Goal: Contribute content

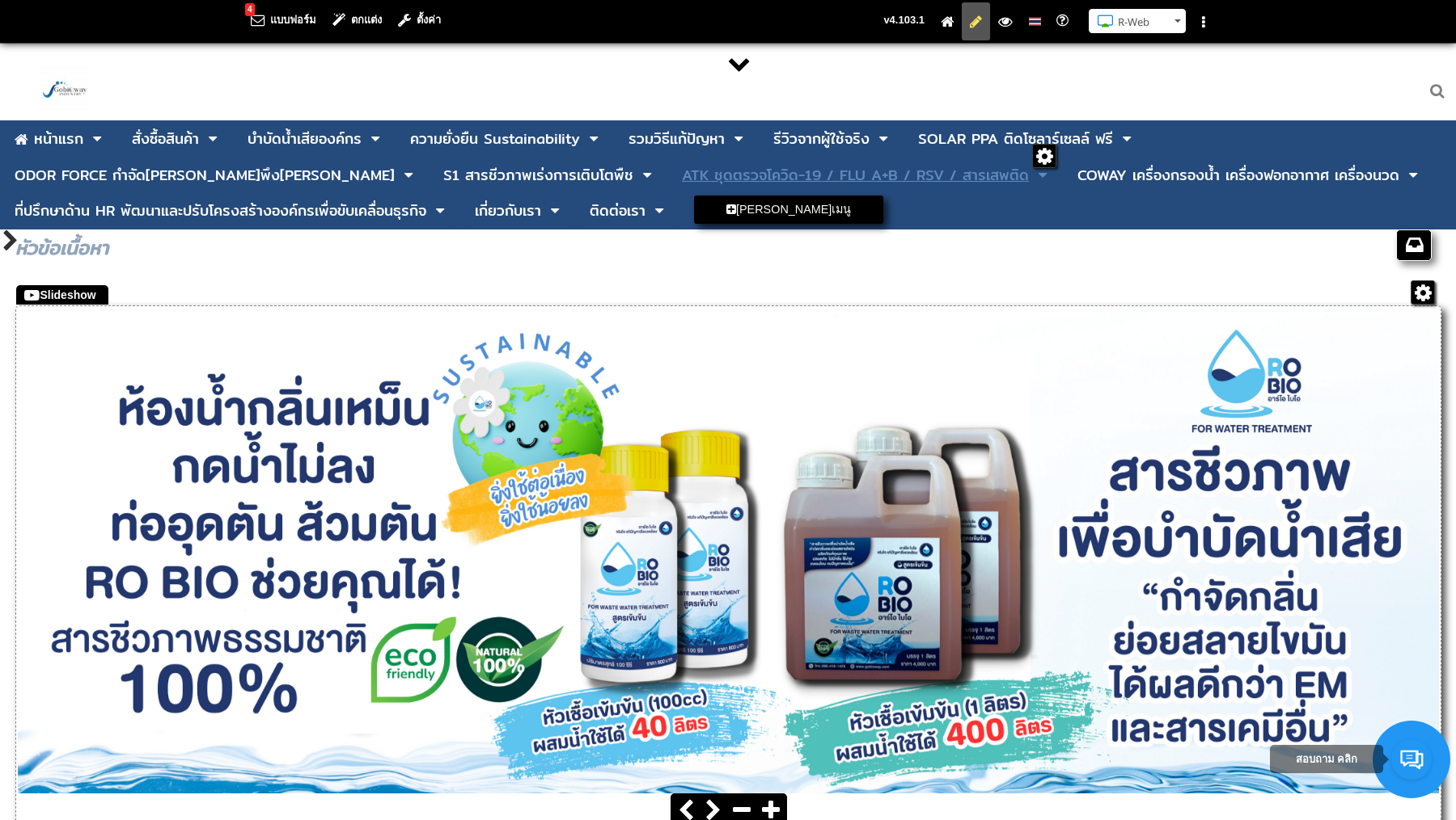
click at [682, 174] on div "ATK ชุดตรวจโควิด-19 / FLU A+B / RSV / สารเสพติด" at bounding box center [855, 176] width 347 height 15
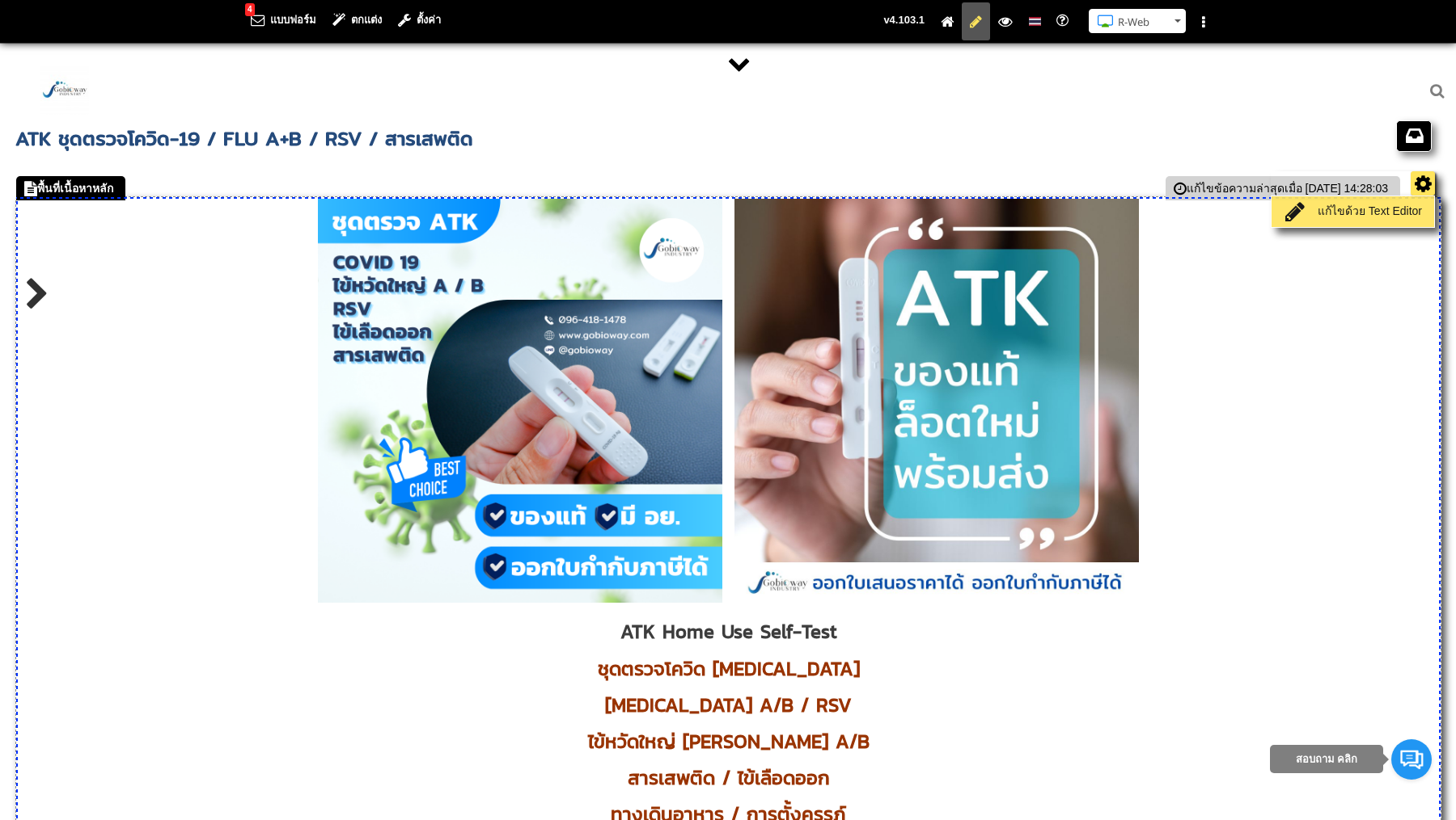
click at [1390, 214] on link "แก้ไขด้วย Text Editor" at bounding box center [1352, 212] width 155 height 23
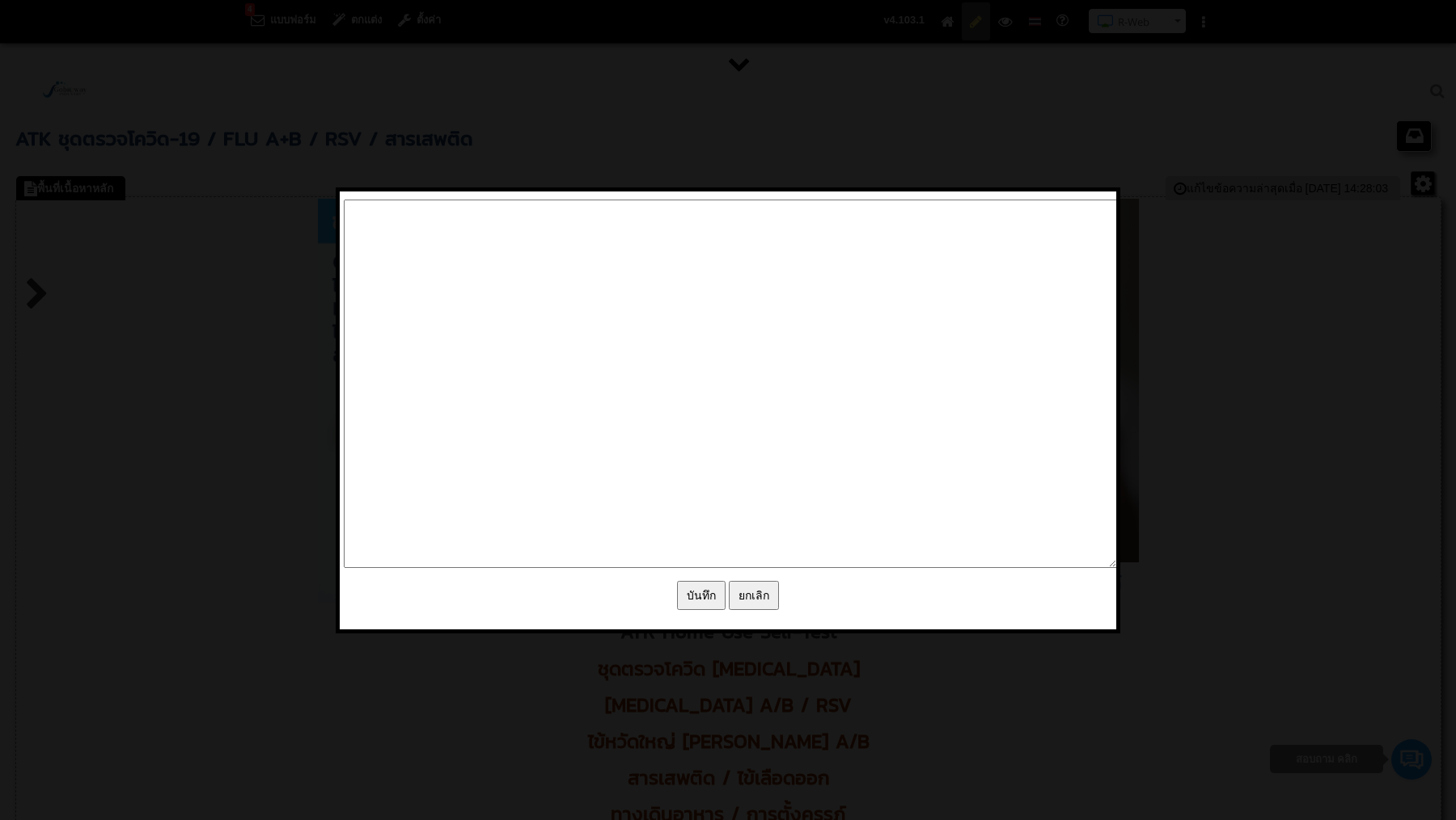
type textarea "<l ipsum="dolo-sitam: consec;"><adi eli="/seddoe/tempor/INC_Utlab_Etdo_Magnaal.…"
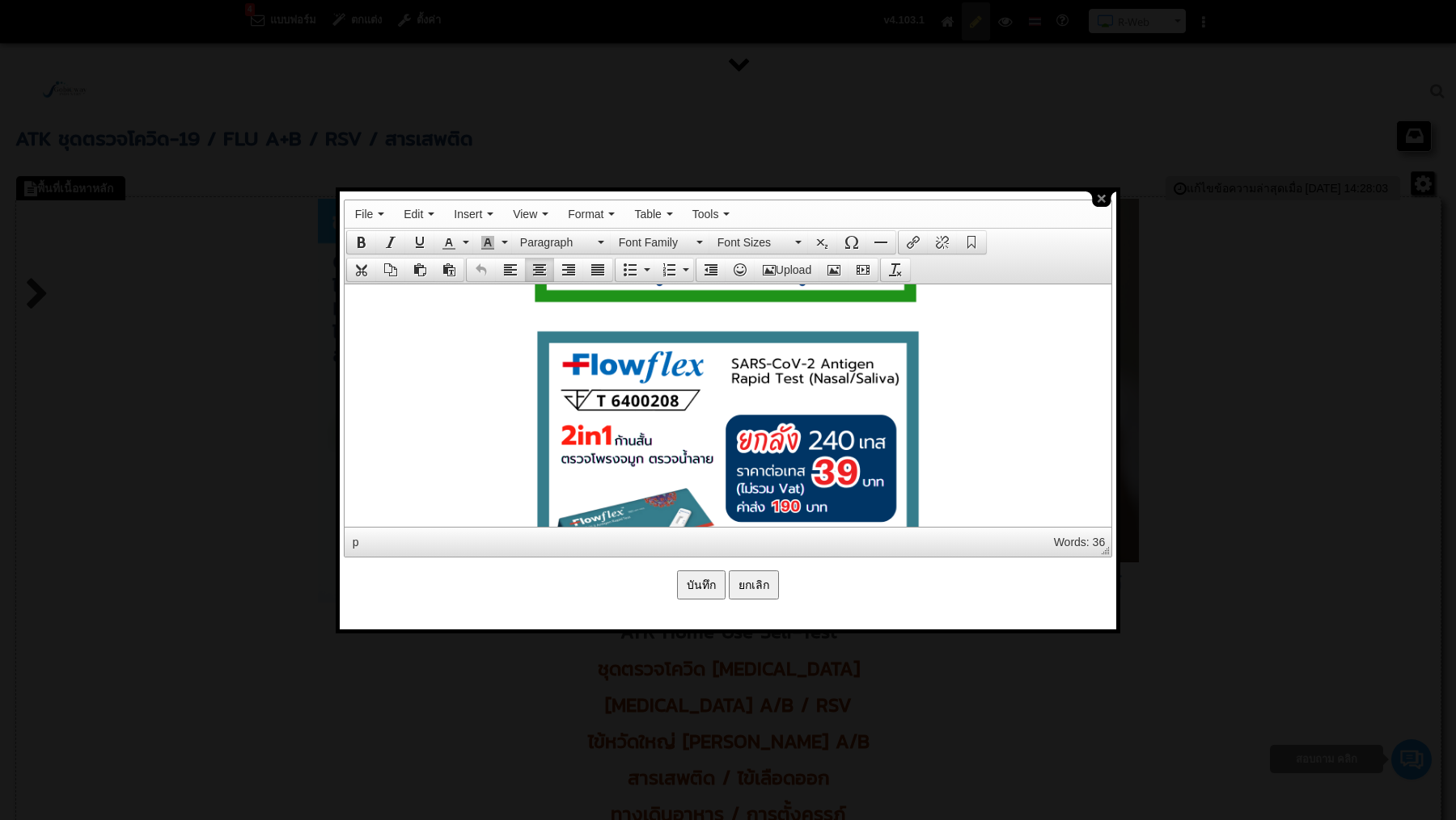
scroll to position [3646, 0]
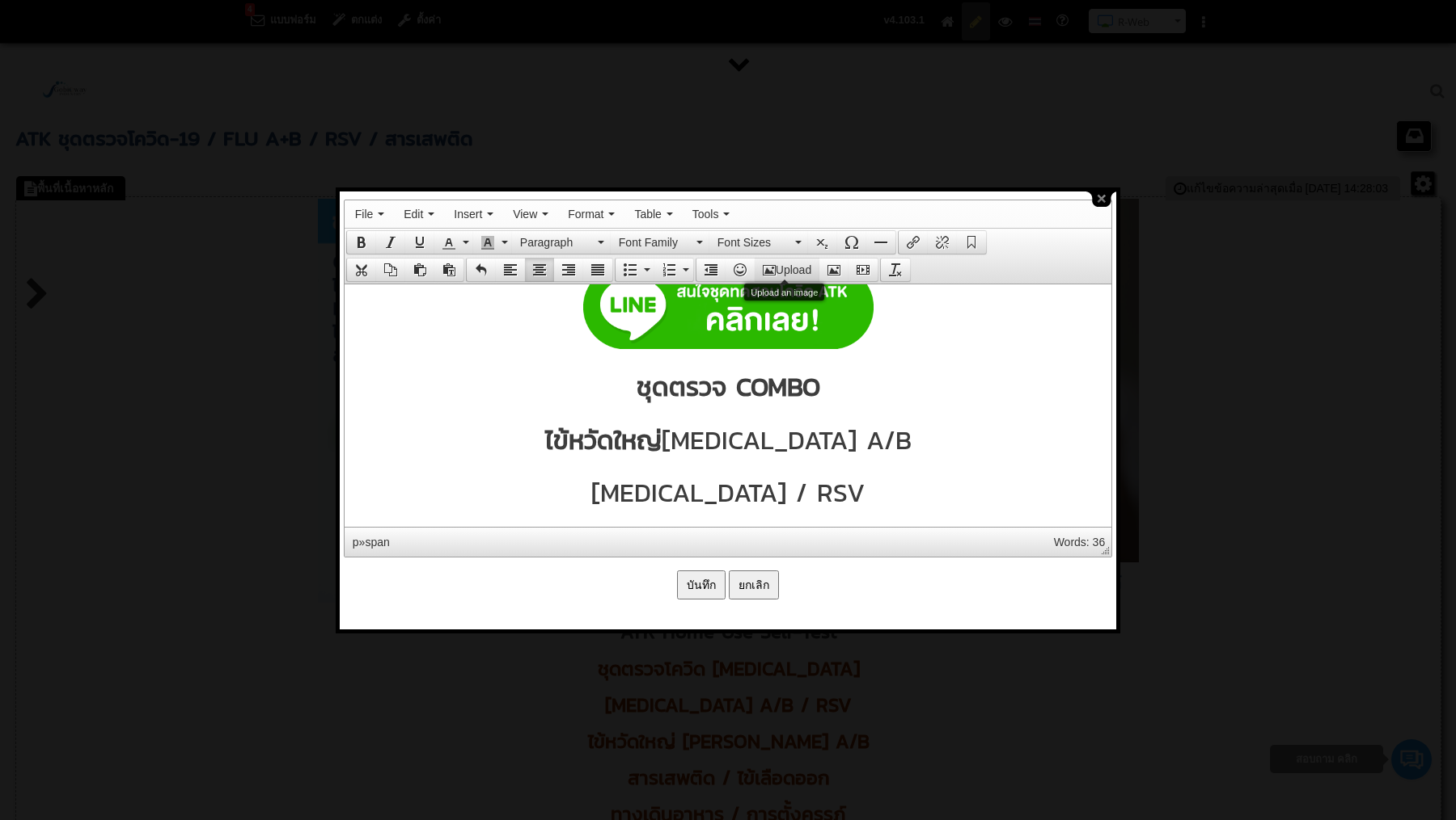
click at [788, 268] on button "Upload" at bounding box center [787, 270] width 65 height 23
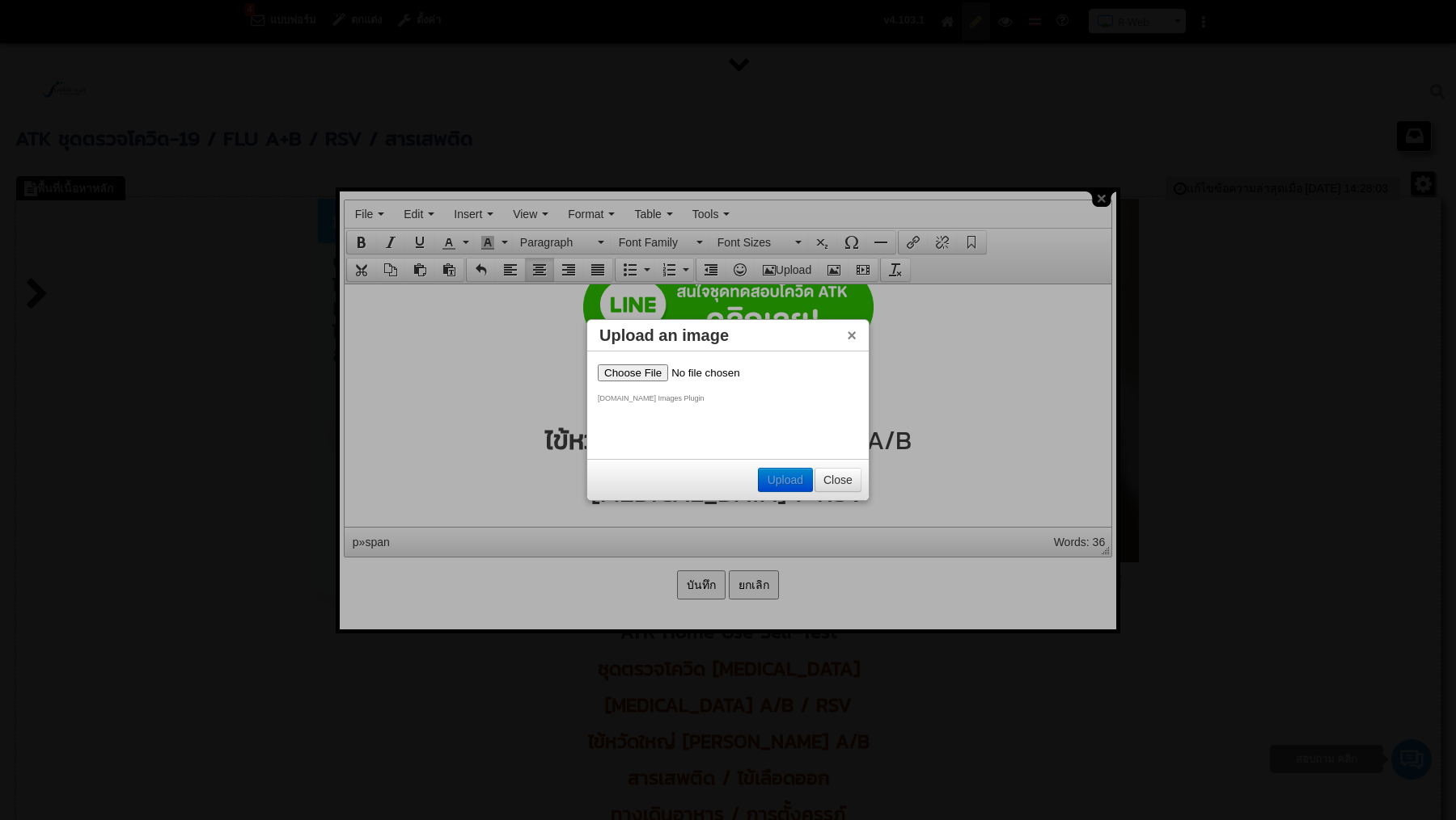
scroll to position [0, 0]
click at [623, 375] on input "file" at bounding box center [700, 373] width 205 height 17
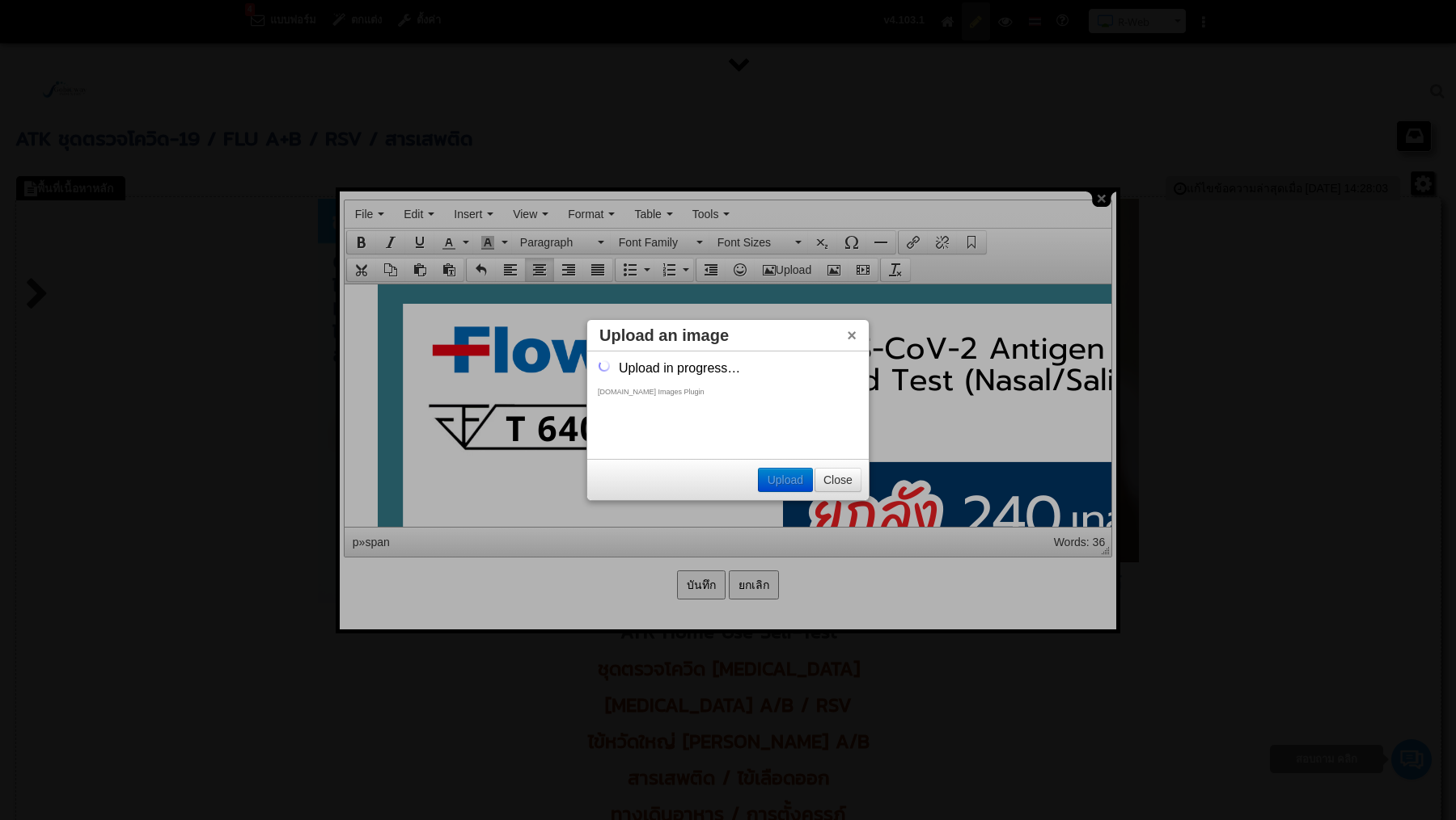
scroll to position [3600, 0]
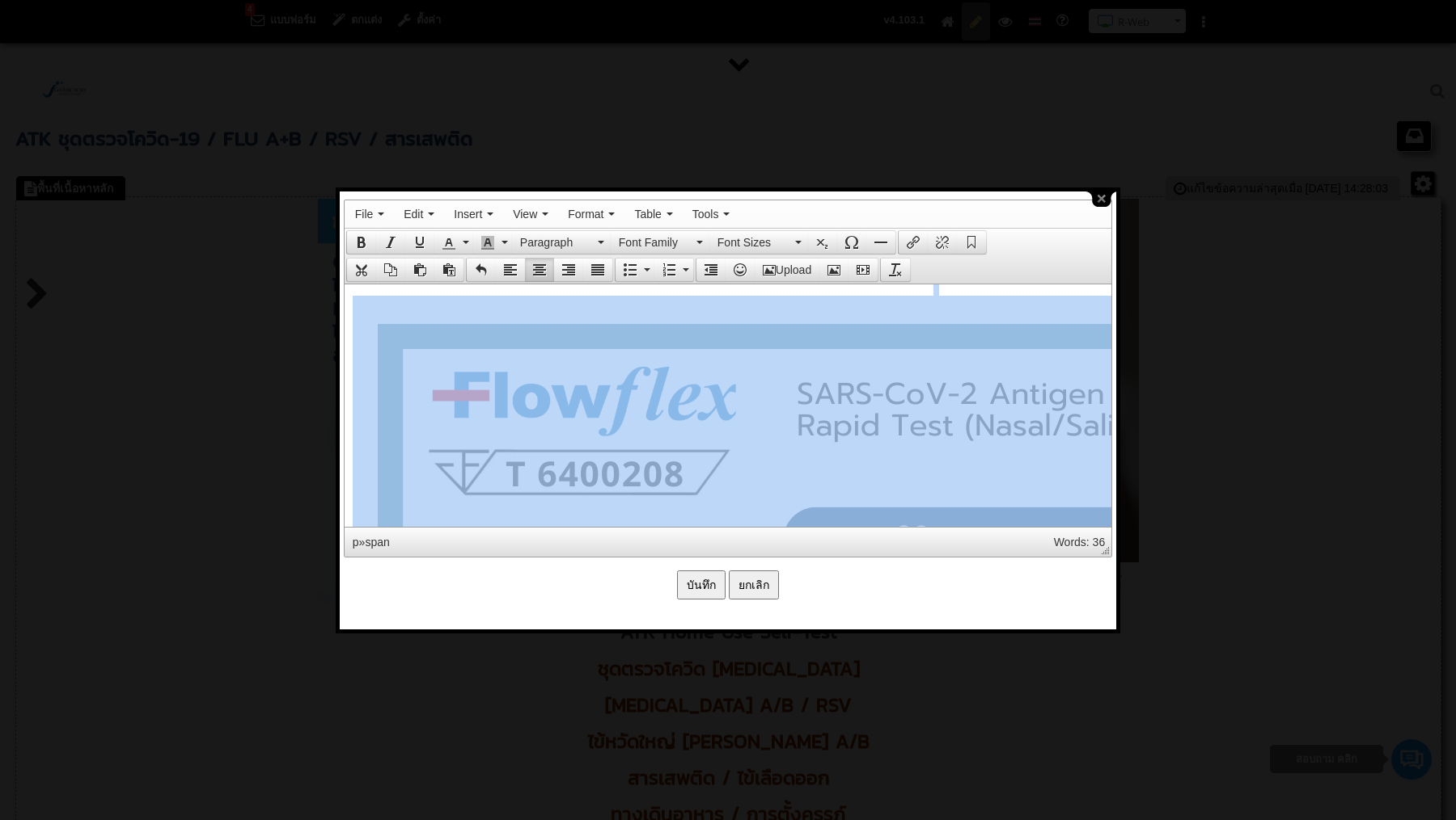
drag, startPoint x: 772, startPoint y: 366, endPoint x: 1183, endPoint y: 558, distance: 453.6
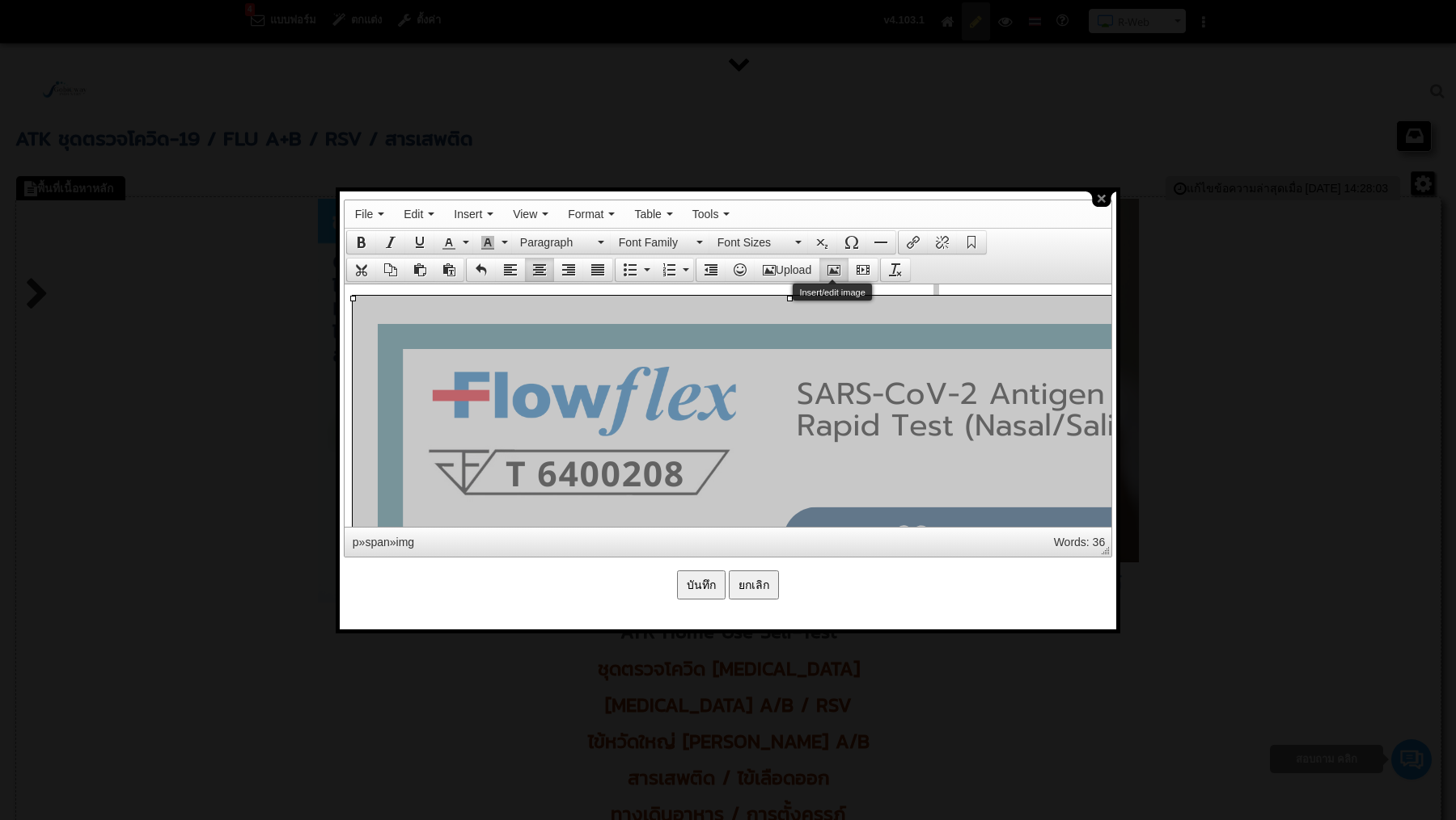
click at [834, 272] on icon "Insert/edit image" at bounding box center [834, 270] width 13 height 13
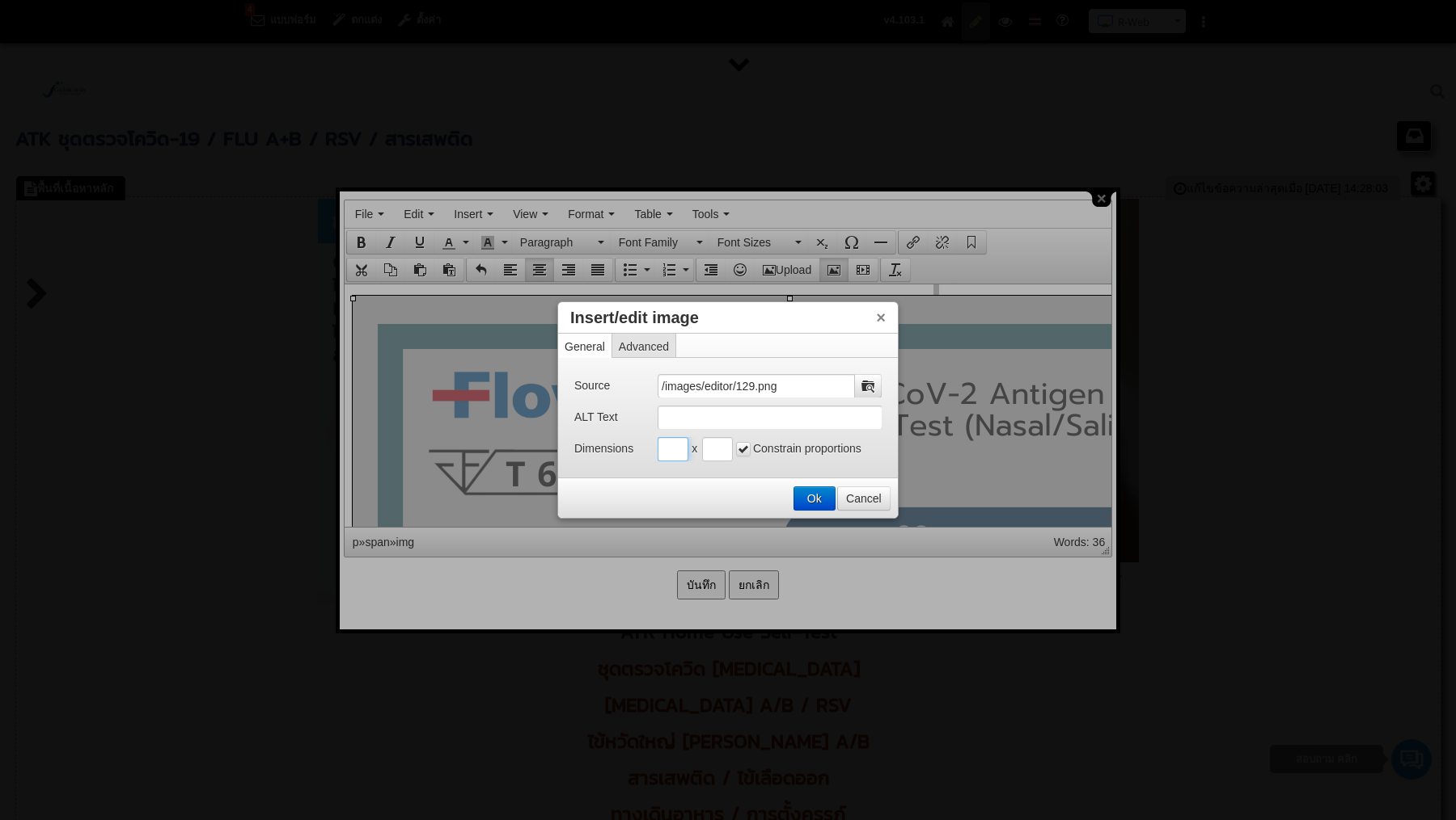
click at [681, 447] on input "Insert/edit image" at bounding box center [673, 449] width 30 height 25
type input "400"
click at [714, 458] on input "Insert/edit image" at bounding box center [717, 449] width 30 height 25
type input "400"
click at [827, 498] on button "Ok" at bounding box center [814, 499] width 40 height 23
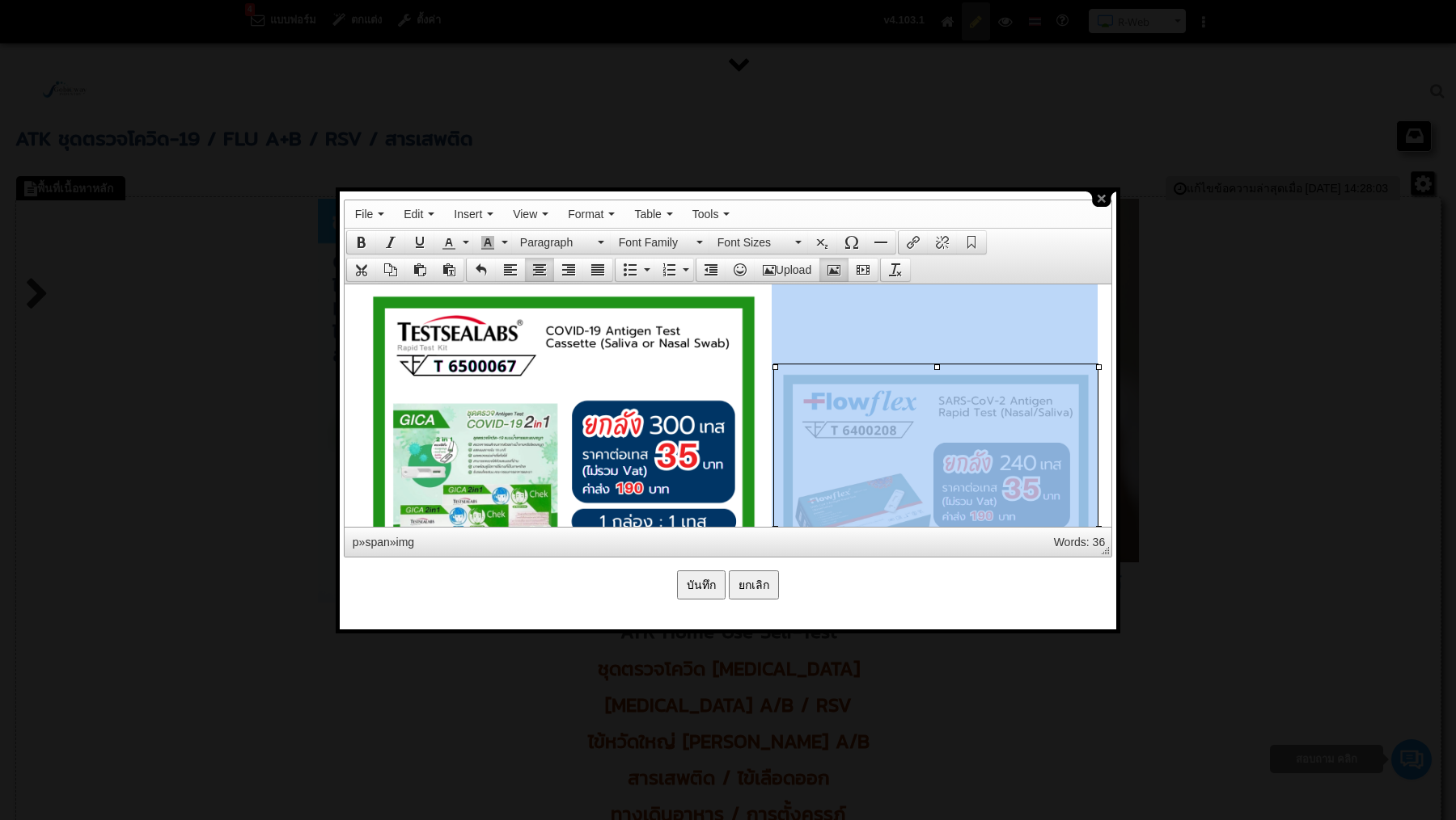
scroll to position [3186, 0]
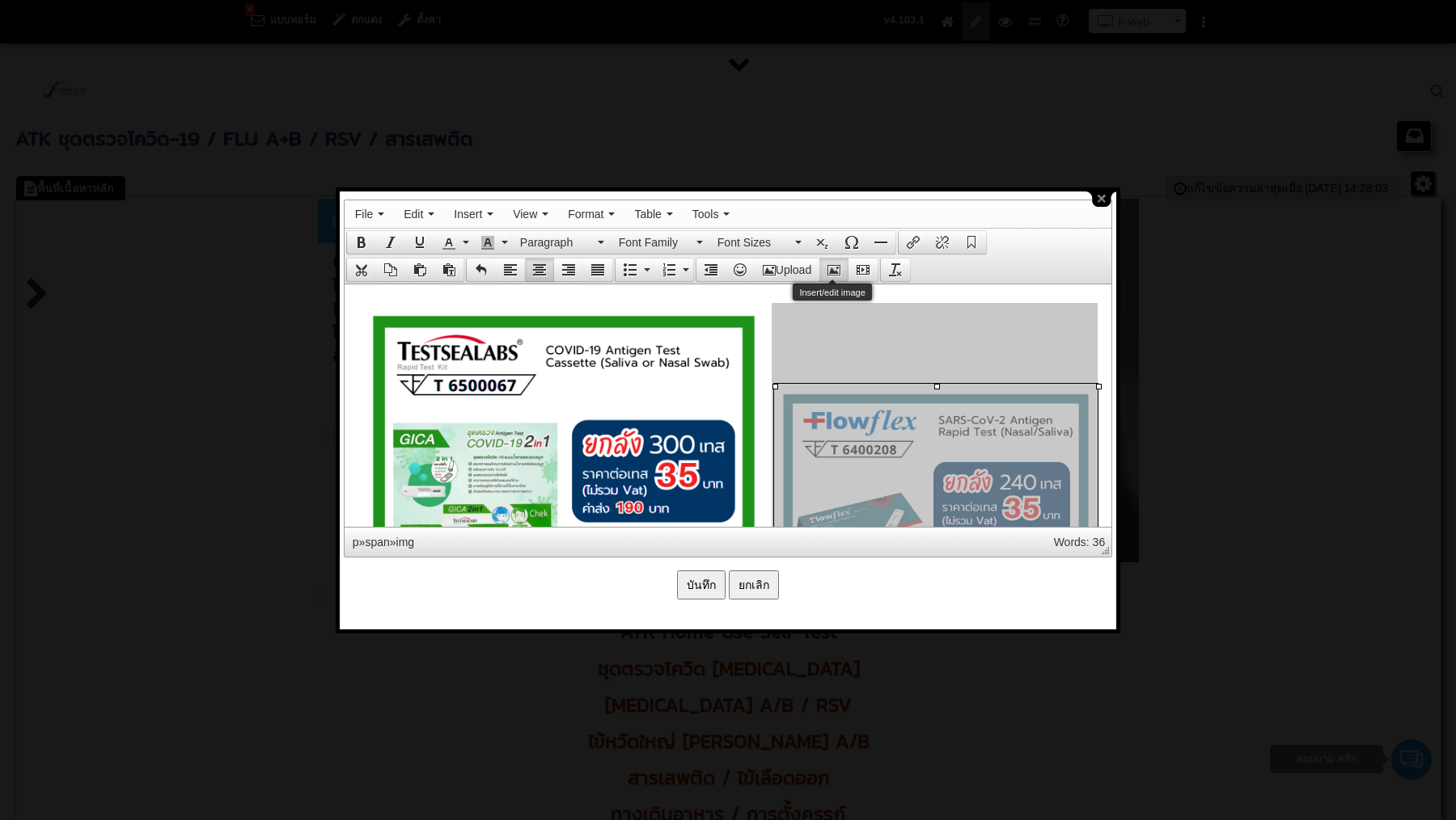
click at [830, 267] on icon "Insert/edit image" at bounding box center [834, 270] width 13 height 13
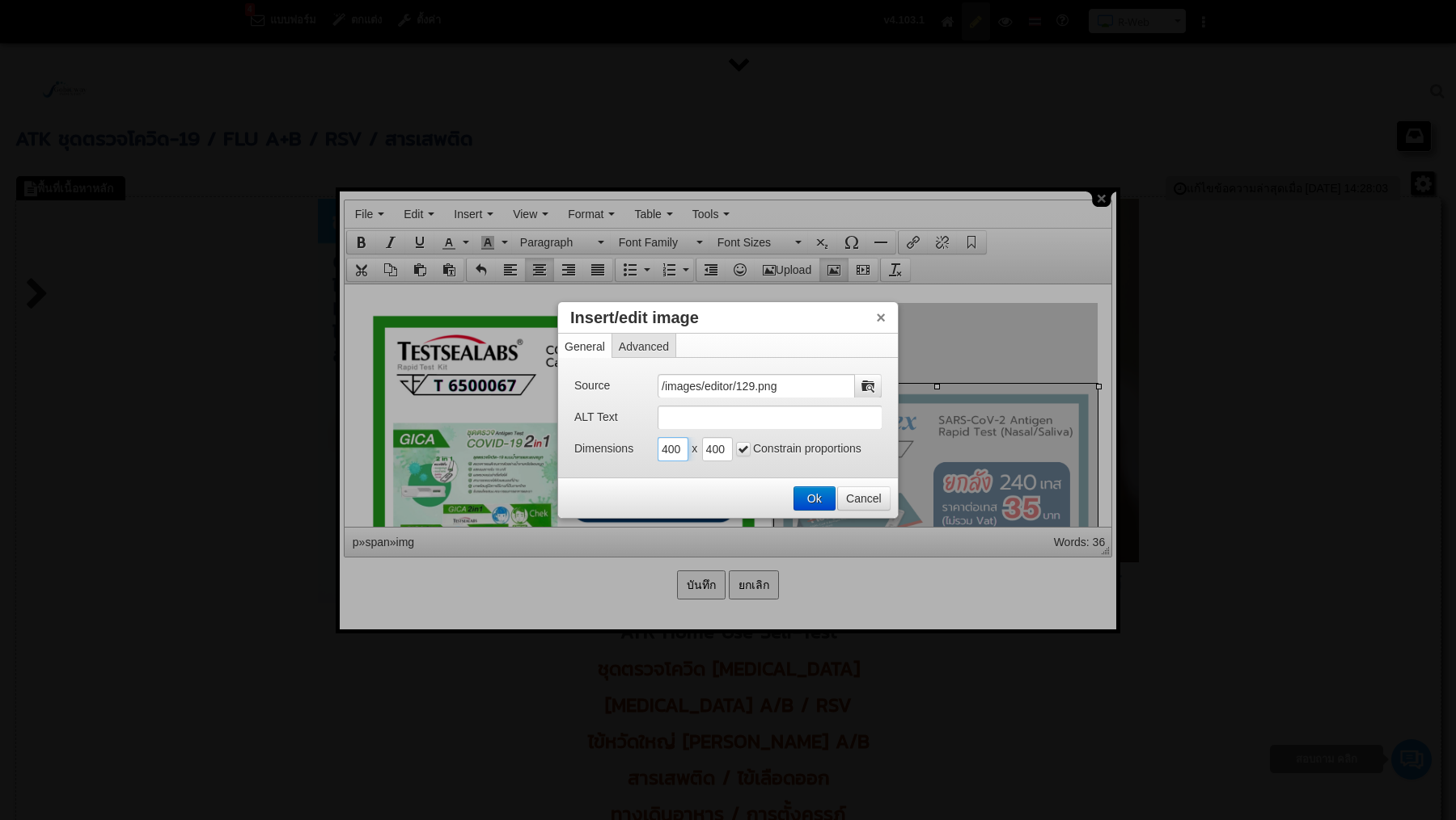
drag, startPoint x: 678, startPoint y: 446, endPoint x: 593, endPoint y: 460, distance: 86.1
click at [593, 460] on div "Dimensions 400 x 400 Constrain proportions" at bounding box center [728, 449] width 307 height 24
type input "4"
type input "ุ"
type input "500"
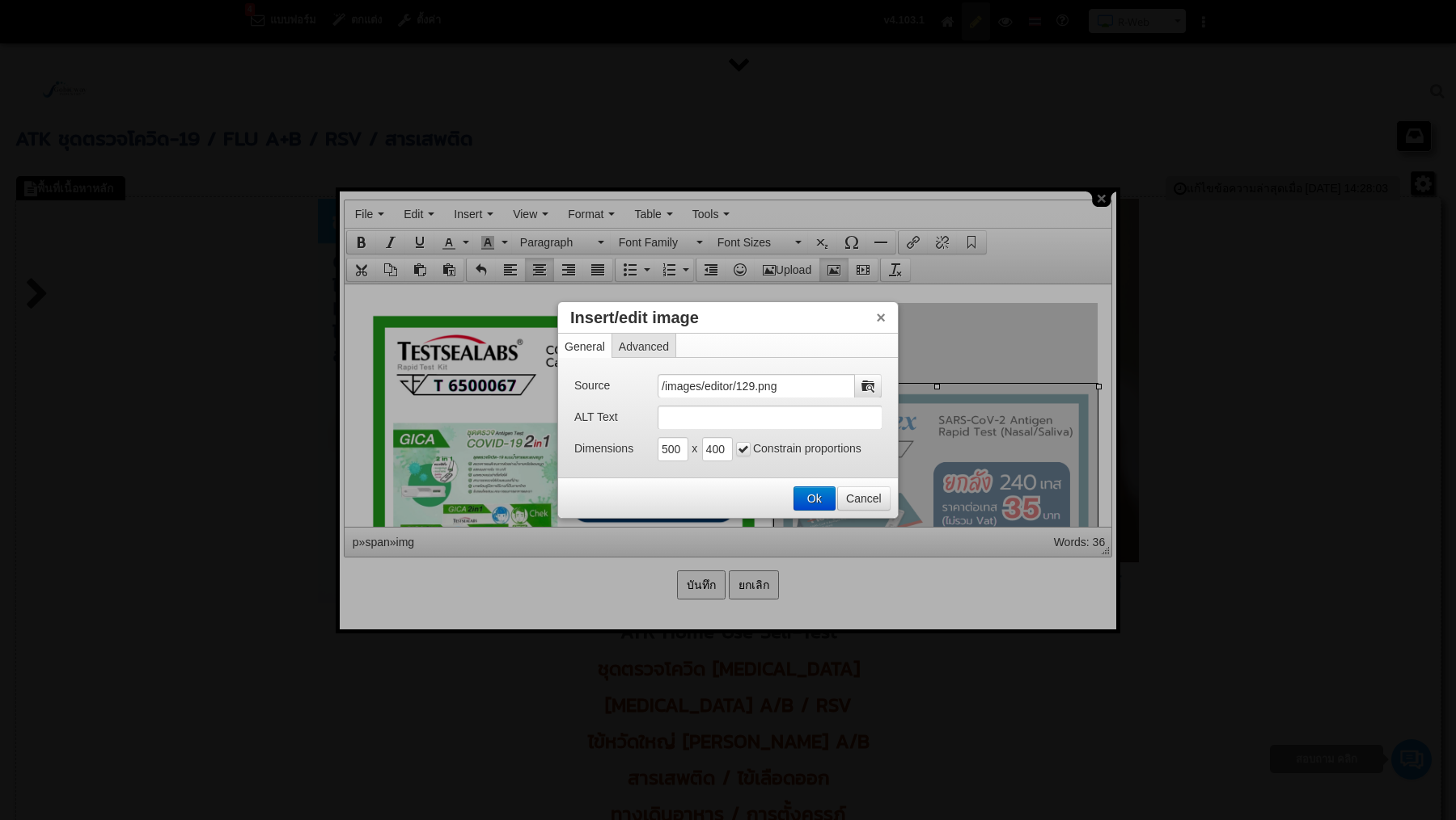
type input "500"
click at [735, 456] on div "500 x 500 Constrain proportions" at bounding box center [770, 449] width 224 height 24
click at [826, 493] on button "Ok" at bounding box center [814, 499] width 40 height 23
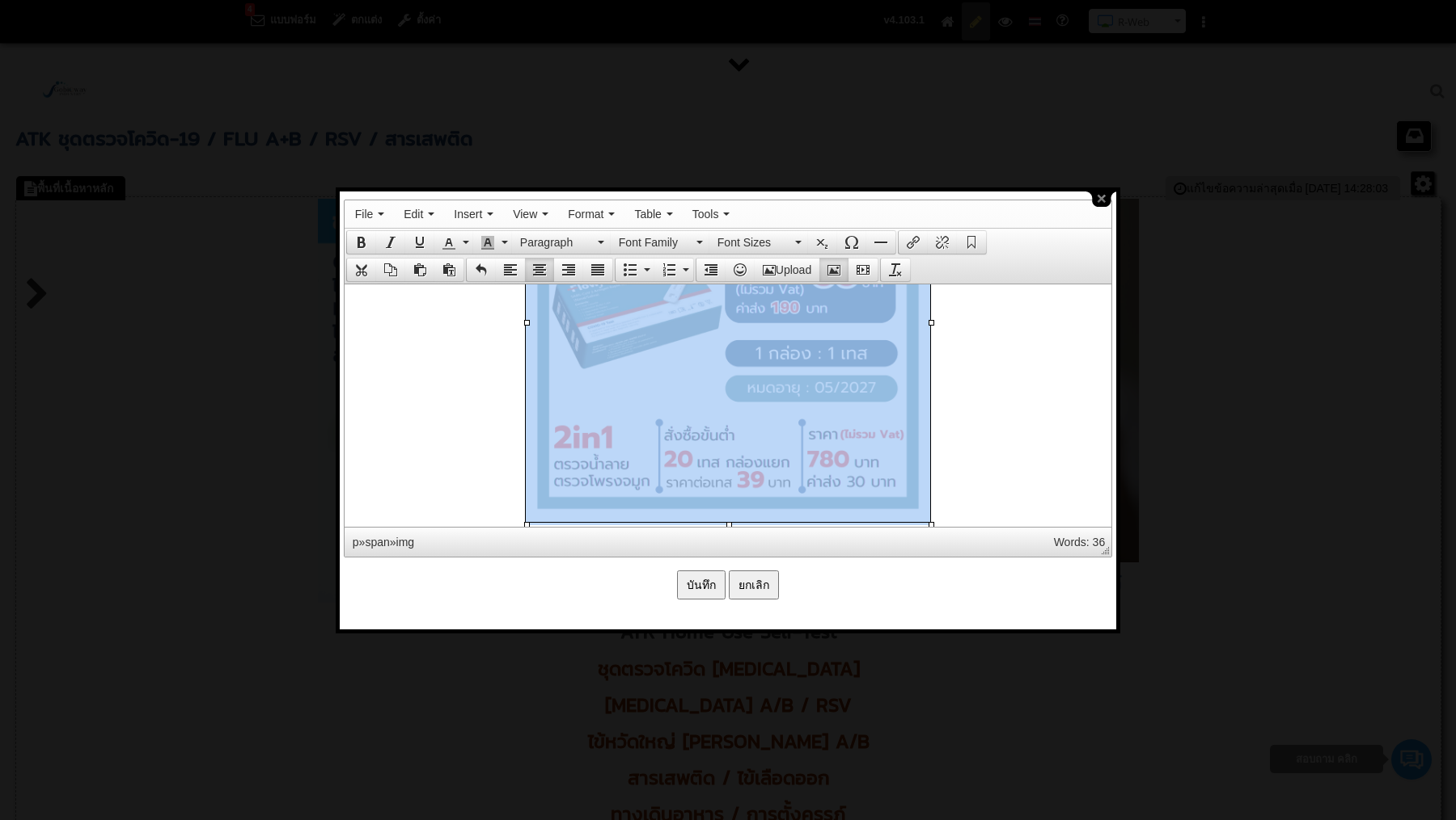
scroll to position [3799, 0]
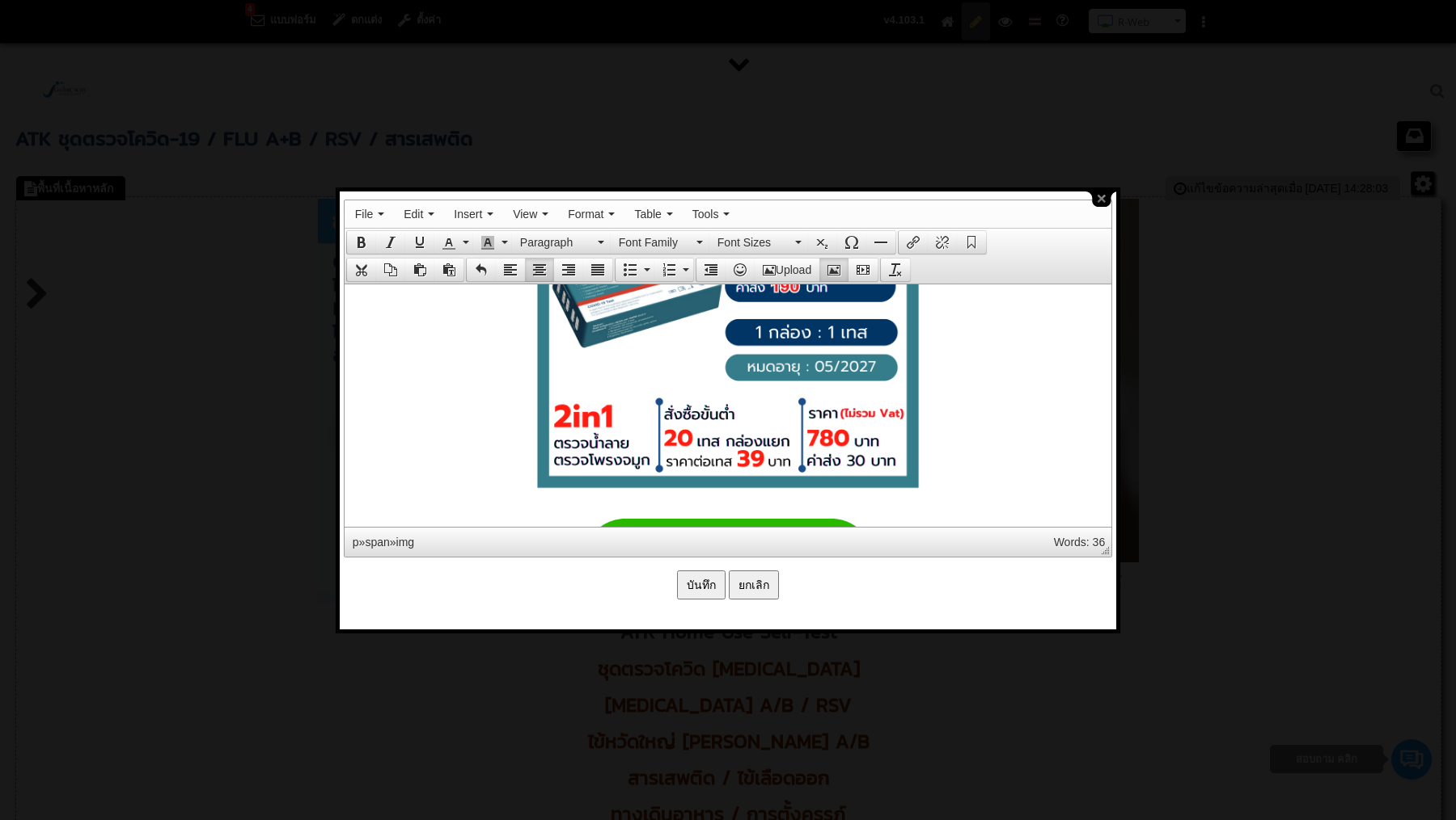
click at [969, 440] on p at bounding box center [727, 96] width 751 height 815
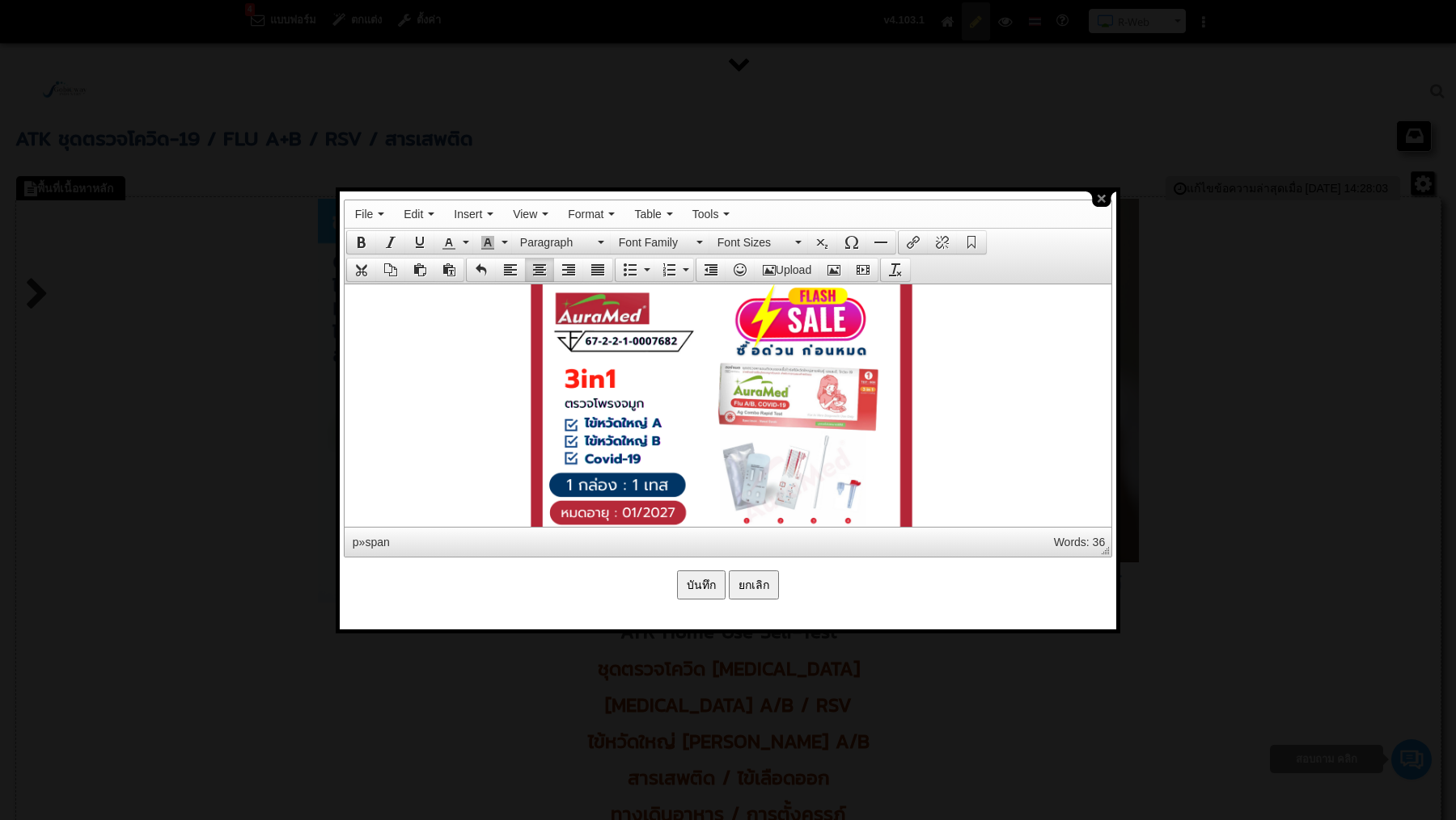
scroll to position [4323, 0]
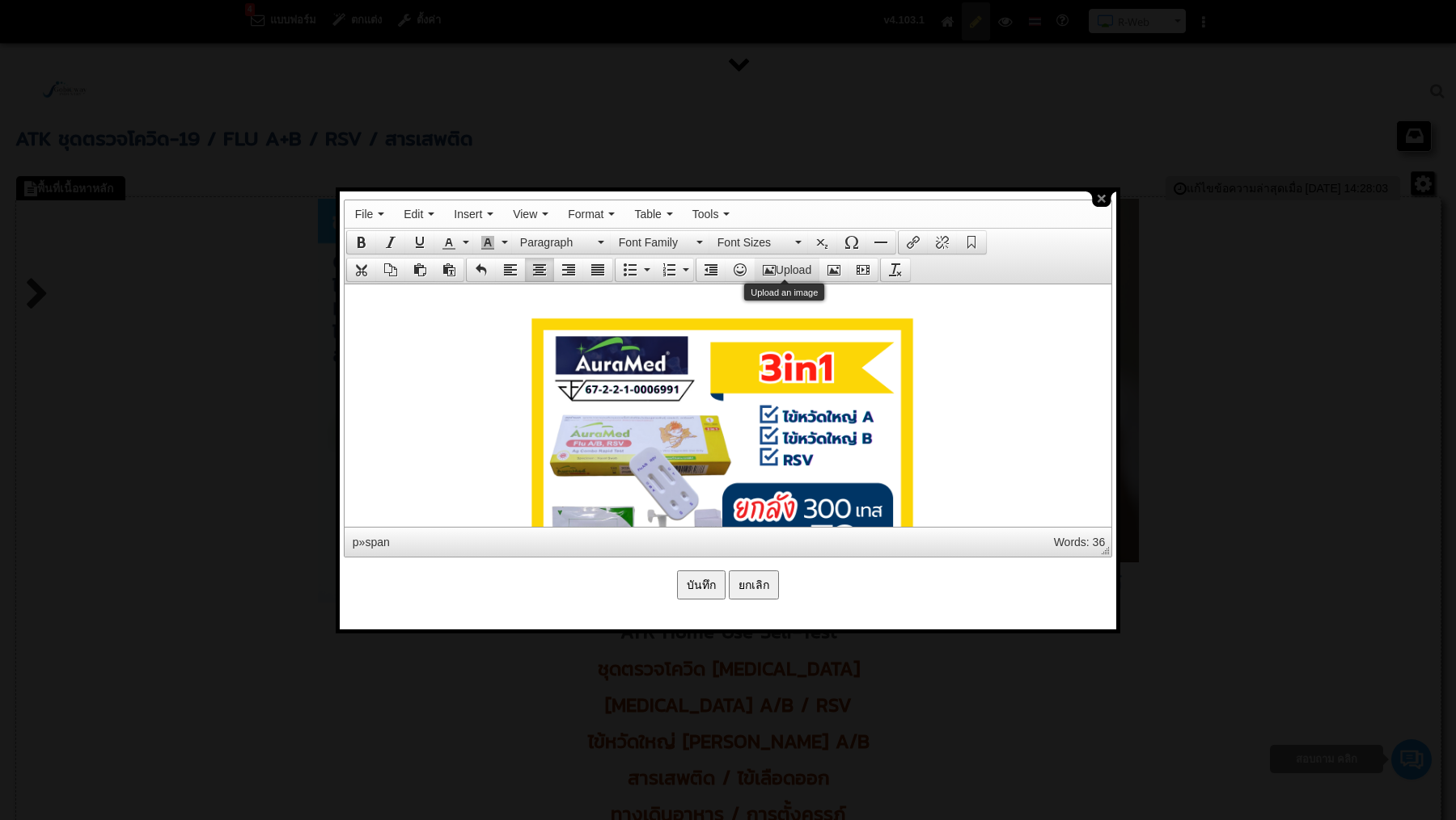
click at [788, 269] on button "Upload" at bounding box center [787, 270] width 65 height 23
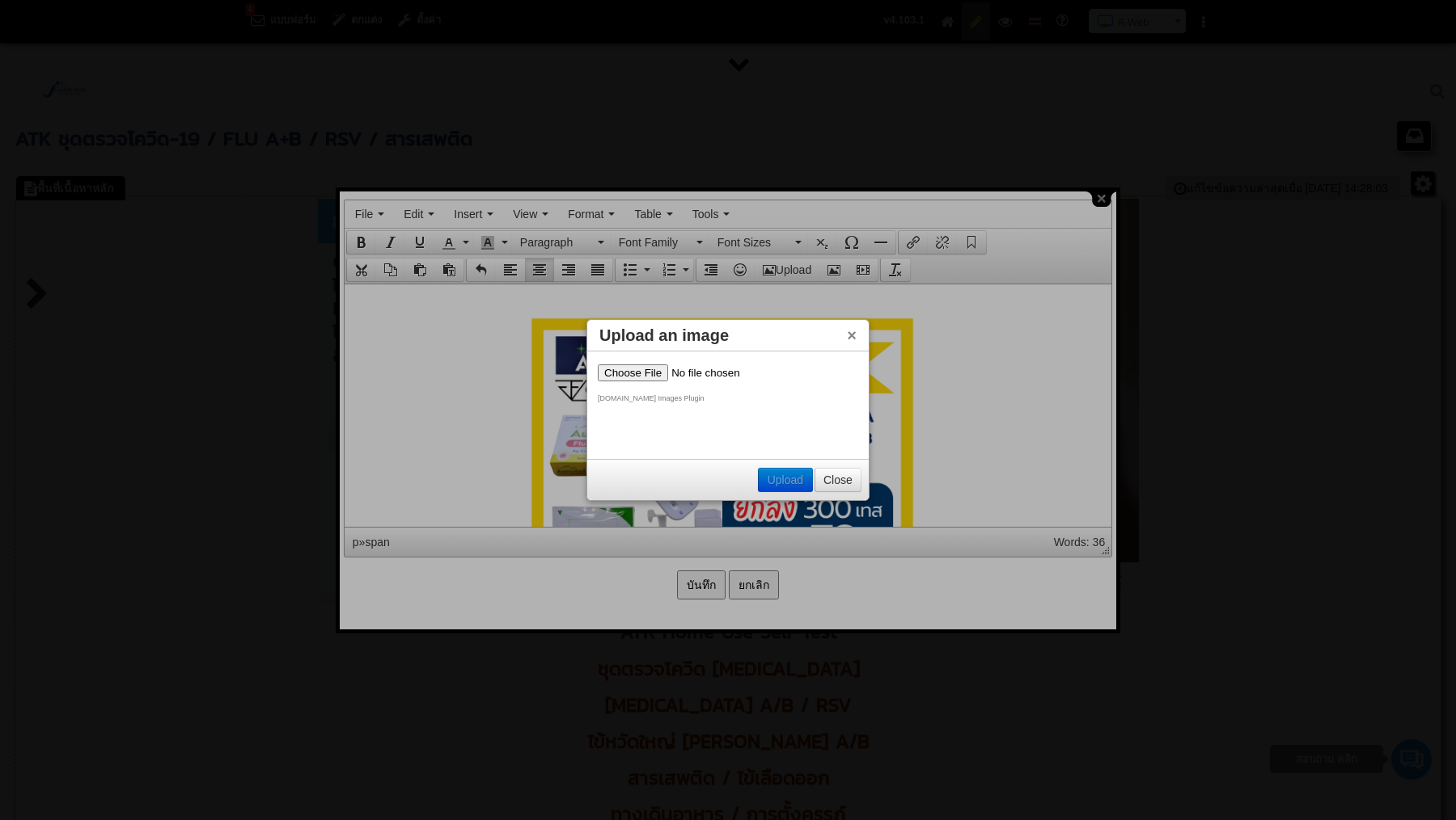
scroll to position [0, 0]
click at [631, 375] on input "file" at bounding box center [700, 373] width 205 height 17
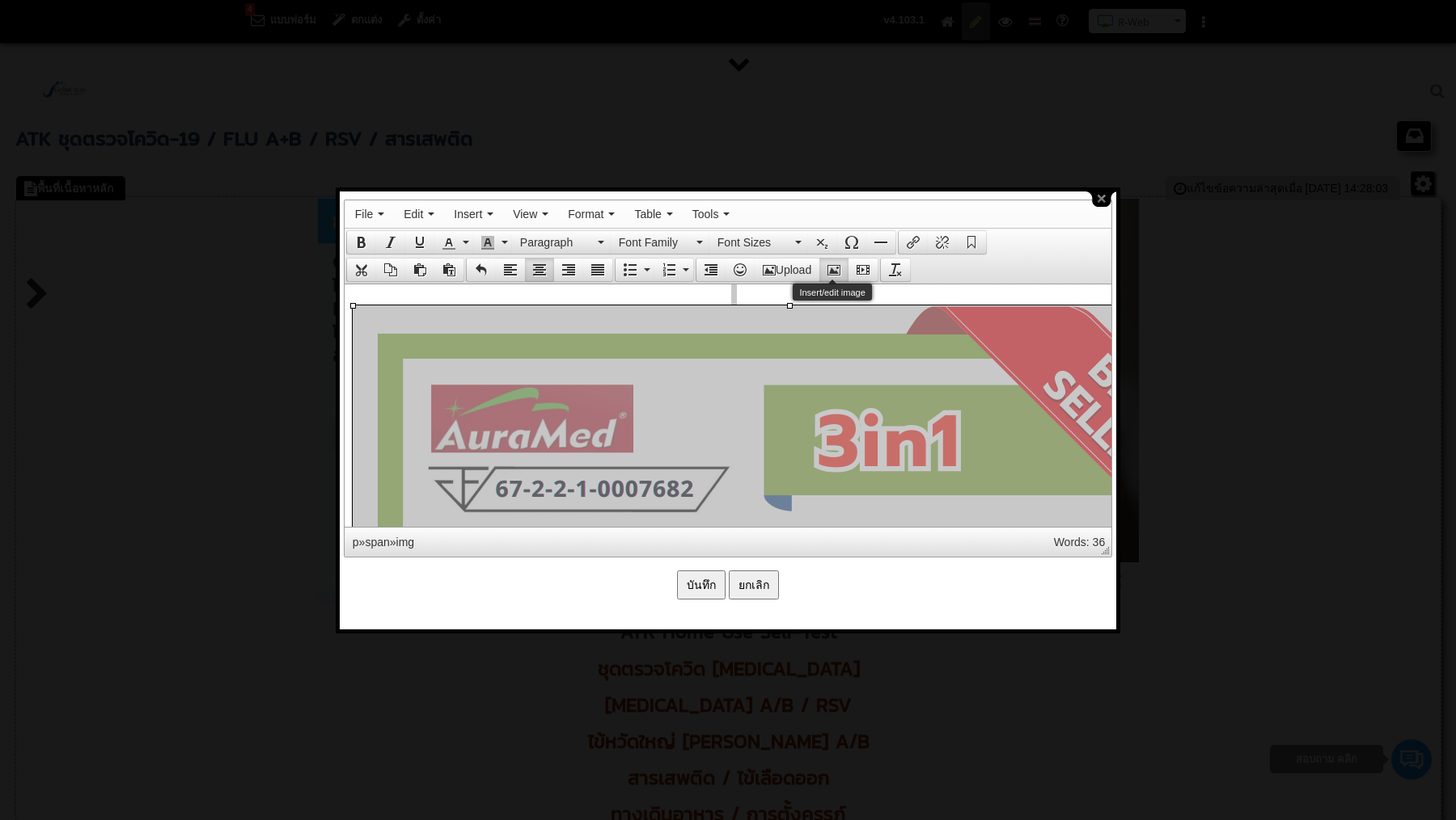
click at [837, 274] on button "Insert/edit image" at bounding box center [834, 270] width 29 height 23
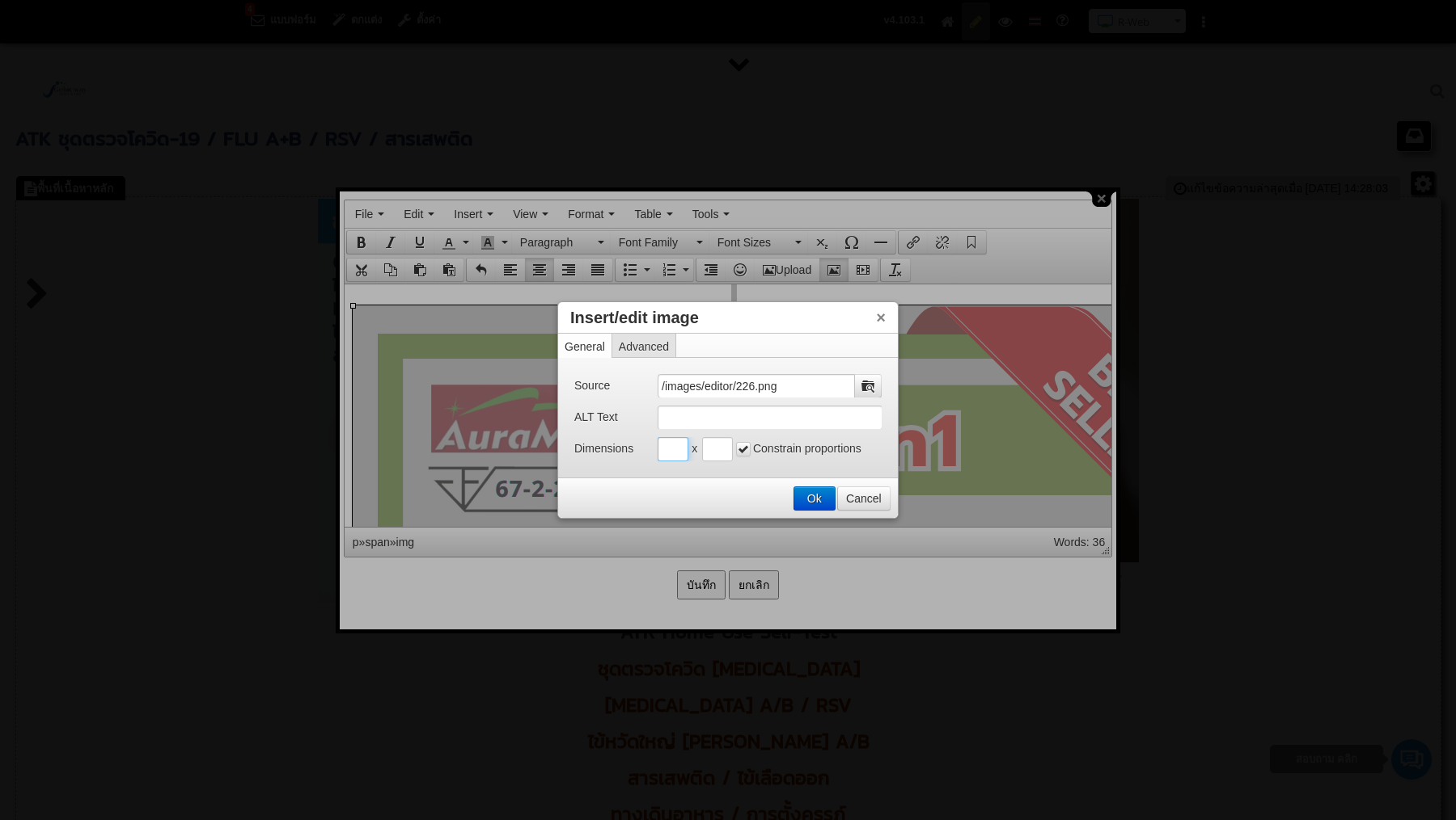
click at [677, 446] on input "Insert/edit image" at bounding box center [673, 449] width 30 height 25
type input "500"
click at [715, 463] on div "Source /images/editor/226.png ALT Text Dimensions 500 x Constrain proportions" at bounding box center [728, 418] width 340 height 120
click at [713, 449] on input "Insert/edit image" at bounding box center [717, 449] width 30 height 25
type input "500"
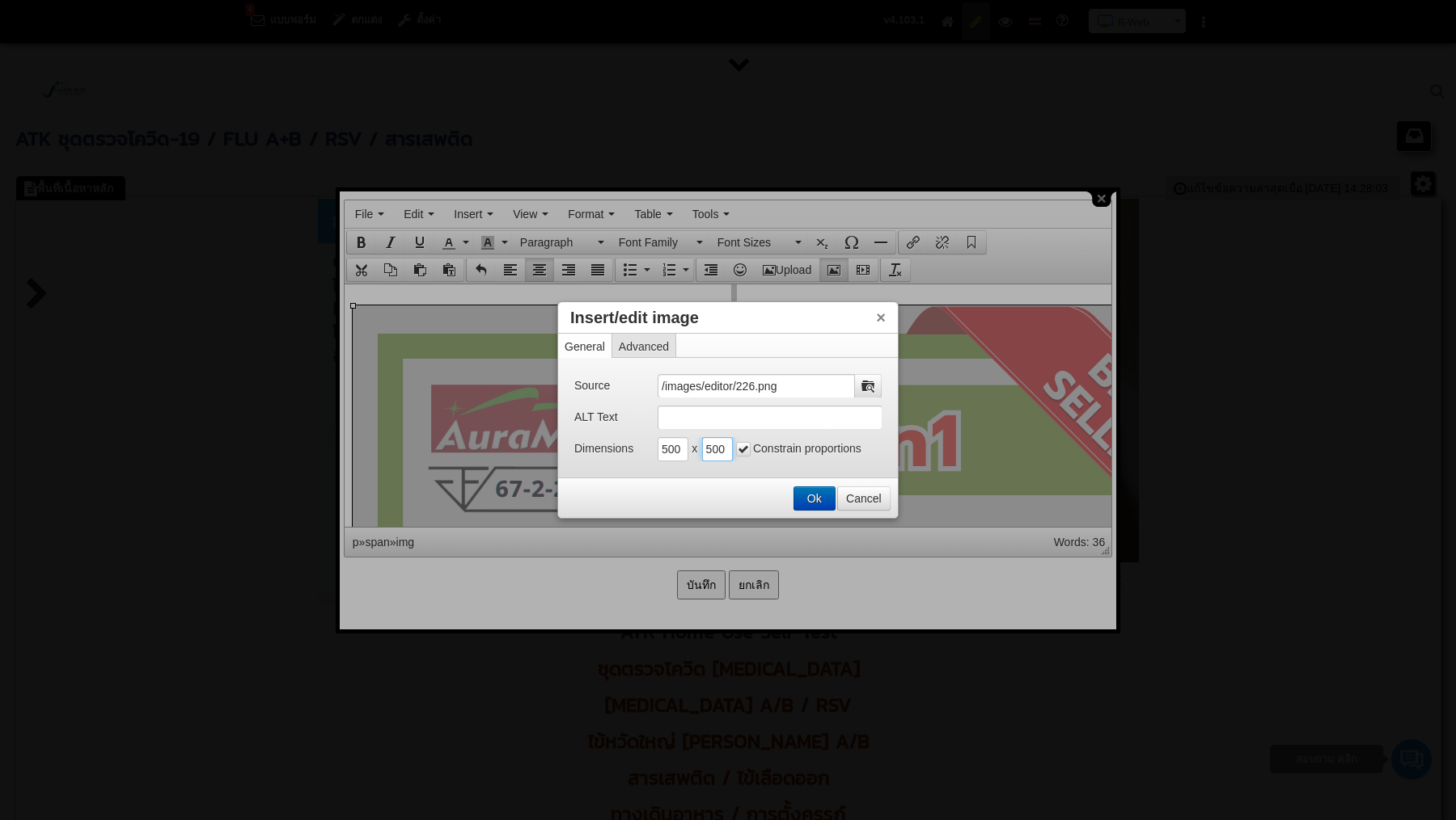
click at [816, 505] on button "Ok" at bounding box center [814, 499] width 40 height 23
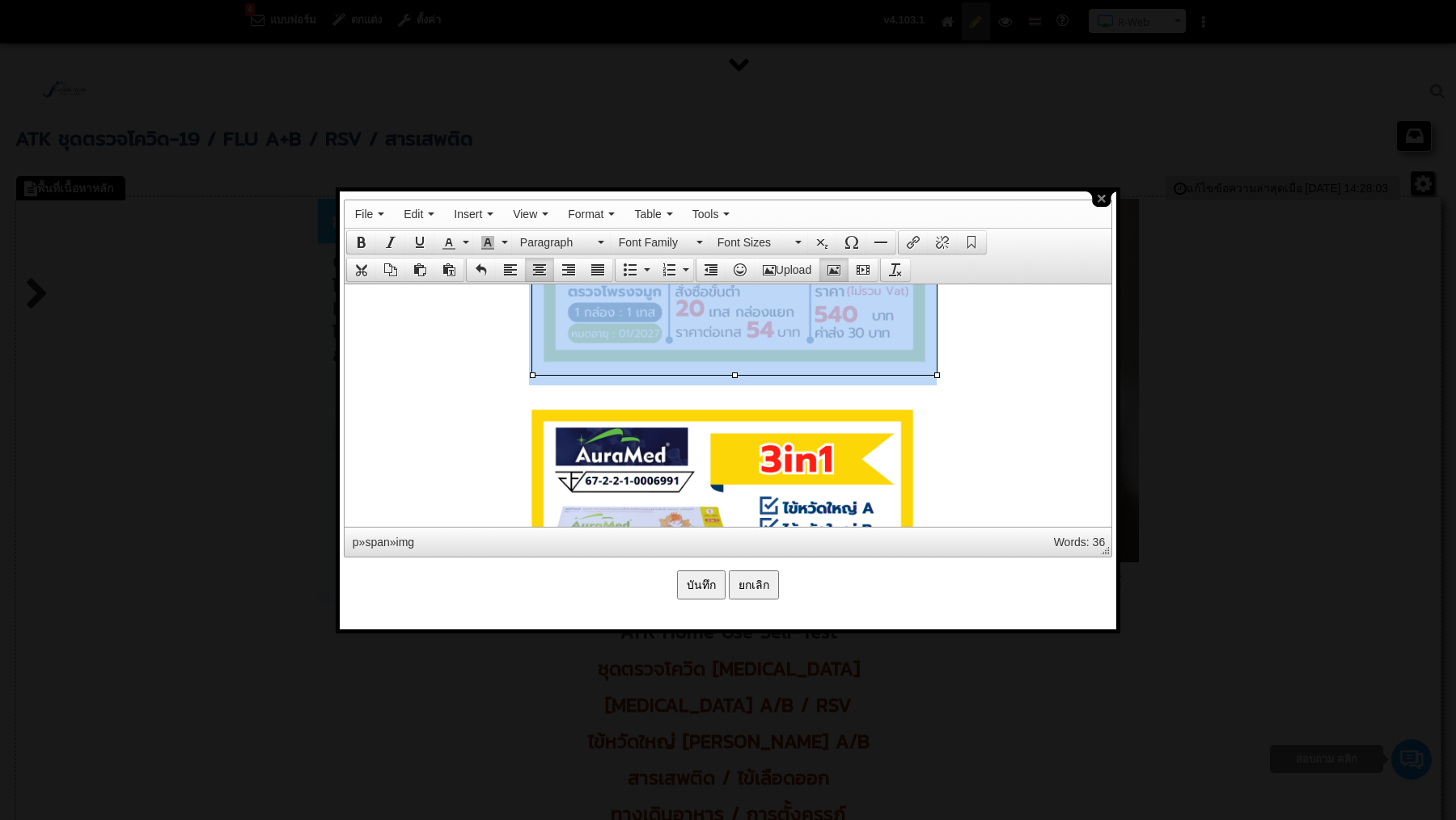
scroll to position [4584, 0]
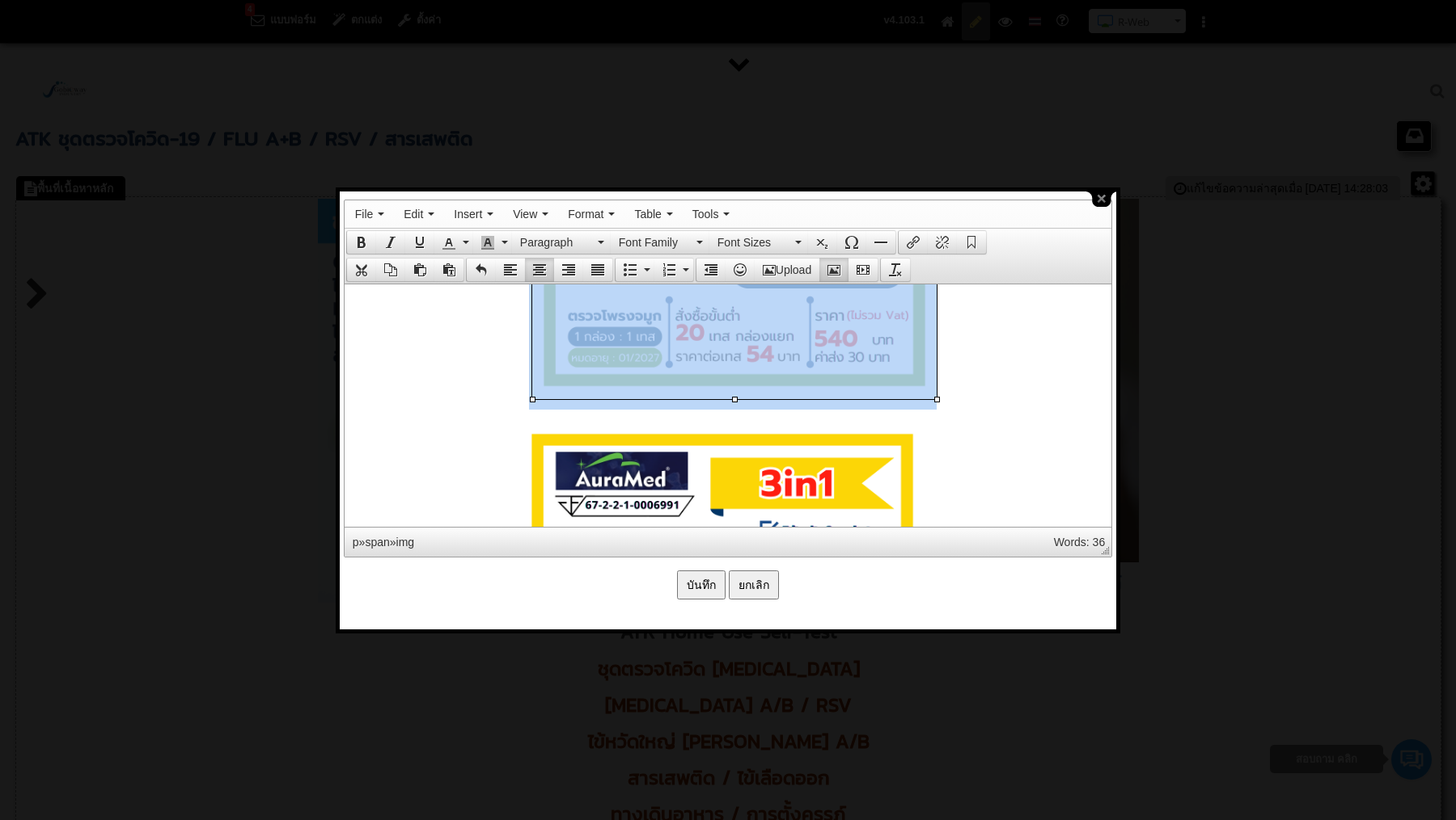
click at [978, 381] on p at bounding box center [727, 201] width 751 height 415
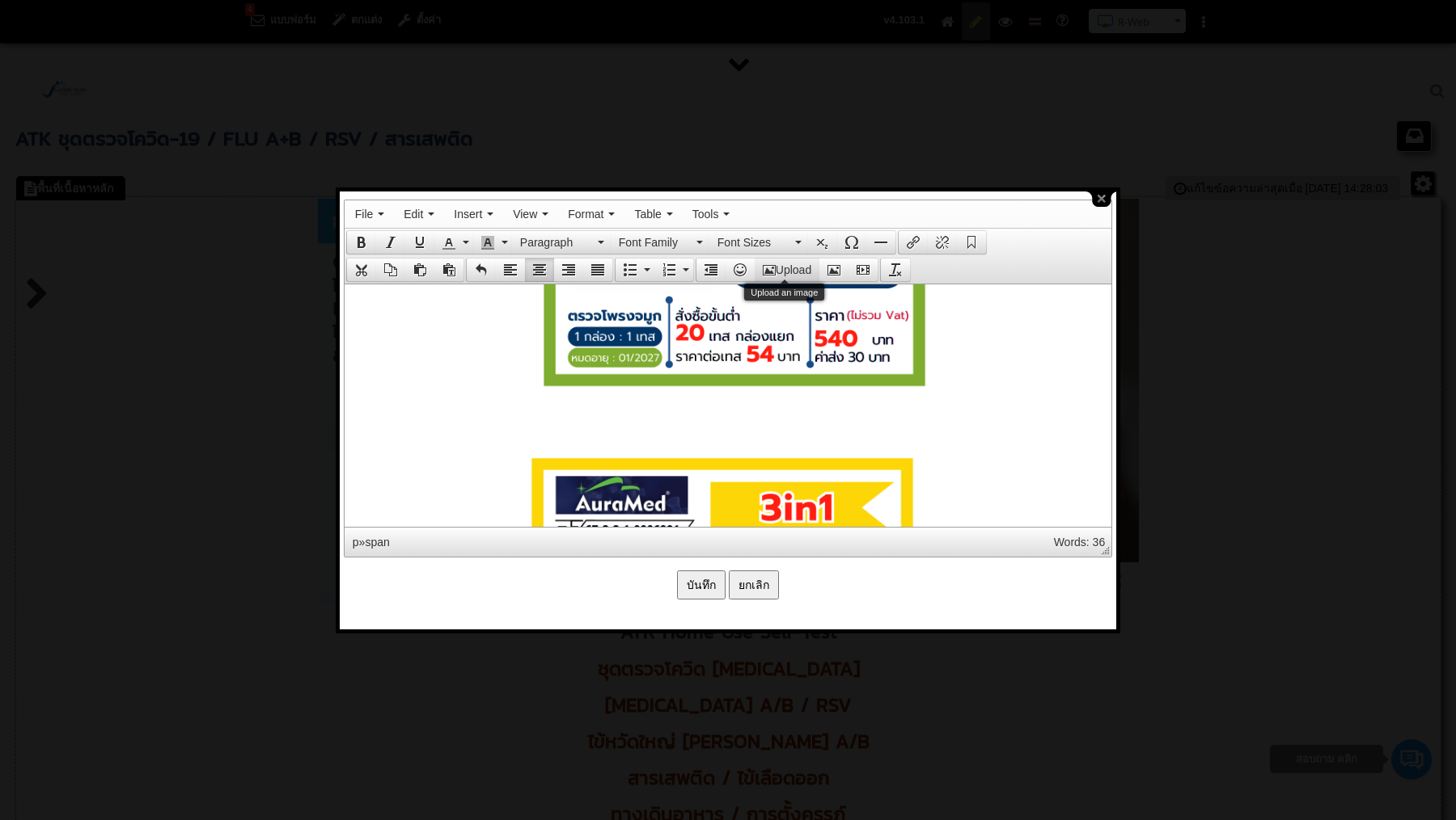
click at [785, 271] on button "Upload" at bounding box center [787, 270] width 65 height 23
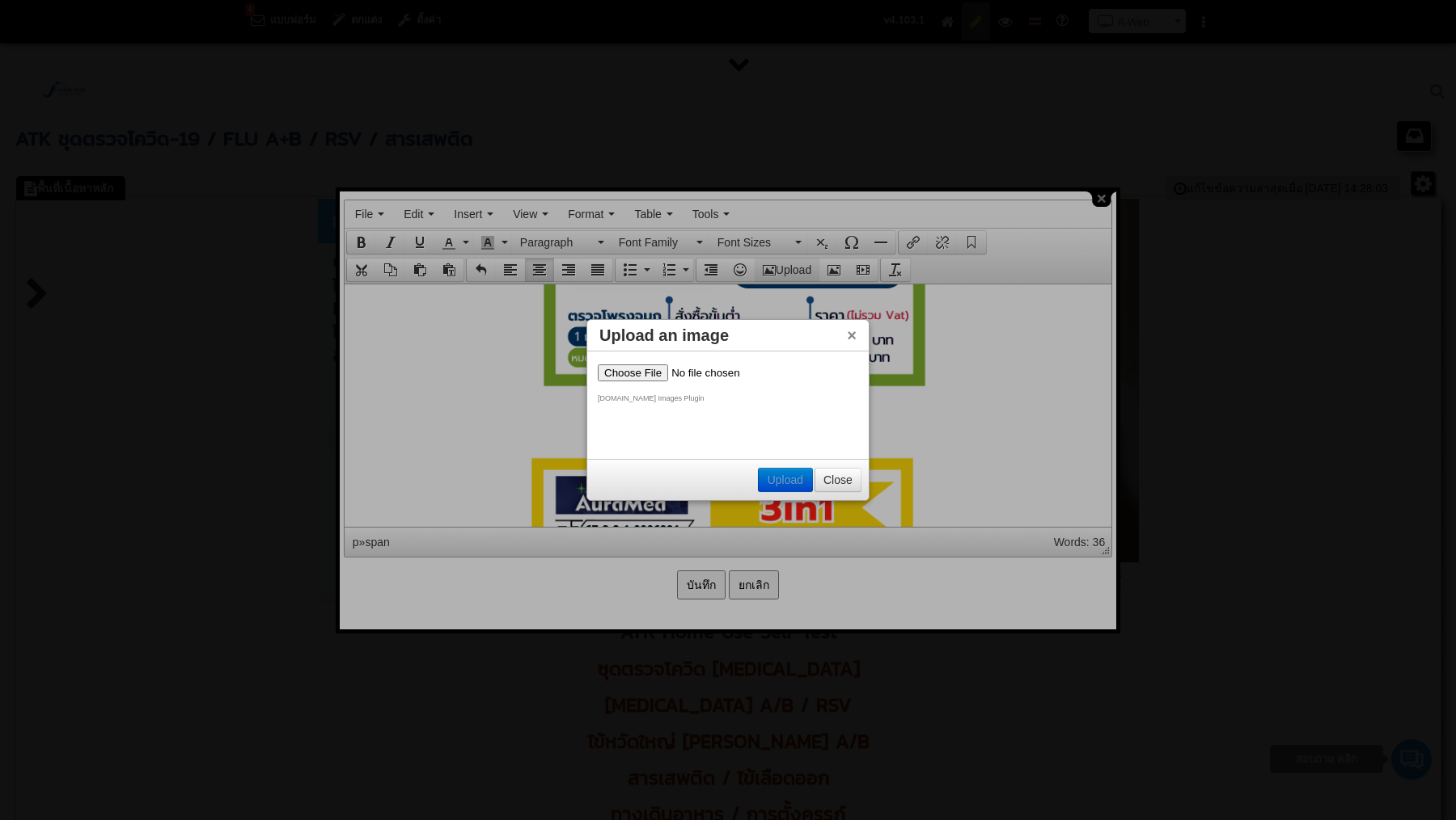
scroll to position [0, 0]
click at [631, 372] on input "file" at bounding box center [700, 373] width 205 height 17
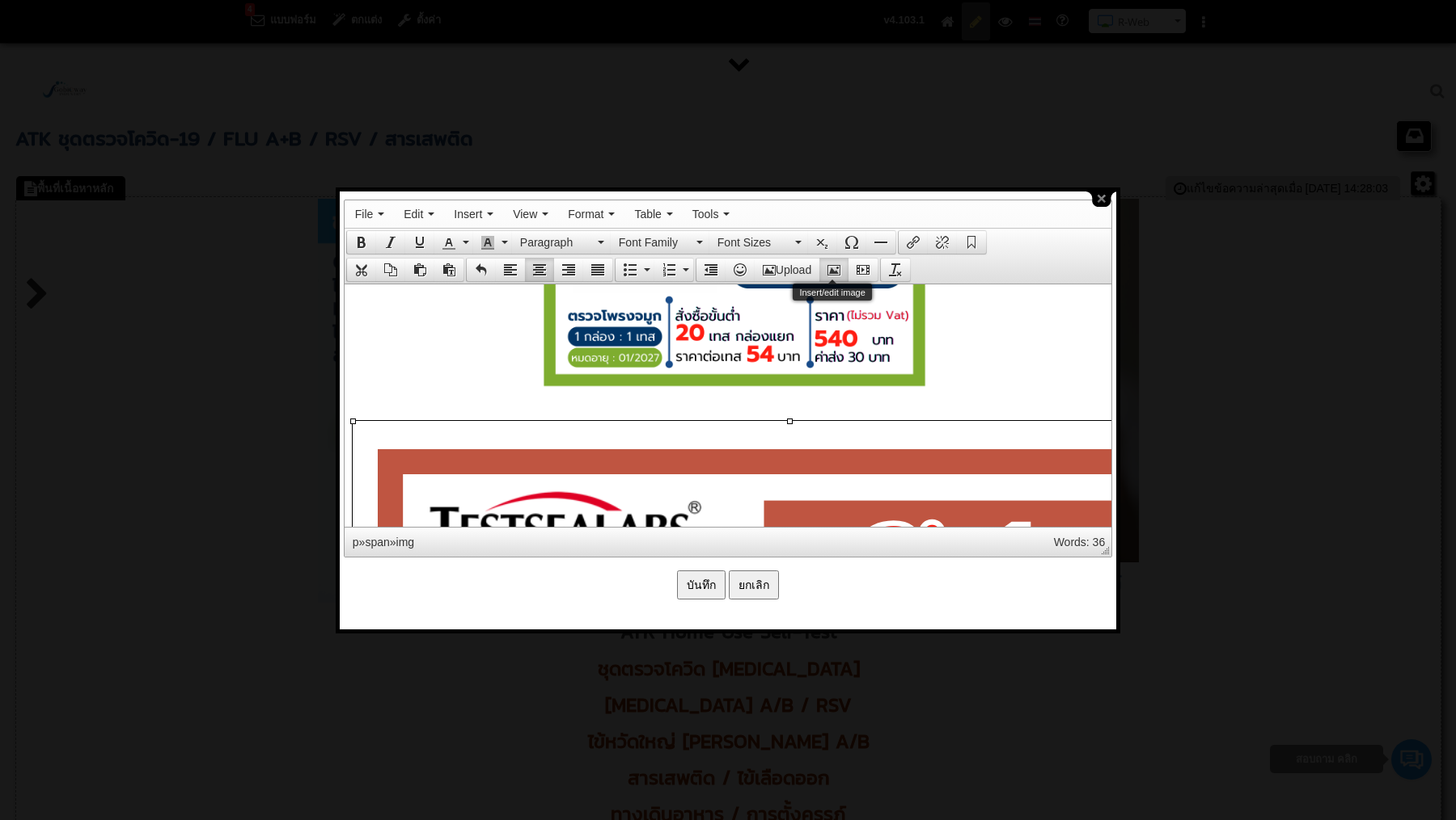
click at [833, 259] on button "Insert/edit image" at bounding box center [834, 270] width 29 height 23
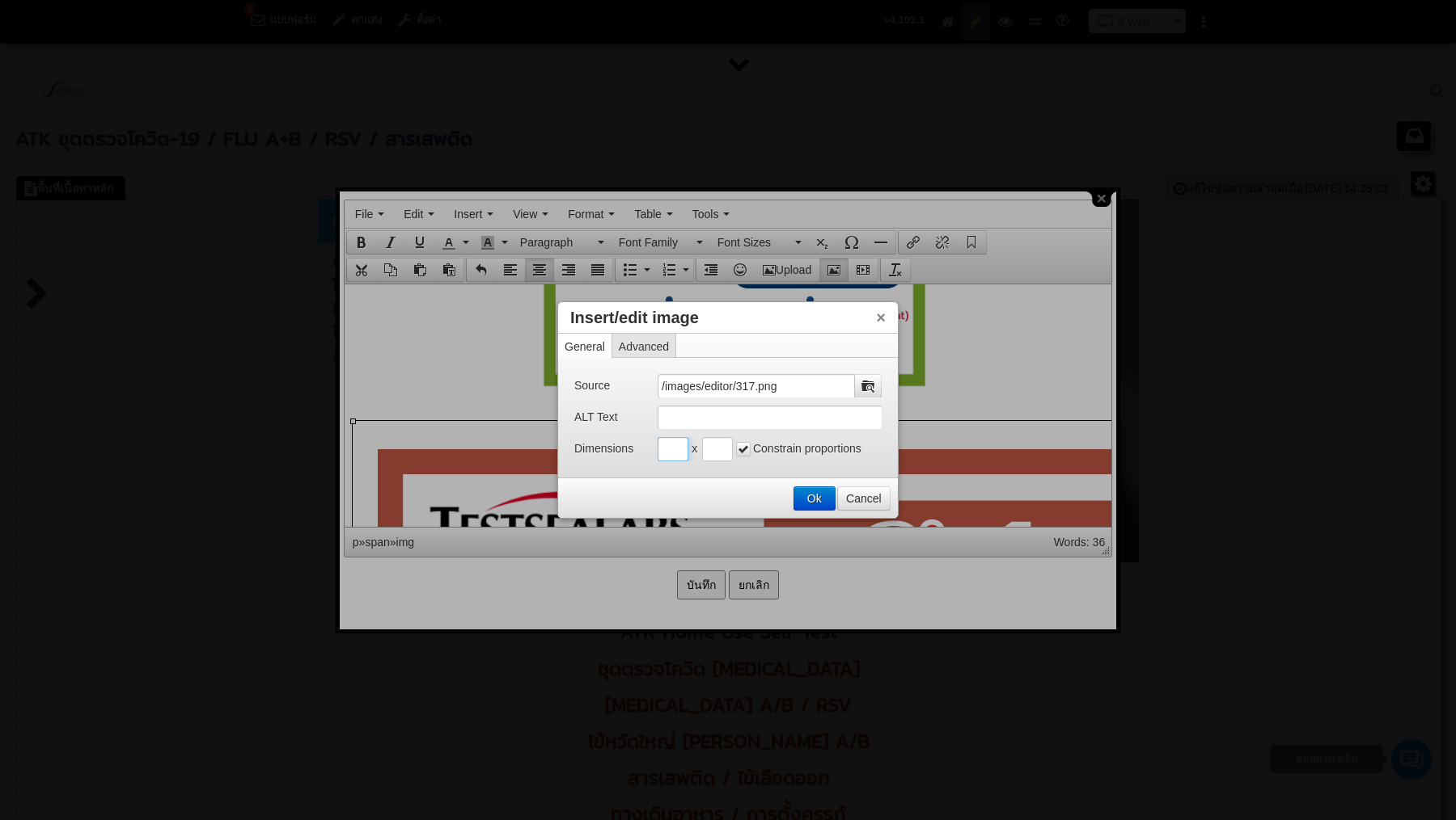
click at [669, 458] on input "Insert/edit image" at bounding box center [673, 449] width 30 height 25
type input "500"
click at [719, 445] on input "Insert/edit image" at bounding box center [717, 449] width 30 height 25
type input "500"
click at [817, 498] on button "Ok" at bounding box center [814, 499] width 40 height 23
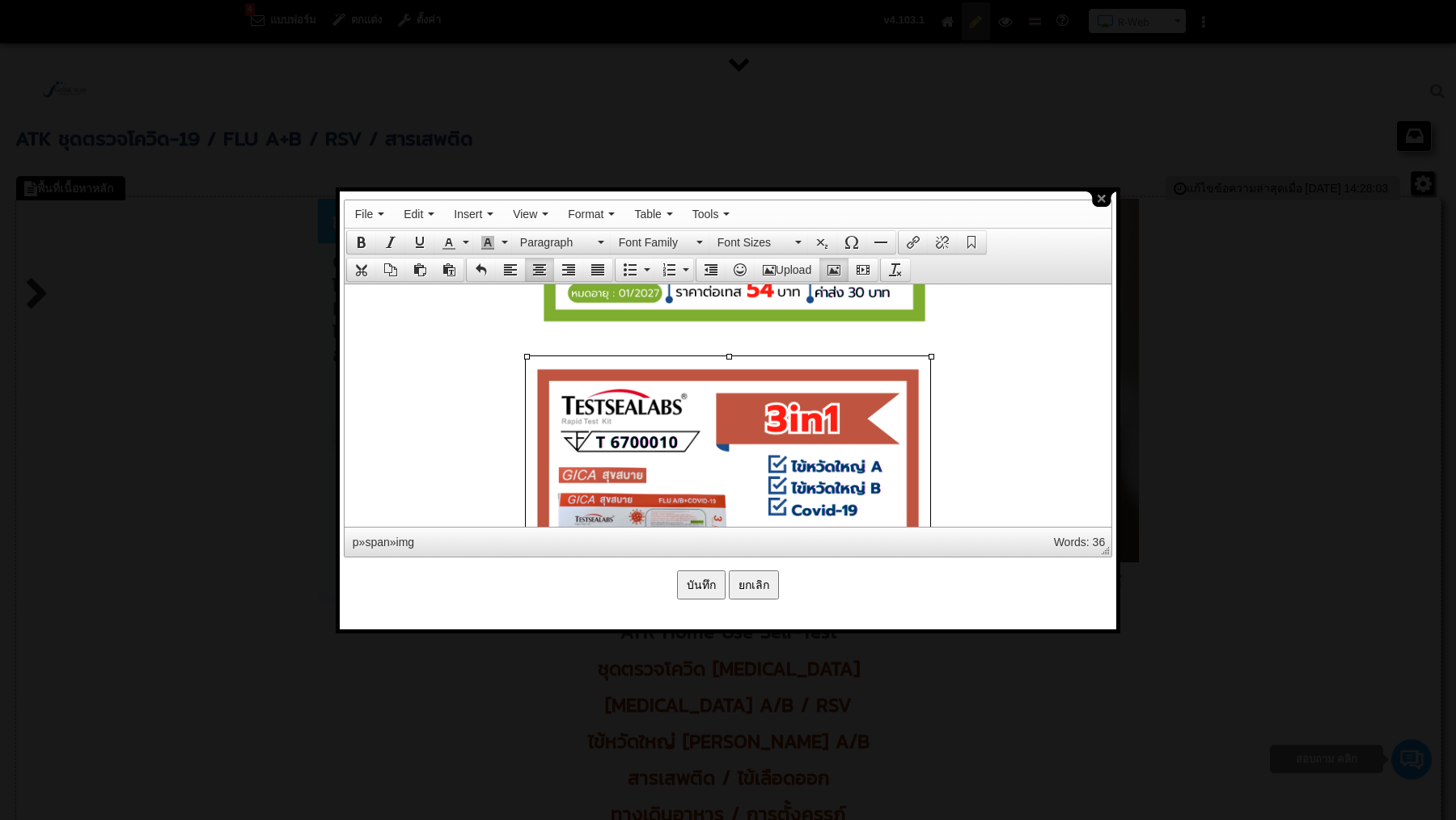
scroll to position [4692, 0]
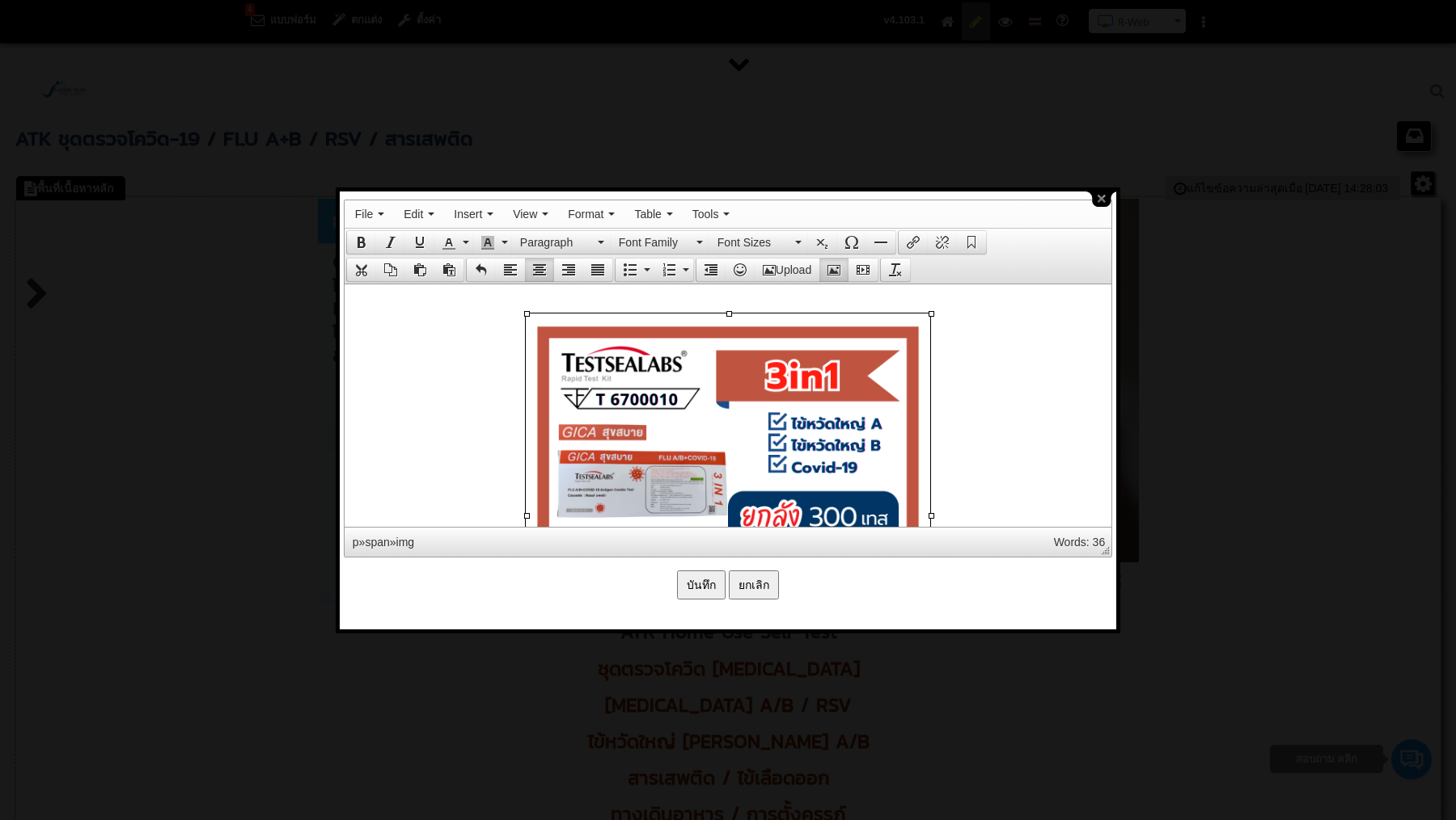
click at [1010, 394] on p at bounding box center [727, 517] width 751 height 408
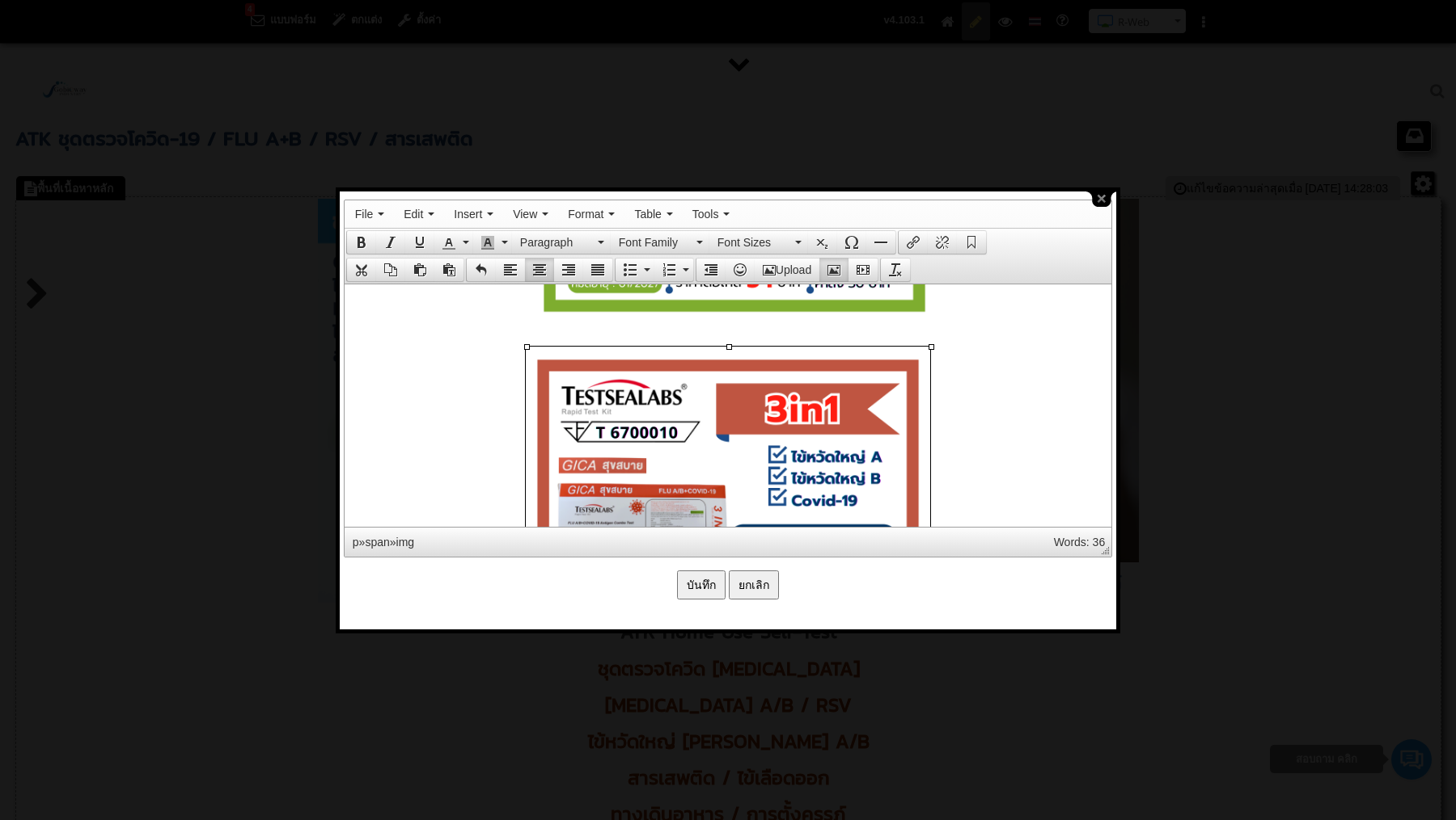
scroll to position [4619, 0]
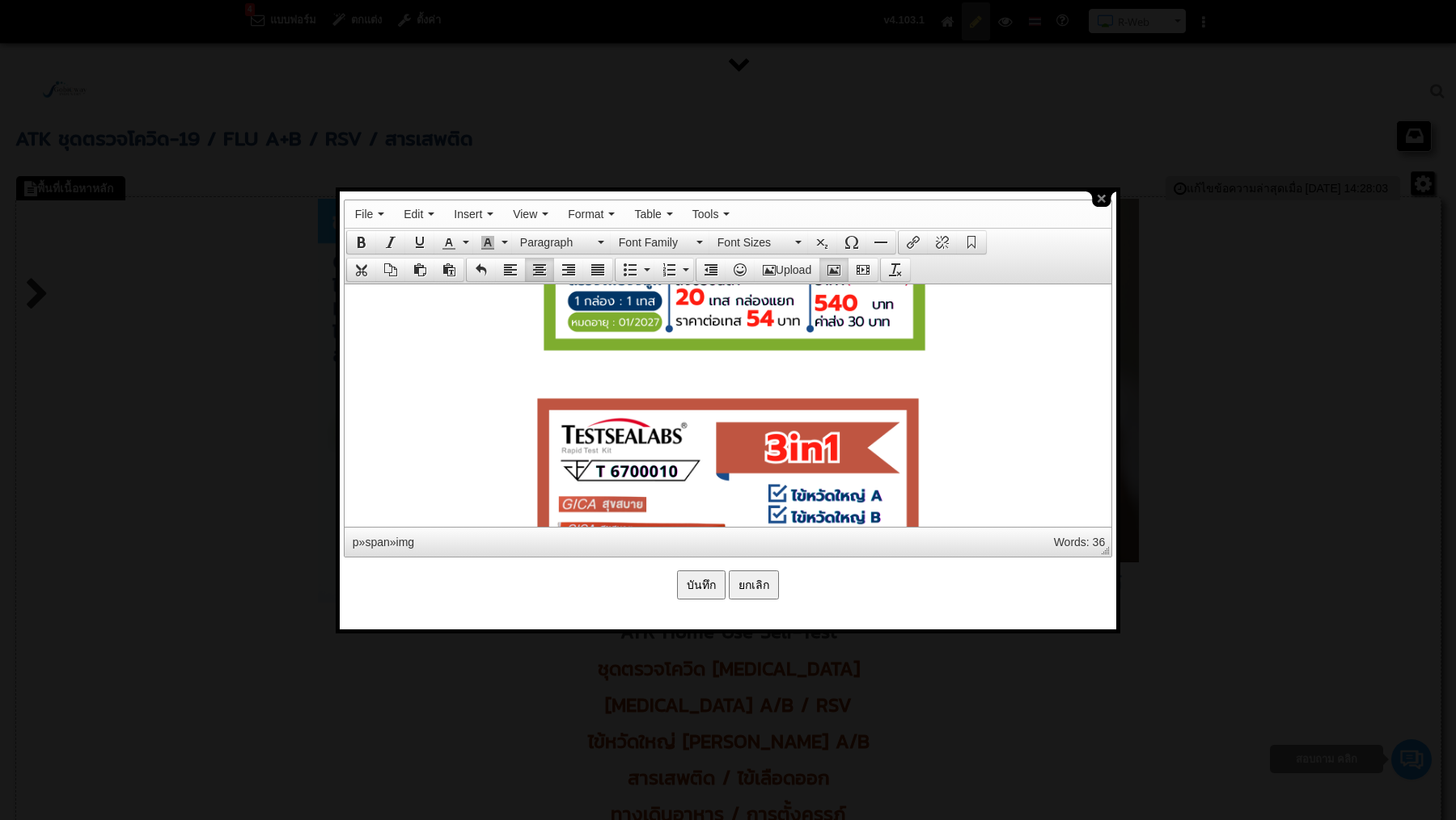
click at [842, 371] on p at bounding box center [727, 166] width 751 height 415
click at [777, 362] on span at bounding box center [732, 359] width 408 height 12
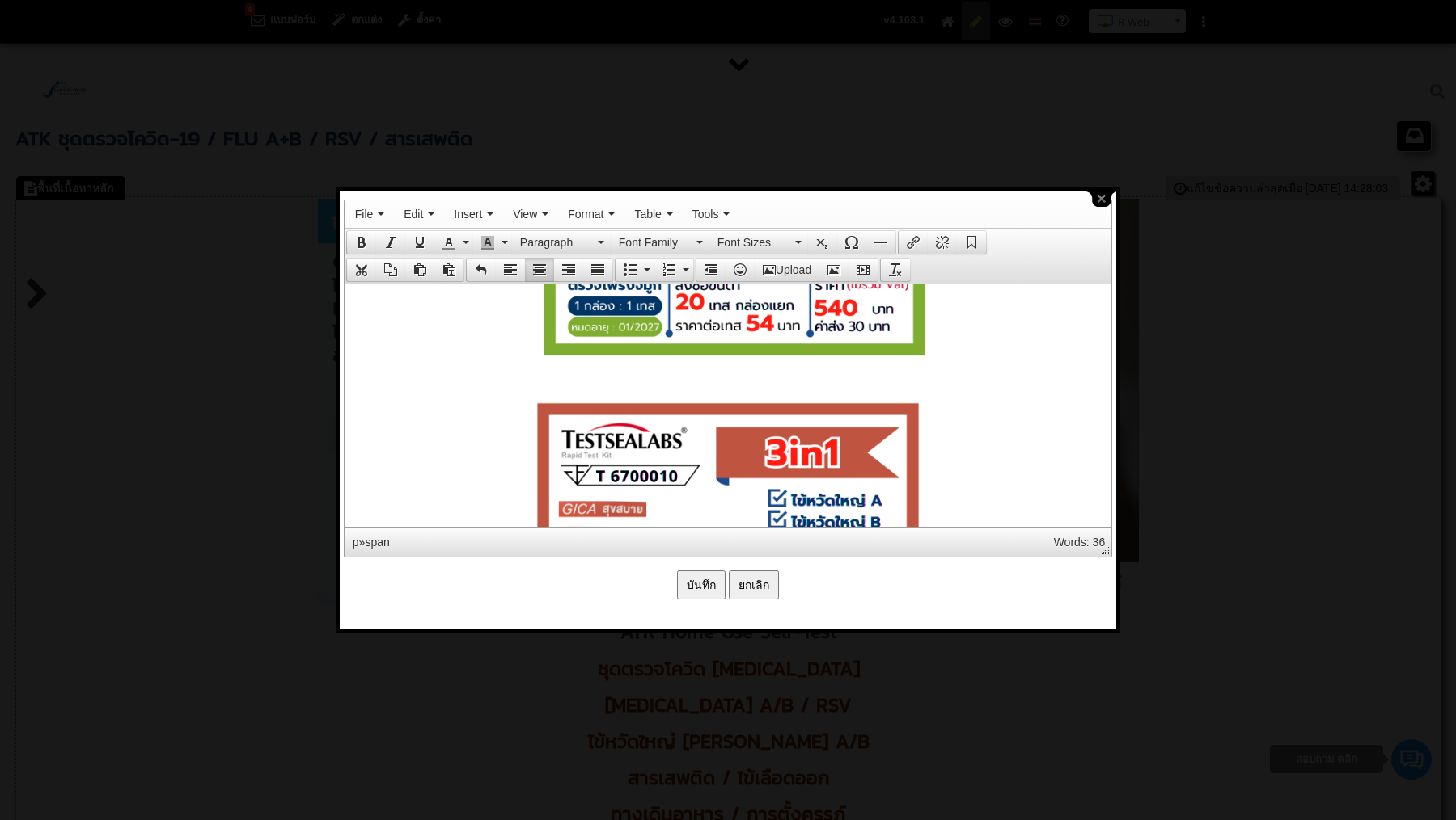
scroll to position [4544, 0]
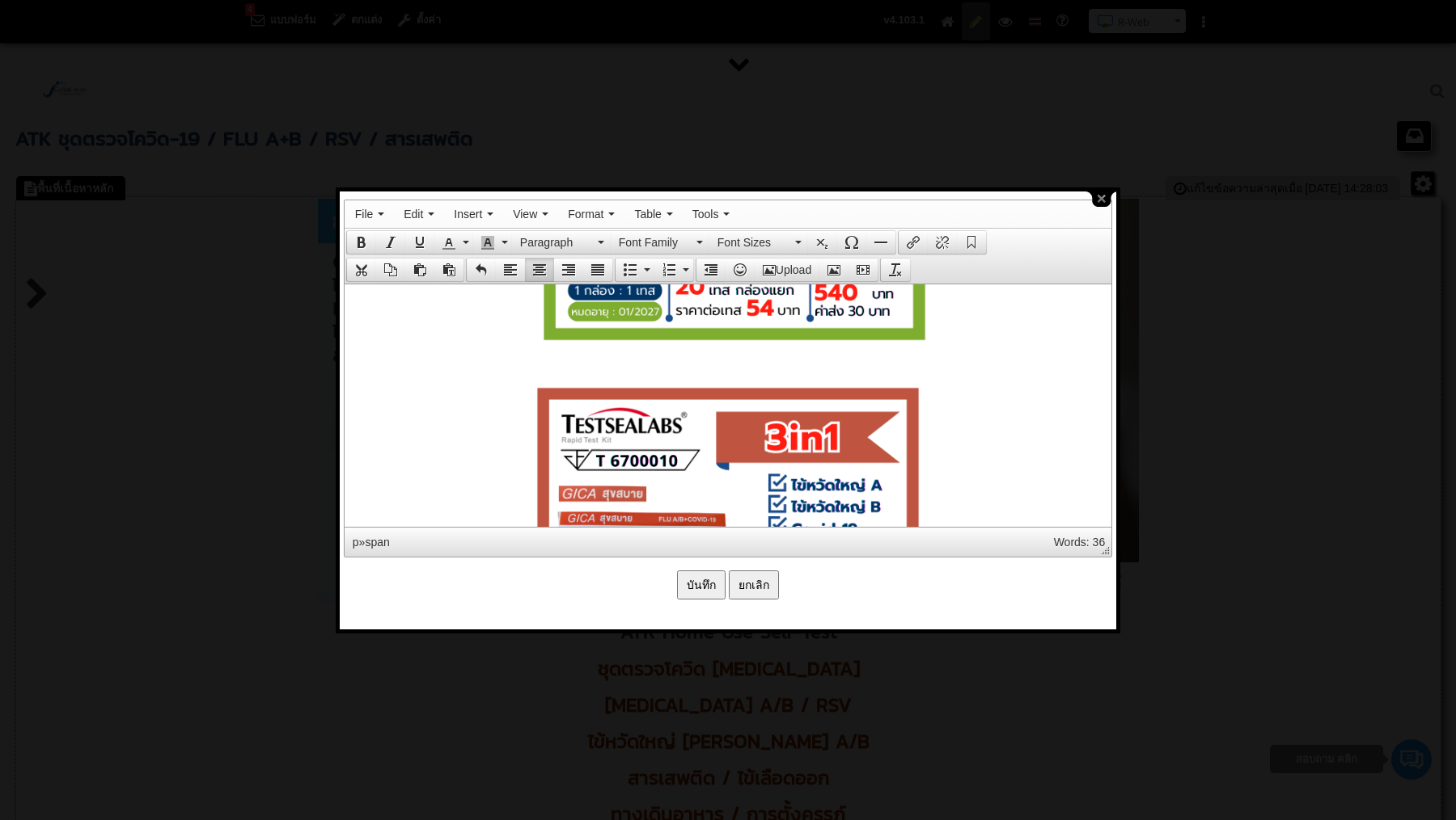
scroll to position [4599, 0]
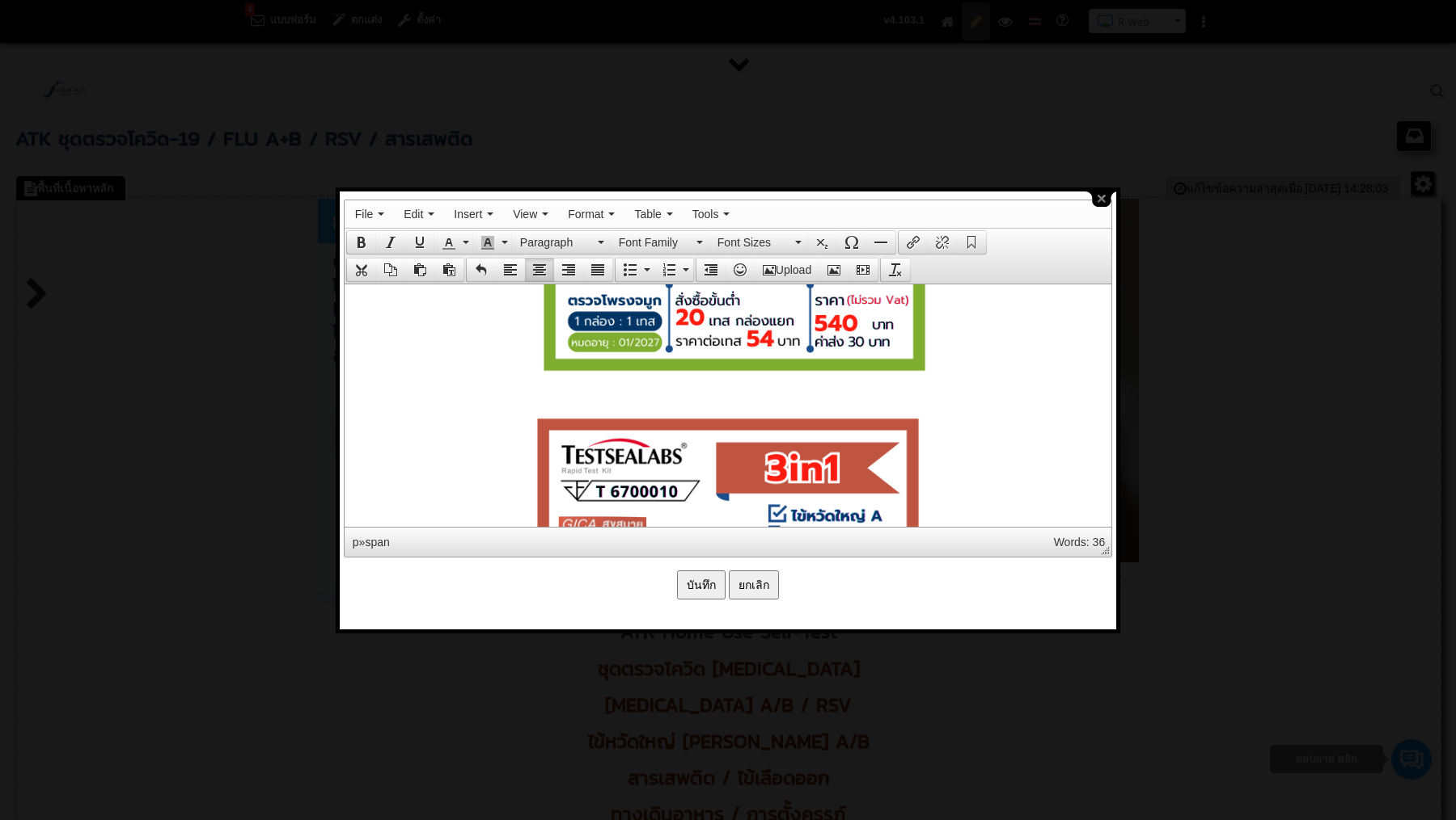
click at [964, 346] on p at bounding box center [727, 186] width 751 height 415
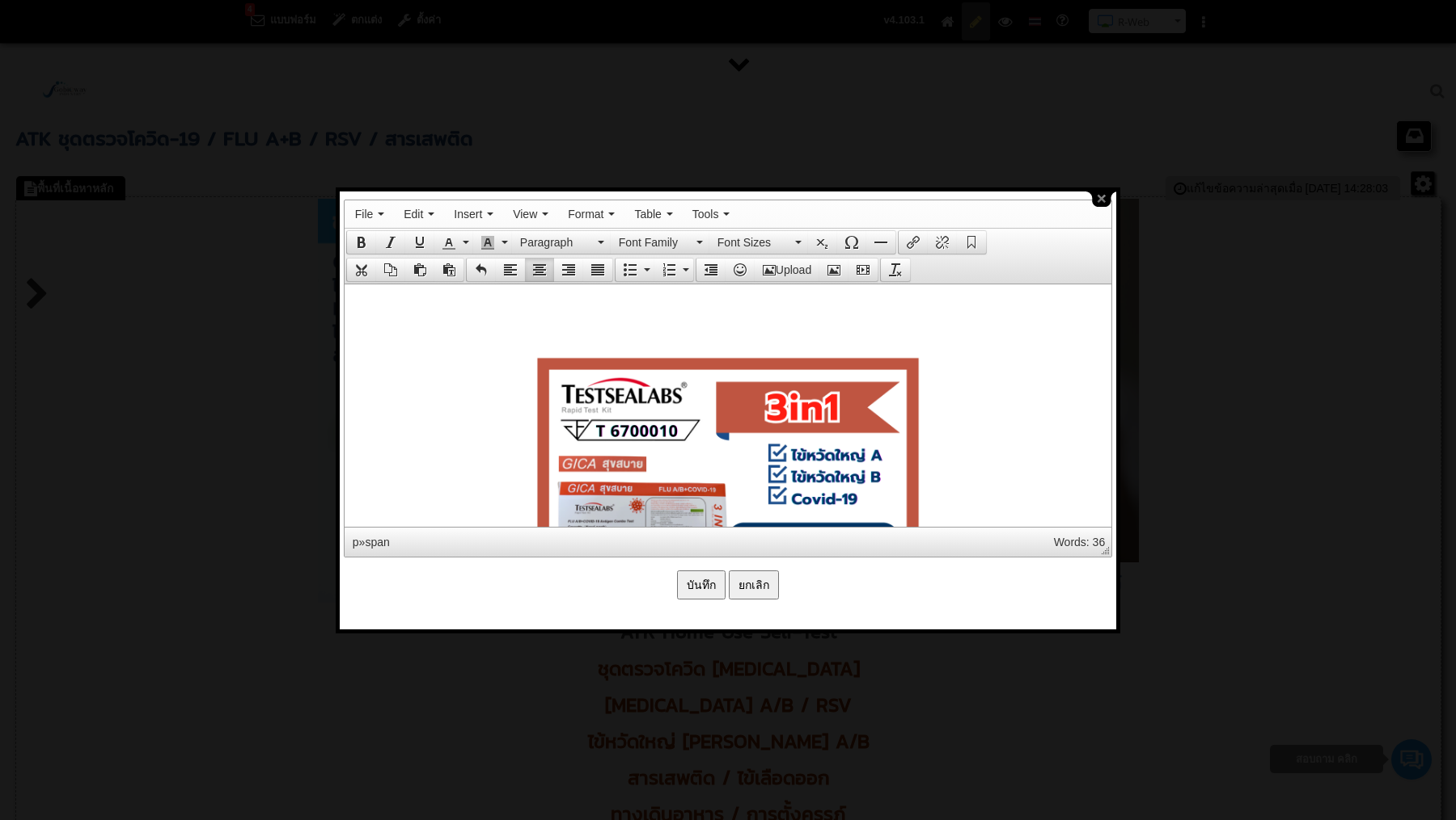
scroll to position [4236, 0]
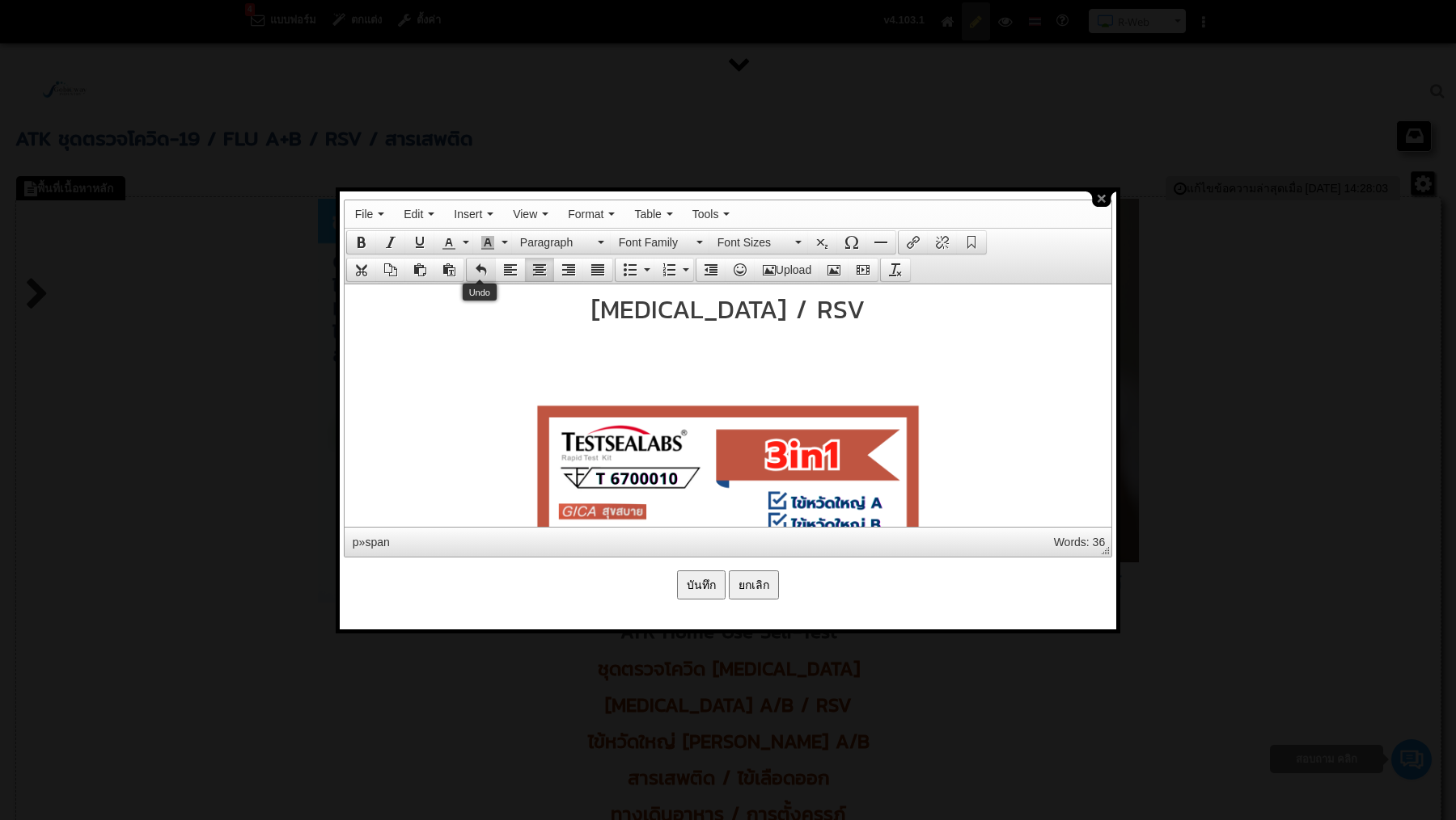
click at [476, 264] on icon "Undo" at bounding box center [481, 270] width 13 height 13
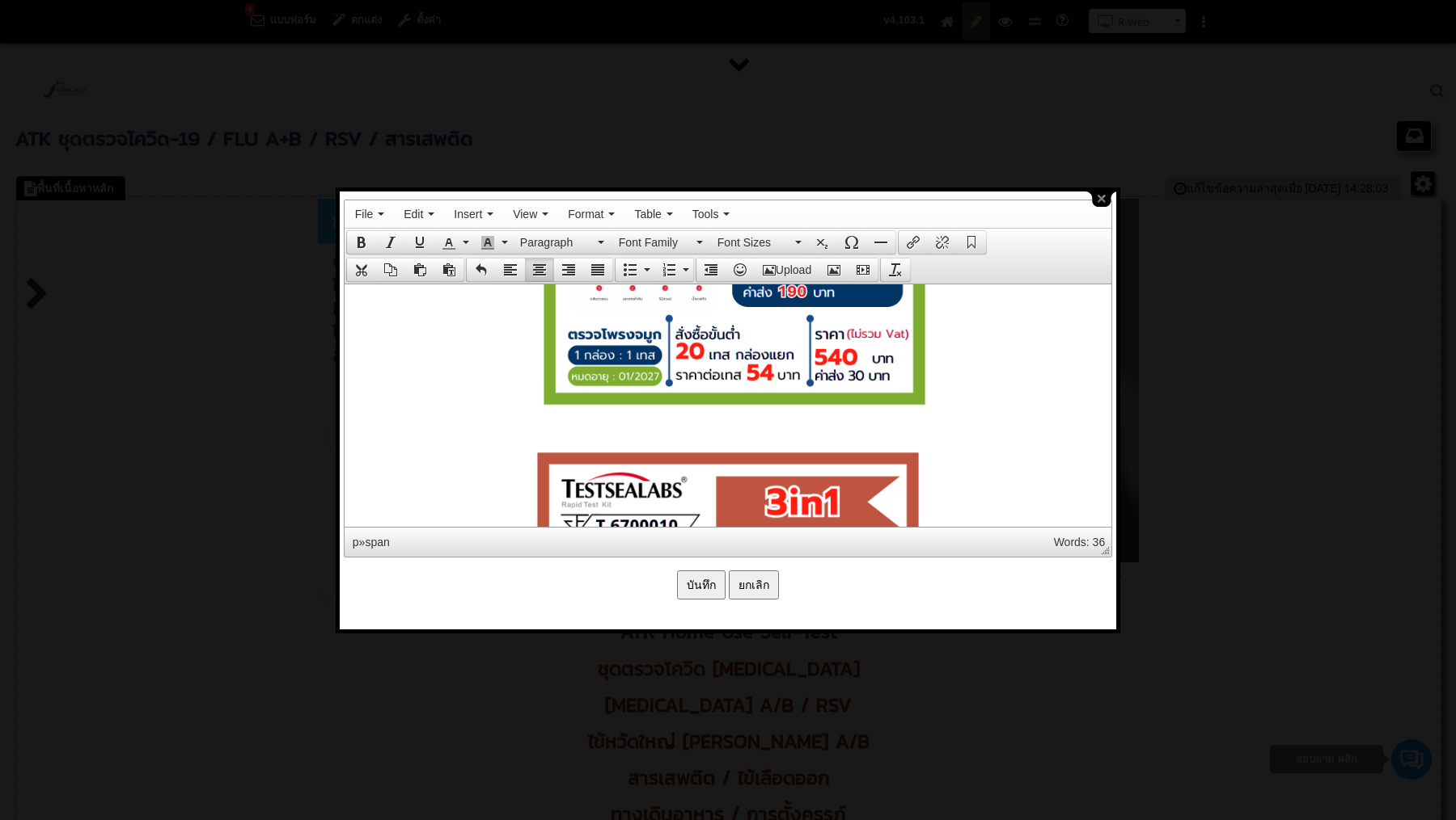
scroll to position [4588, 0]
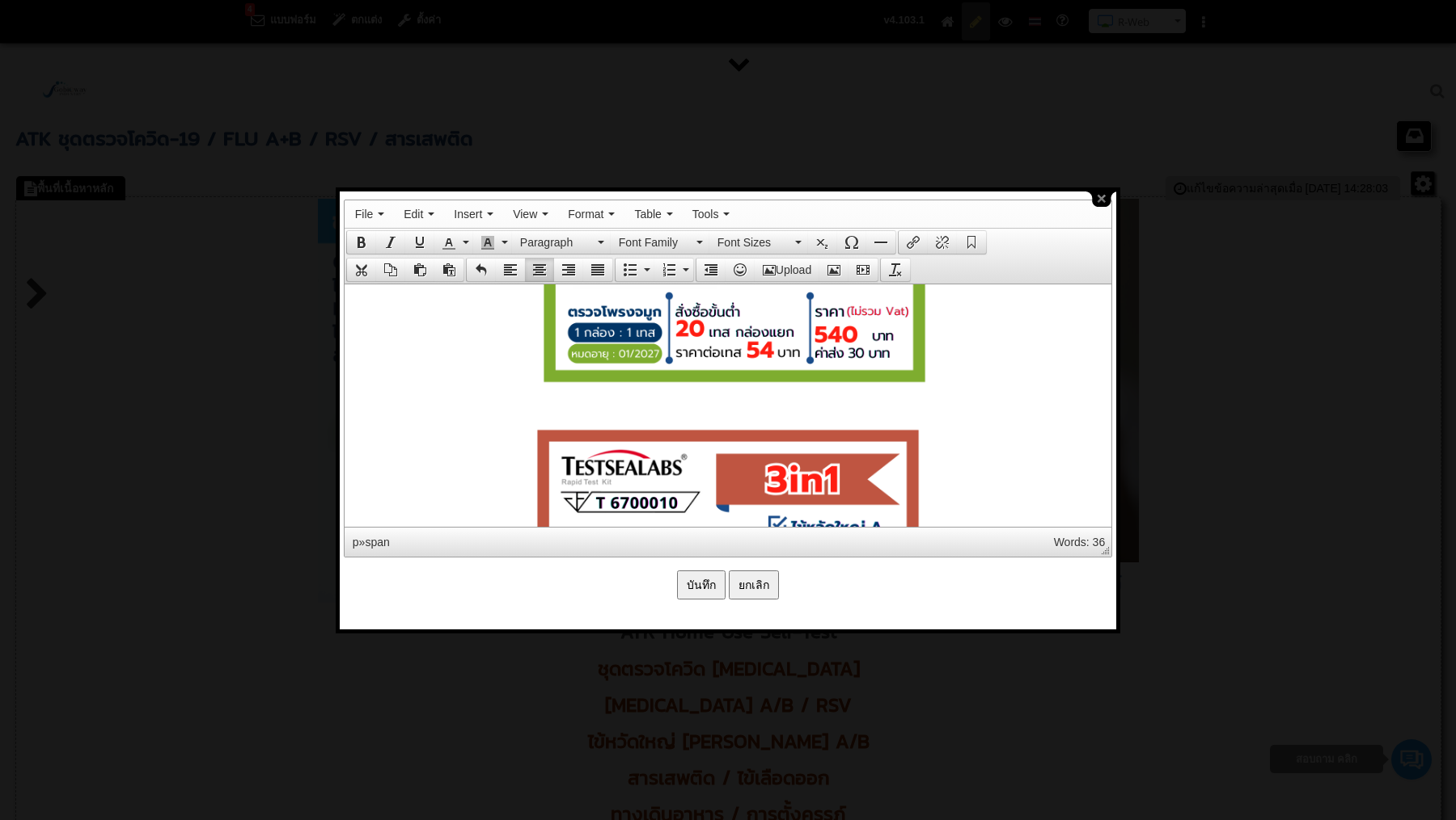
click at [522, 370] on span at bounding box center [524, 385] width 10 height 39
click at [543, 375] on img at bounding box center [733, 192] width 404 height 404
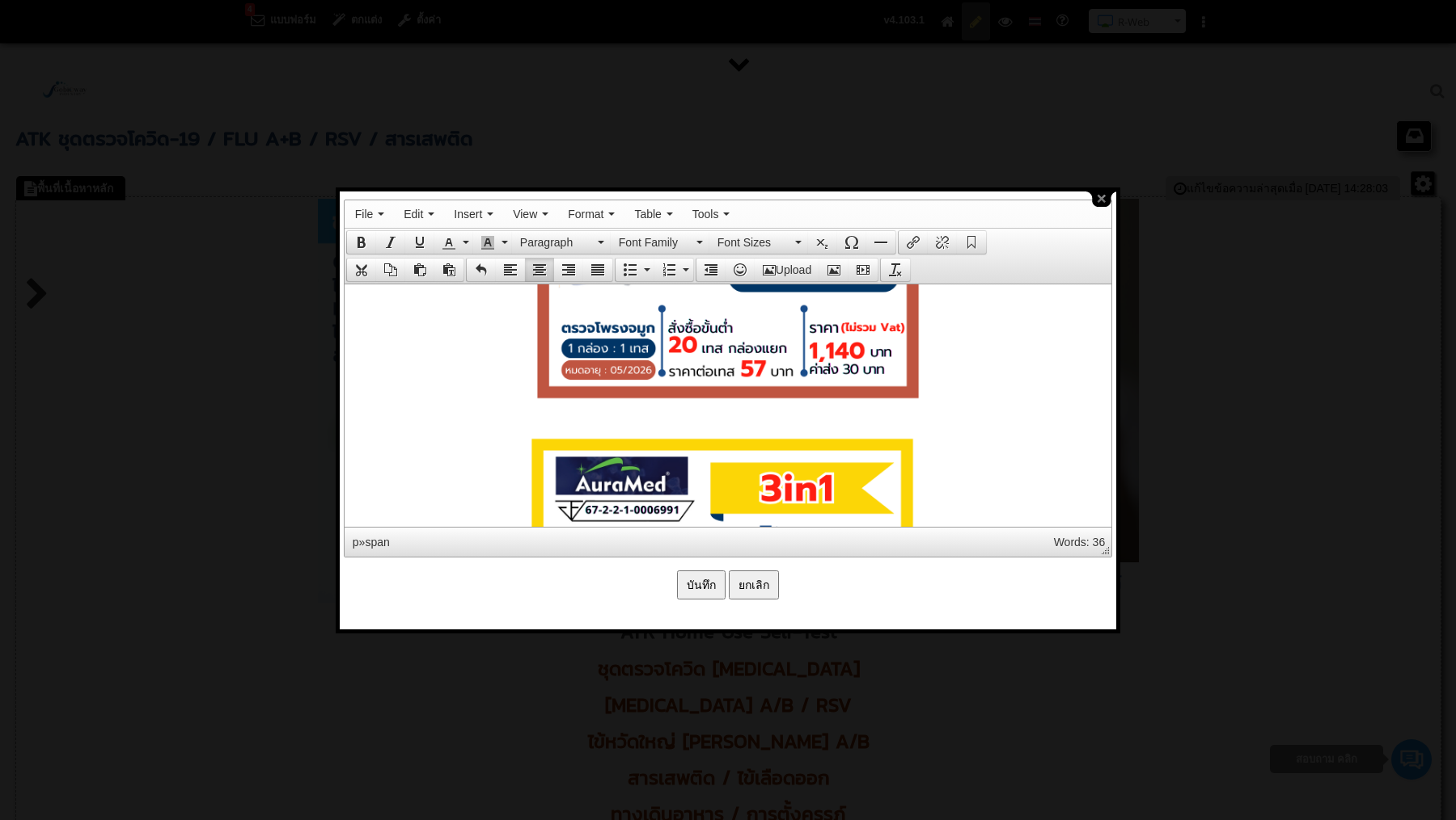
scroll to position [5000, 0]
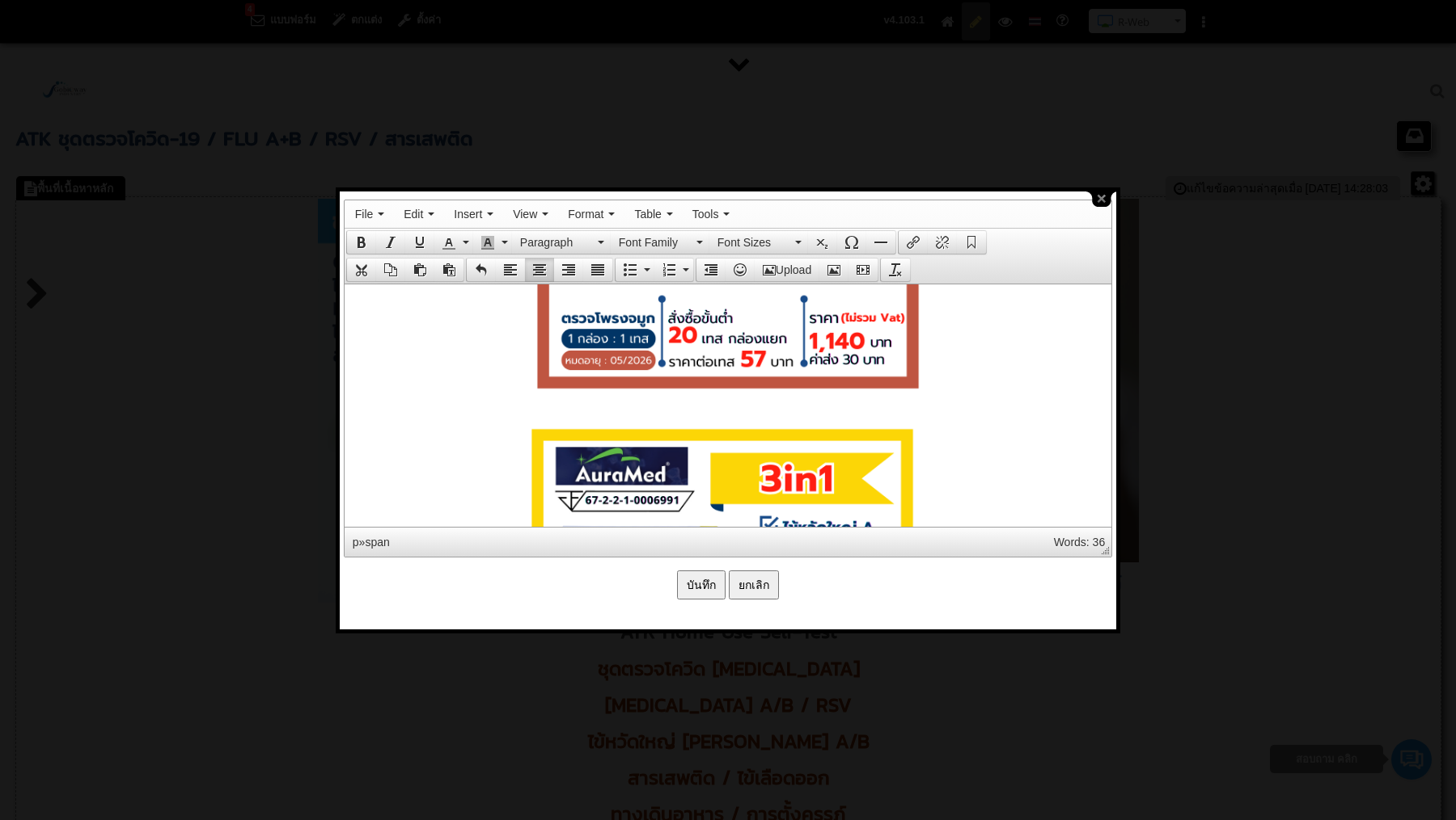
click at [515, 368] on p at bounding box center [727, 200] width 751 height 408
click at [960, 380] on p at bounding box center [727, 200] width 751 height 408
click at [513, 364] on p at bounding box center [727, 200] width 751 height 408
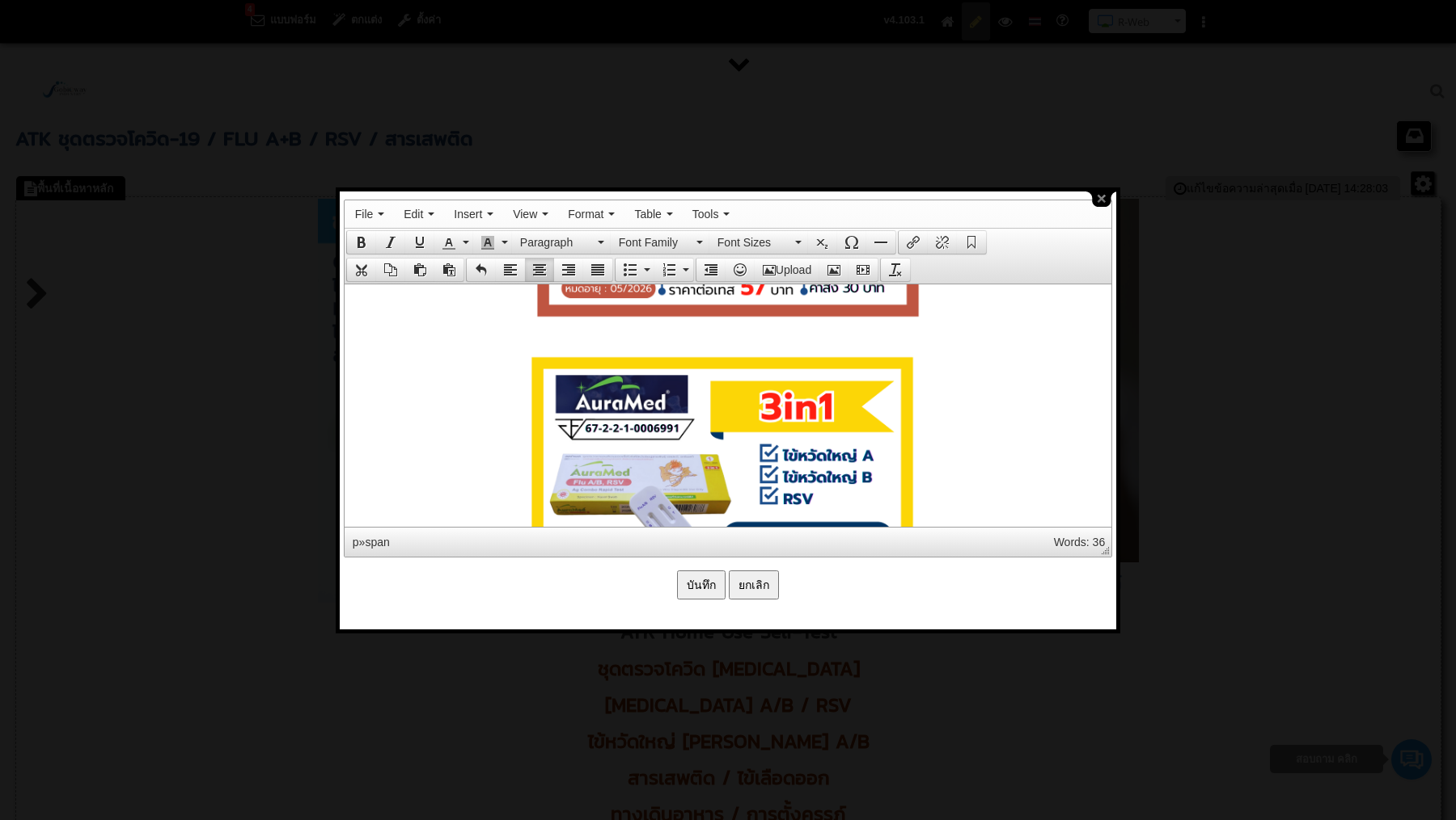
scroll to position [5094, 0]
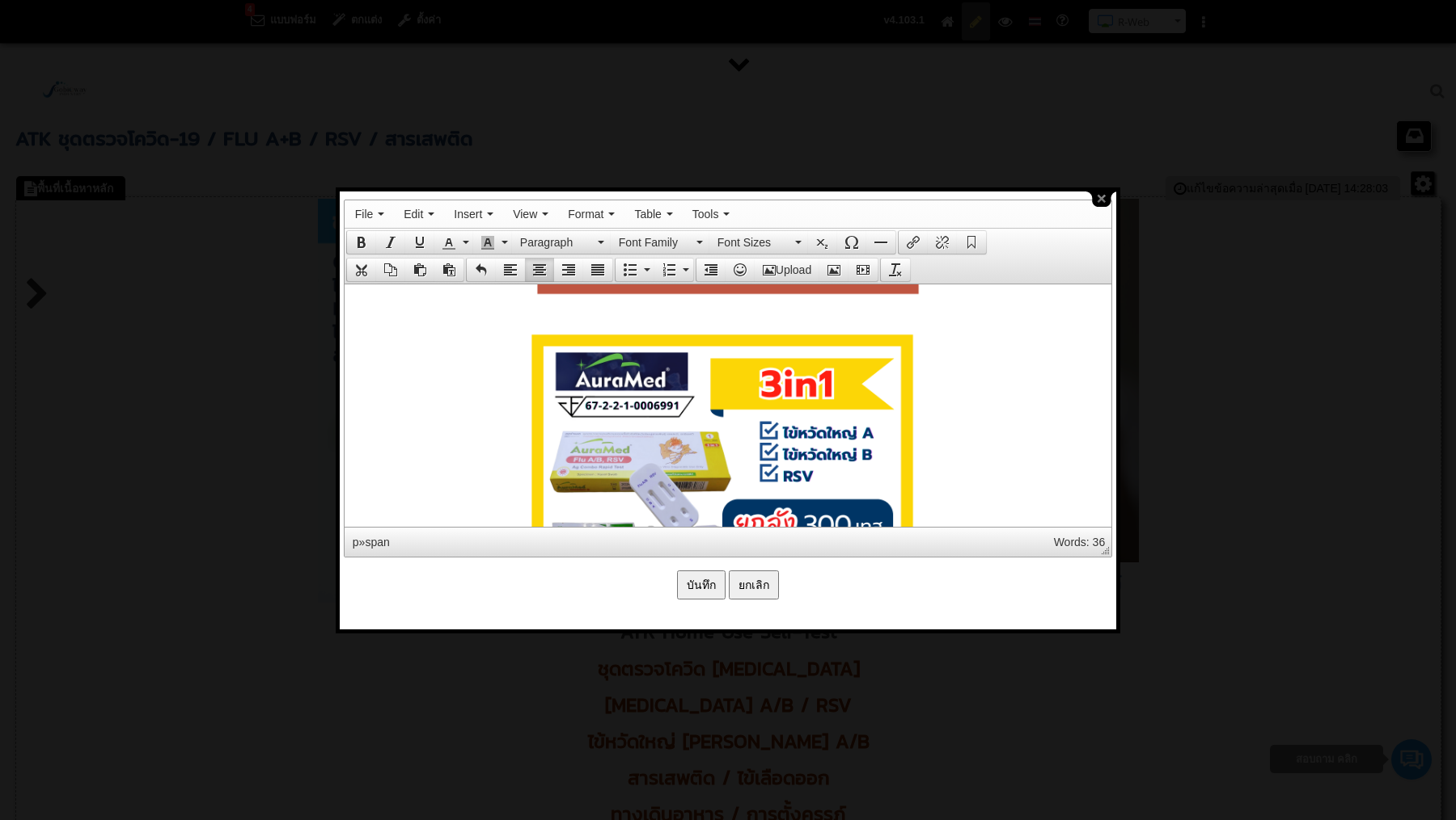
click at [518, 445] on p at bounding box center [727, 729] width 751 height 815
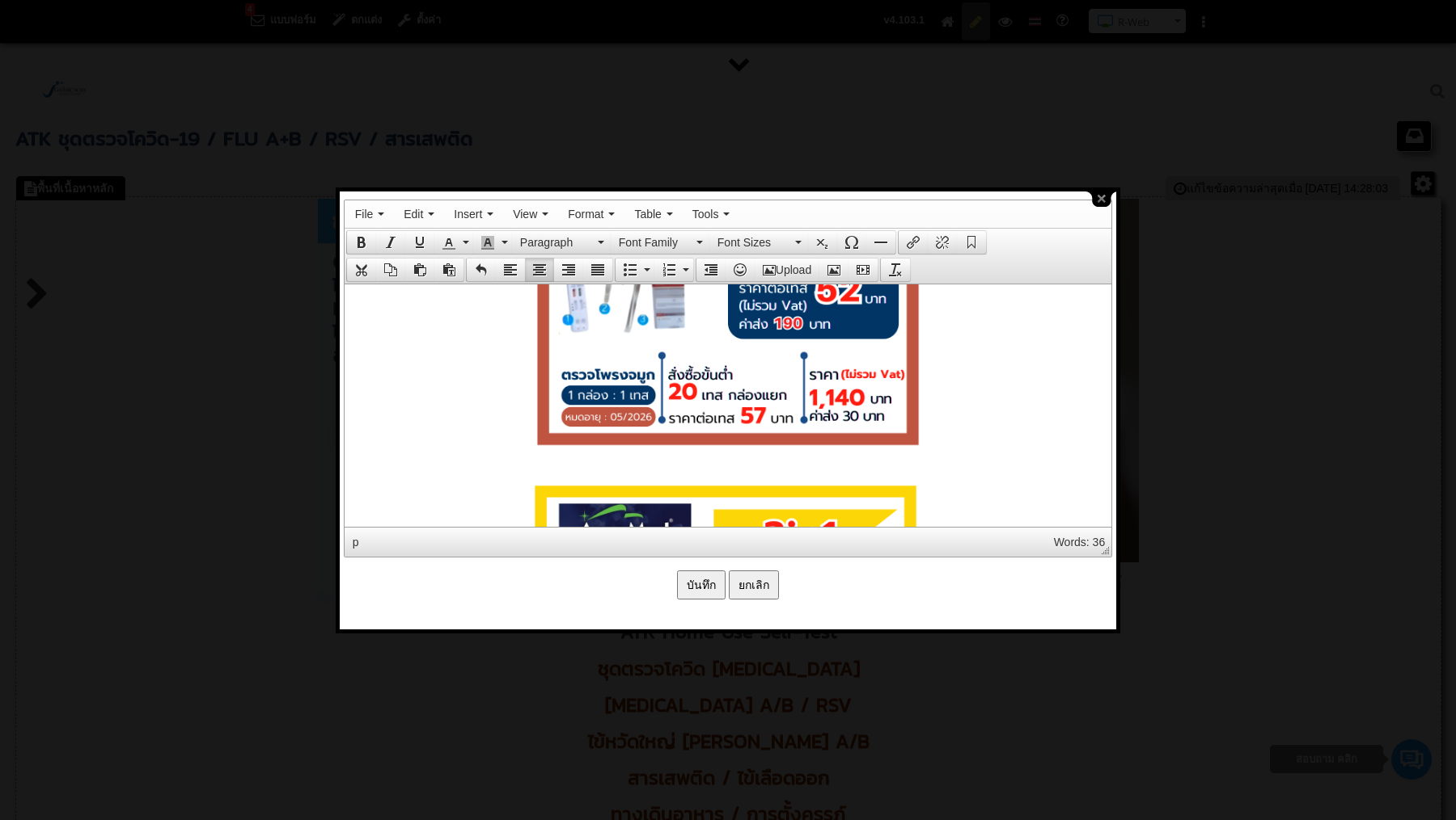
scroll to position [4943, 0]
click at [524, 412] on p at bounding box center [727, 258] width 751 height 408
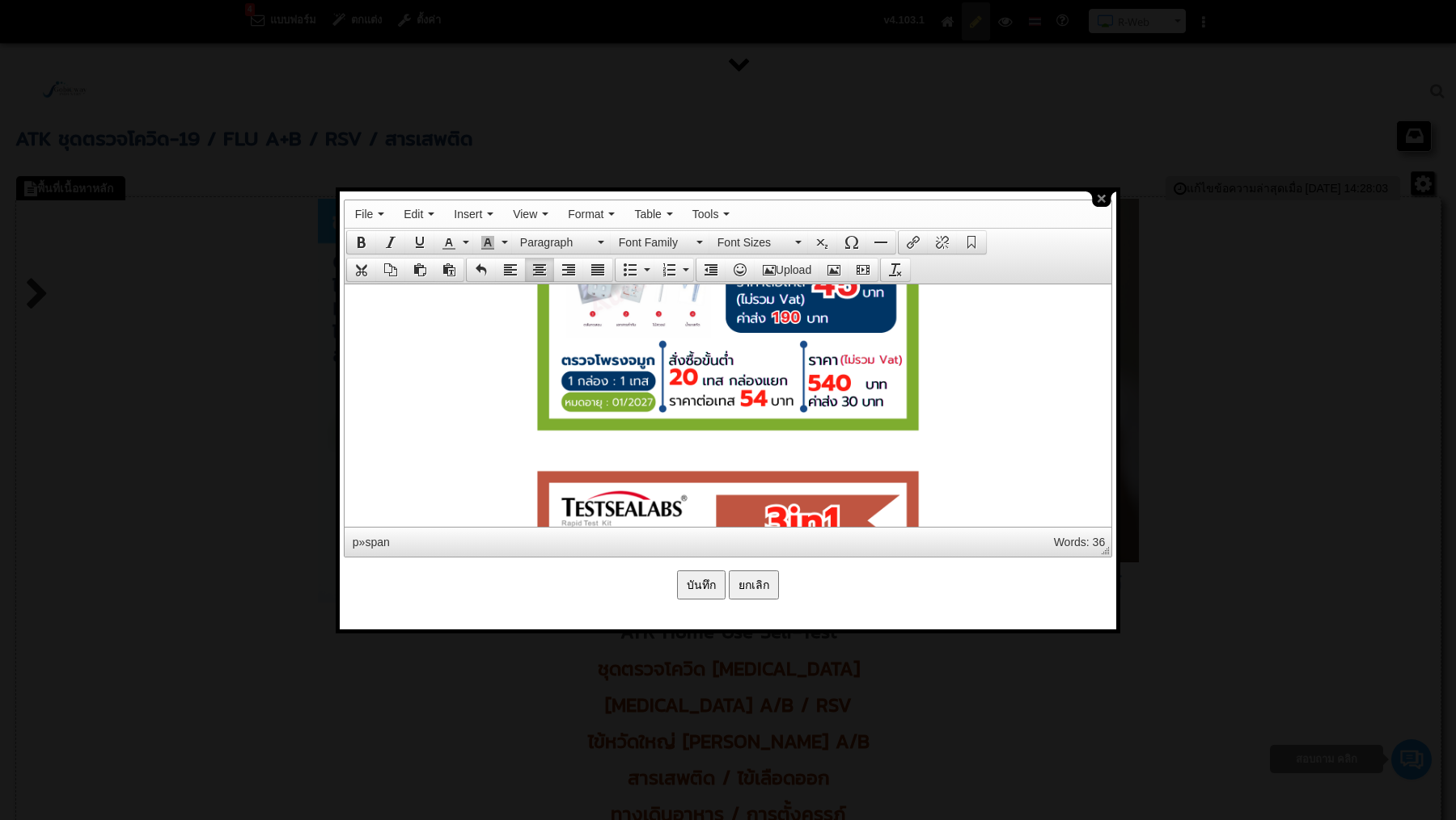
click at [517, 403] on p at bounding box center [727, 242] width 751 height 408
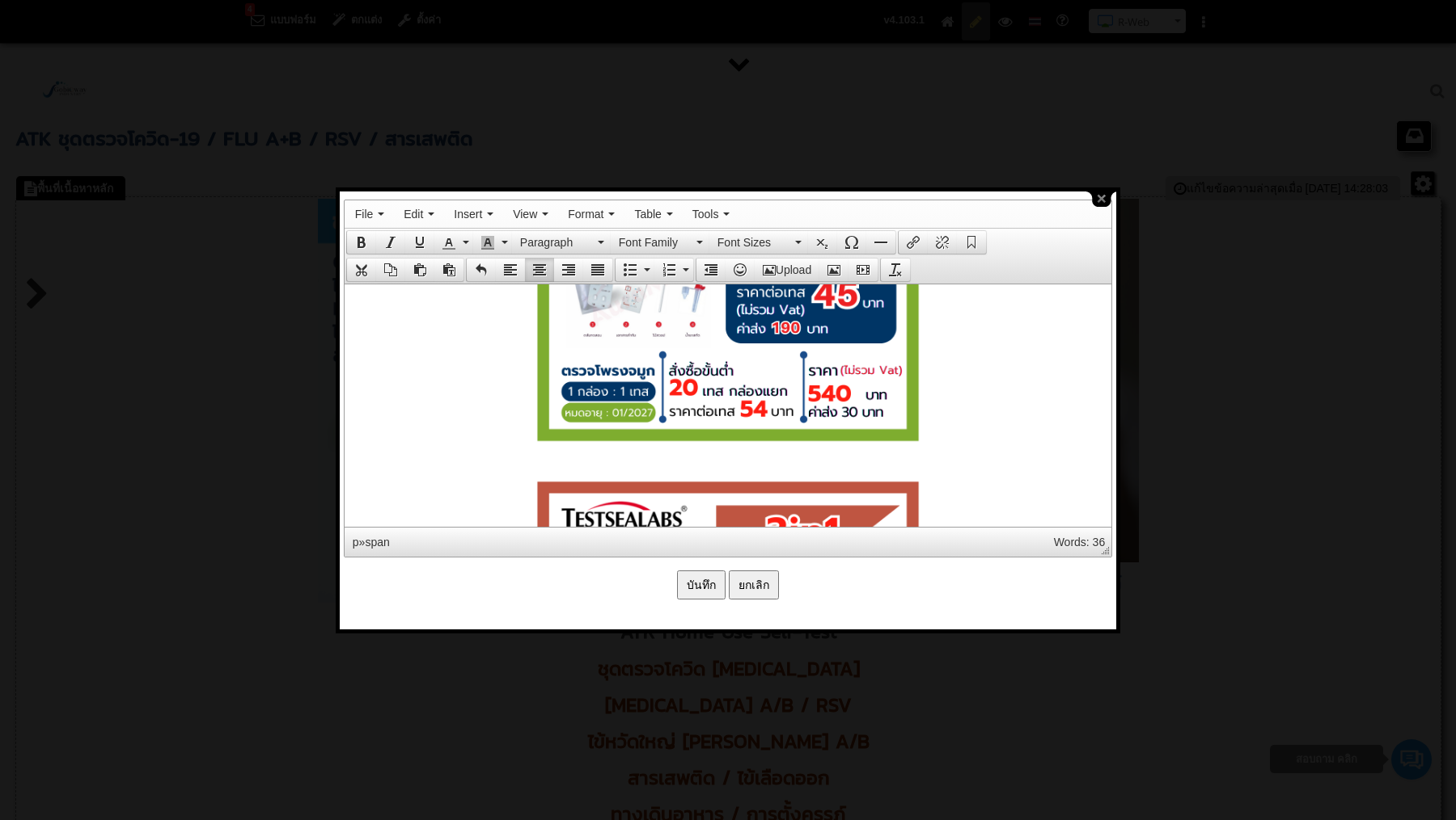
scroll to position [4551, 0]
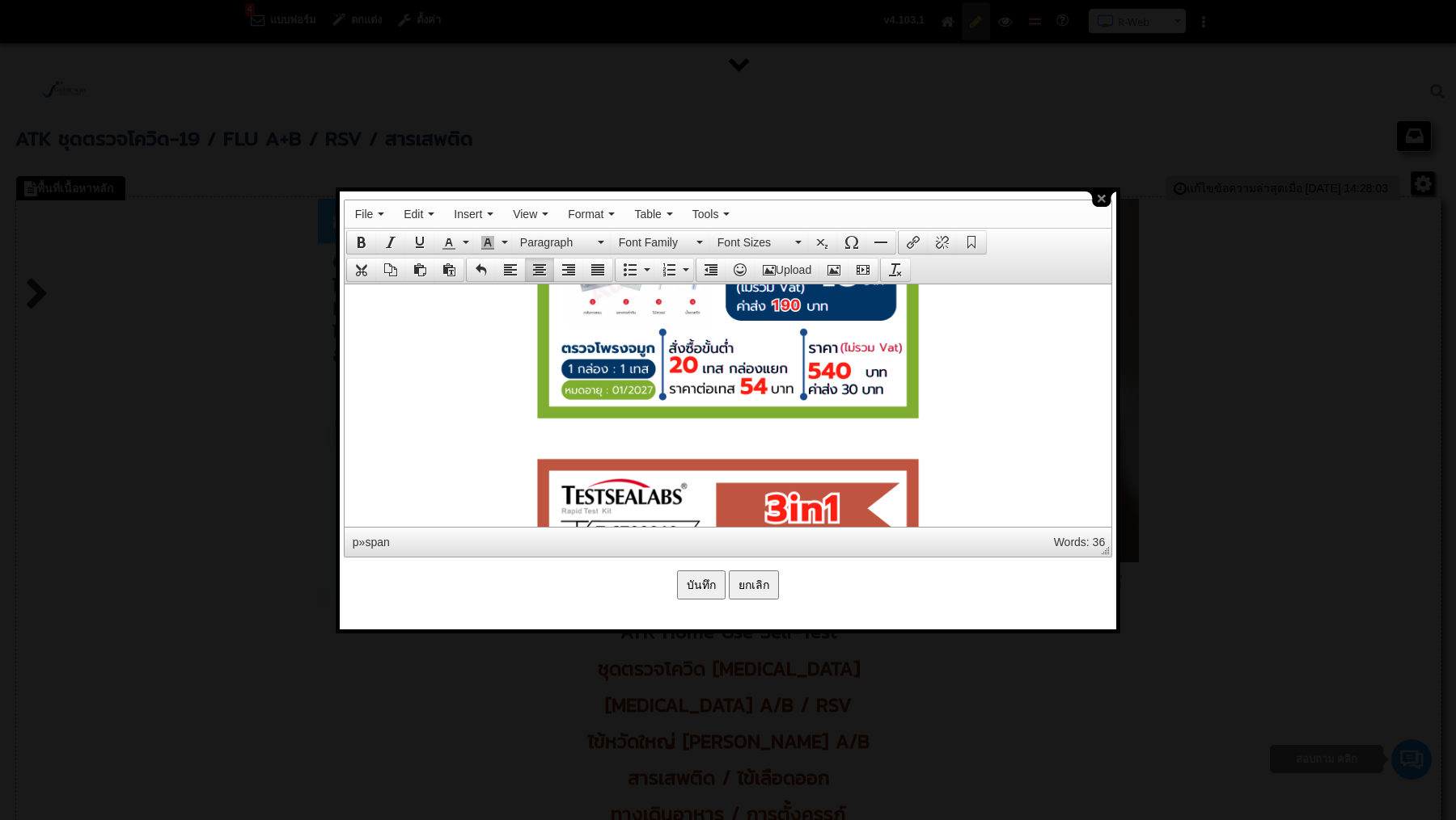
click at [958, 400] on p at bounding box center [727, 230] width 751 height 408
click at [507, 376] on p at bounding box center [727, 230] width 751 height 408
click at [965, 400] on p at bounding box center [727, 230] width 751 height 408
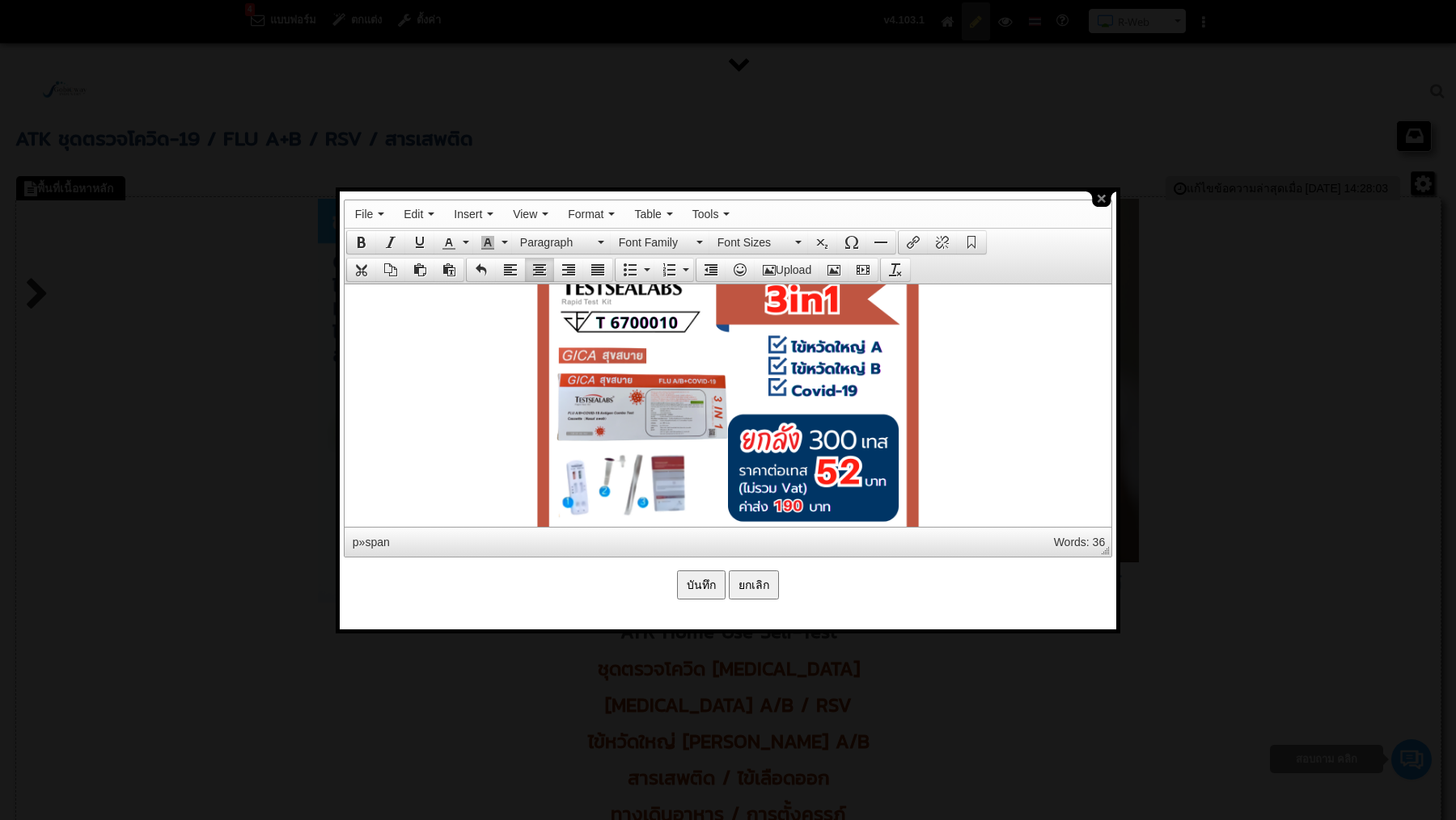
scroll to position [4869, 0]
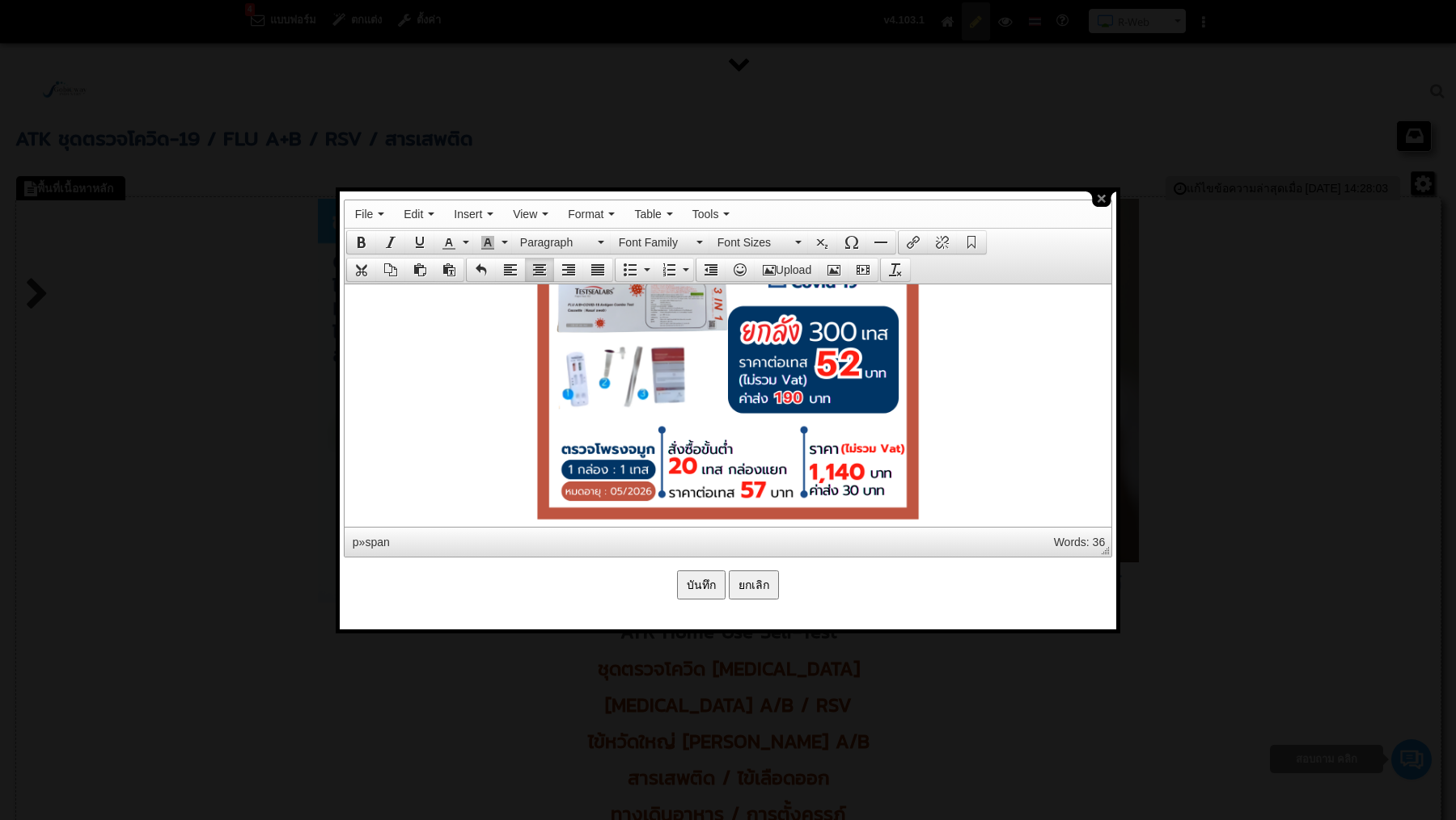
click at [509, 491] on p at bounding box center [727, 331] width 751 height 408
click at [966, 498] on p at bounding box center [727, 331] width 751 height 408
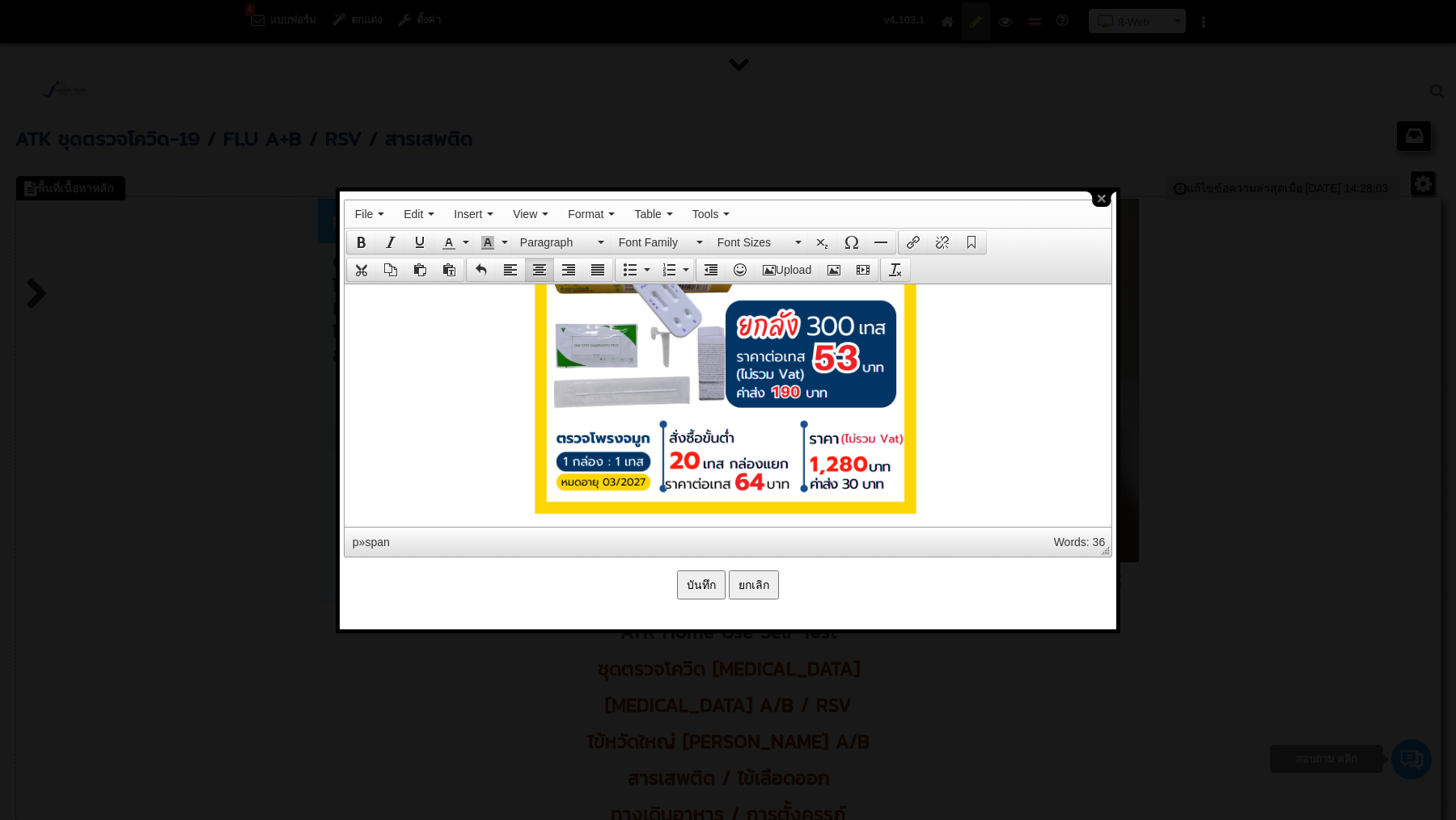
scroll to position [5303, 0]
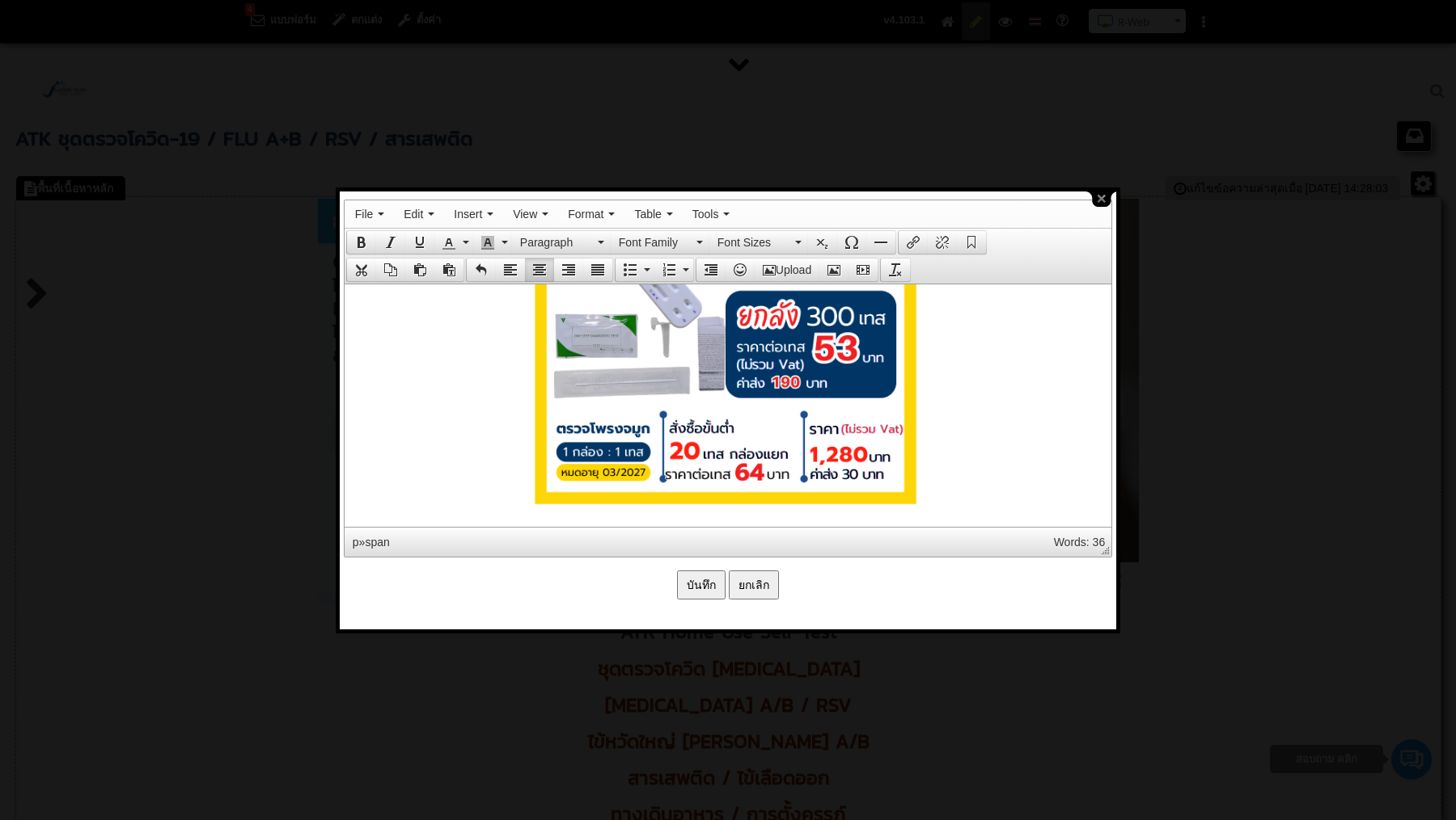
click at [502, 460] on p at bounding box center [727, 520] width 751 height 815
click at [527, 497] on img at bounding box center [724, 315] width 404 height 404
click at [950, 485] on p at bounding box center [727, 520] width 751 height 815
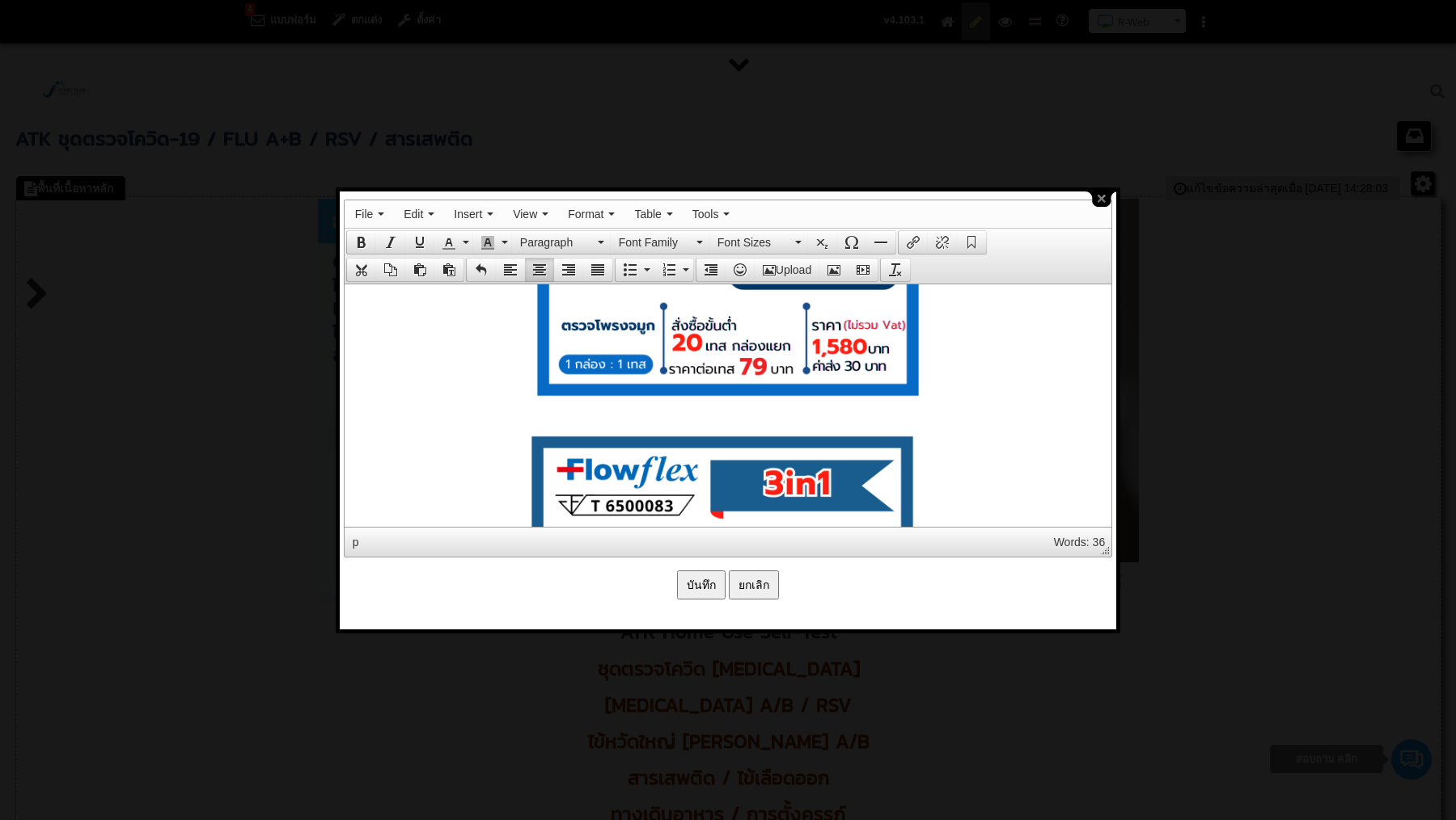
scroll to position [5823, 0]
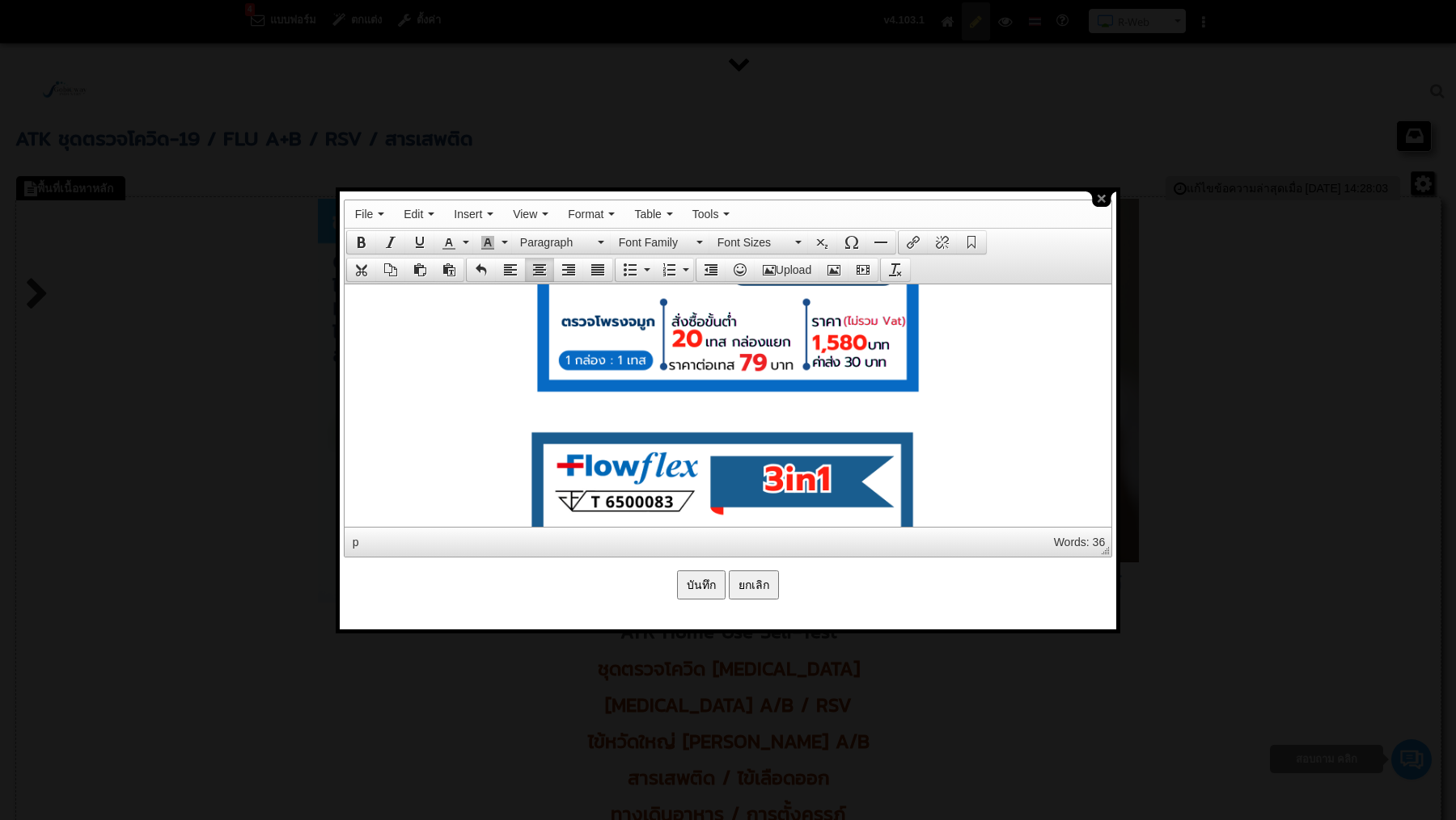
click at [958, 380] on p at bounding box center [727, 0] width 751 height 815
click at [927, 477] on p at bounding box center [727, 827] width 751 height 815
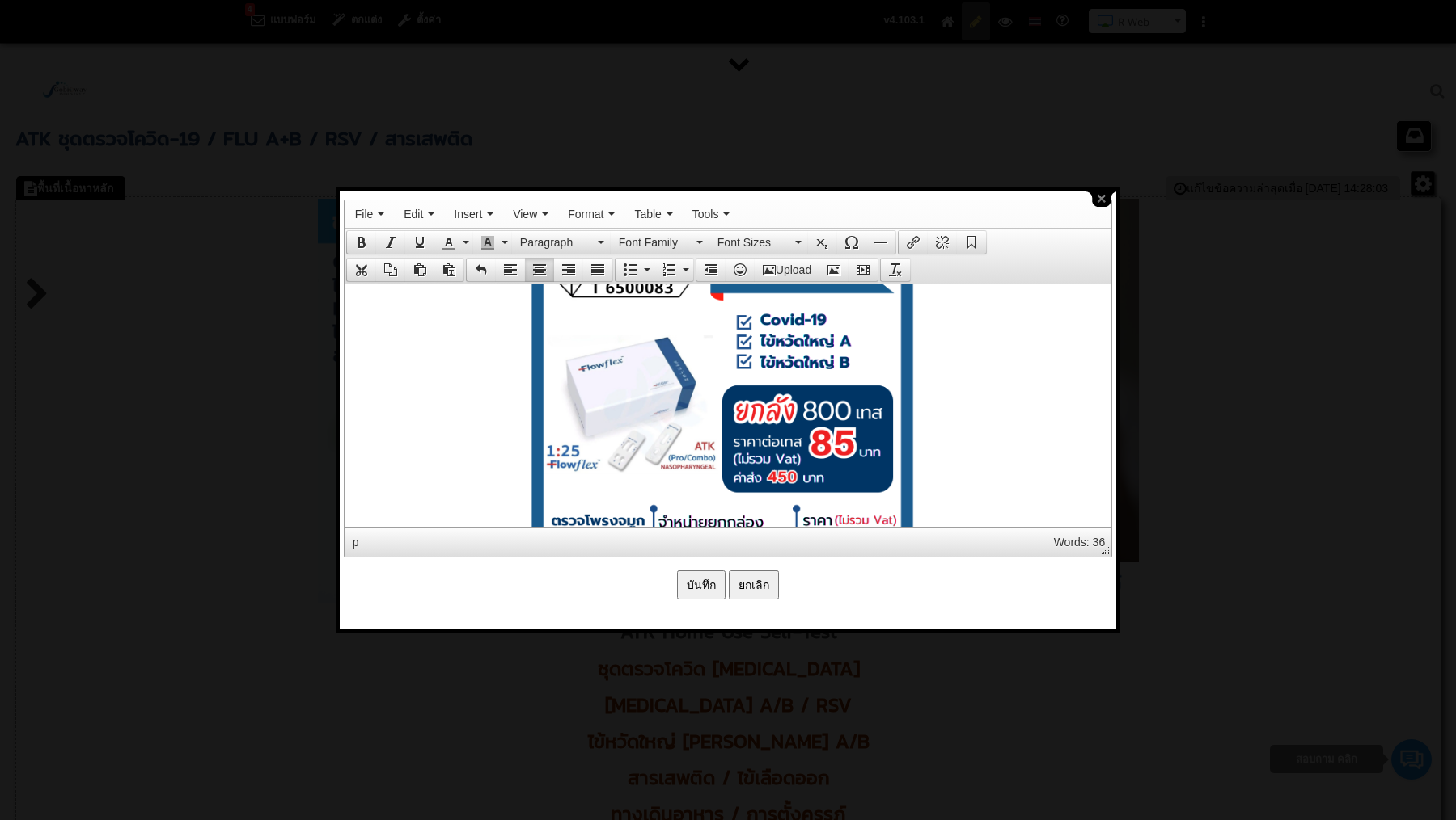
click at [931, 484] on p at bounding box center [727, 612] width 751 height 815
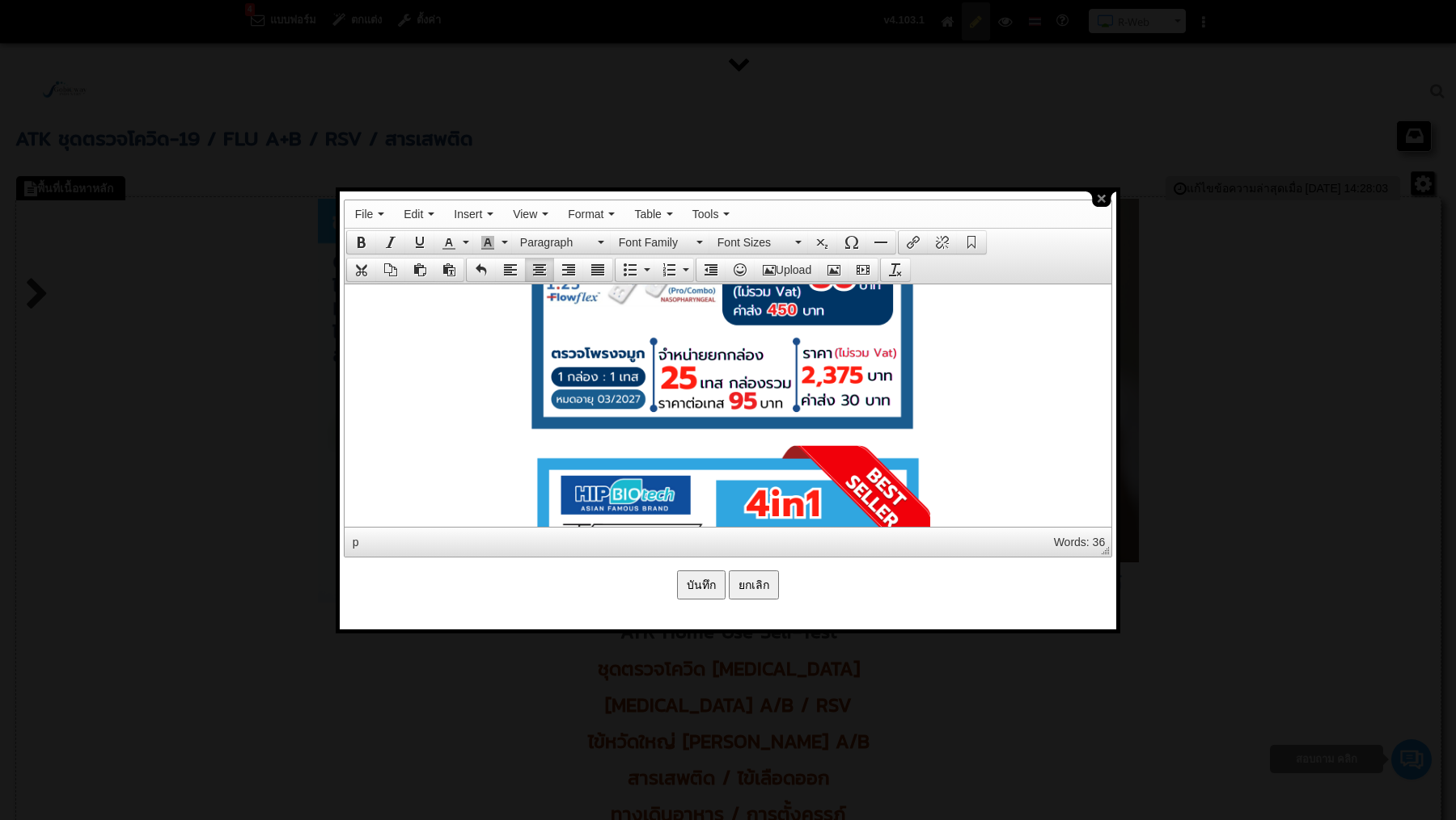
scroll to position [6212, 0]
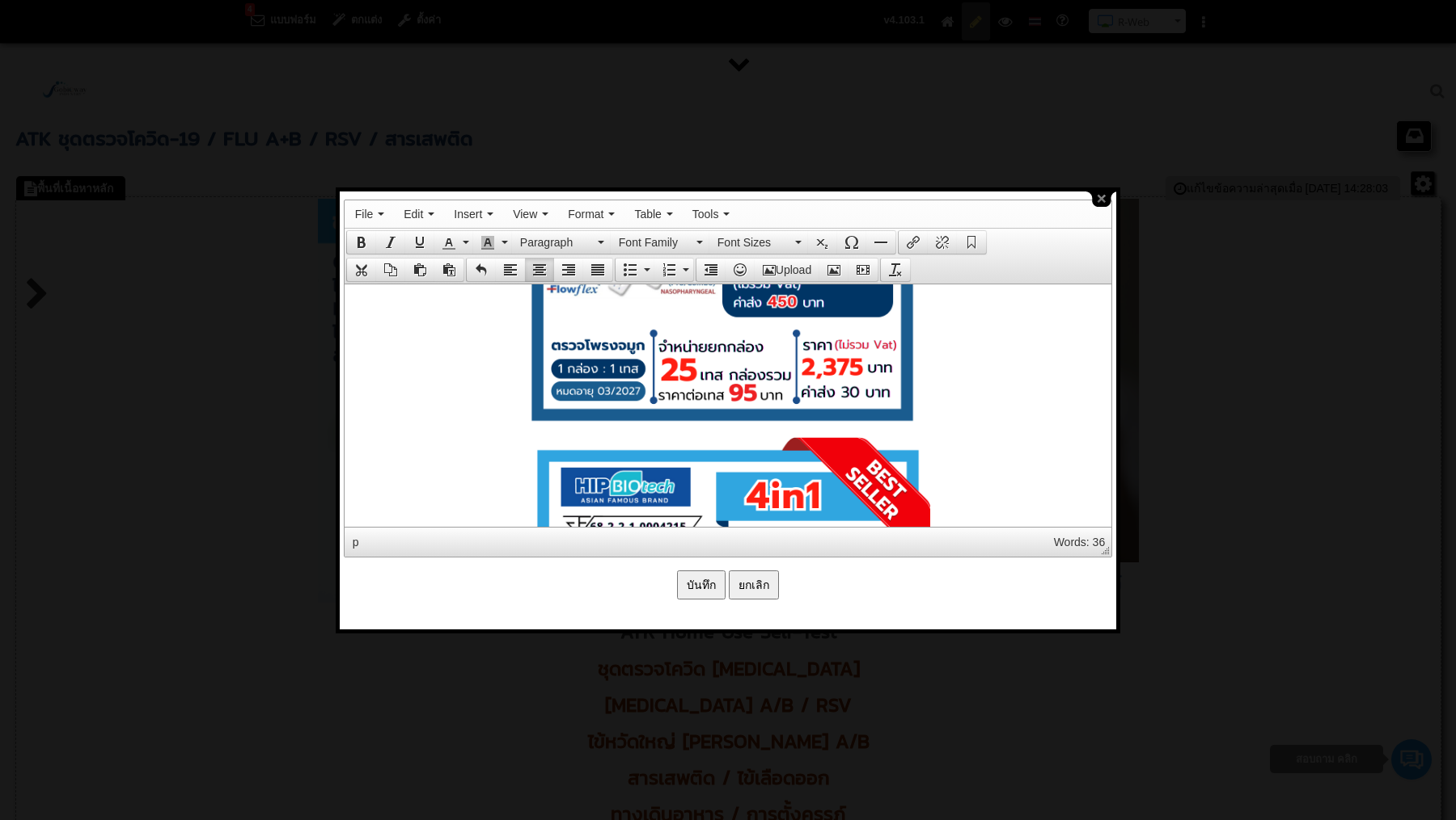
click at [940, 409] on p at bounding box center [727, 436] width 751 height 815
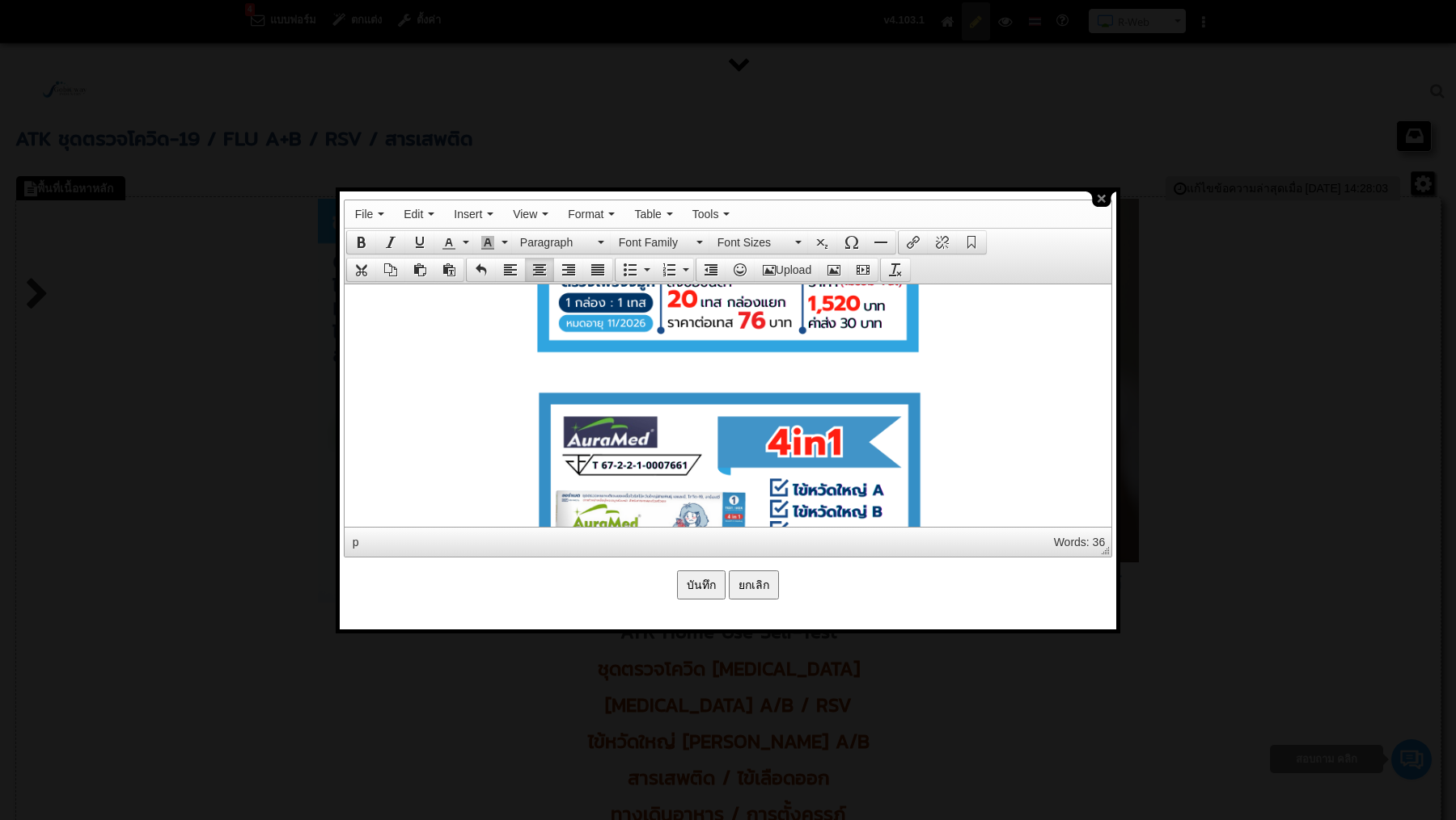
scroll to position [6682, 0]
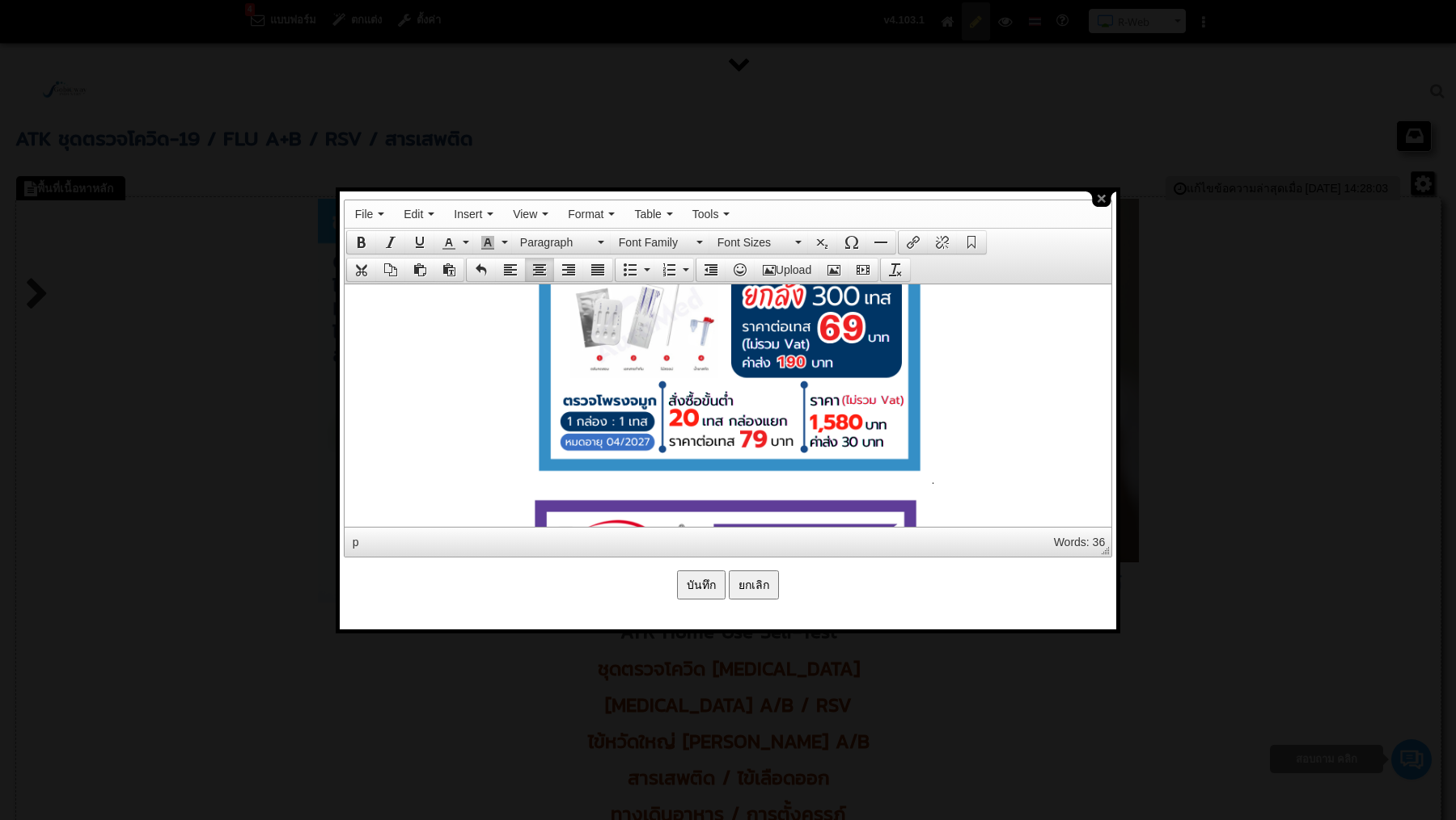
scroll to position [6995, 0]
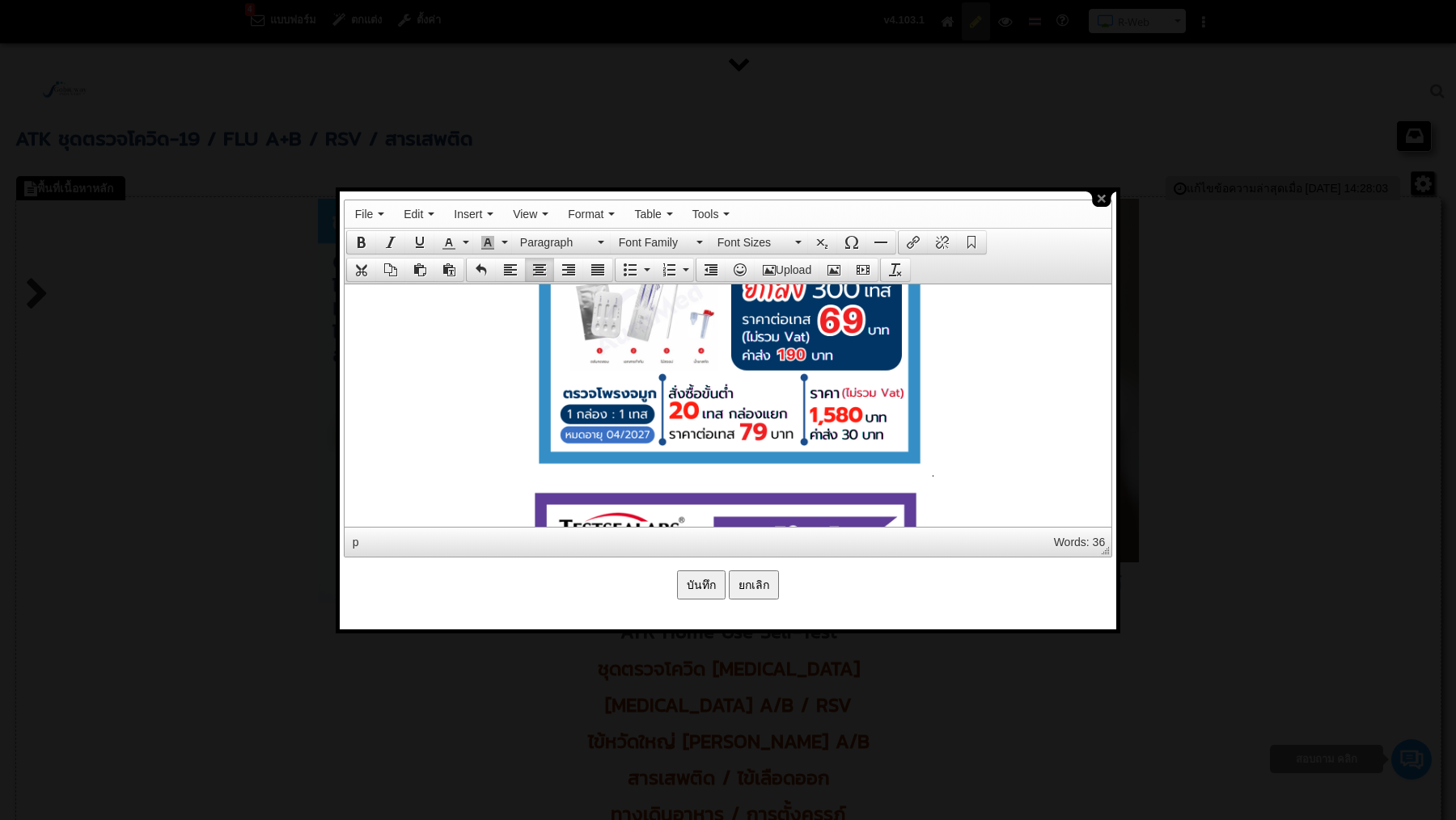
click at [943, 424] on p ". ." at bounding box center [727, 480] width 751 height 815
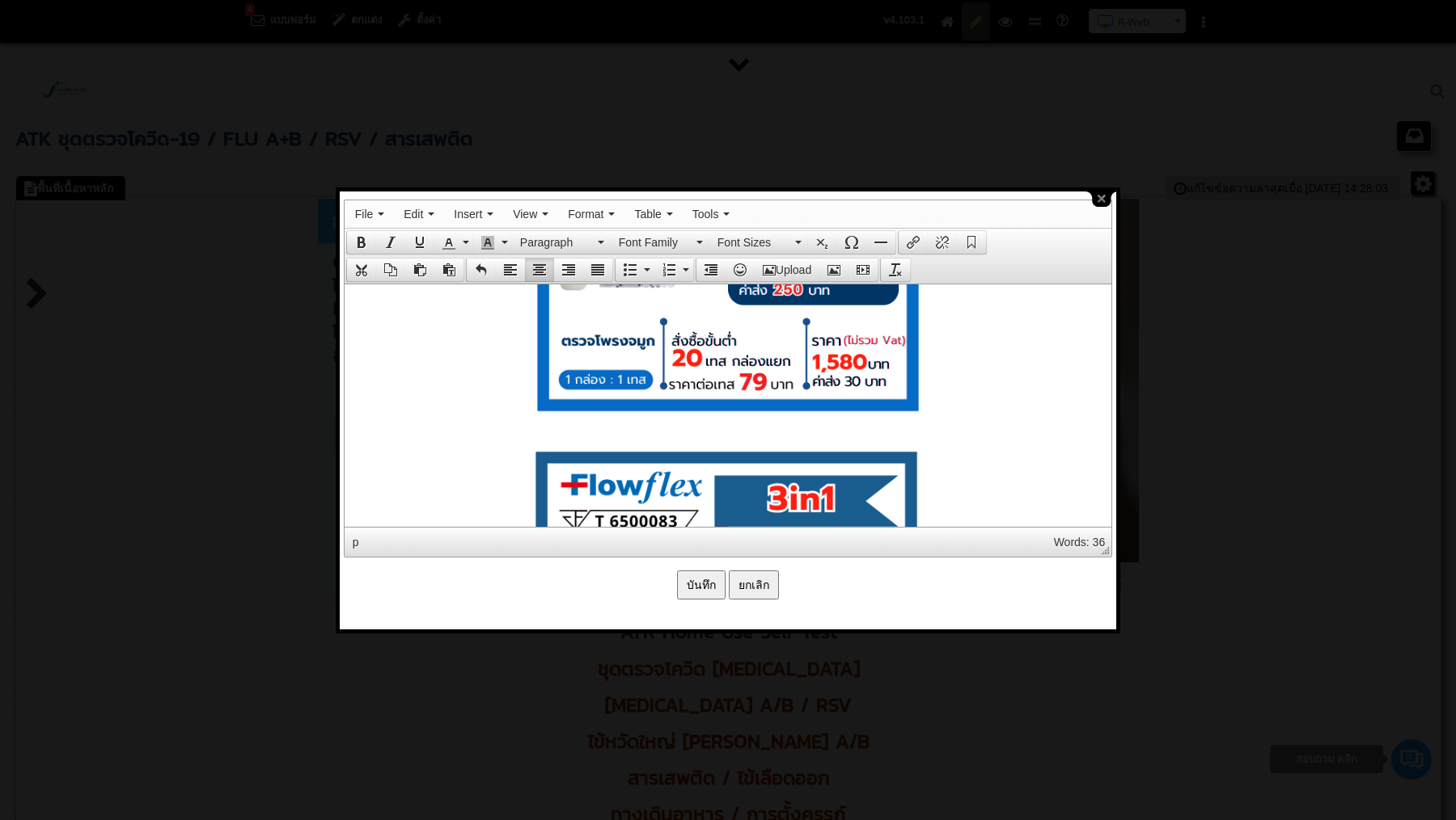
scroll to position [5802, 0]
click at [952, 394] on p at bounding box center [727, 21] width 751 height 815
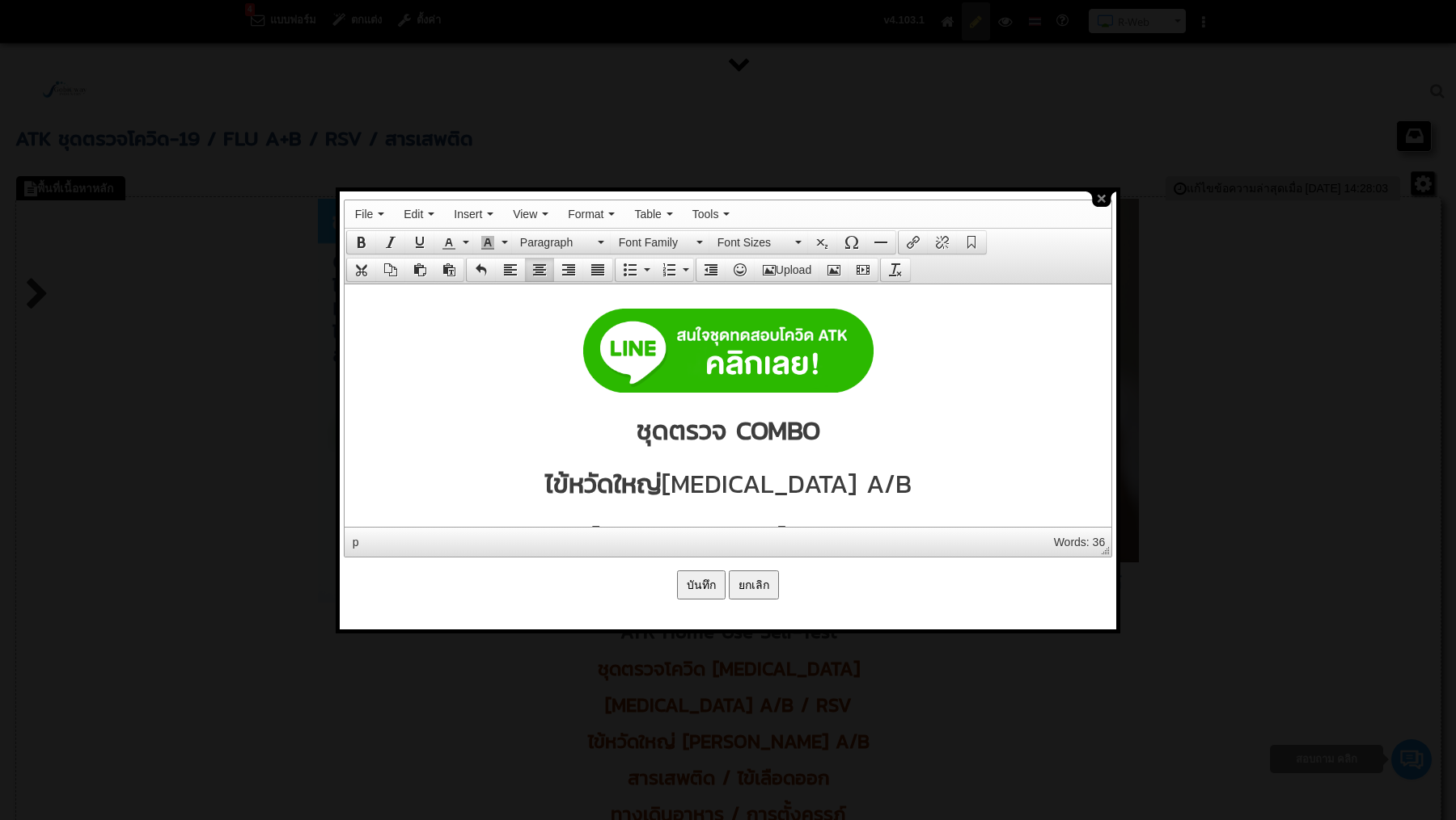
scroll to position [3839, 0]
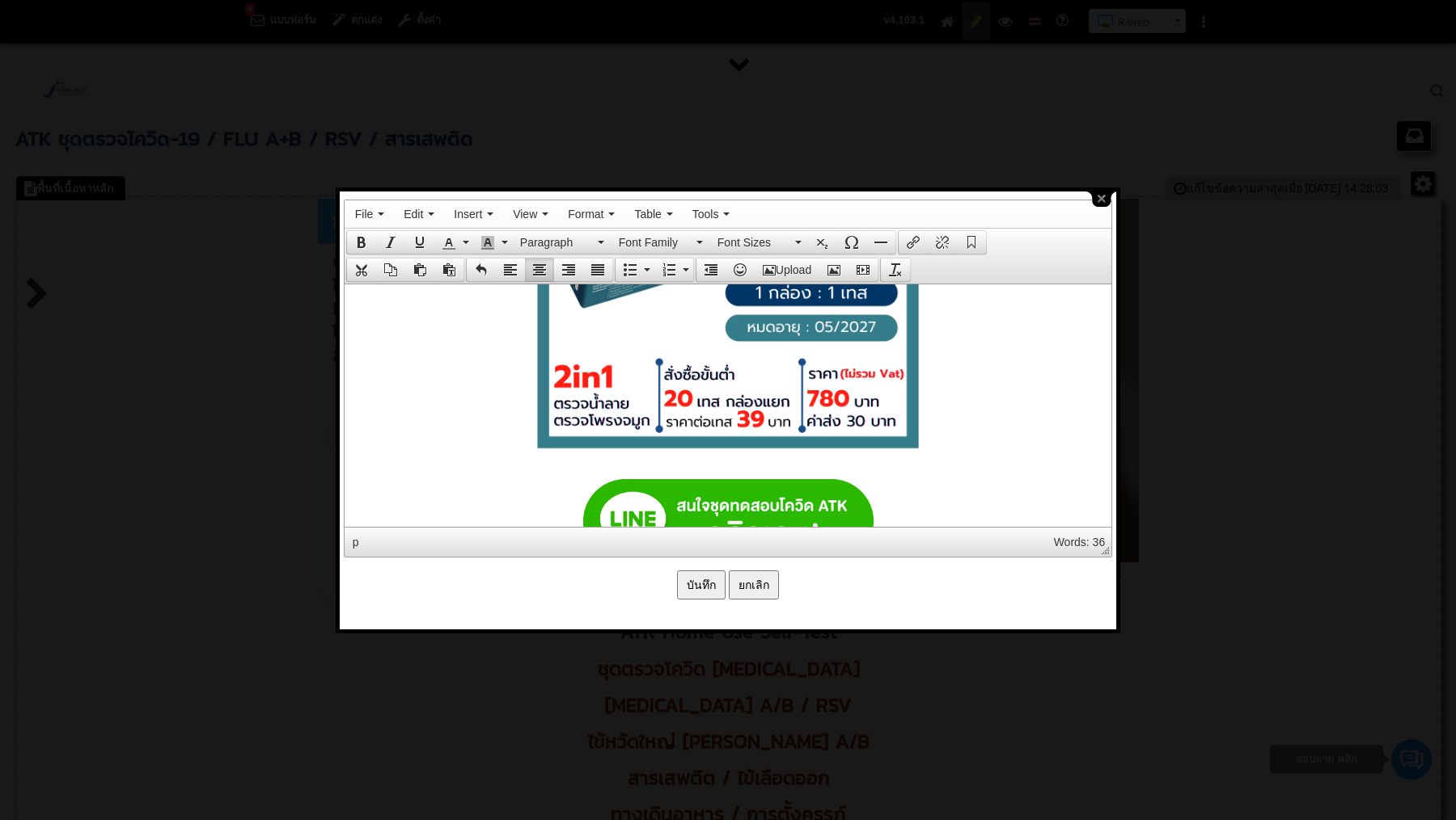
click at [704, 580] on input "บันทึก" at bounding box center [700, 585] width 49 height 29
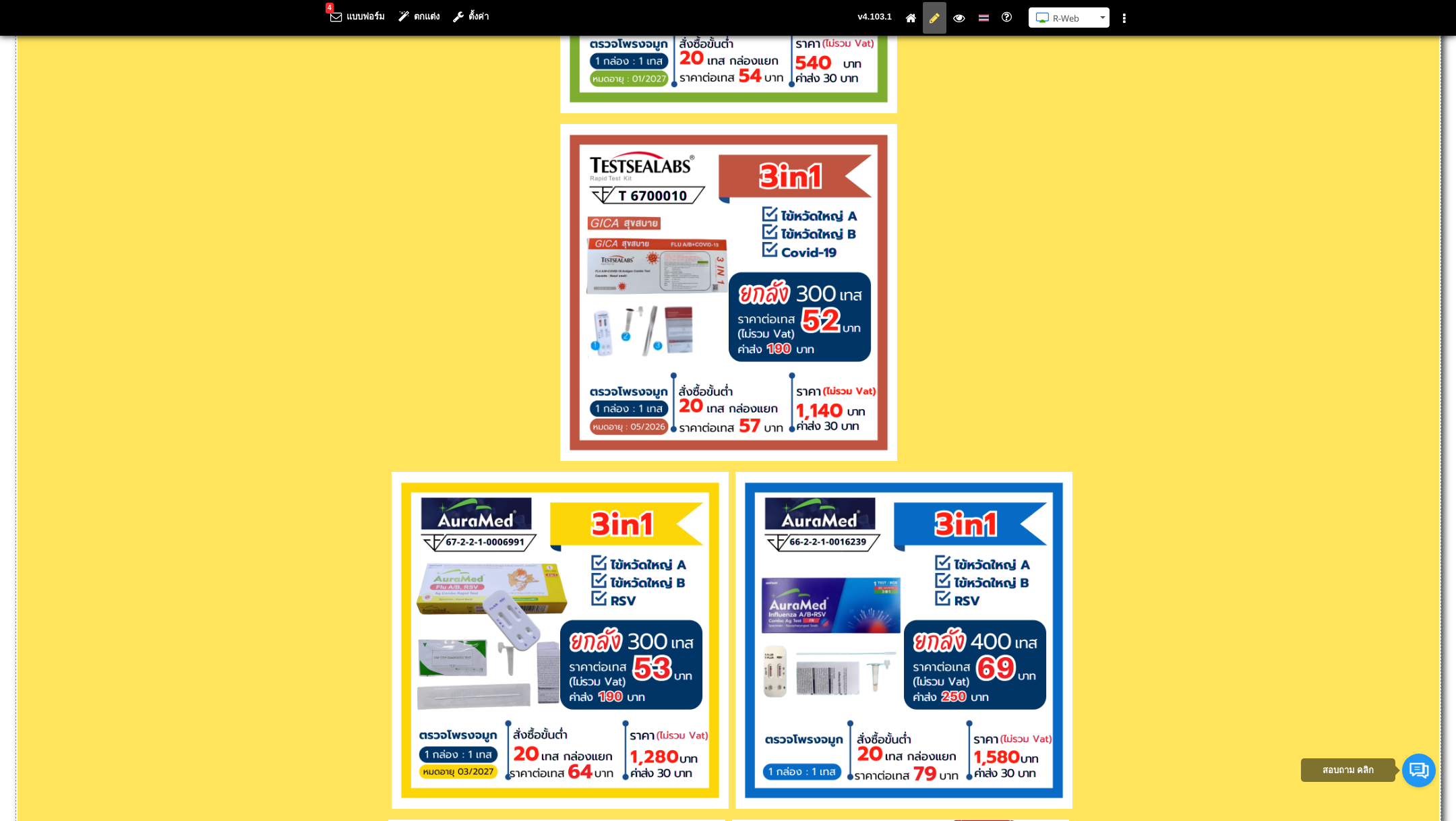
scroll to position [2424, 0]
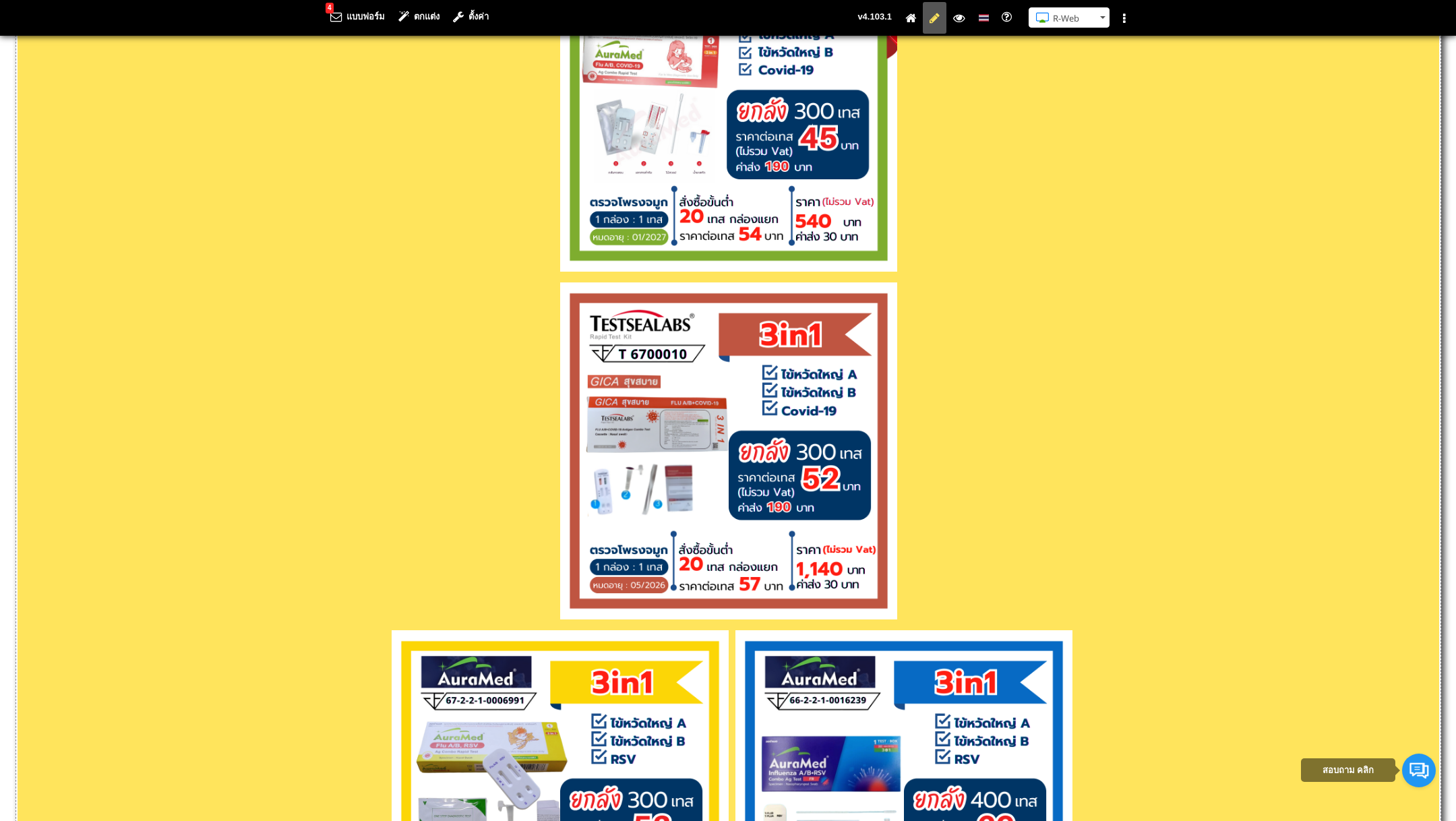
click at [544, 593] on p at bounding box center [728, 453] width 1422 height 341
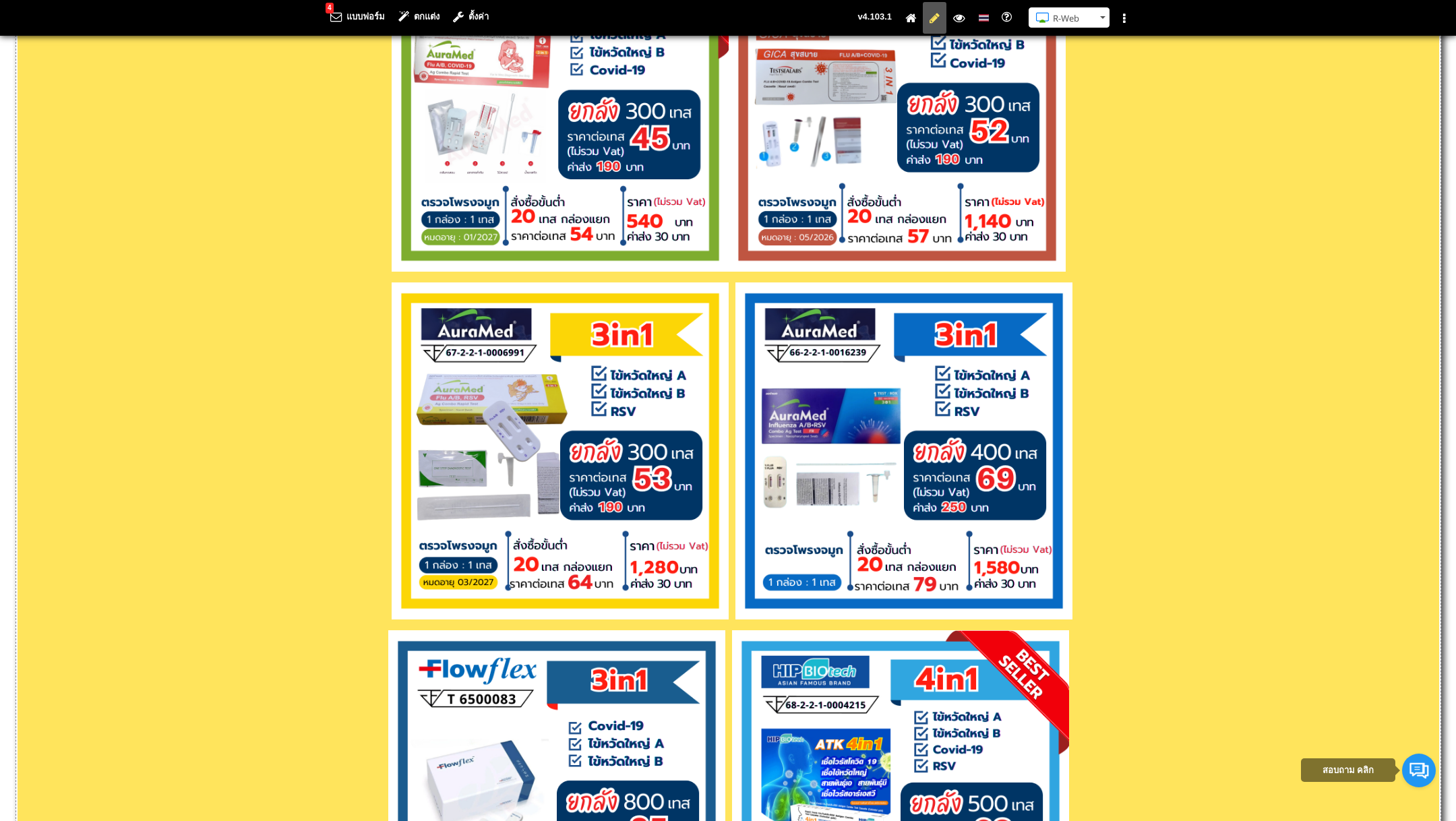
scroll to position [2360, 0]
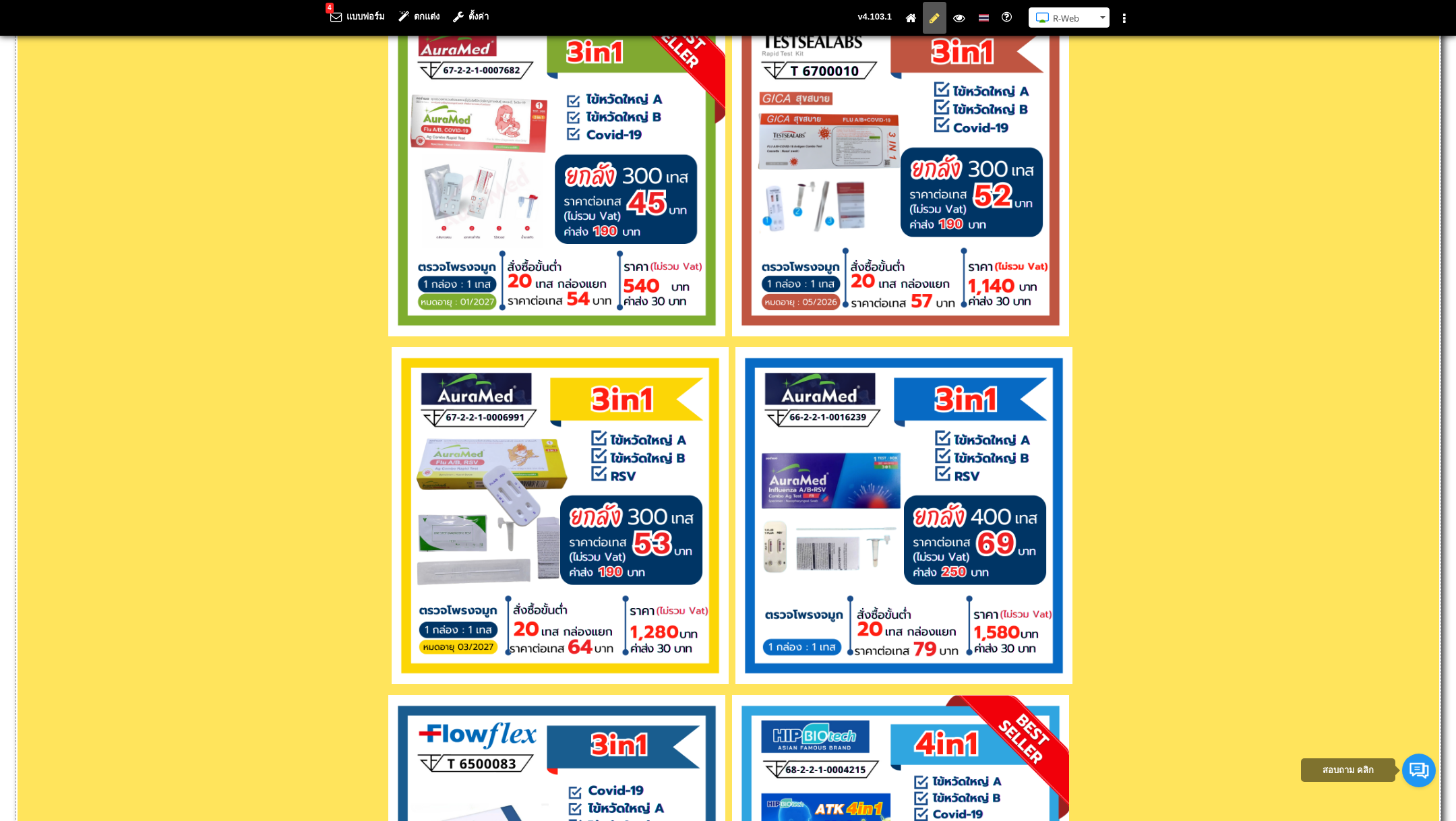
click at [1100, 322] on p at bounding box center [728, 170] width 1422 height 341
click at [358, 315] on p at bounding box center [728, 170] width 1422 height 341
click at [369, 466] on p at bounding box center [728, 518] width 1422 height 341
click at [392, 675] on img at bounding box center [560, 516] width 337 height 337
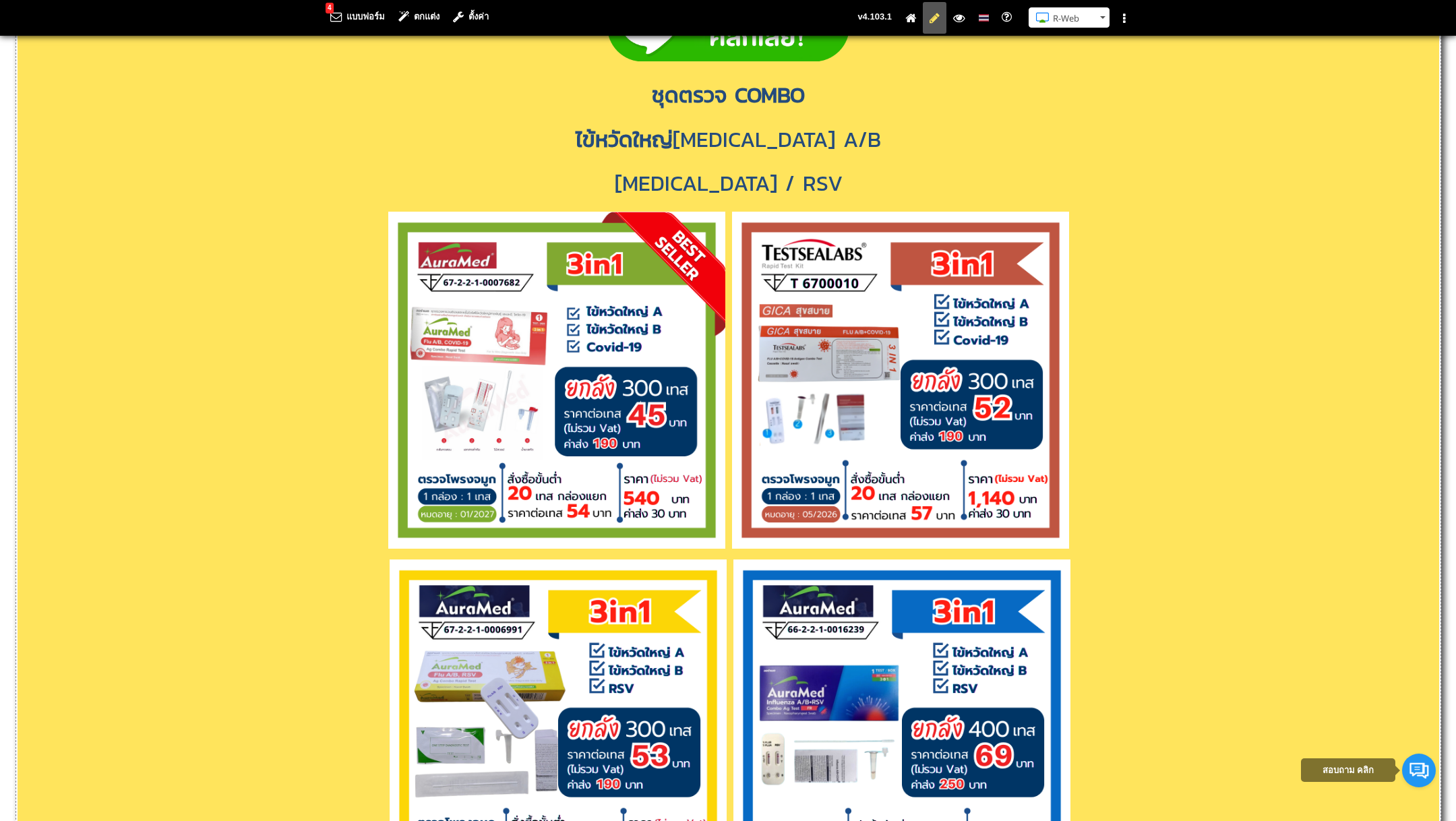
scroll to position [2081, 0]
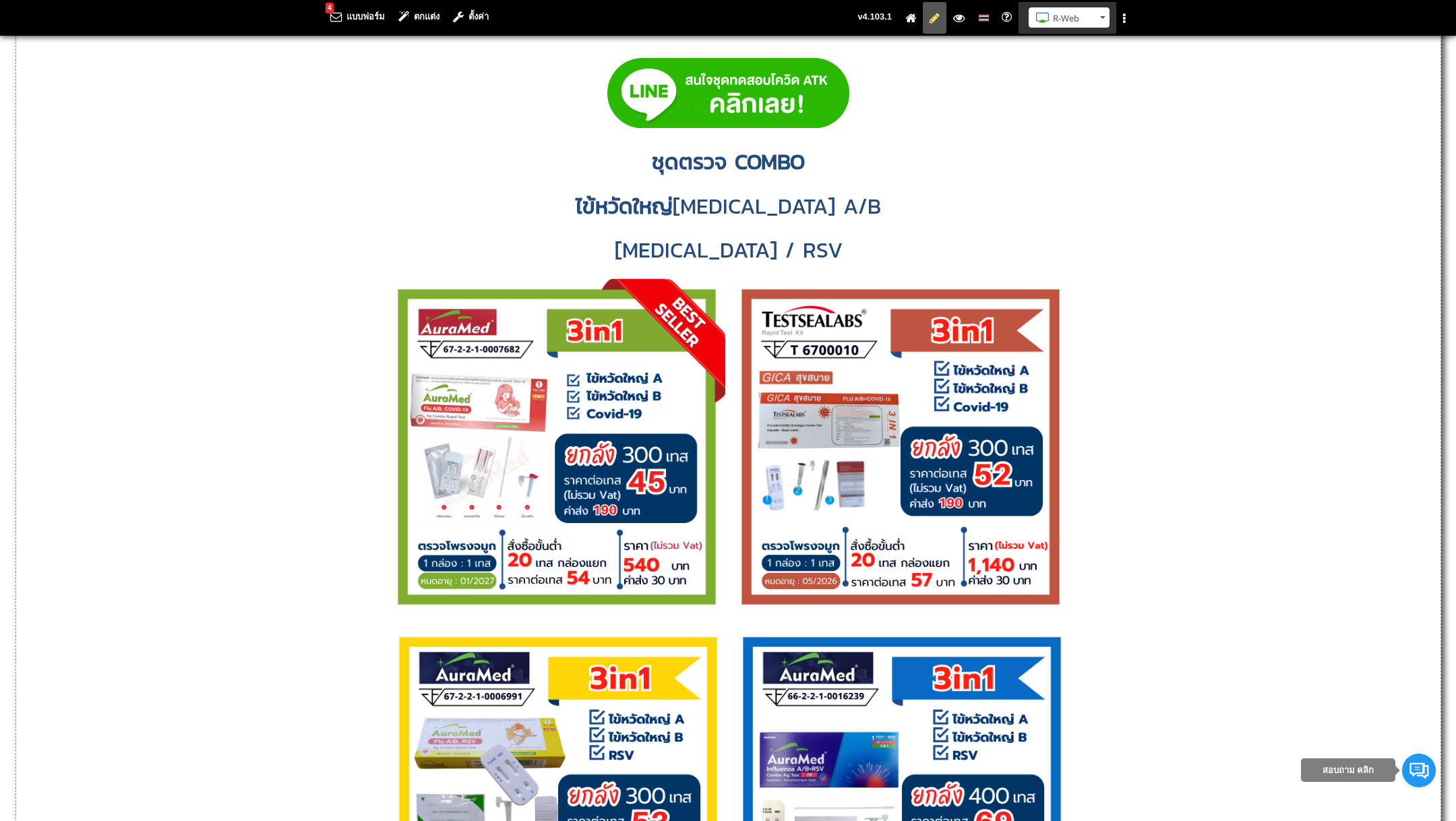
click at [1083, 11] on button "R-Web" at bounding box center [1069, 18] width 81 height 21
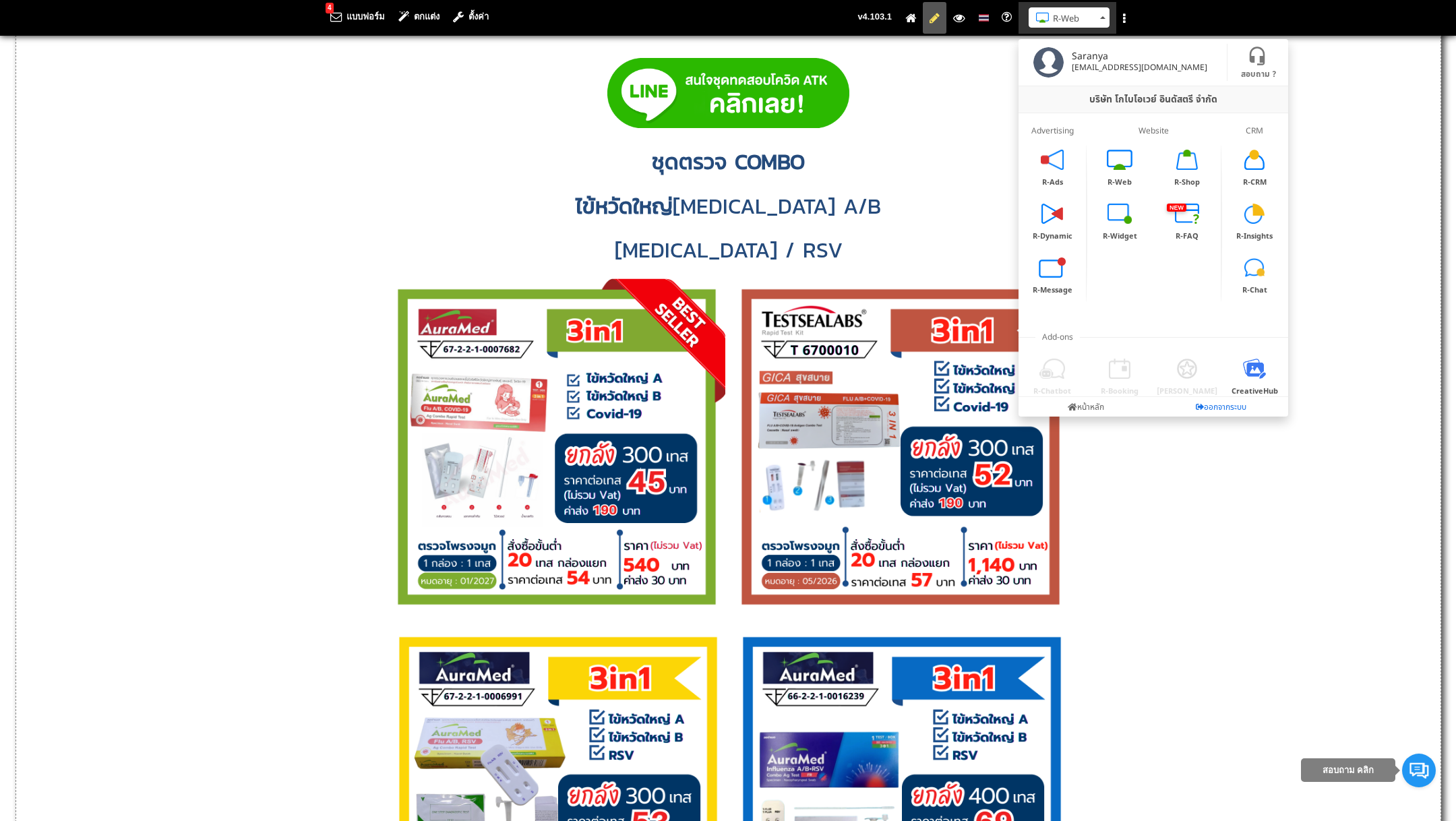
click at [1207, 406] on link "ออกจากระบบ" at bounding box center [1220, 406] width 135 height 20
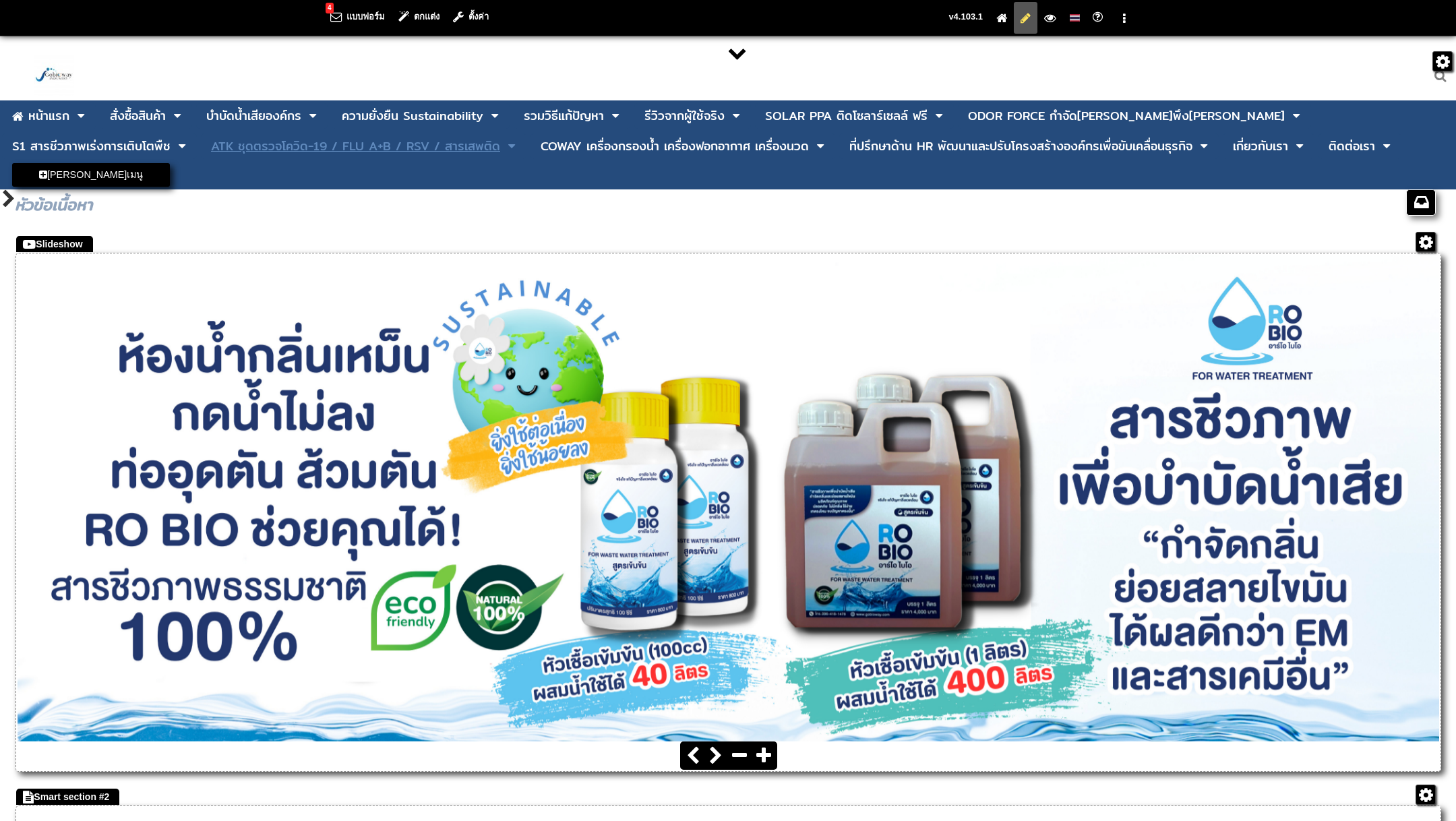
click at [265, 152] on div "ATK ชุดตรวจโควิด-19 / FLU A+B / RSV / สารเสพติด" at bounding box center [356, 147] width 289 height 12
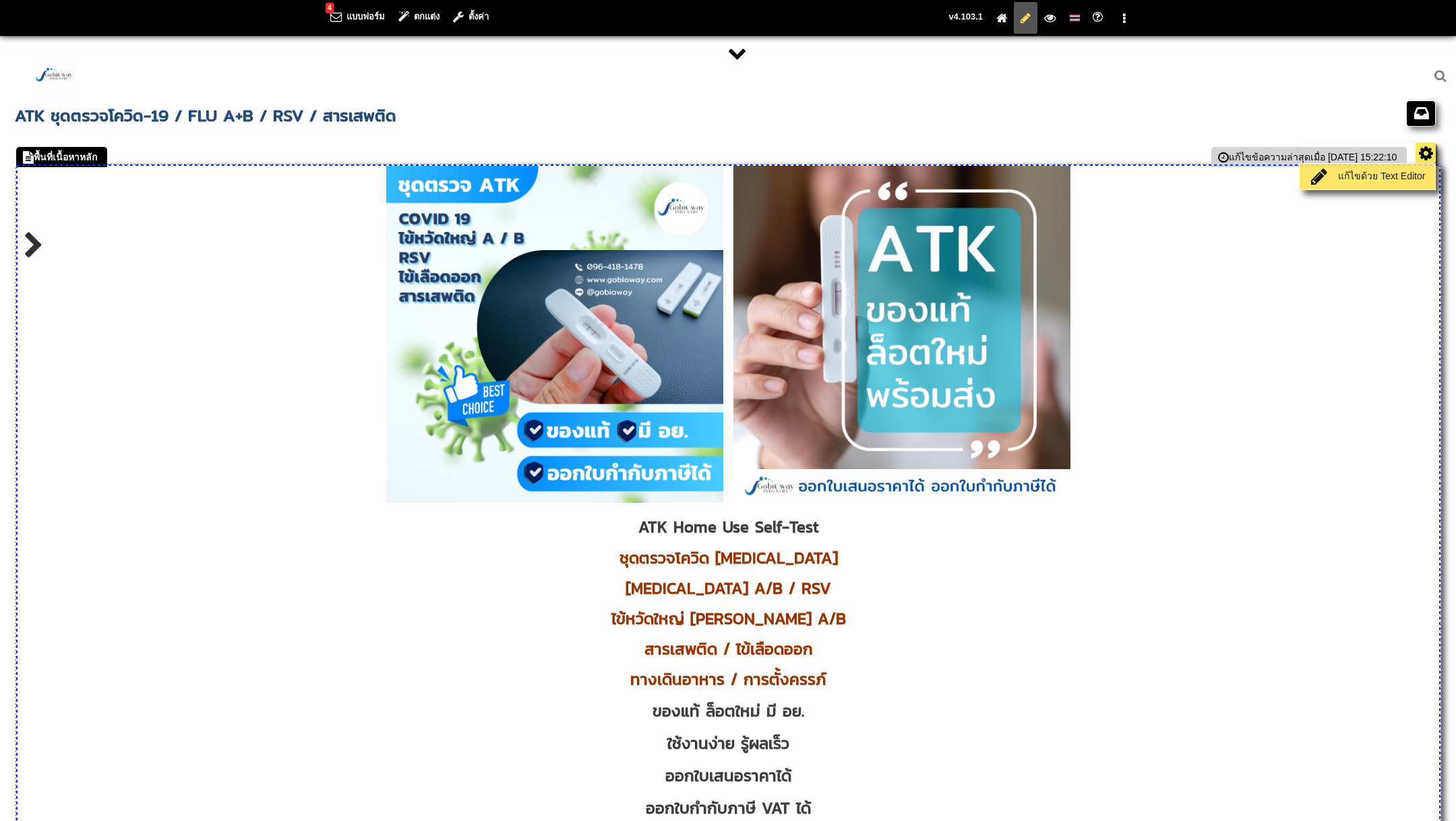
click at [1403, 175] on link "แก้ไขด้วย Text Editor" at bounding box center [1368, 177] width 129 height 19
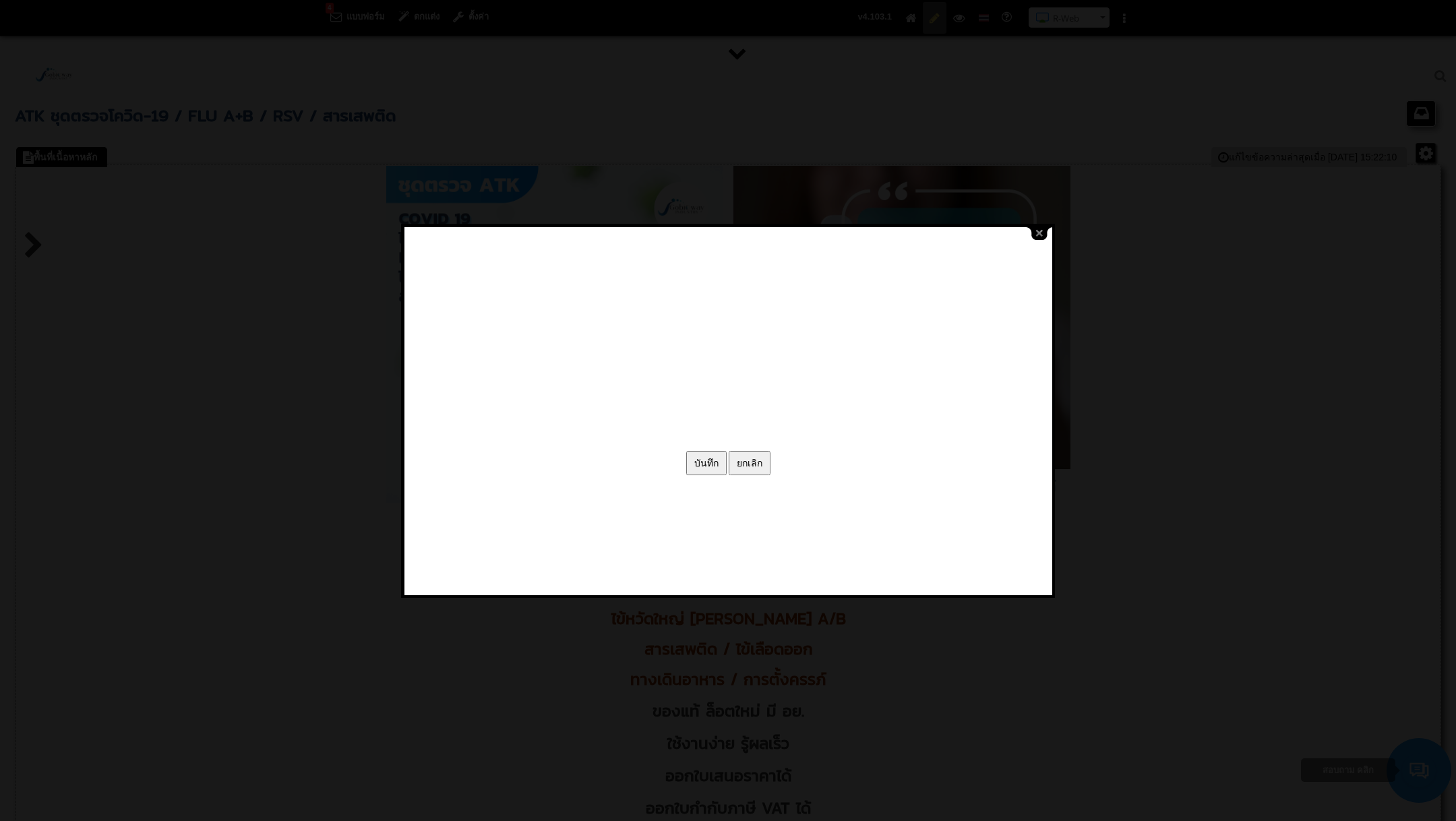
type textarea "<p style="text-align: center;"><img src="/images/editor/ATK_Cover_Page_Website.…"
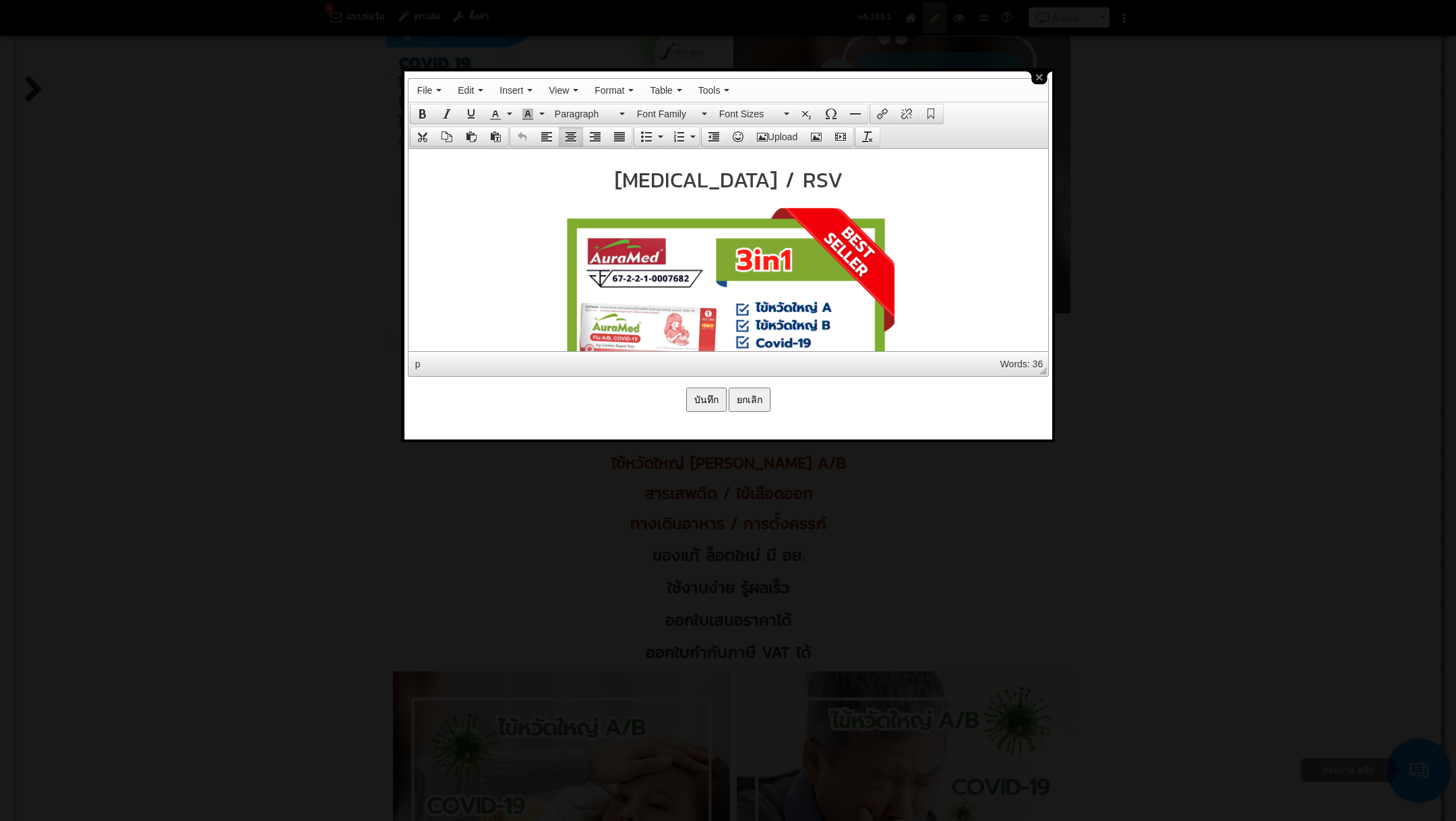
scroll to position [3530, 0]
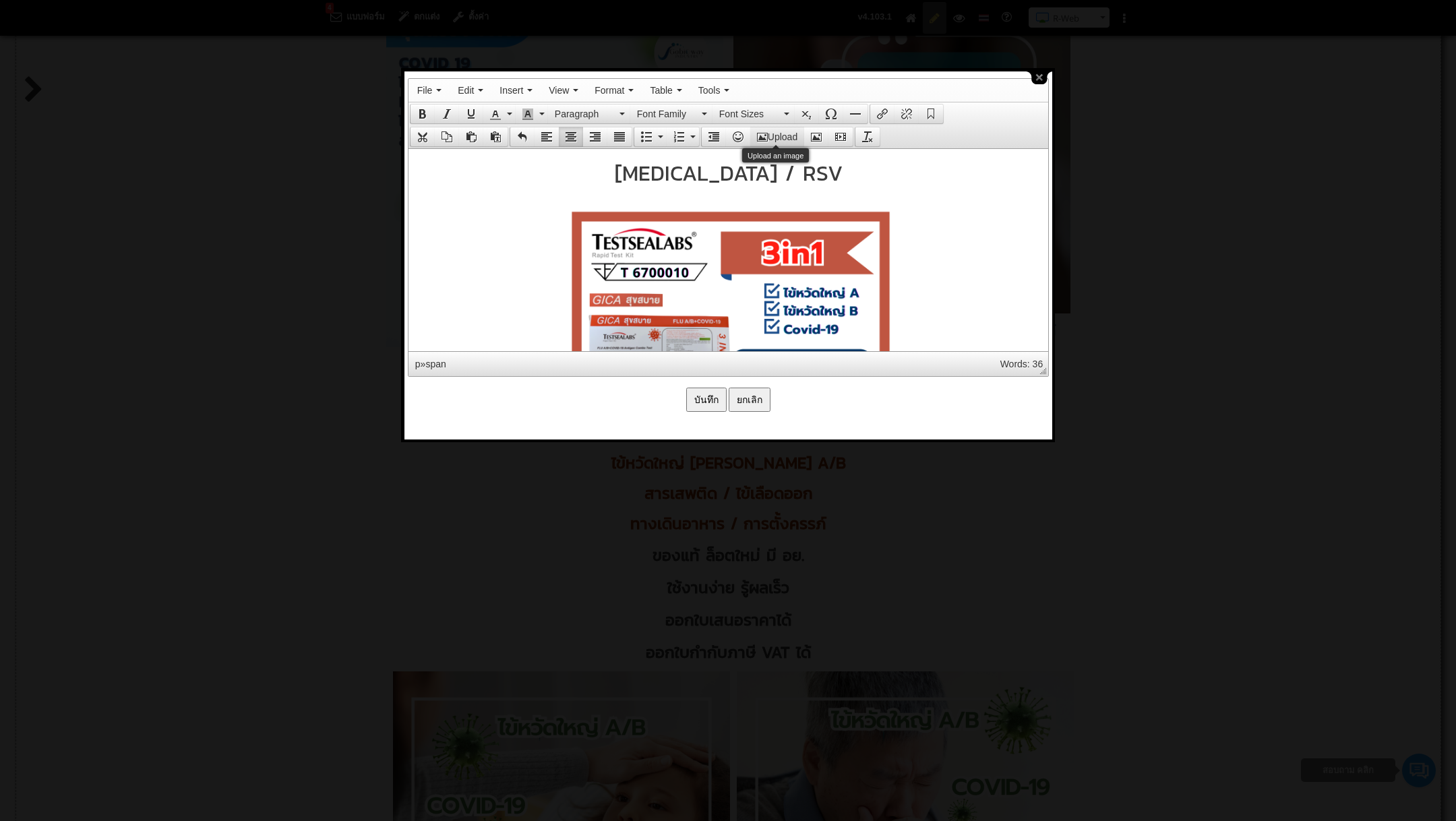
click at [787, 132] on button "Upload" at bounding box center [777, 137] width 54 height 19
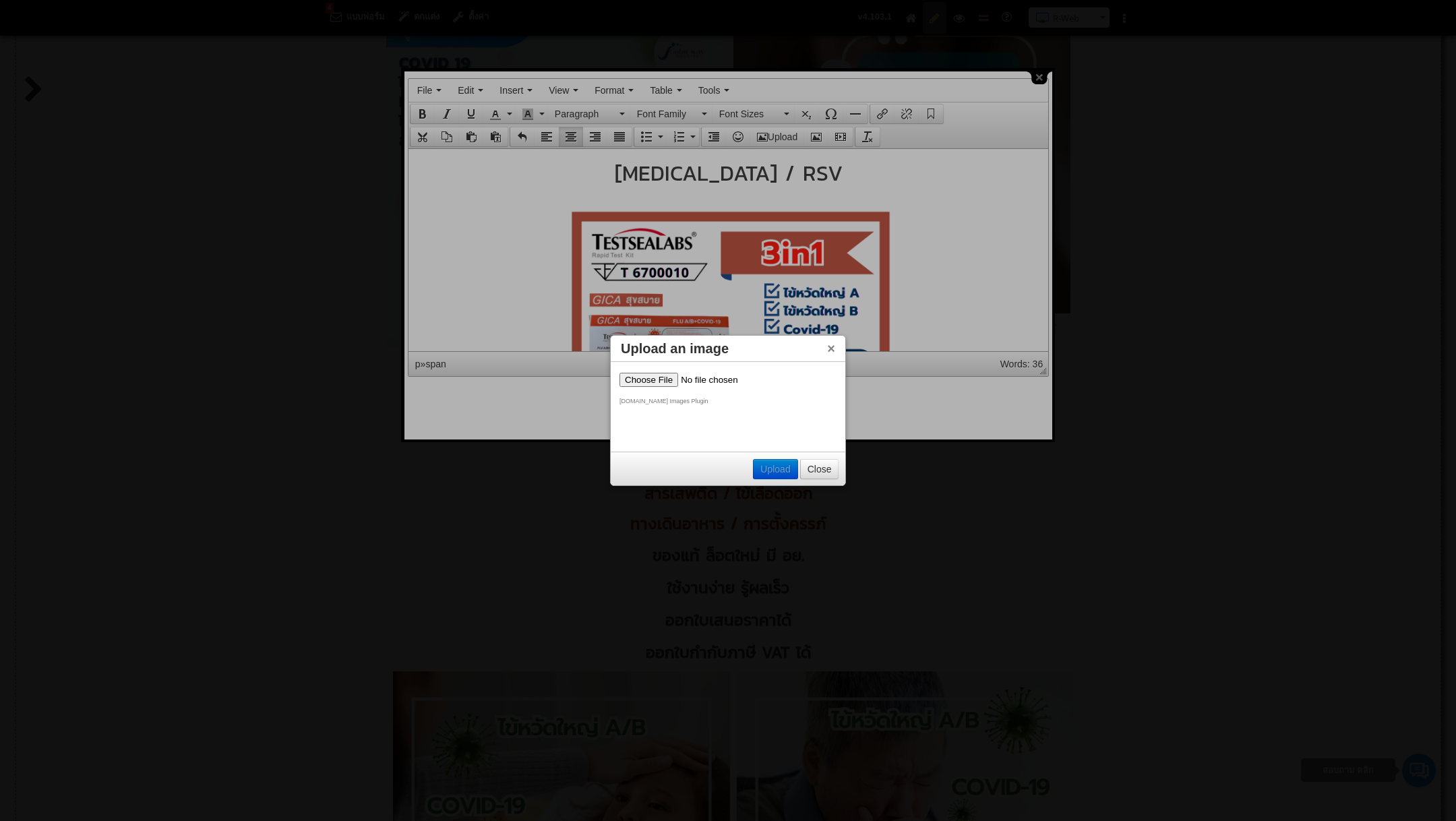
scroll to position [0, 0]
click at [667, 379] on input "file" at bounding box center [704, 379] width 171 height 14
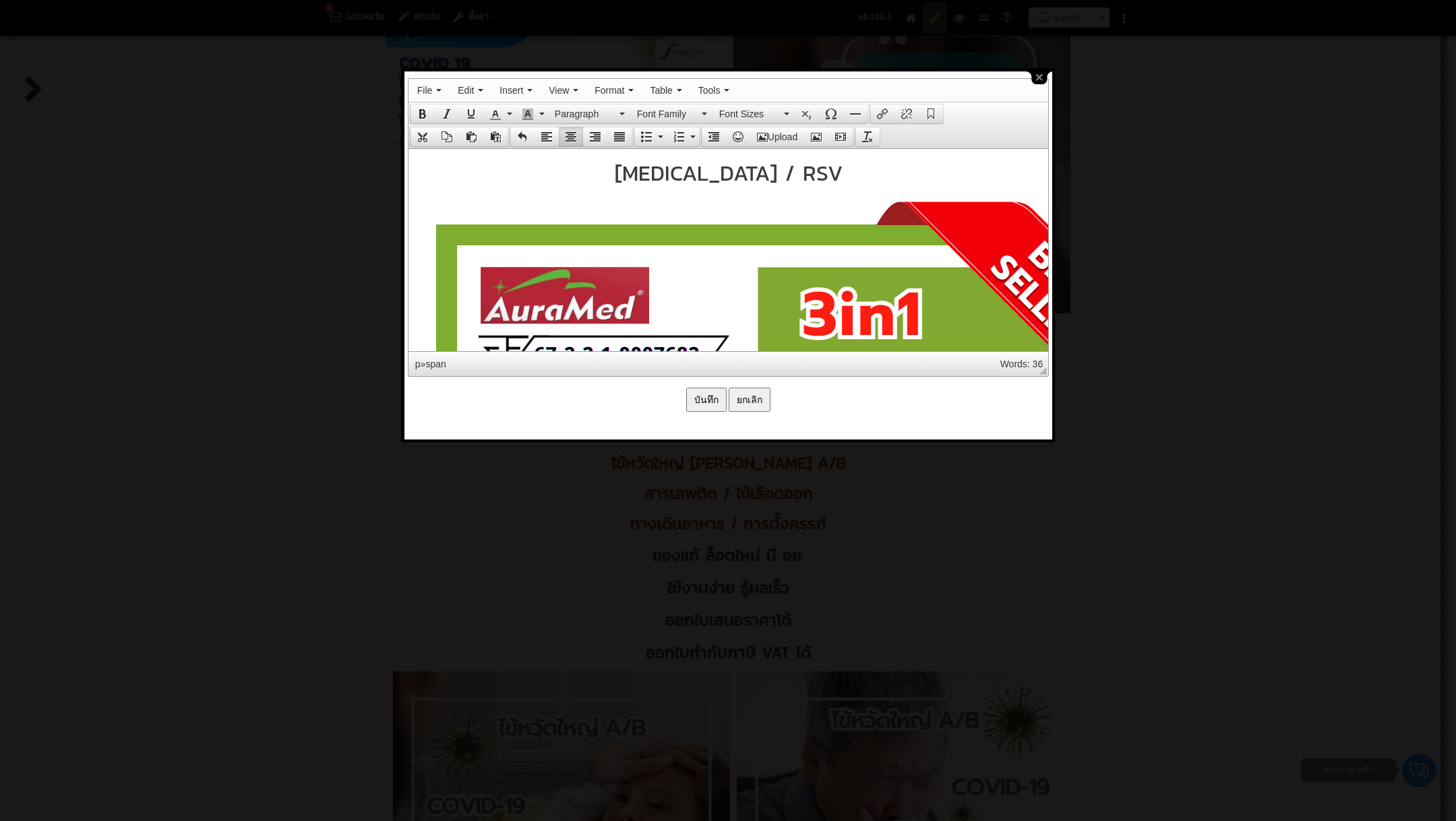
scroll to position [3729, 0]
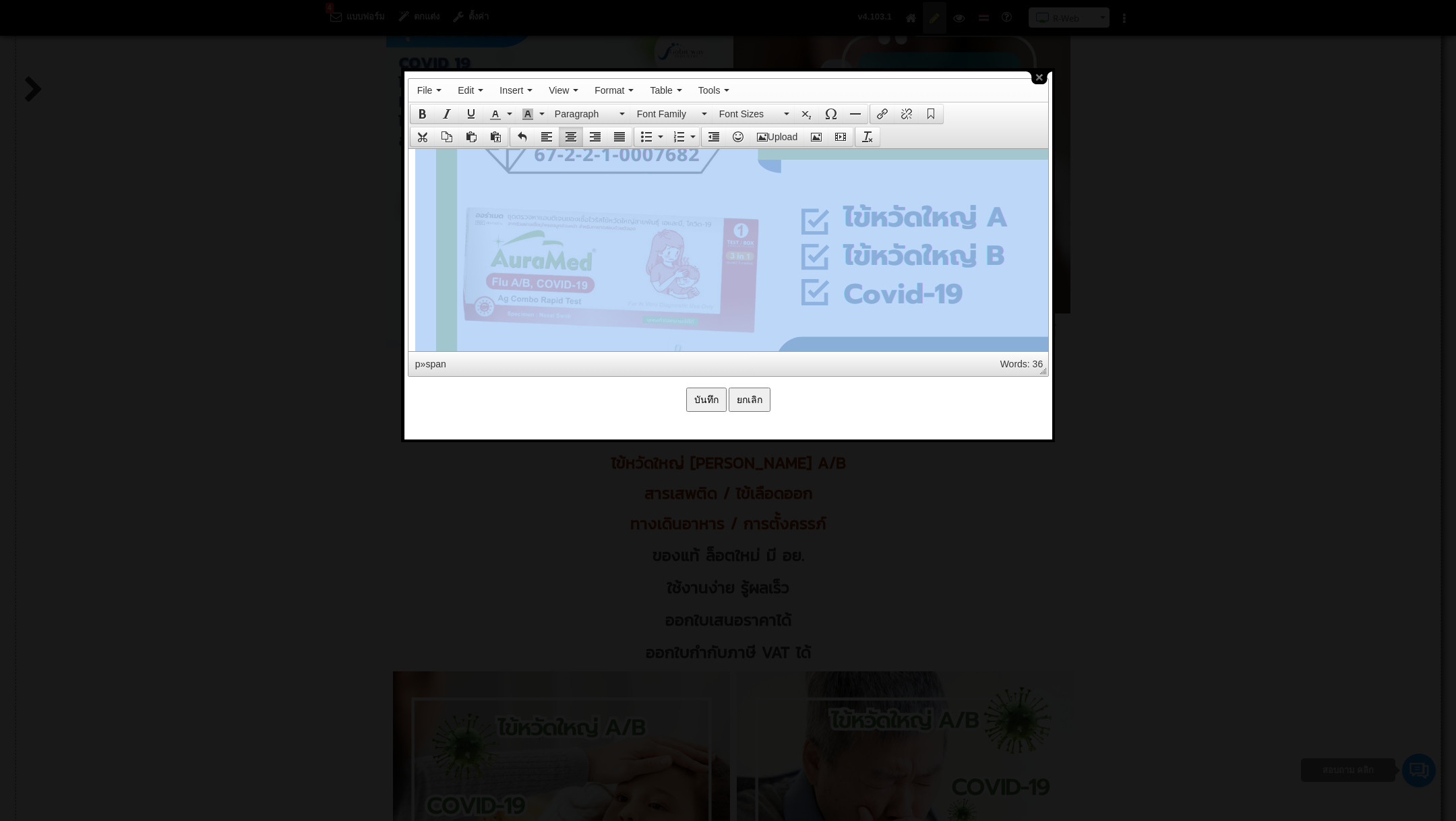
drag, startPoint x: 708, startPoint y: 253, endPoint x: 1224, endPoint y: 265, distance: 516.1
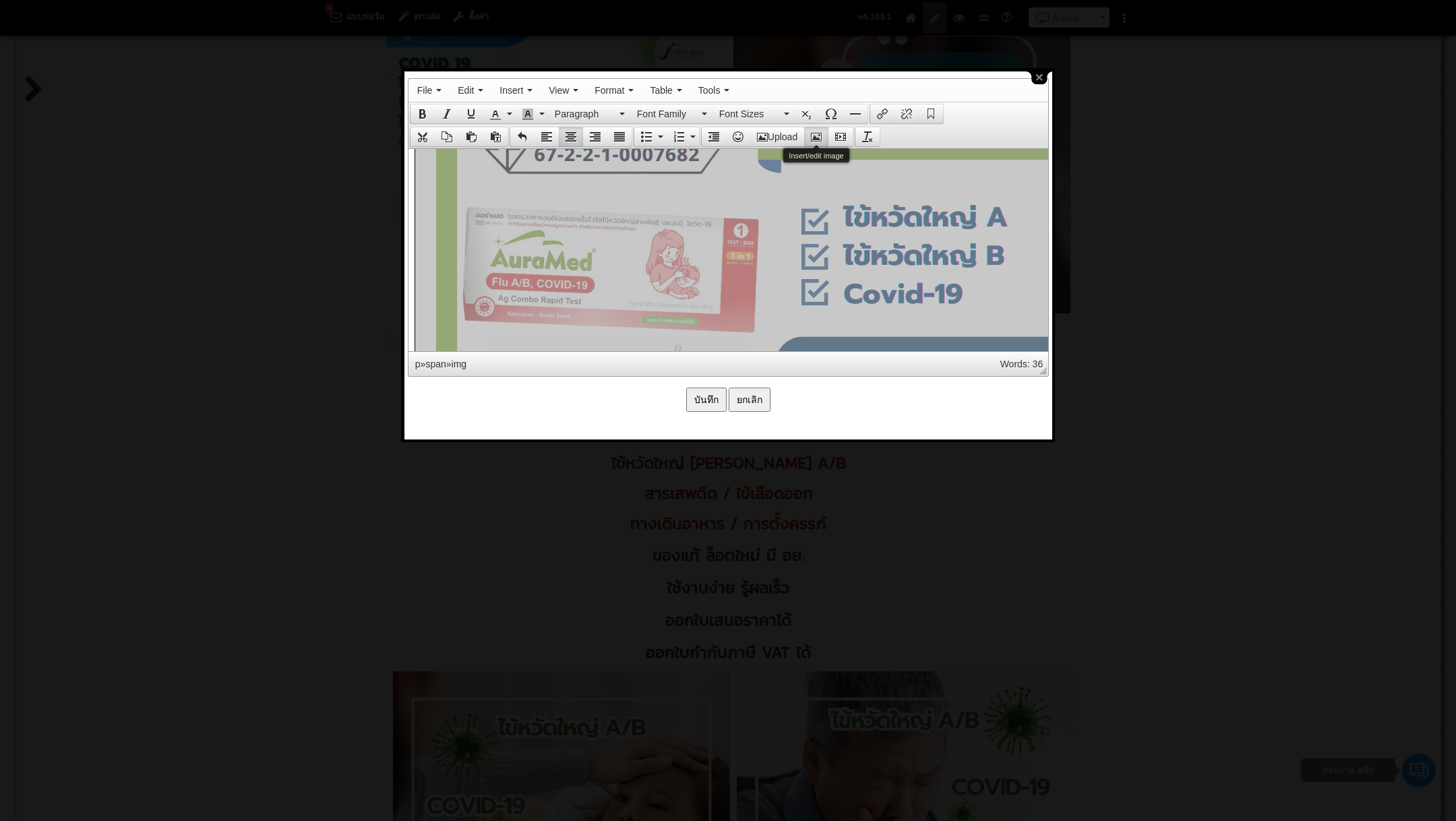
click at [819, 133] on icon "Insert/edit image" at bounding box center [816, 137] width 11 height 11
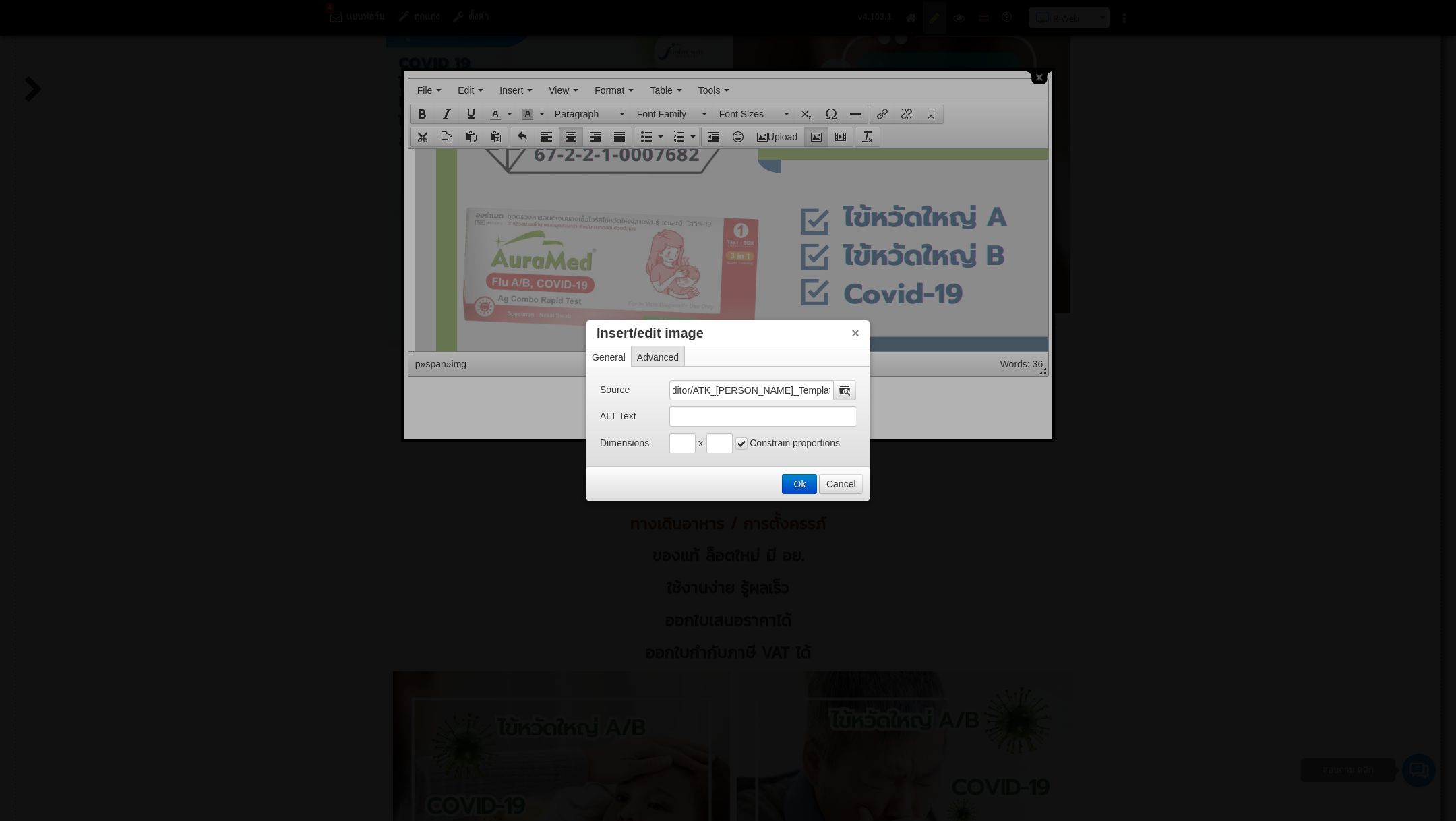
scroll to position [0, 0]
click at [681, 456] on div "Source /images/editor/ATK_ยกลัง_Template_2025_.png ALT Text Dimensions x Constr…" at bounding box center [728, 417] width 283 height 100
click at [681, 436] on input "Insert/edit image" at bounding box center [682, 444] width 26 height 21
type input "500"
click at [723, 447] on input "Insert/edit image" at bounding box center [719, 444] width 26 height 21
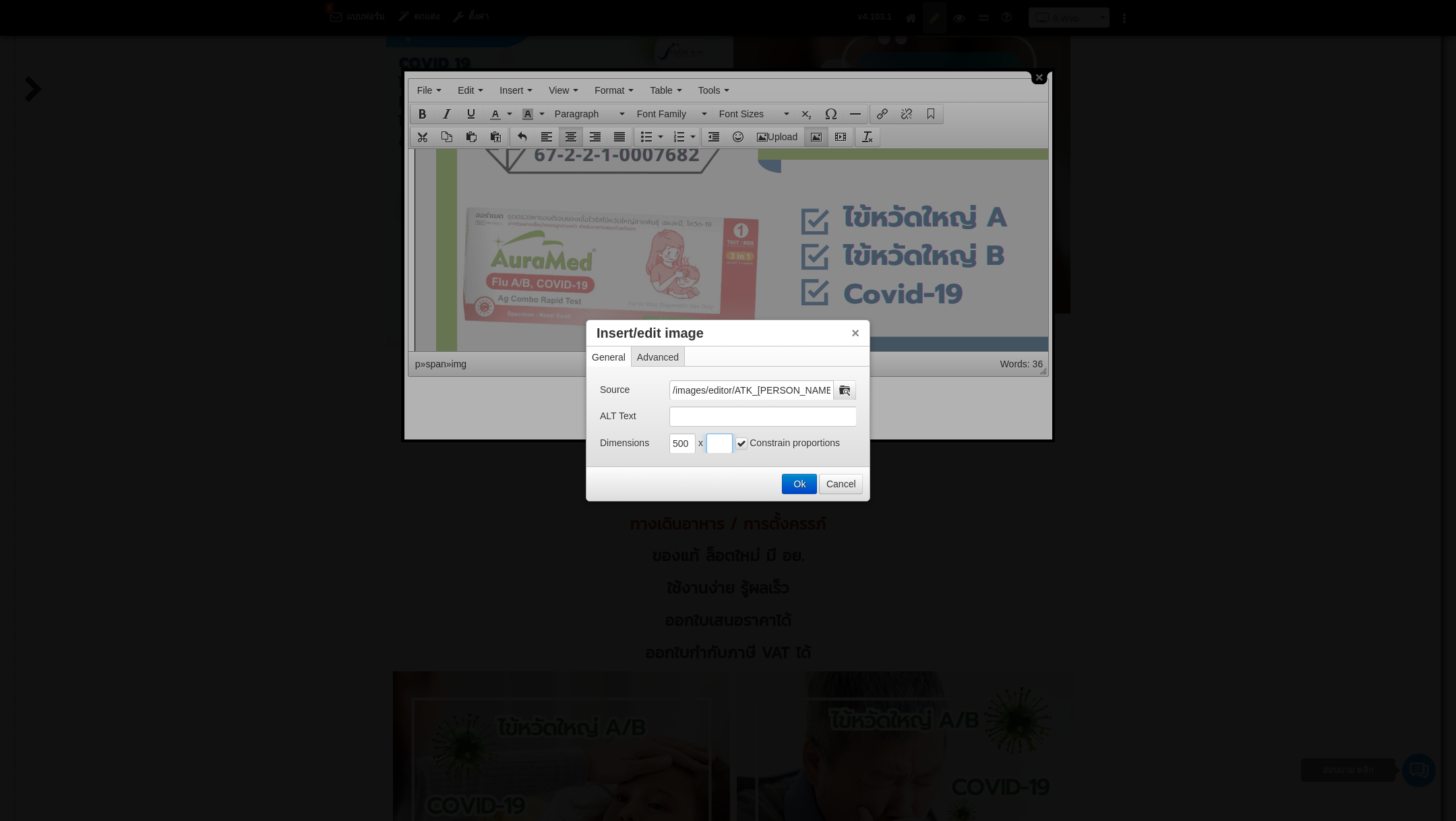
type input "500"
click at [809, 481] on button "Ok" at bounding box center [799, 485] width 34 height 19
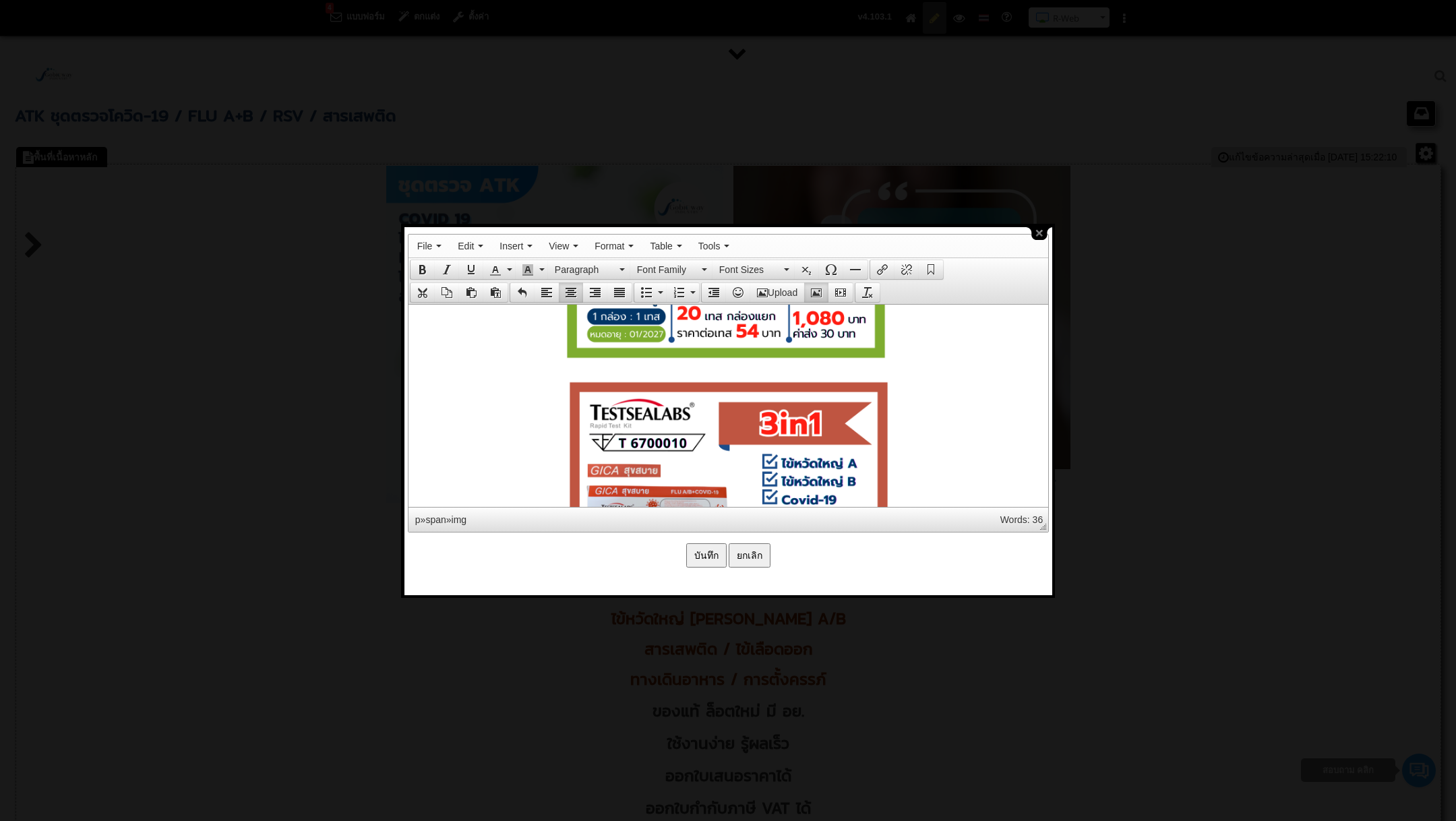
click at [552, 479] on p at bounding box center [728, 371] width 626 height 680
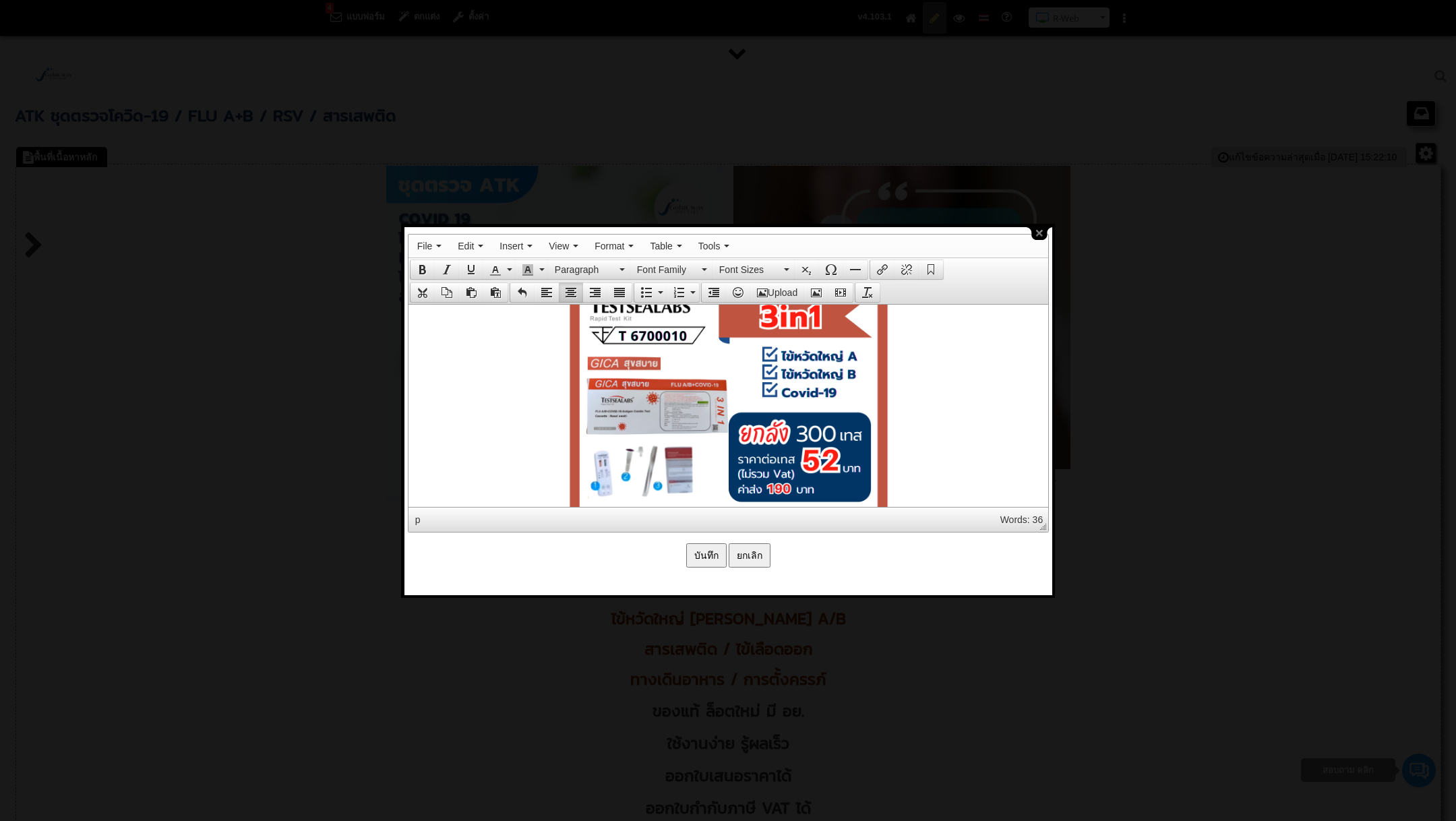
scroll to position [3455, 0]
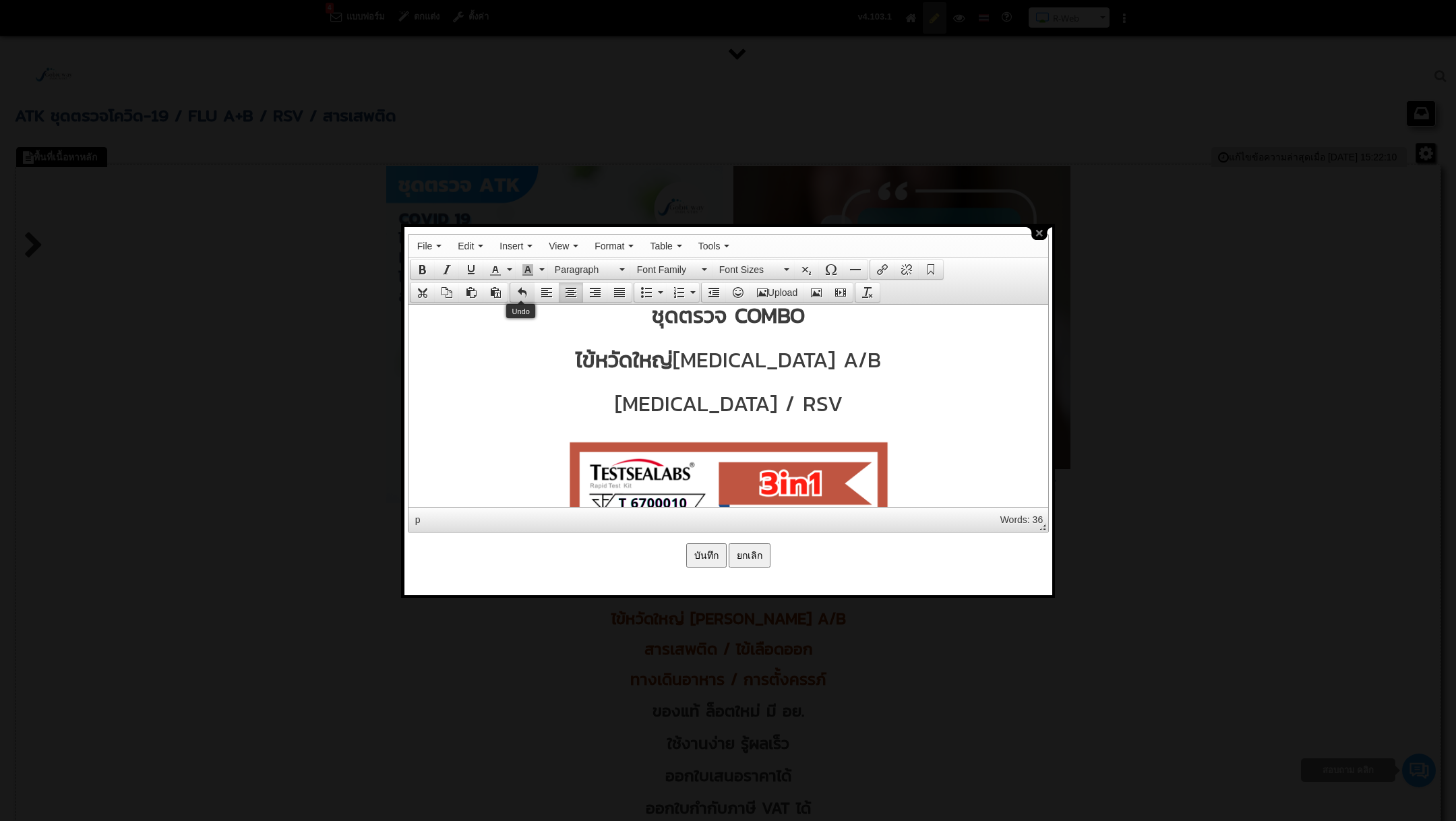
click at [526, 293] on icon "Undo" at bounding box center [523, 293] width 11 height 11
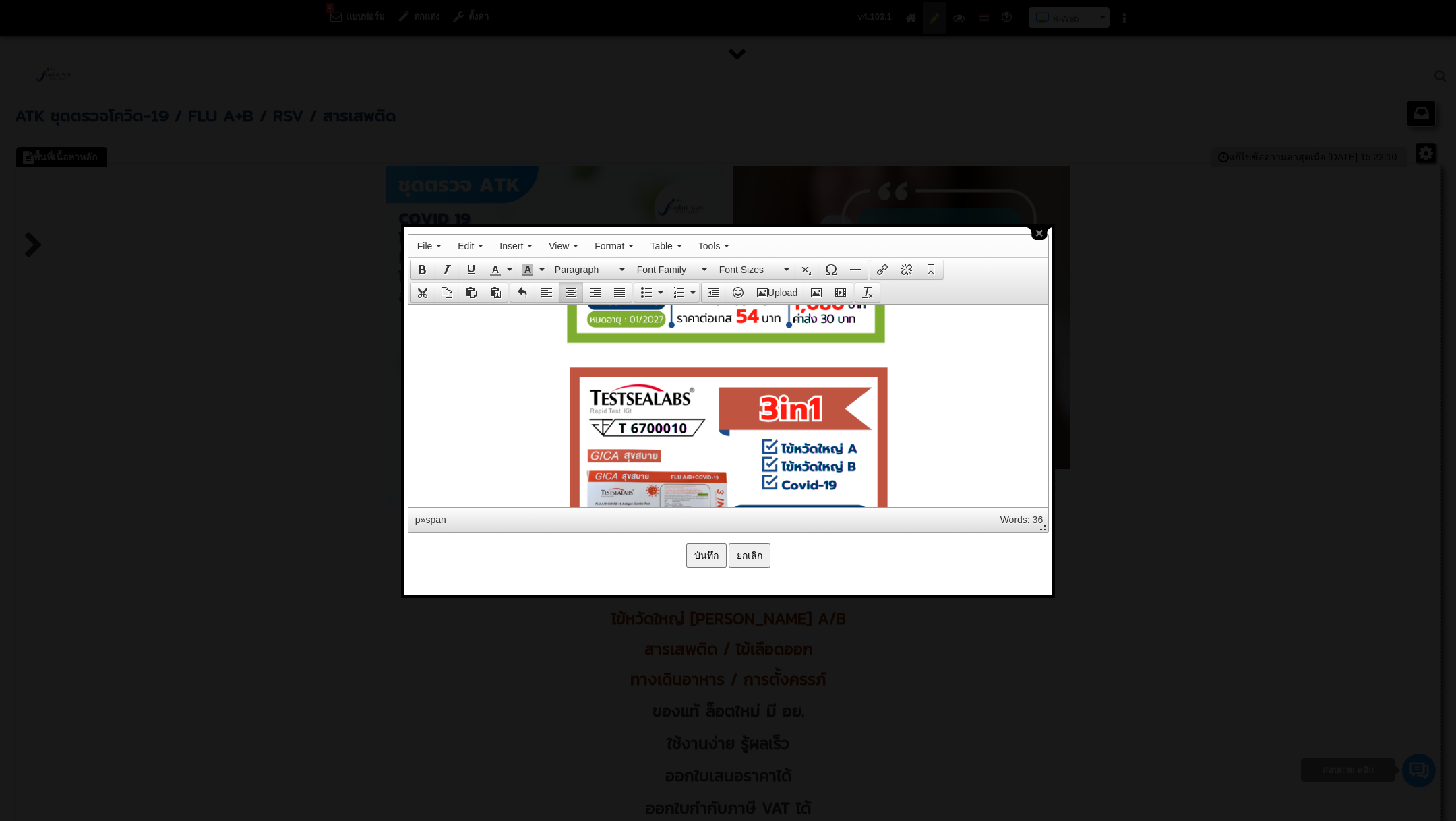
scroll to position [3873, 0]
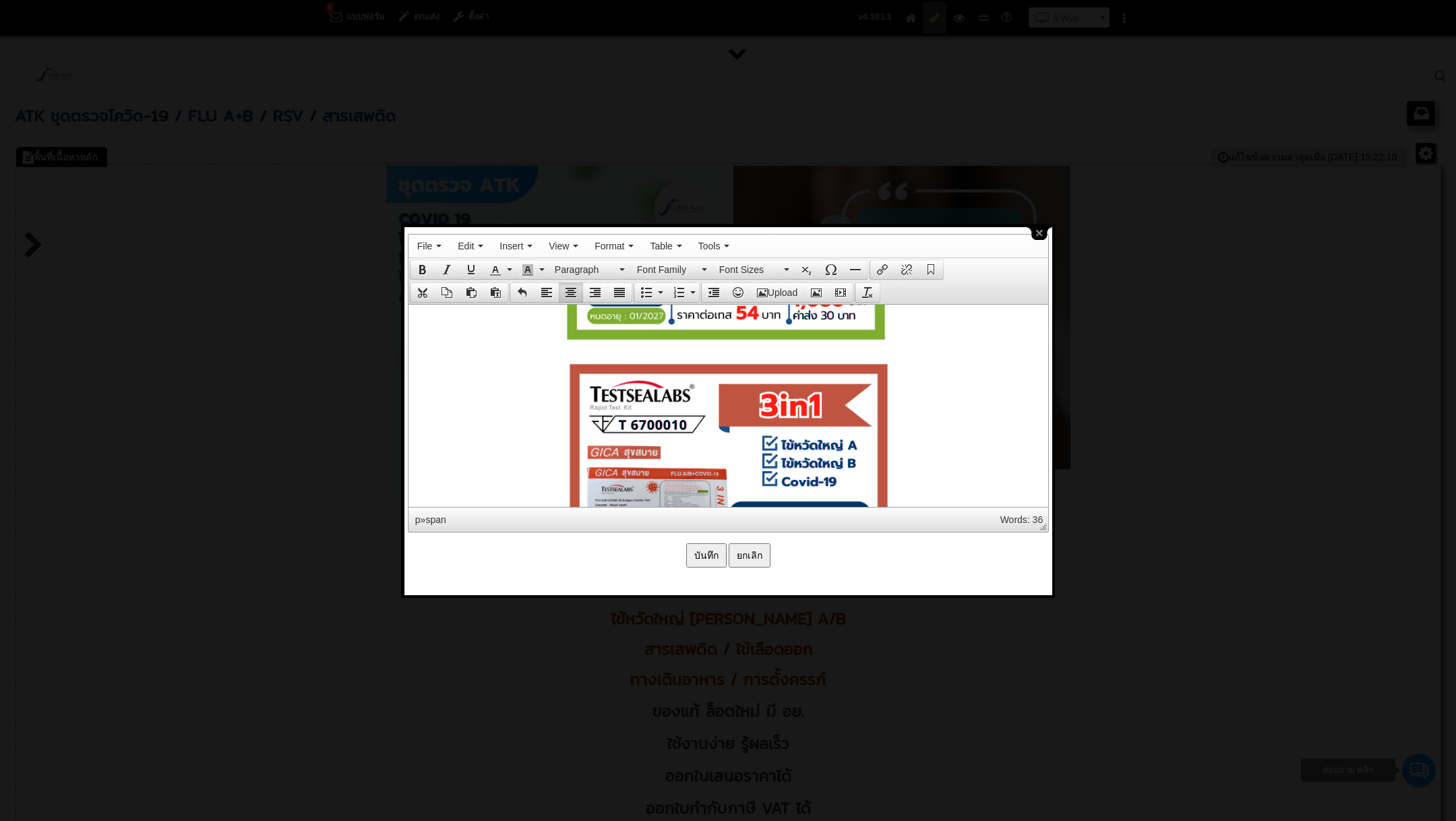
click at [706, 557] on input "บันทึก" at bounding box center [706, 555] width 40 height 24
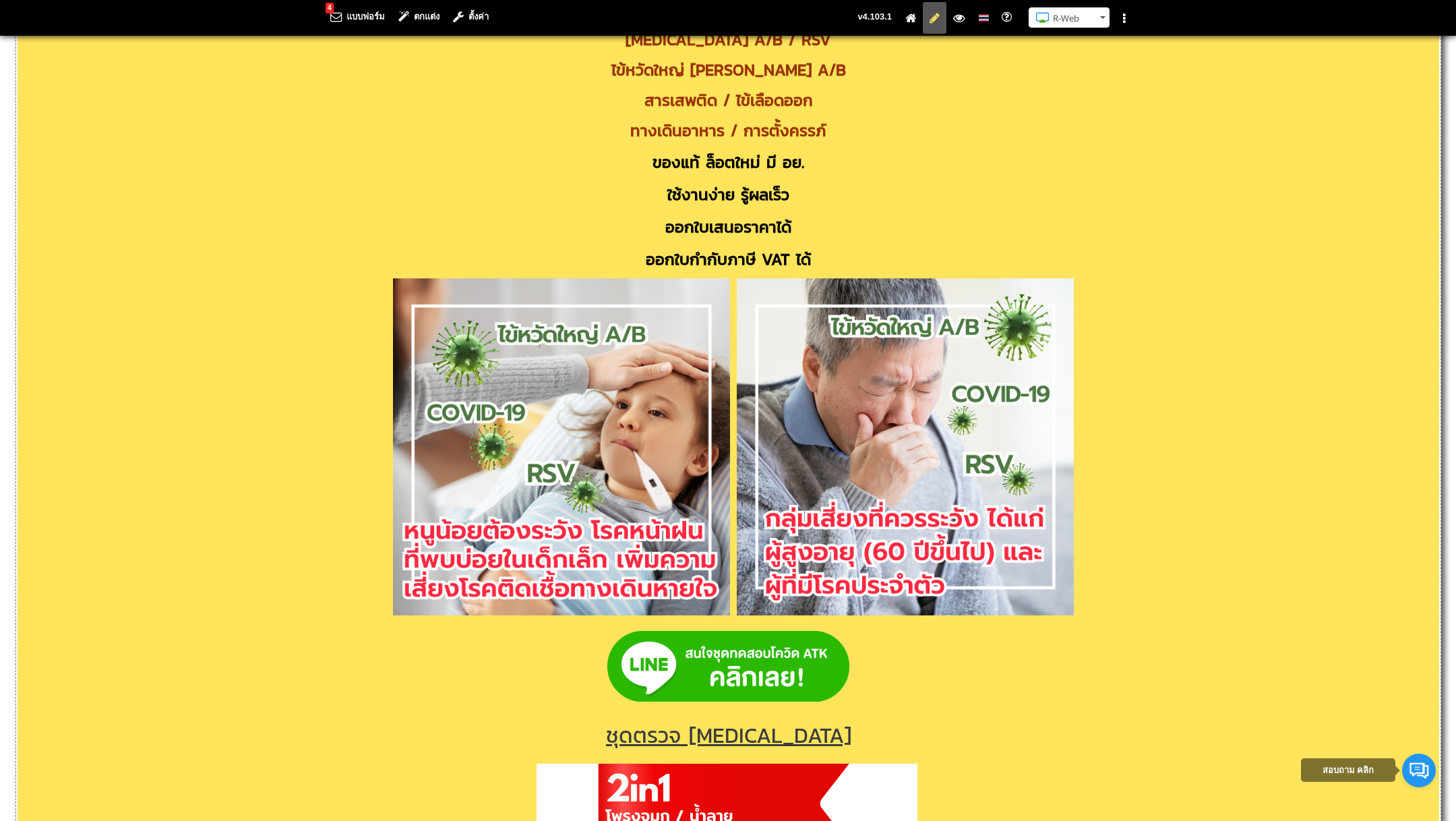
scroll to position [563, 0]
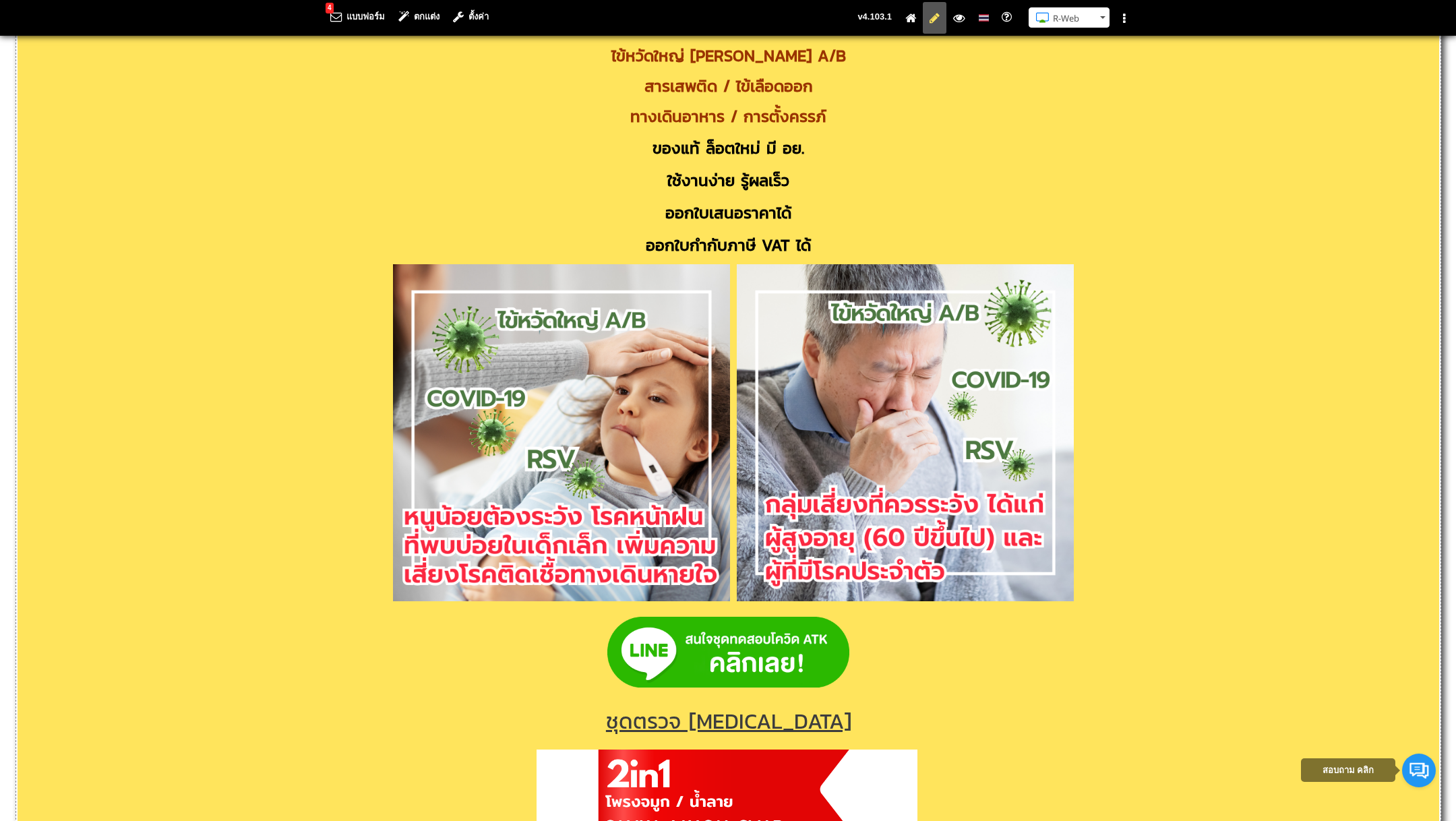
click at [1137, 560] on p at bounding box center [728, 435] width 1422 height 341
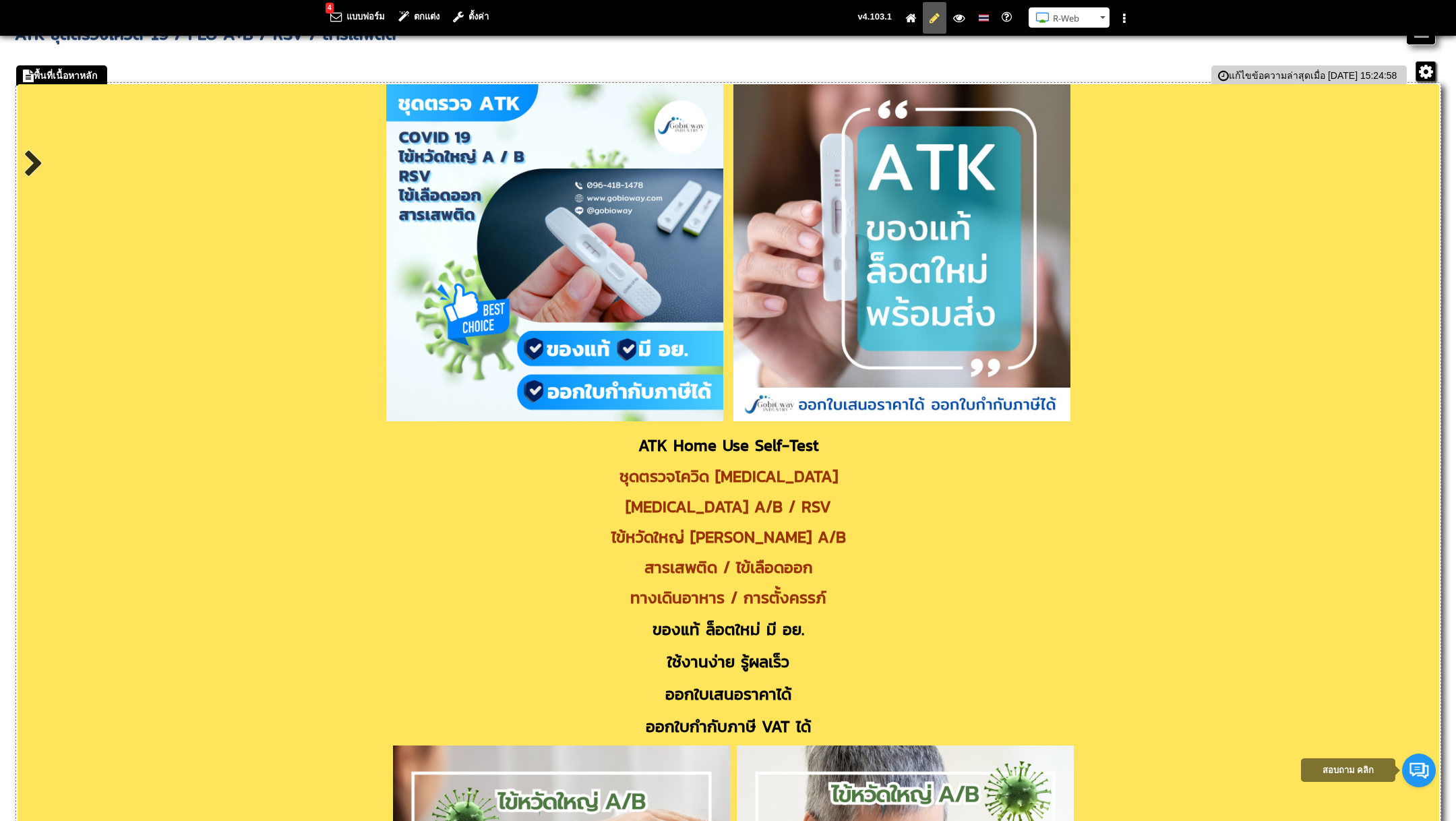
scroll to position [0, 0]
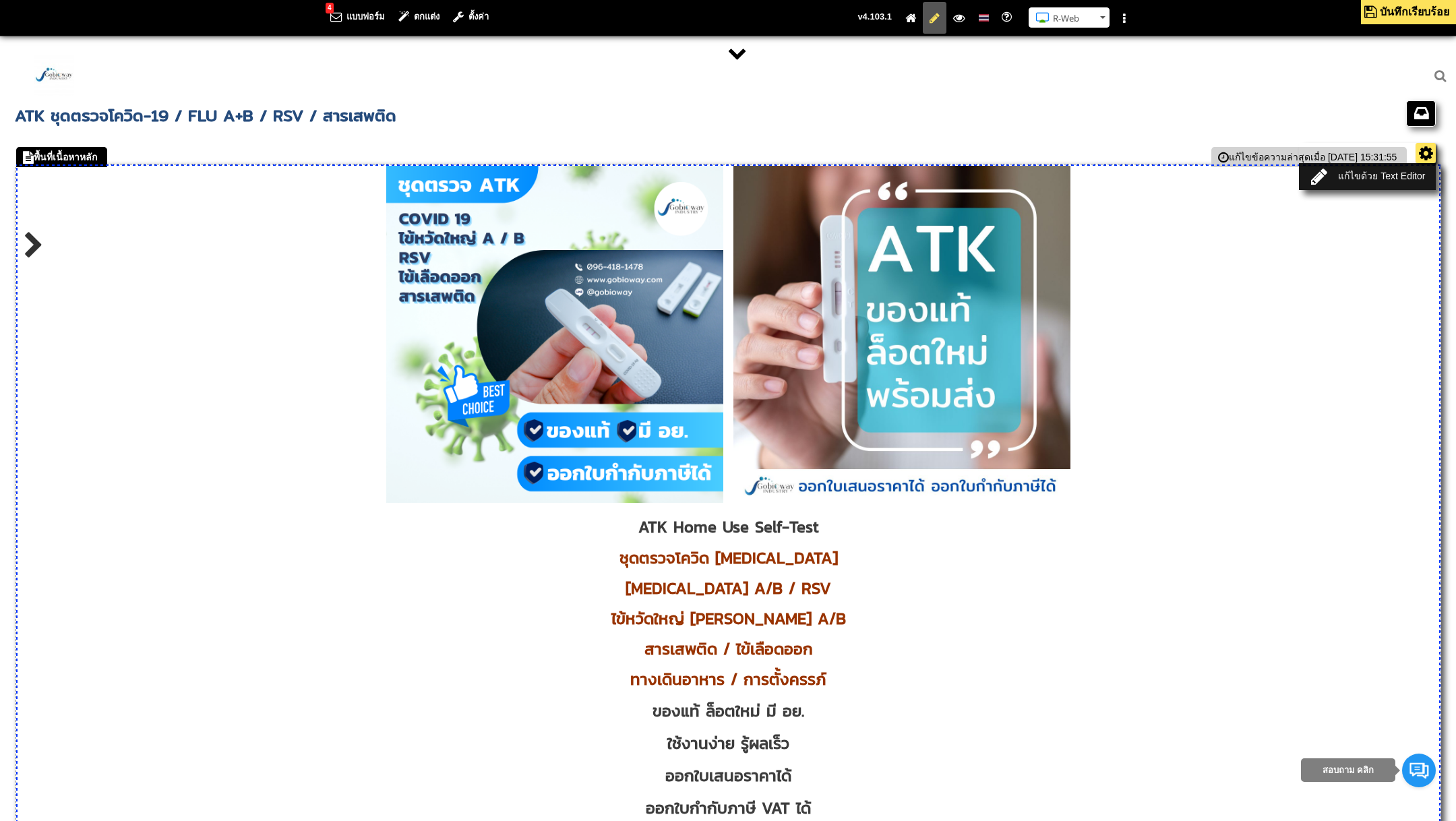
click at [1421, 152] on ul "แก้ไขด้วย Text Editor" at bounding box center [1368, 167] width 137 height 47
click at [1384, 182] on link "แก้ไขด้วย Text Editor" at bounding box center [1368, 177] width 129 height 19
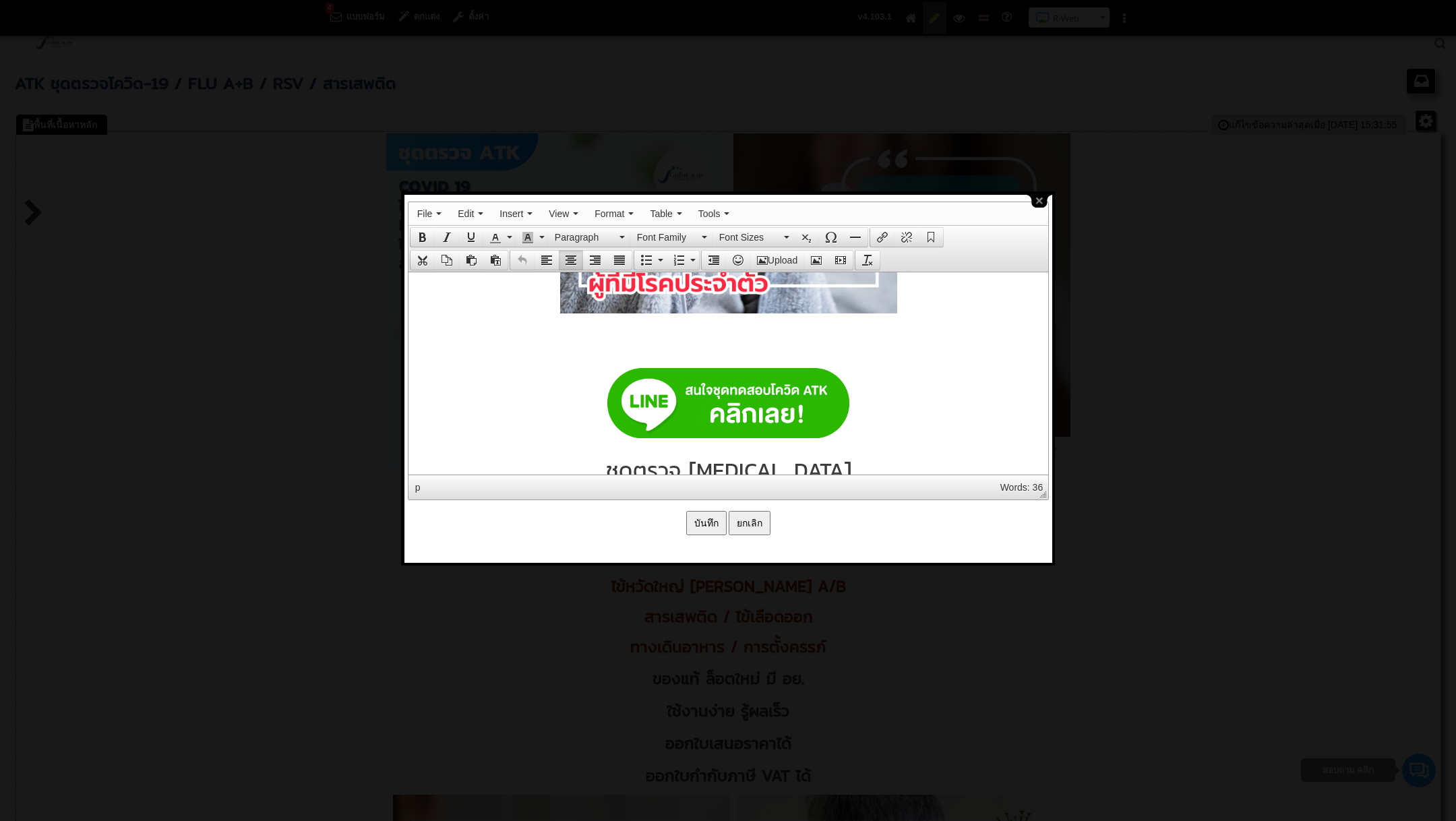
scroll to position [1701, 0]
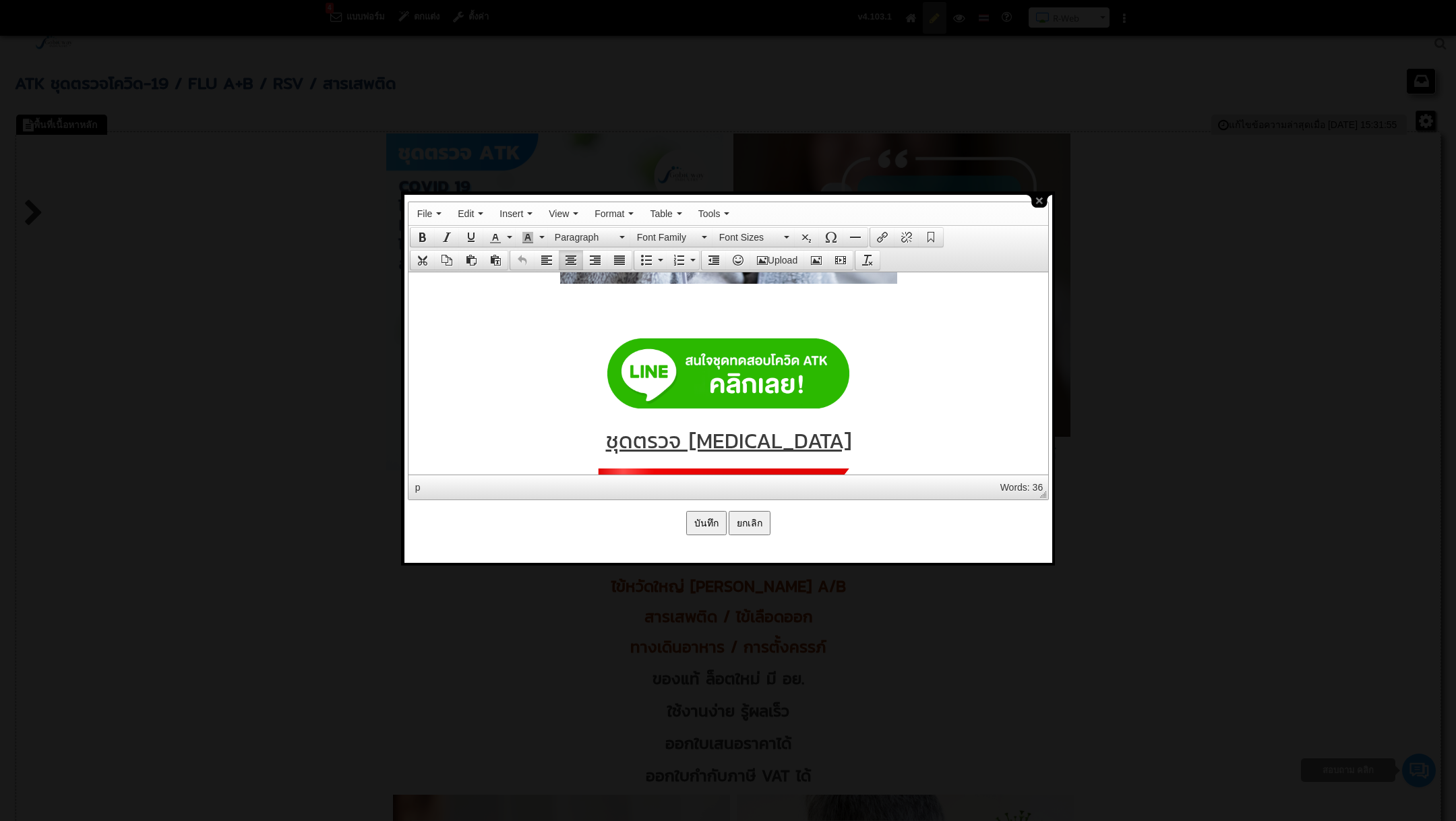
click at [777, 256] on button "Upload" at bounding box center [777, 260] width 54 height 19
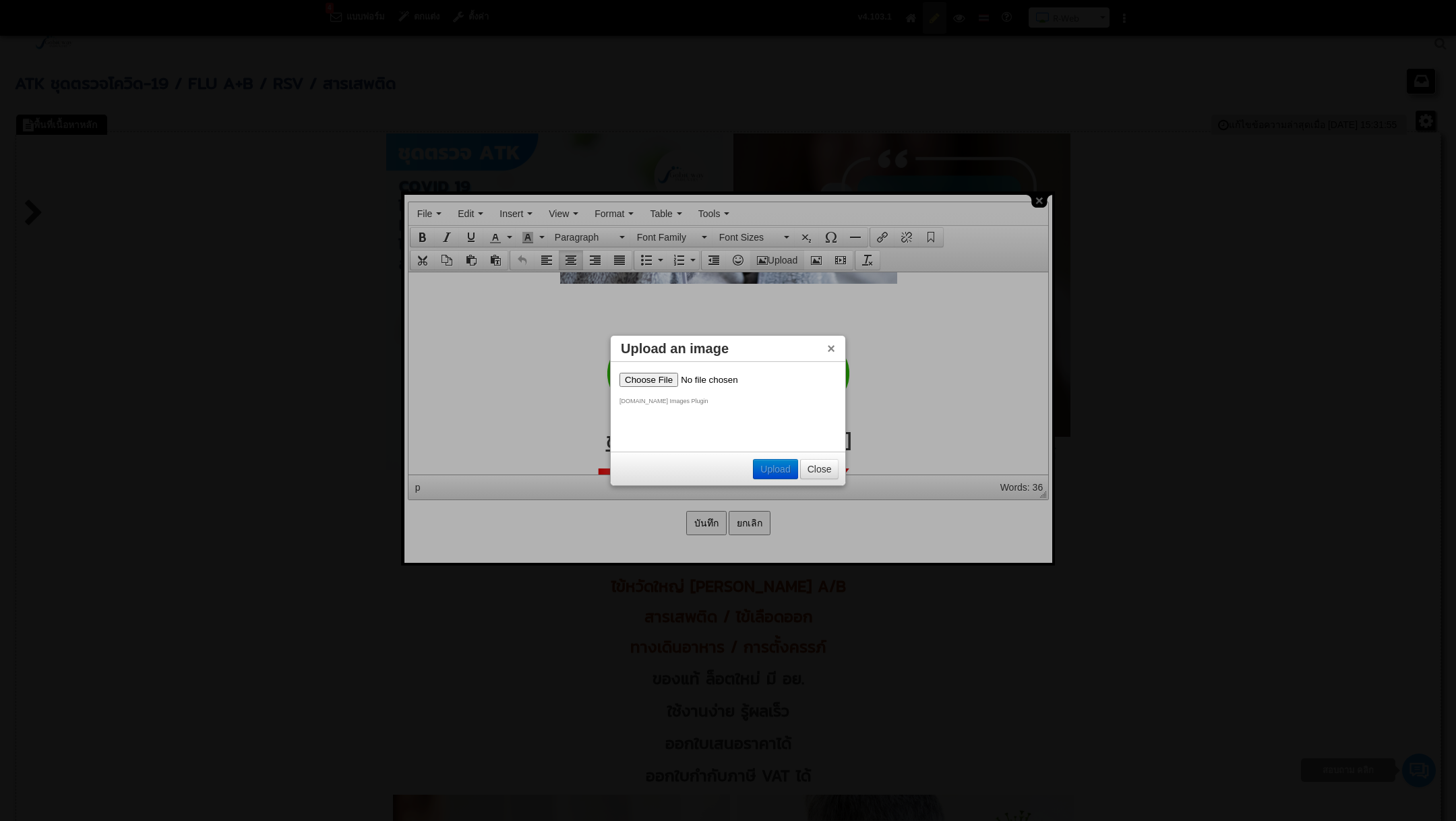
scroll to position [0, 0]
click at [655, 378] on input "file" at bounding box center [704, 379] width 171 height 14
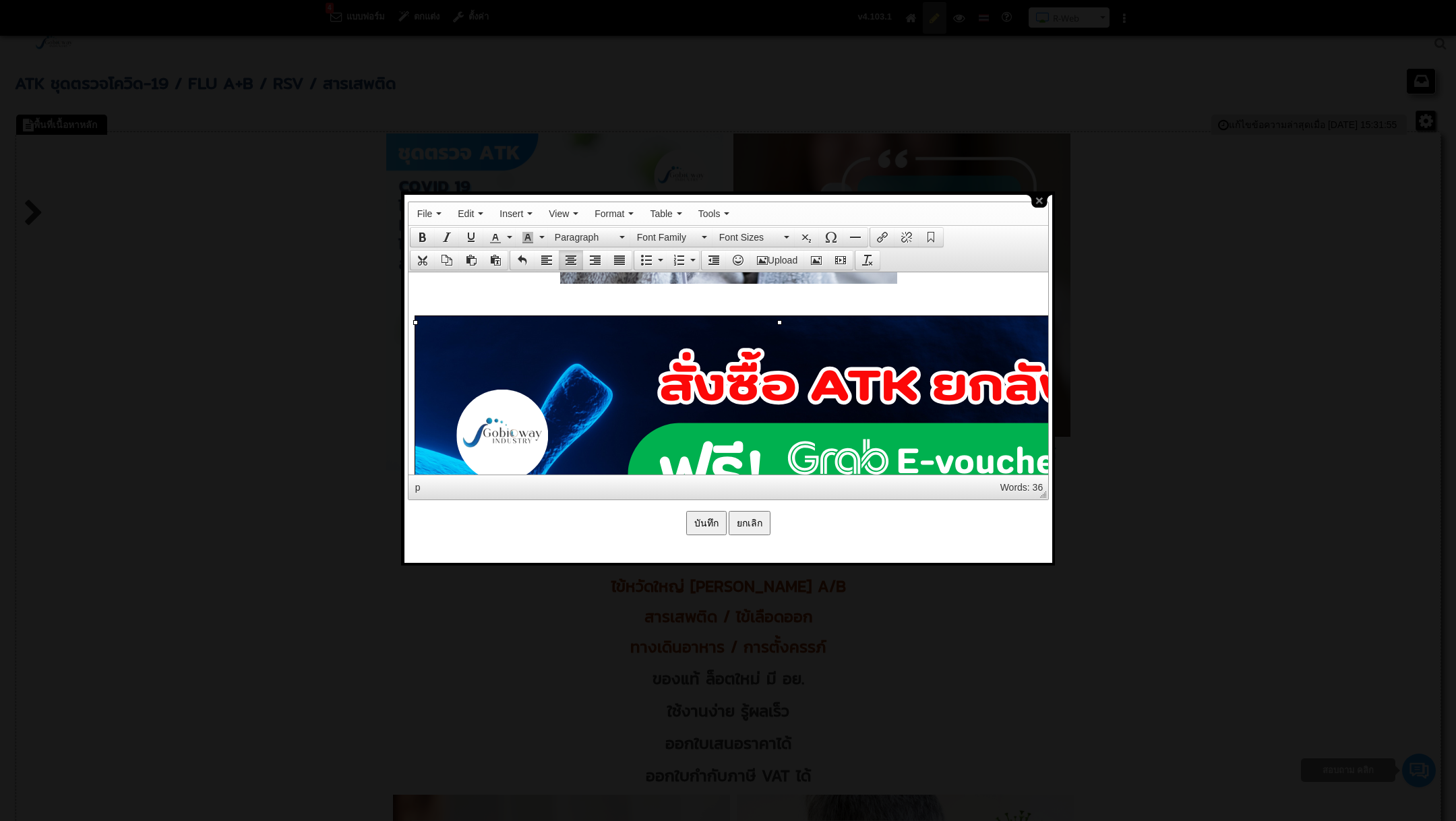
click at [830, 360] on img at bounding box center [778, 679] width 728 height 728
click at [782, 265] on button "Upload" at bounding box center [777, 260] width 54 height 19
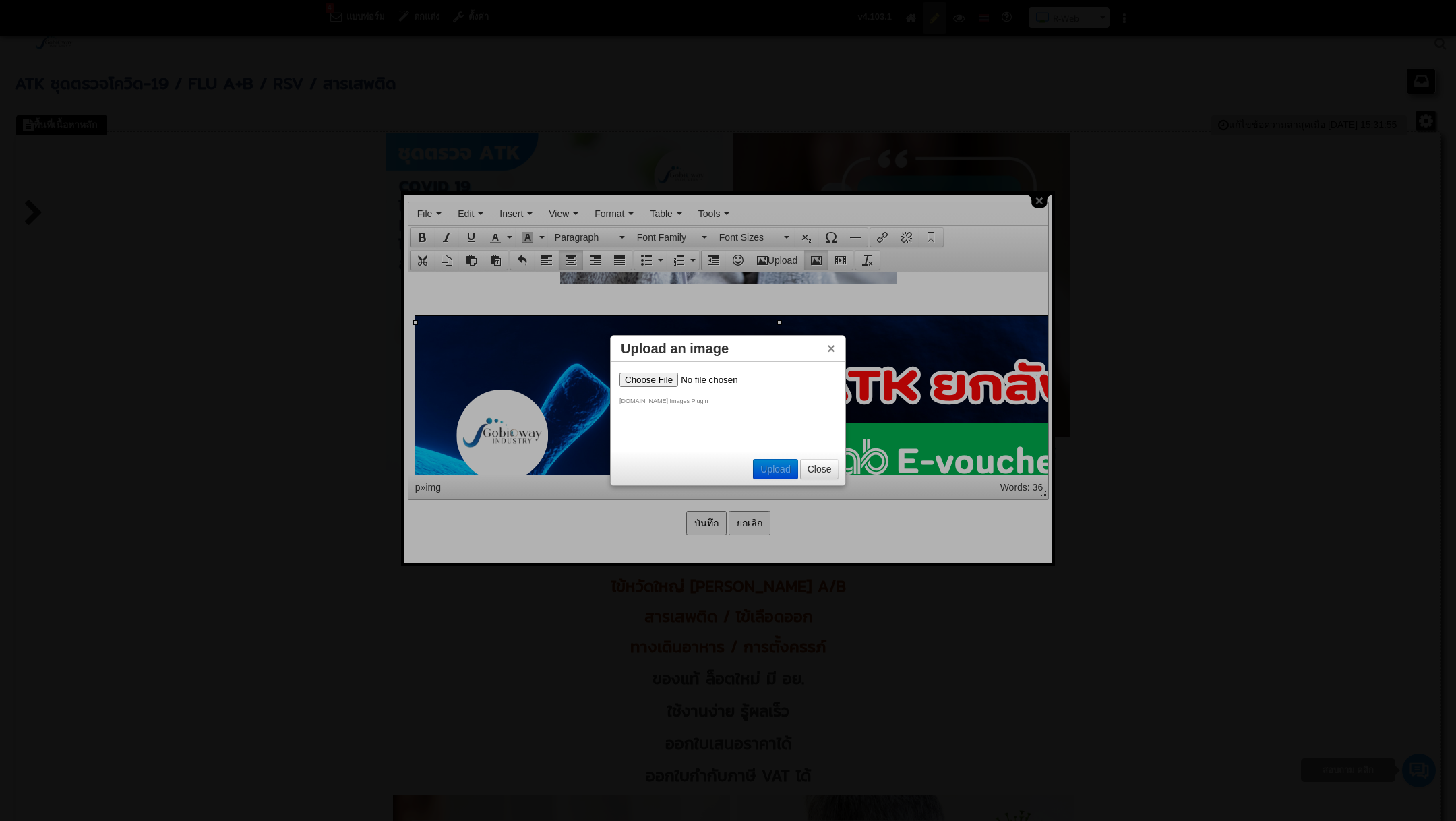
click at [661, 384] on input "file" at bounding box center [704, 379] width 171 height 14
click at [822, 464] on button "Close" at bounding box center [819, 469] width 38 height 19
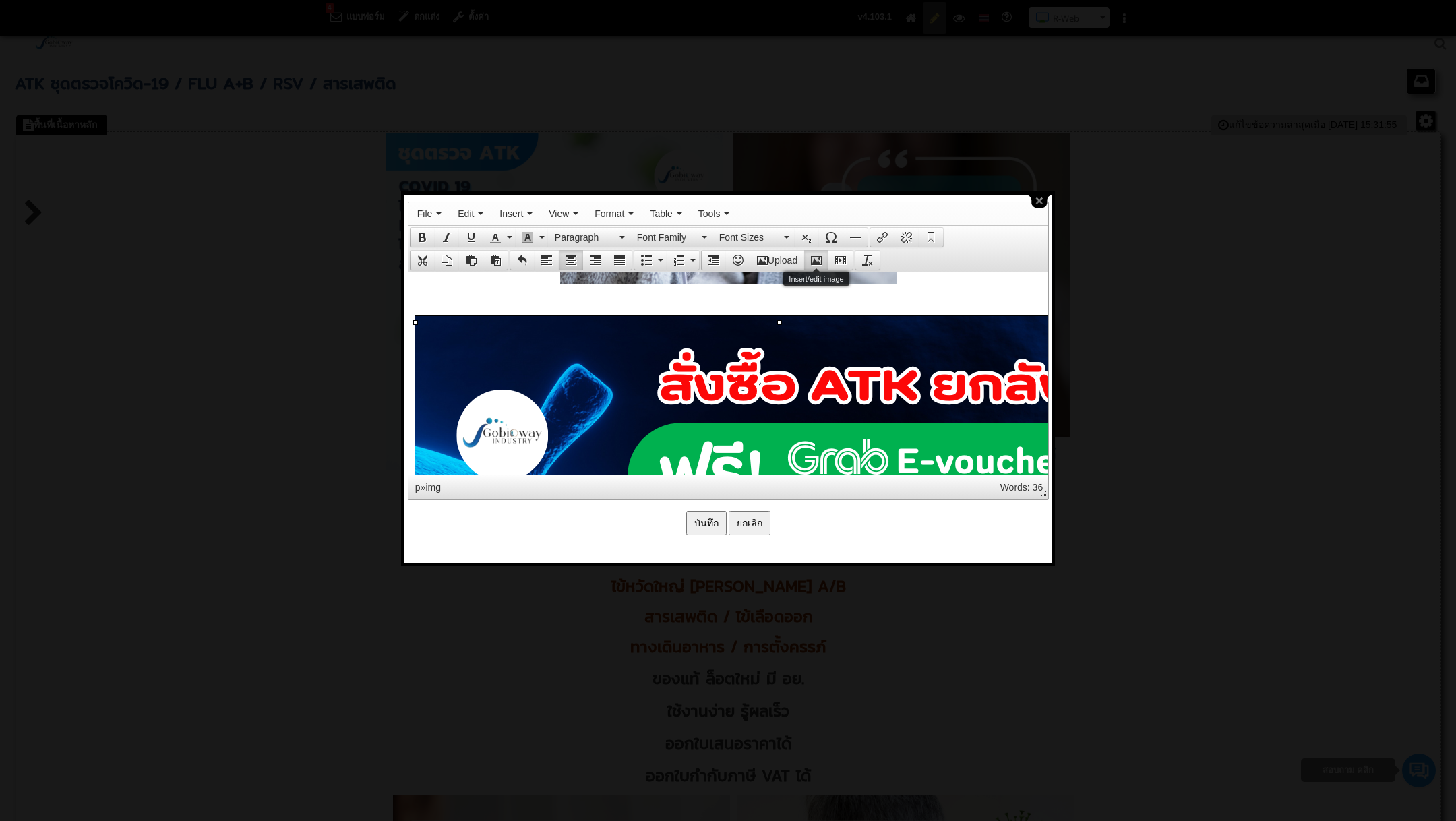
click at [825, 256] on button "Insert/edit image" at bounding box center [816, 260] width 24 height 19
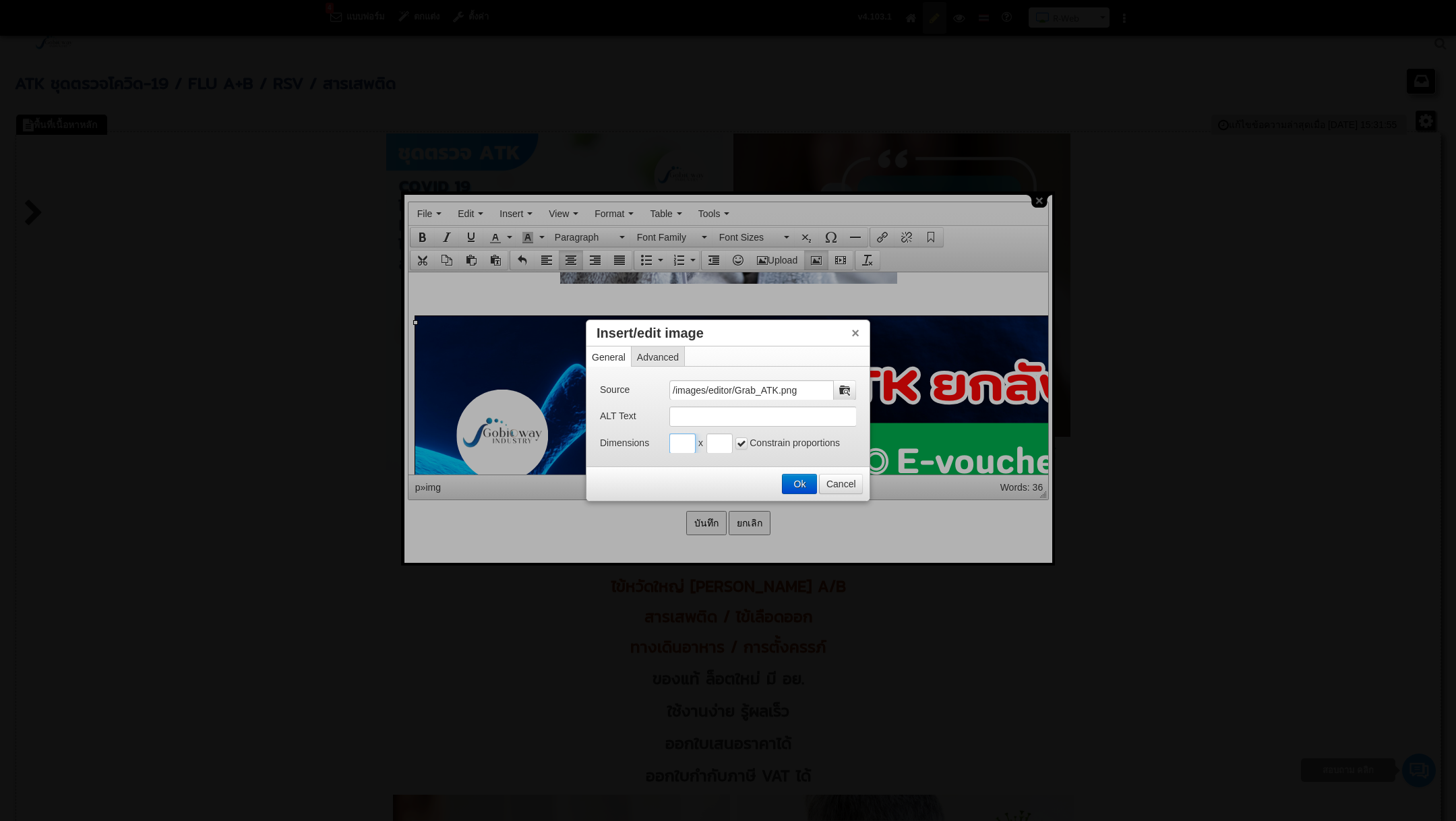
click at [674, 449] on input "Insert/edit image" at bounding box center [682, 444] width 26 height 21
drag, startPoint x: 689, startPoint y: 443, endPoint x: 642, endPoint y: 451, distance: 47.7
click at [642, 451] on div "Dimensions 100 x Constrain proportions" at bounding box center [728, 443] width 256 height 20
drag, startPoint x: 687, startPoint y: 444, endPoint x: 661, endPoint y: 443, distance: 26.0
click at [661, 443] on div "Dimensions 100 x Constrain proportions" at bounding box center [728, 443] width 256 height 20
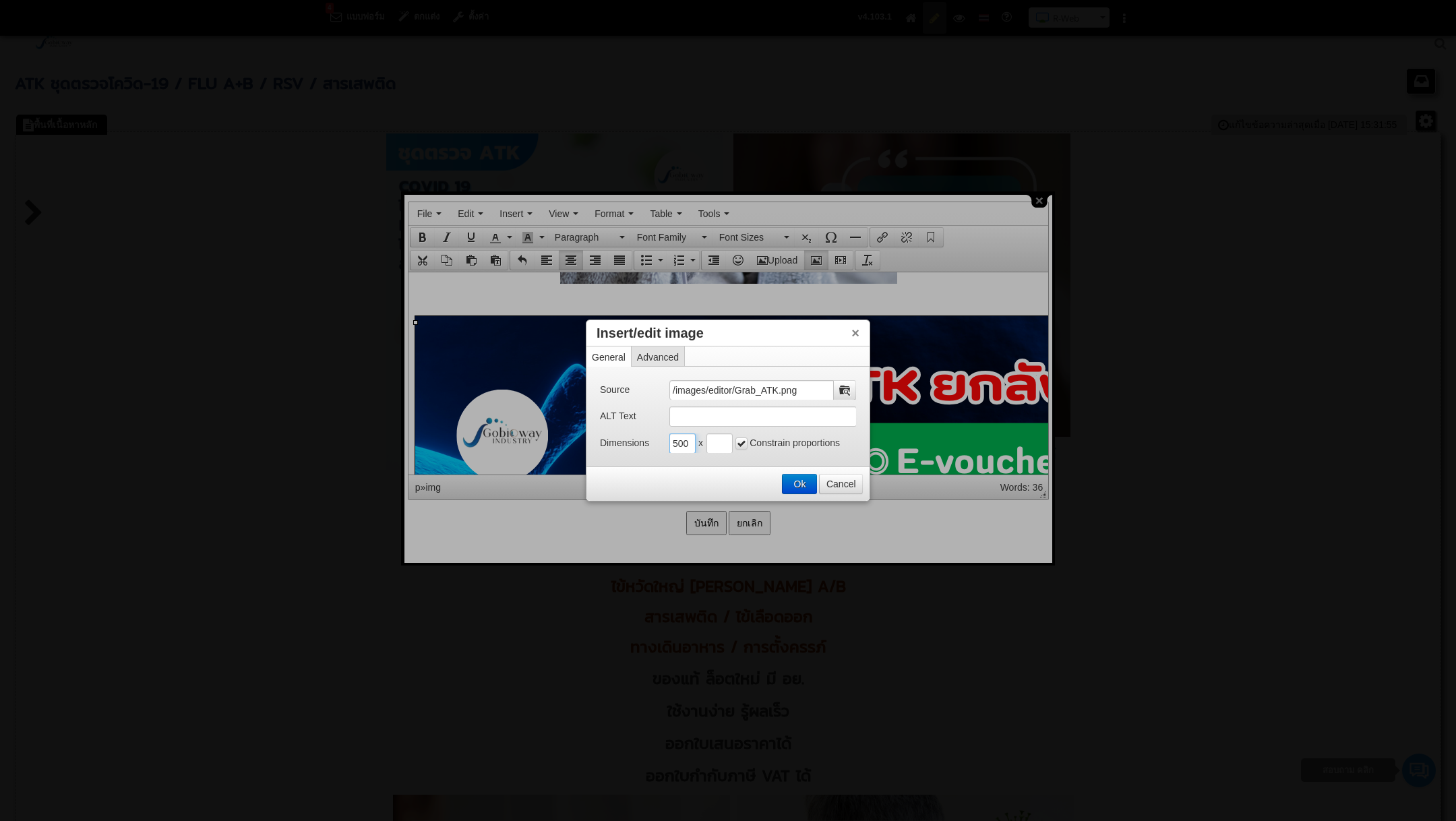
type input "500"
click at [726, 450] on input "Insert/edit image" at bounding box center [719, 444] width 26 height 21
type input "500"
click at [804, 479] on button "Ok" at bounding box center [799, 485] width 34 height 19
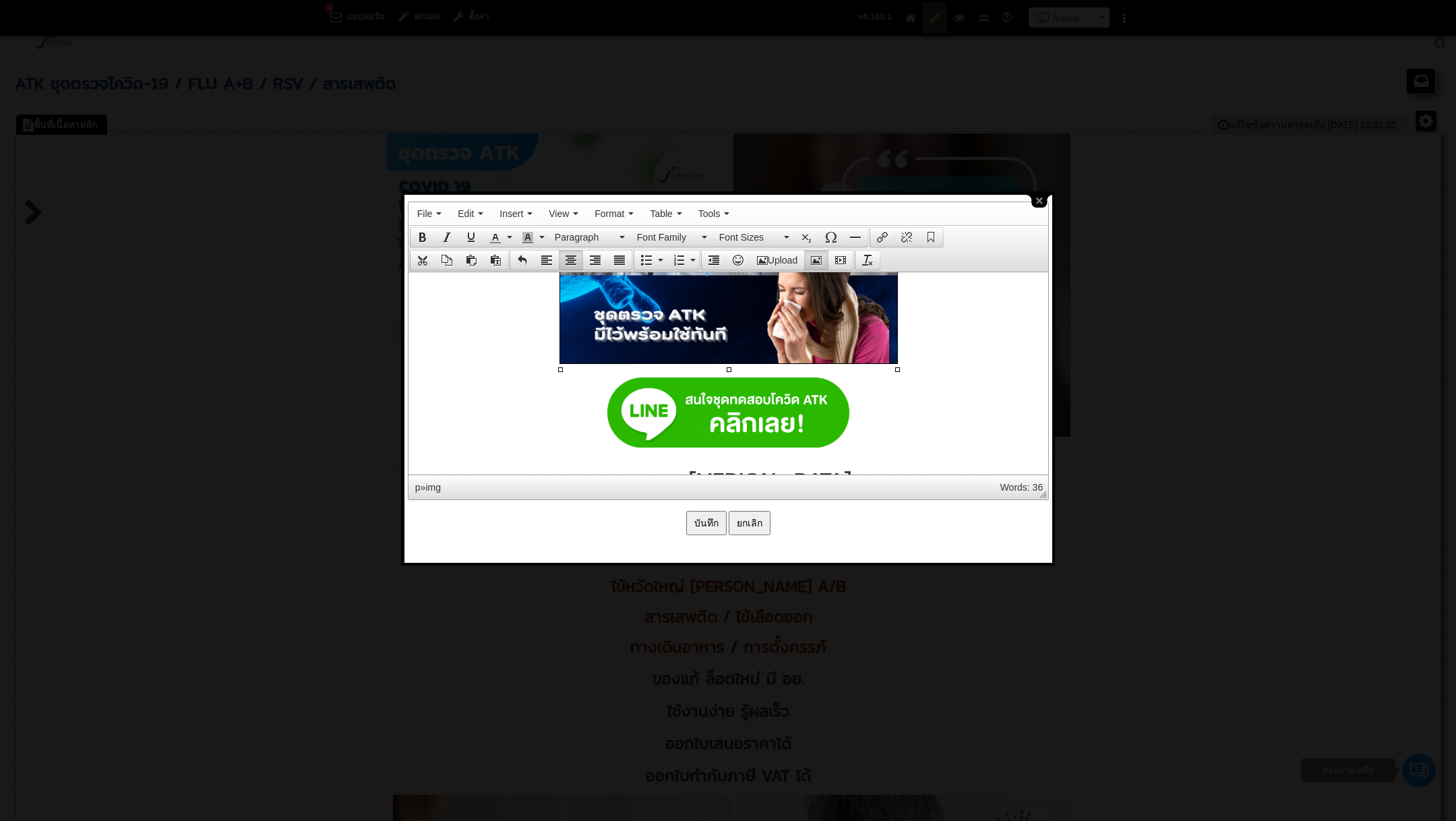
scroll to position [1972, 0]
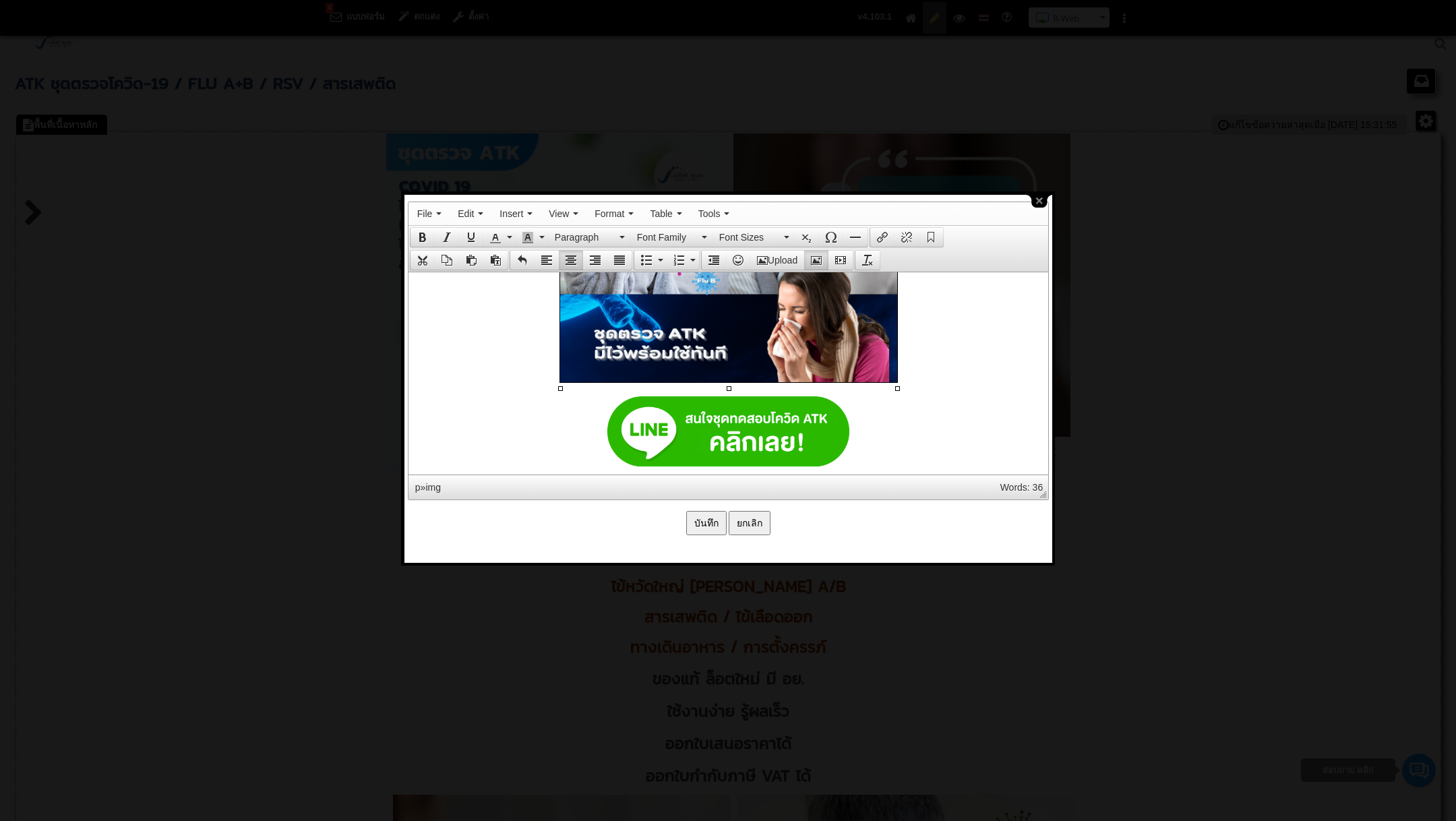
click at [913, 375] on p at bounding box center [728, 215] width 626 height 340
click at [926, 367] on p at bounding box center [728, 215] width 626 height 340
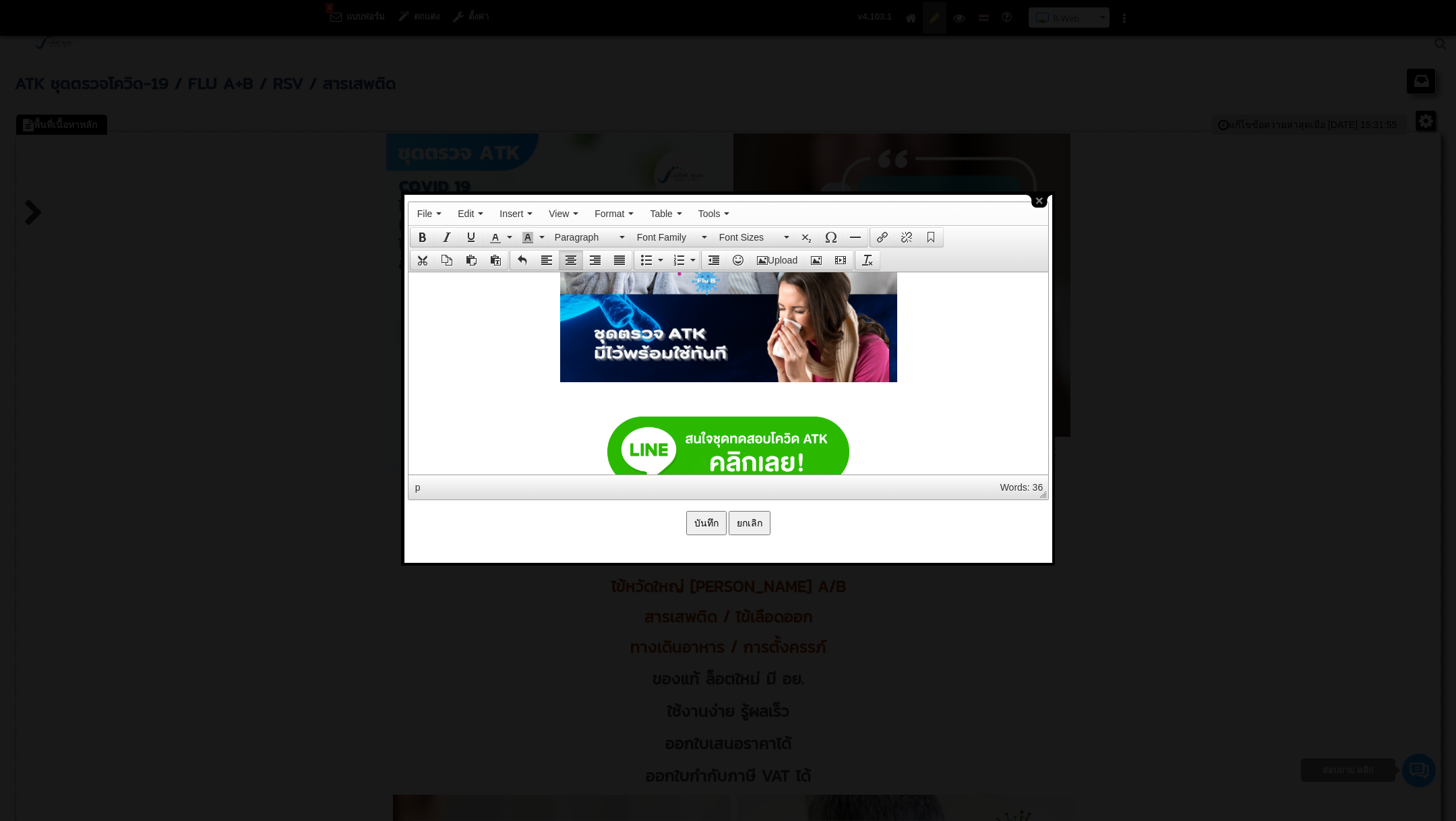
paste body
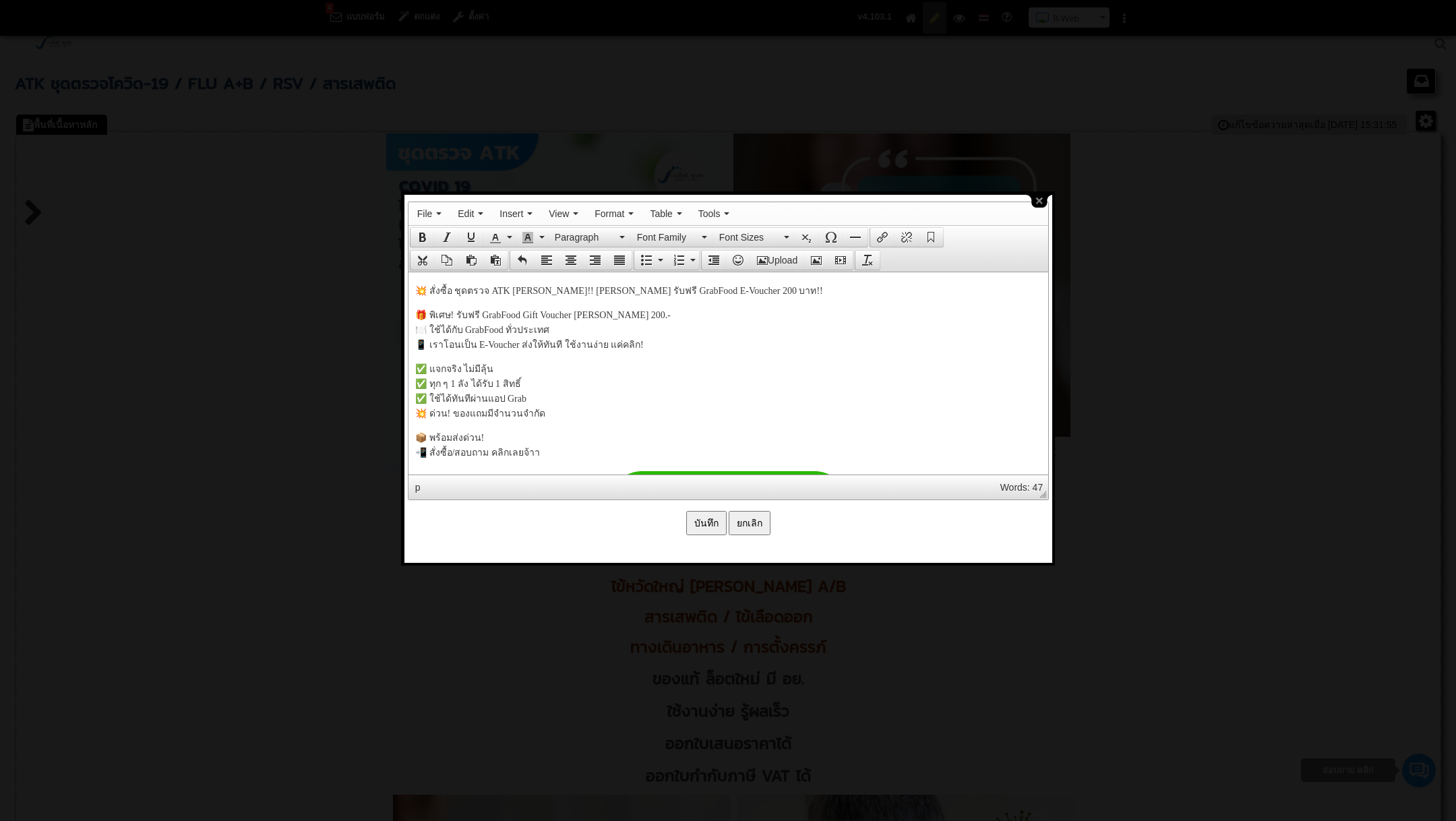
scroll to position [2085, 0]
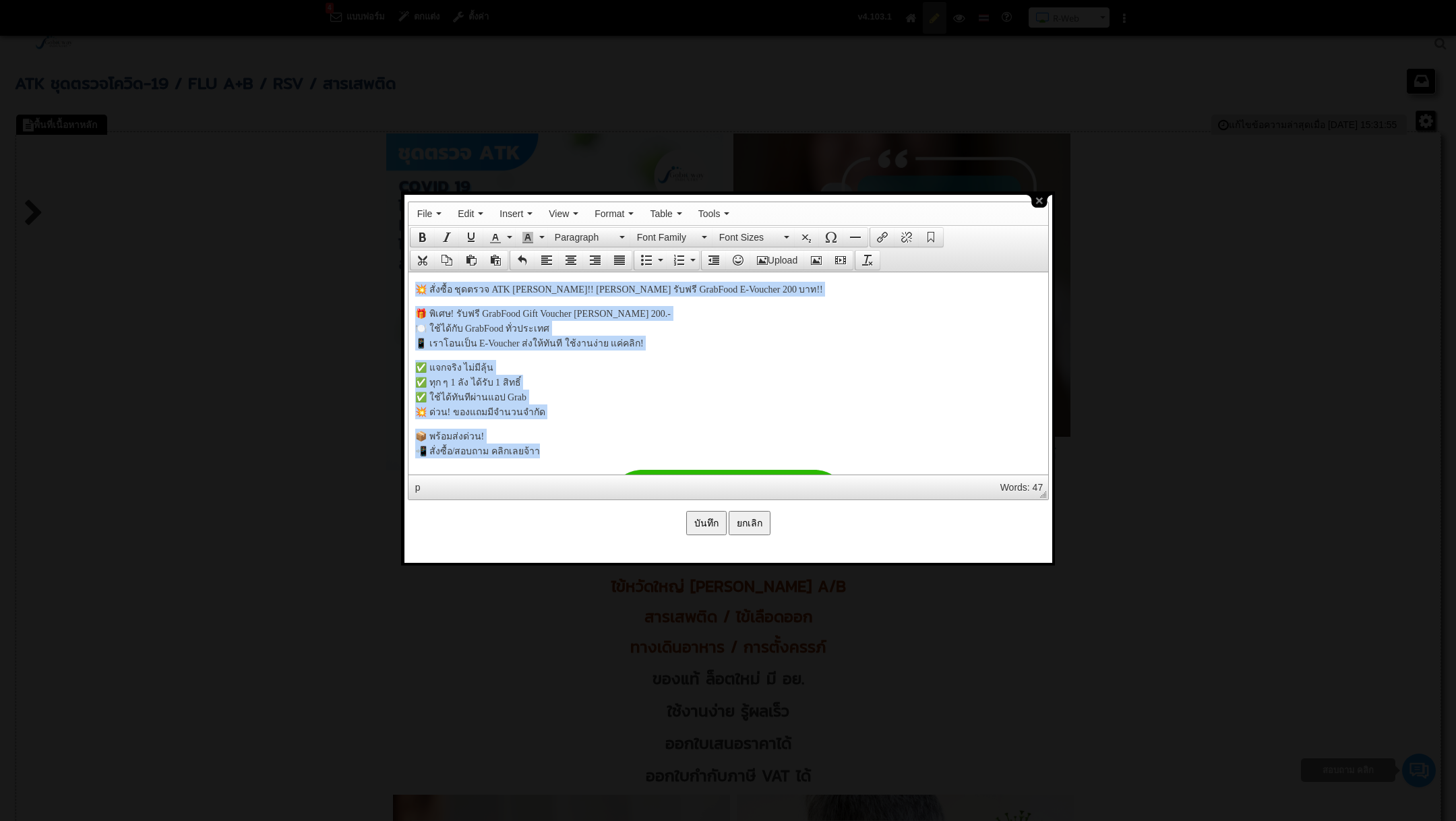
drag, startPoint x: 552, startPoint y: 449, endPoint x: 413, endPoint y: 300, distance: 203.8
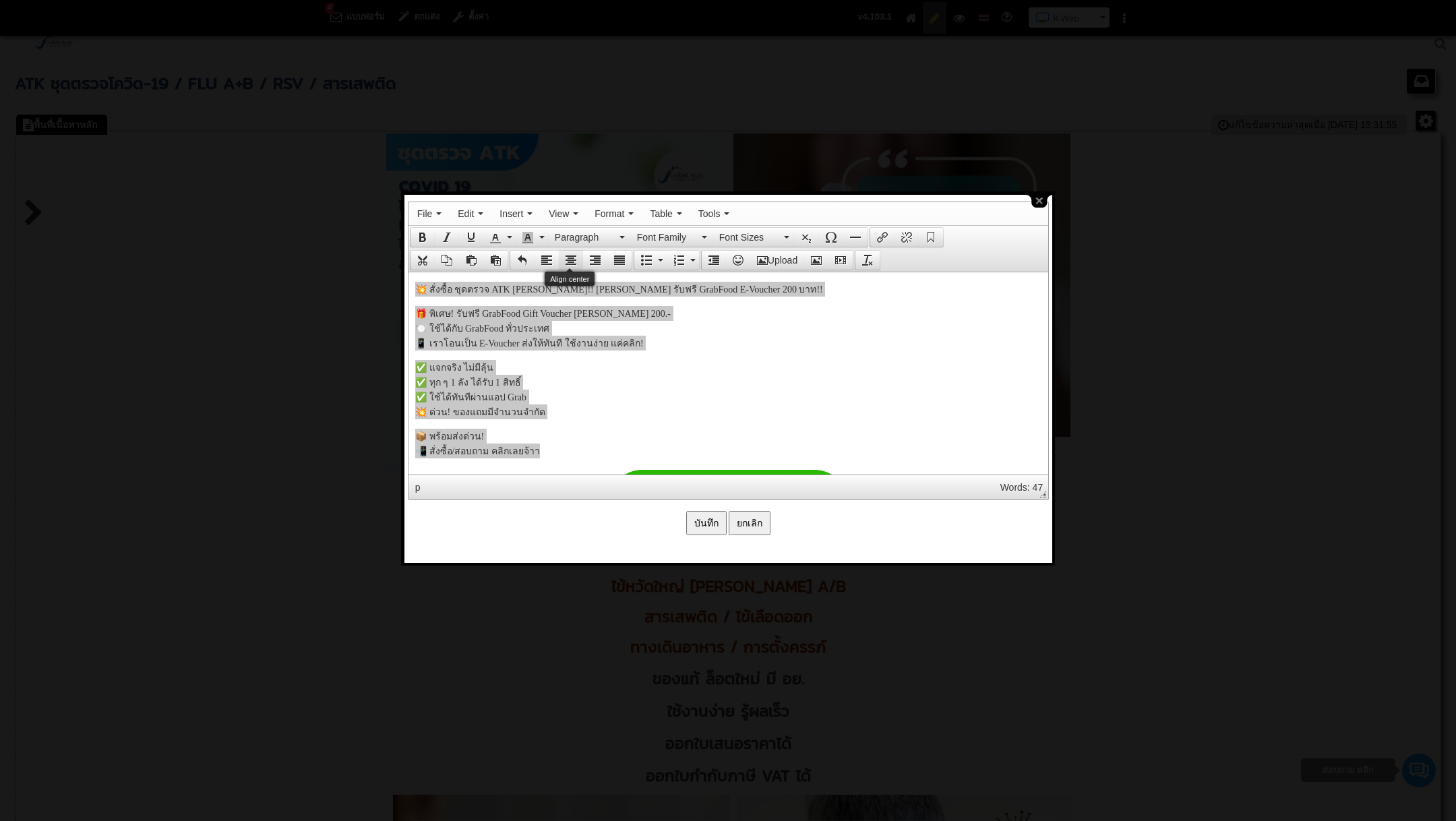
click at [572, 256] on icon "Align center" at bounding box center [571, 260] width 11 height 11
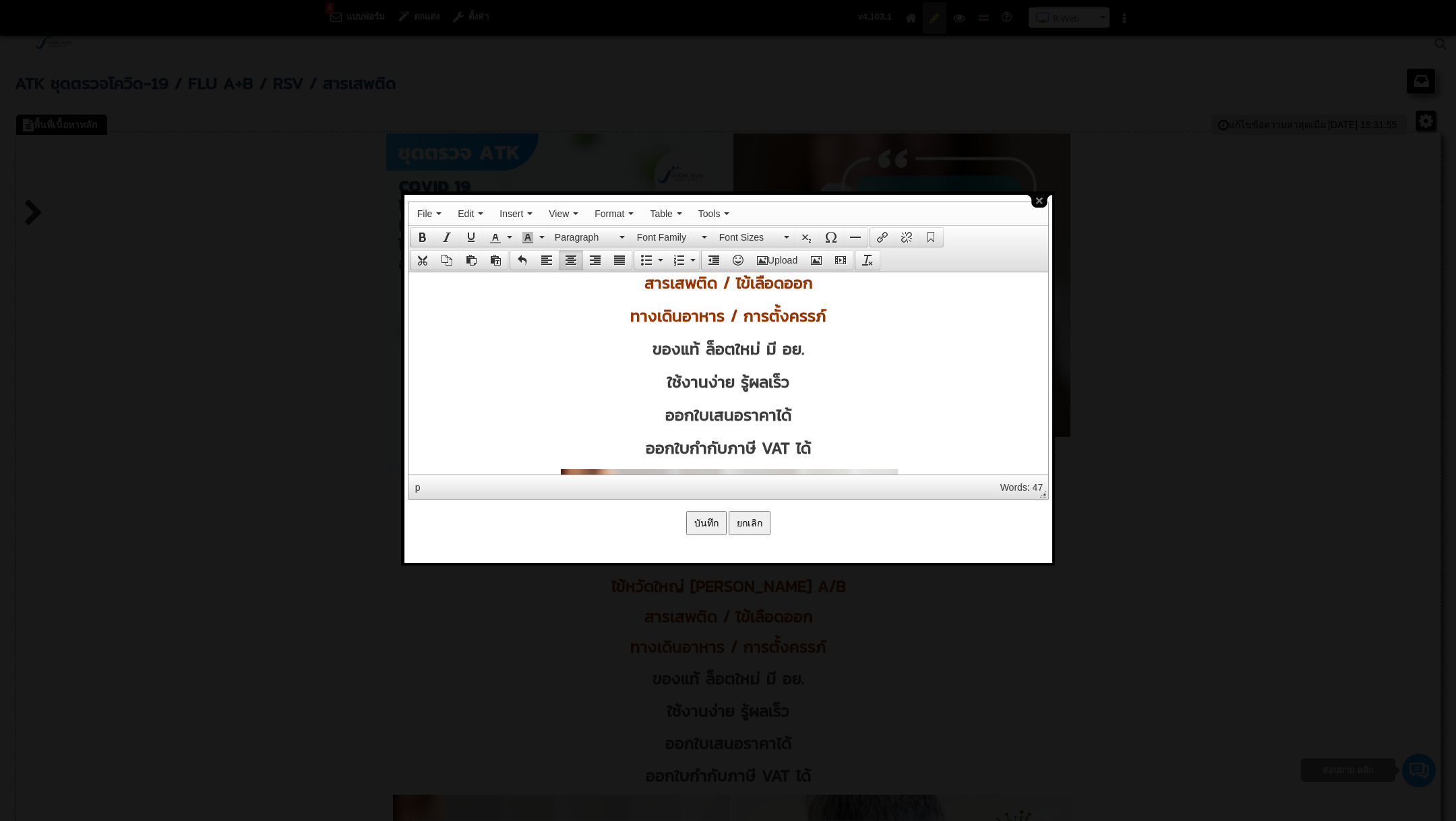
scroll to position [694, 0]
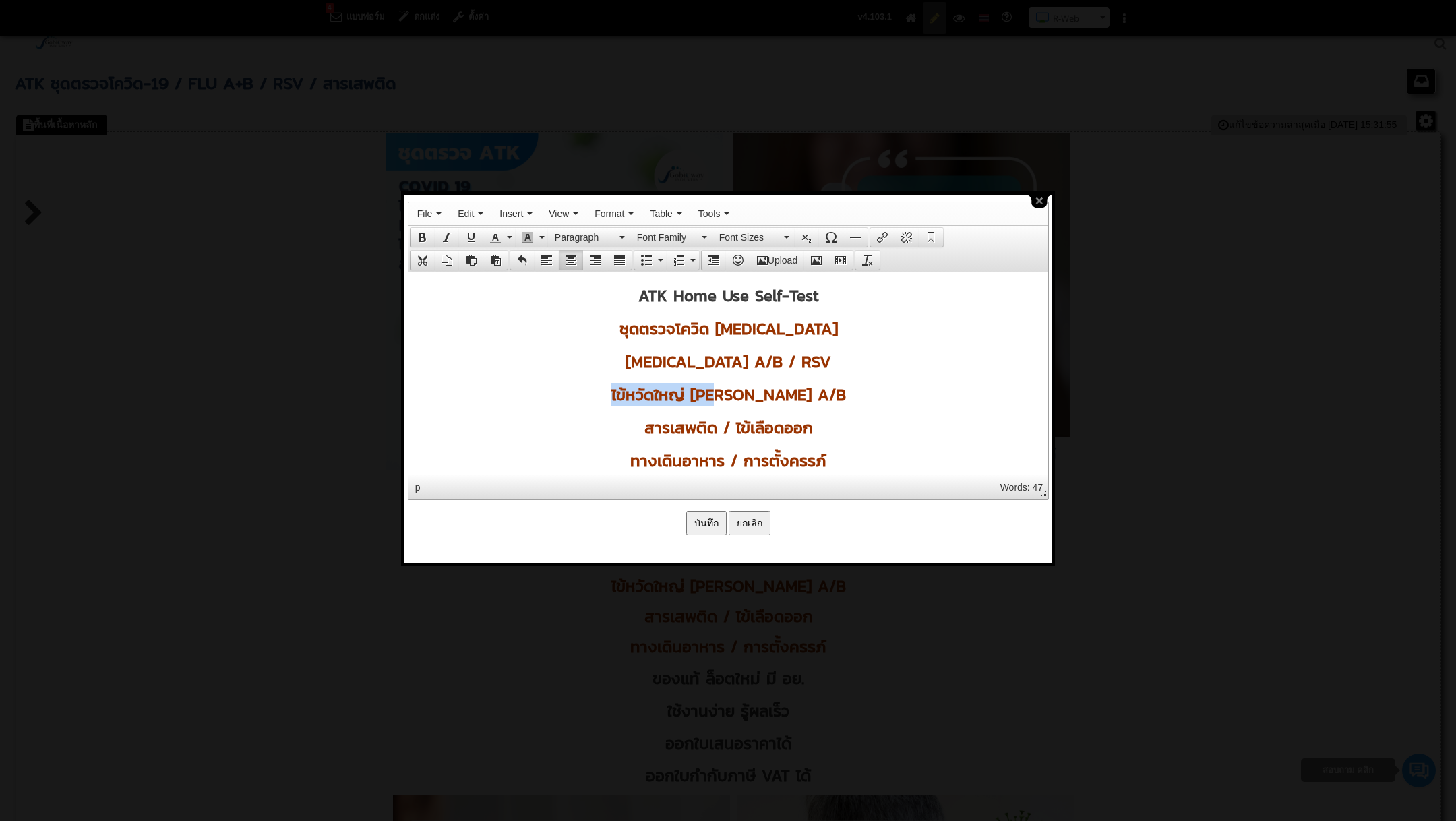
drag, startPoint x: 728, startPoint y: 379, endPoint x: 745, endPoint y: 392, distance: 21.4
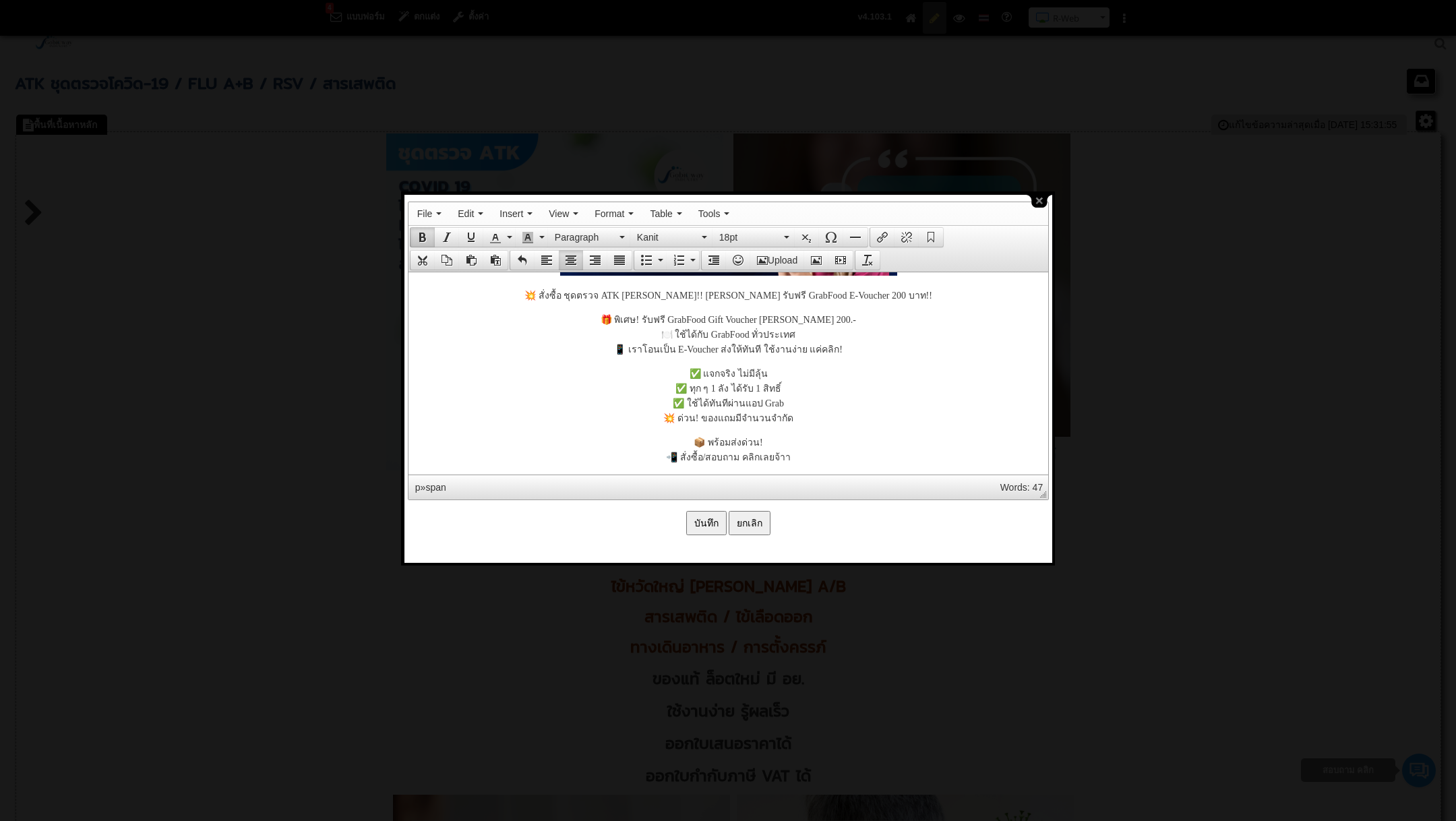
scroll to position [2077, 0]
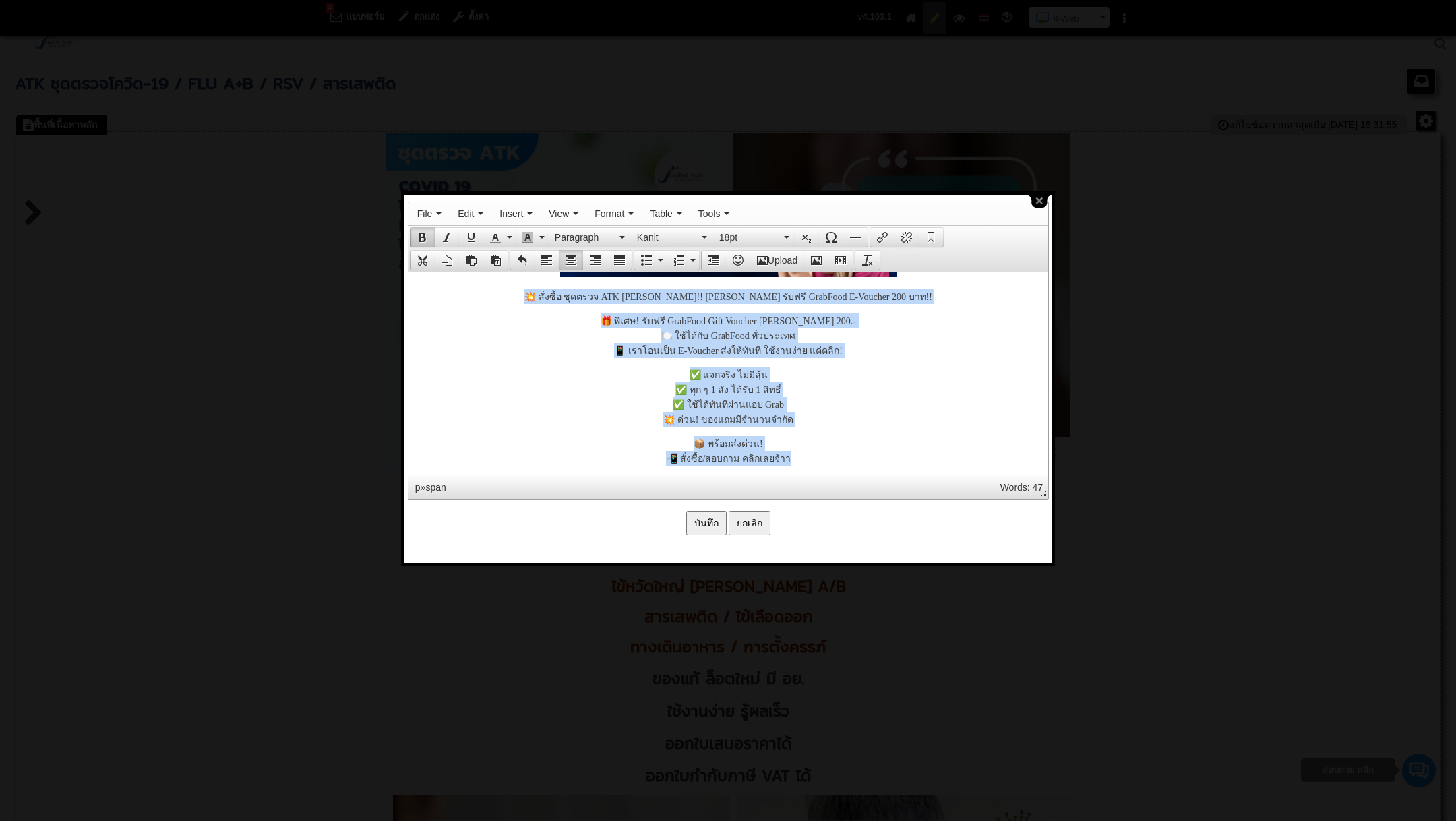
drag, startPoint x: 580, startPoint y: 302, endPoint x: 793, endPoint y: 460, distance: 265.2
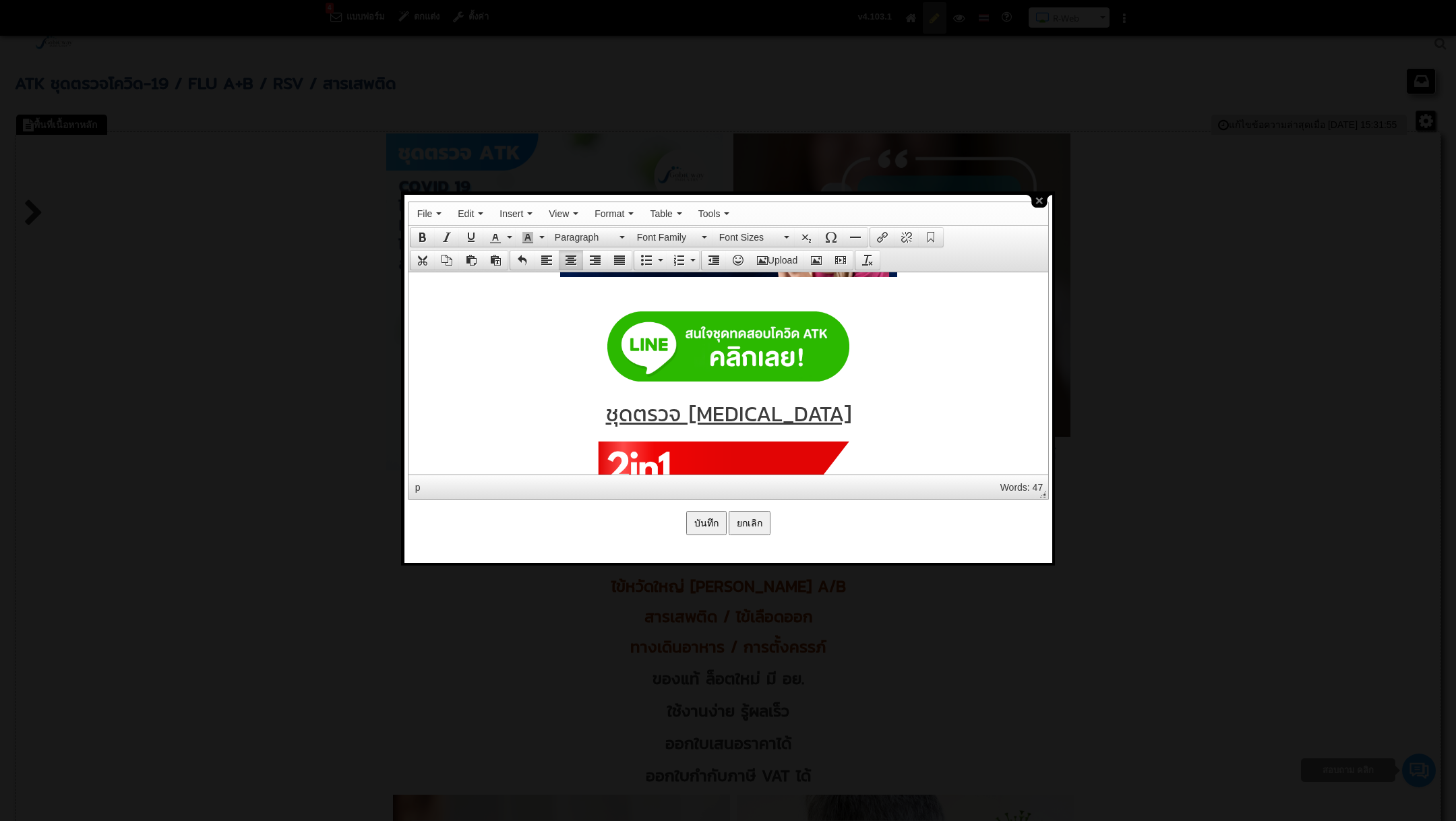
click at [710, 517] on input "บันทึก" at bounding box center [706, 523] width 40 height 24
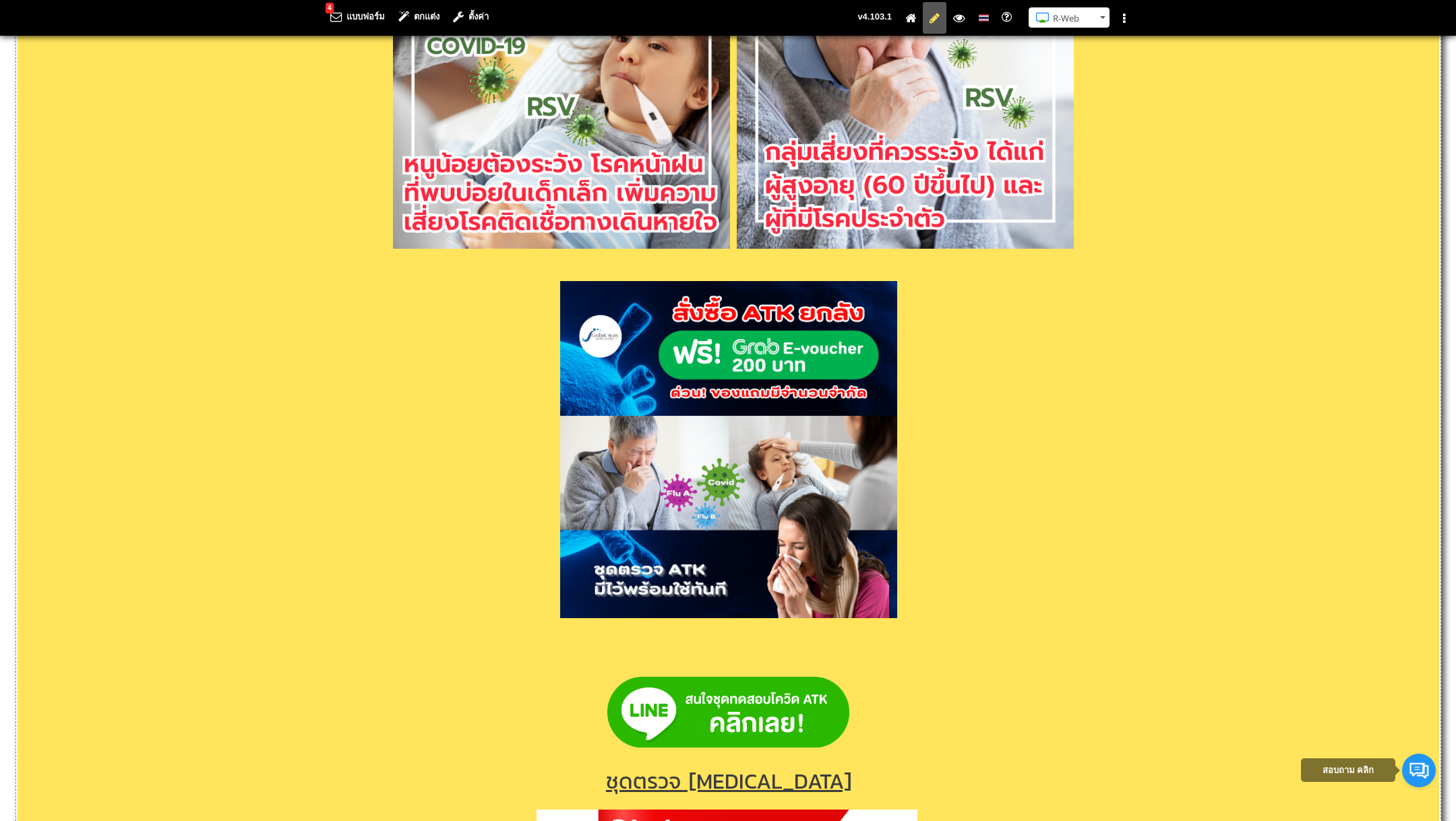
scroll to position [960, 0]
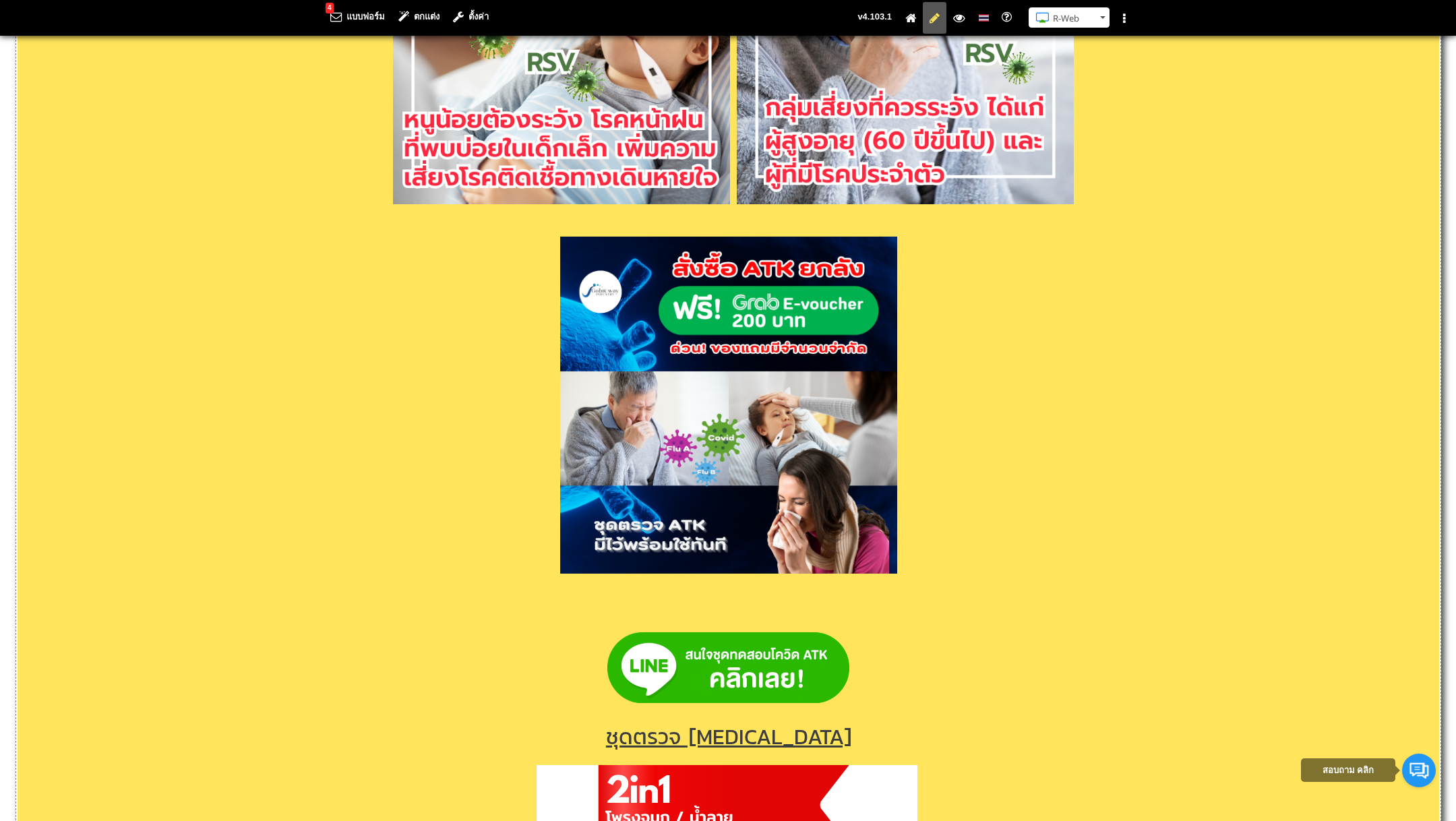
click at [735, 611] on p at bounding box center [728, 613] width 1422 height 15
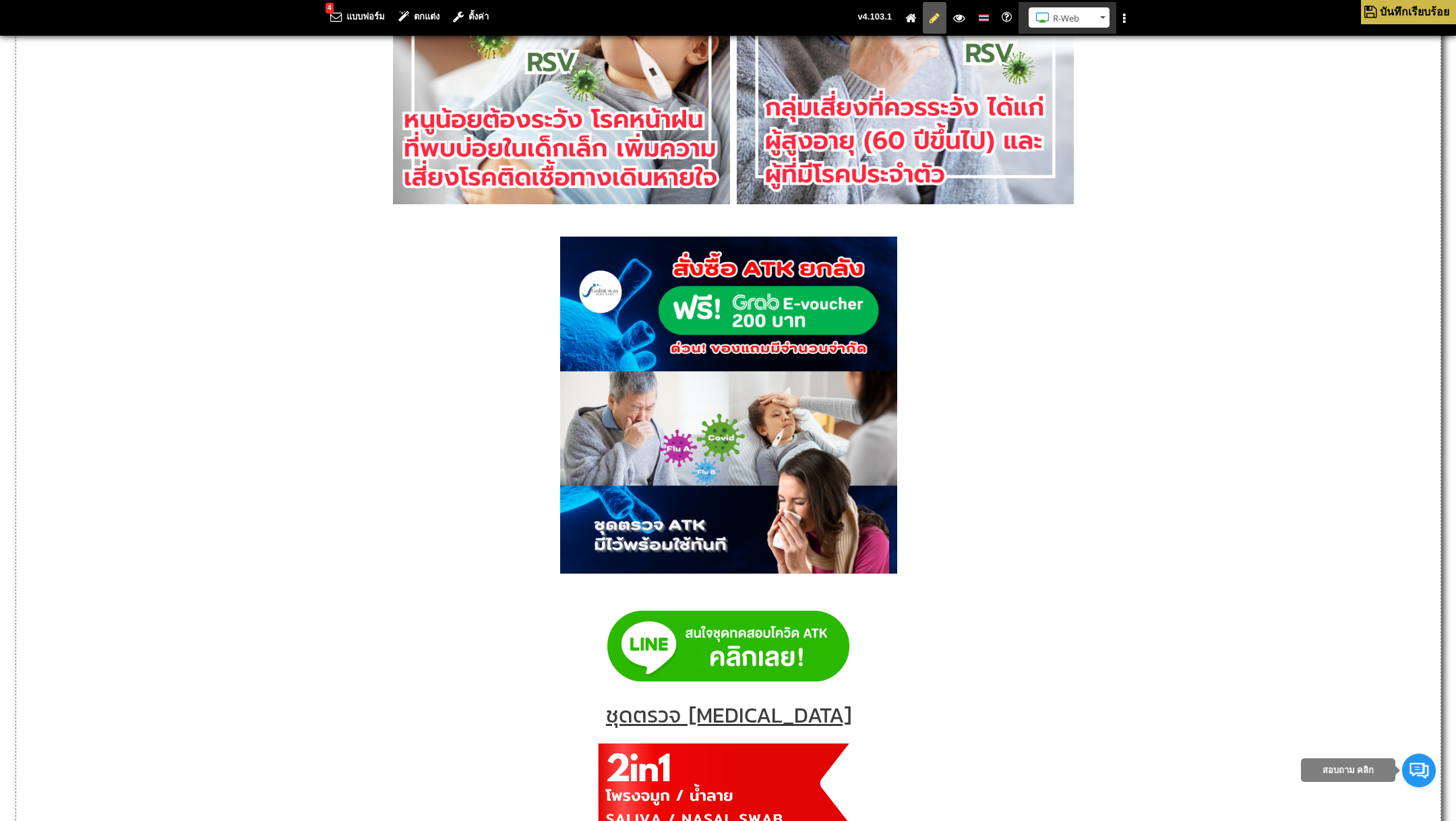
click at [1076, 21] on span "R-Web" at bounding box center [1066, 19] width 26 height 12
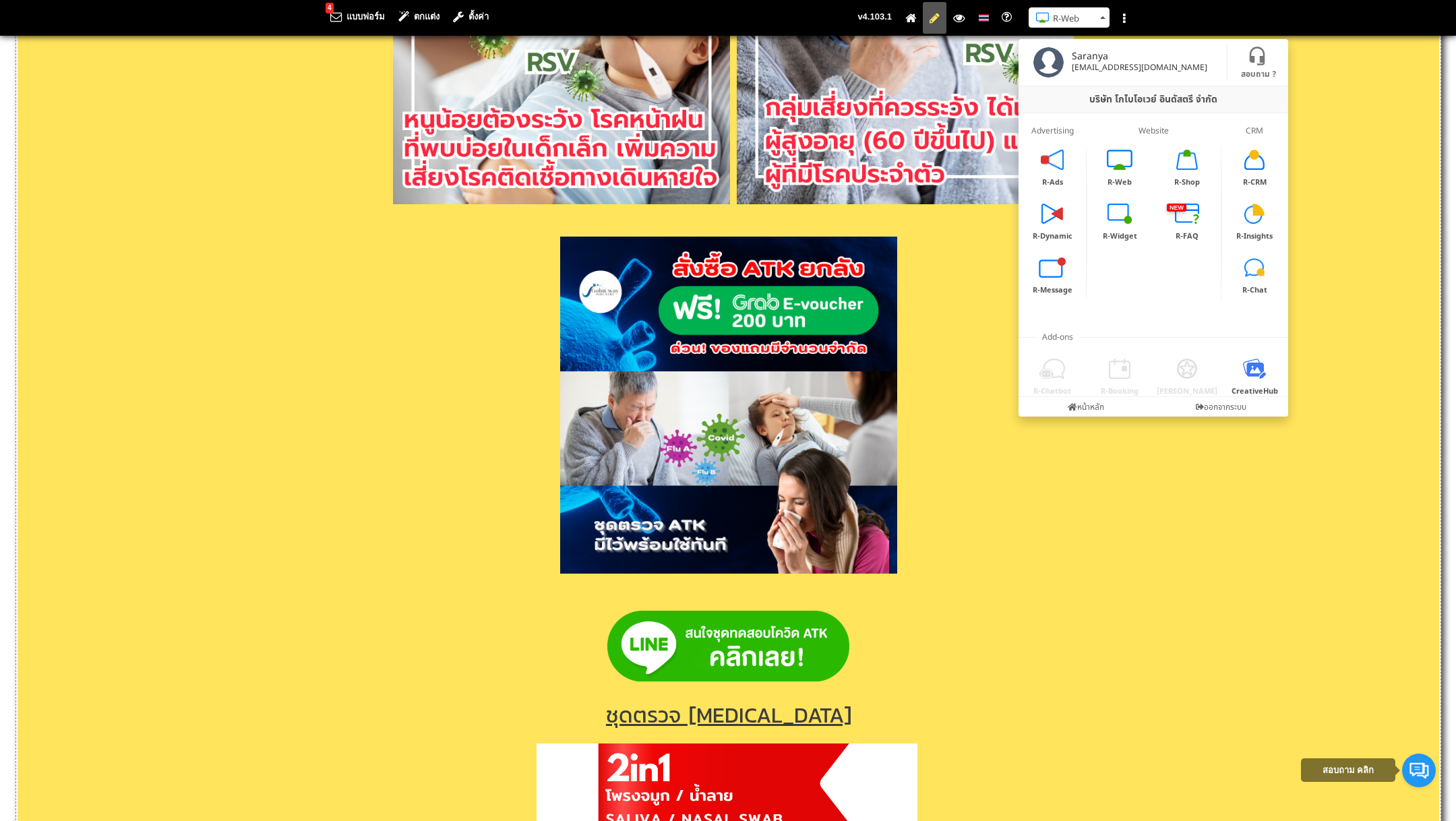
click at [1041, 539] on p at bounding box center [728, 407] width 1422 height 341
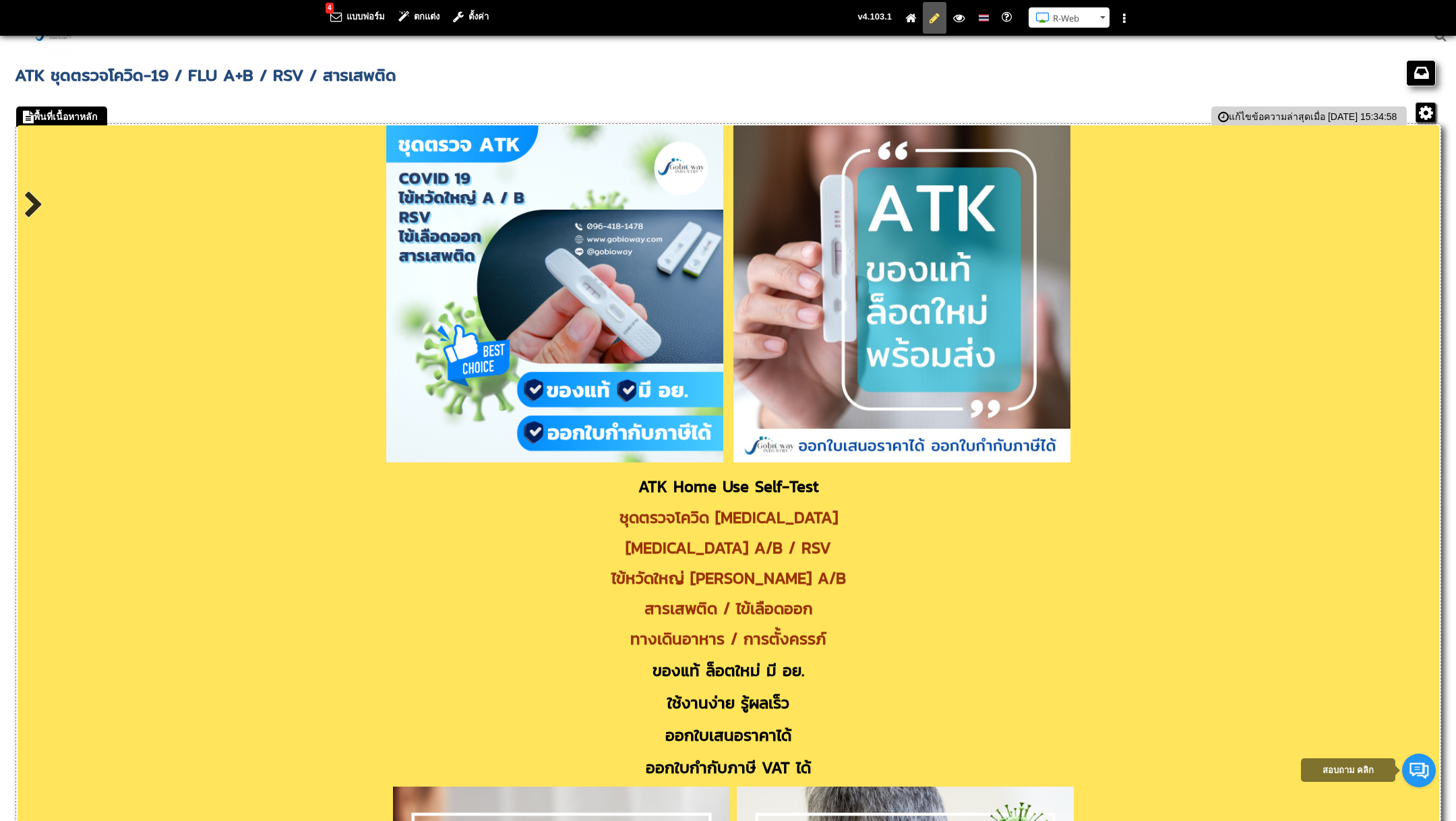
scroll to position [0, 0]
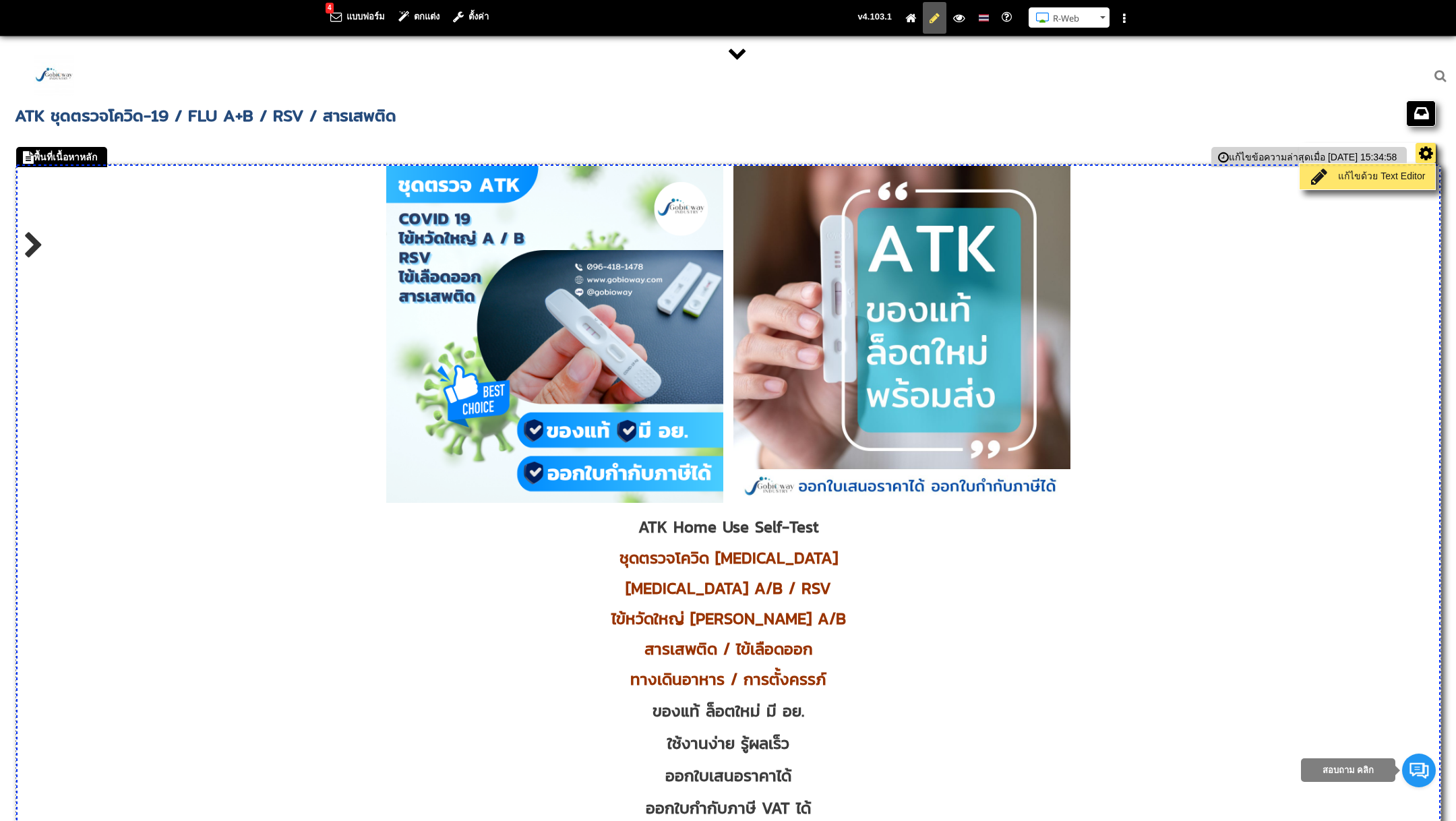
click at [1394, 180] on link "แก้ไขด้วย Text Editor" at bounding box center [1368, 177] width 129 height 19
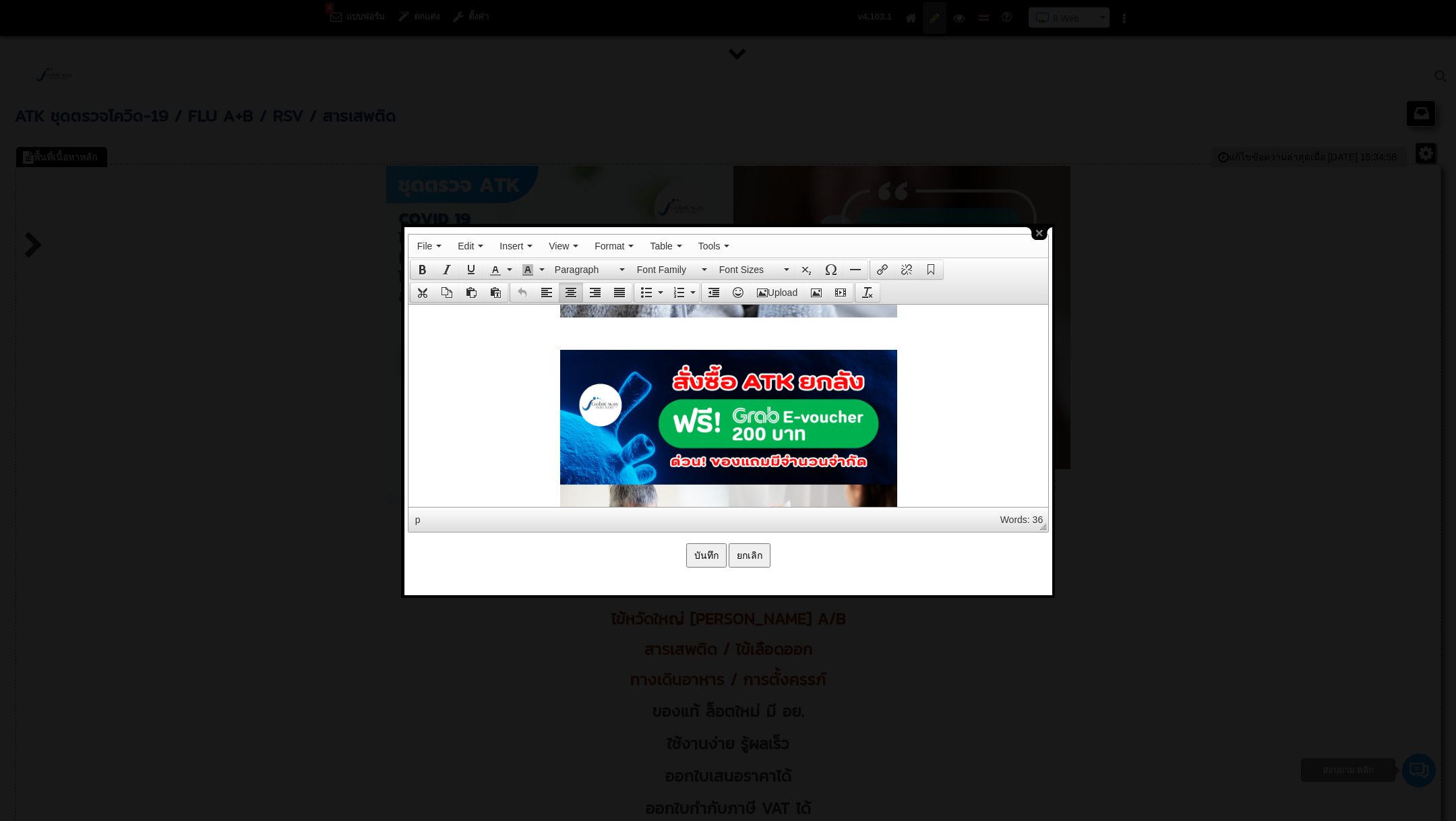
scroll to position [1734, 0]
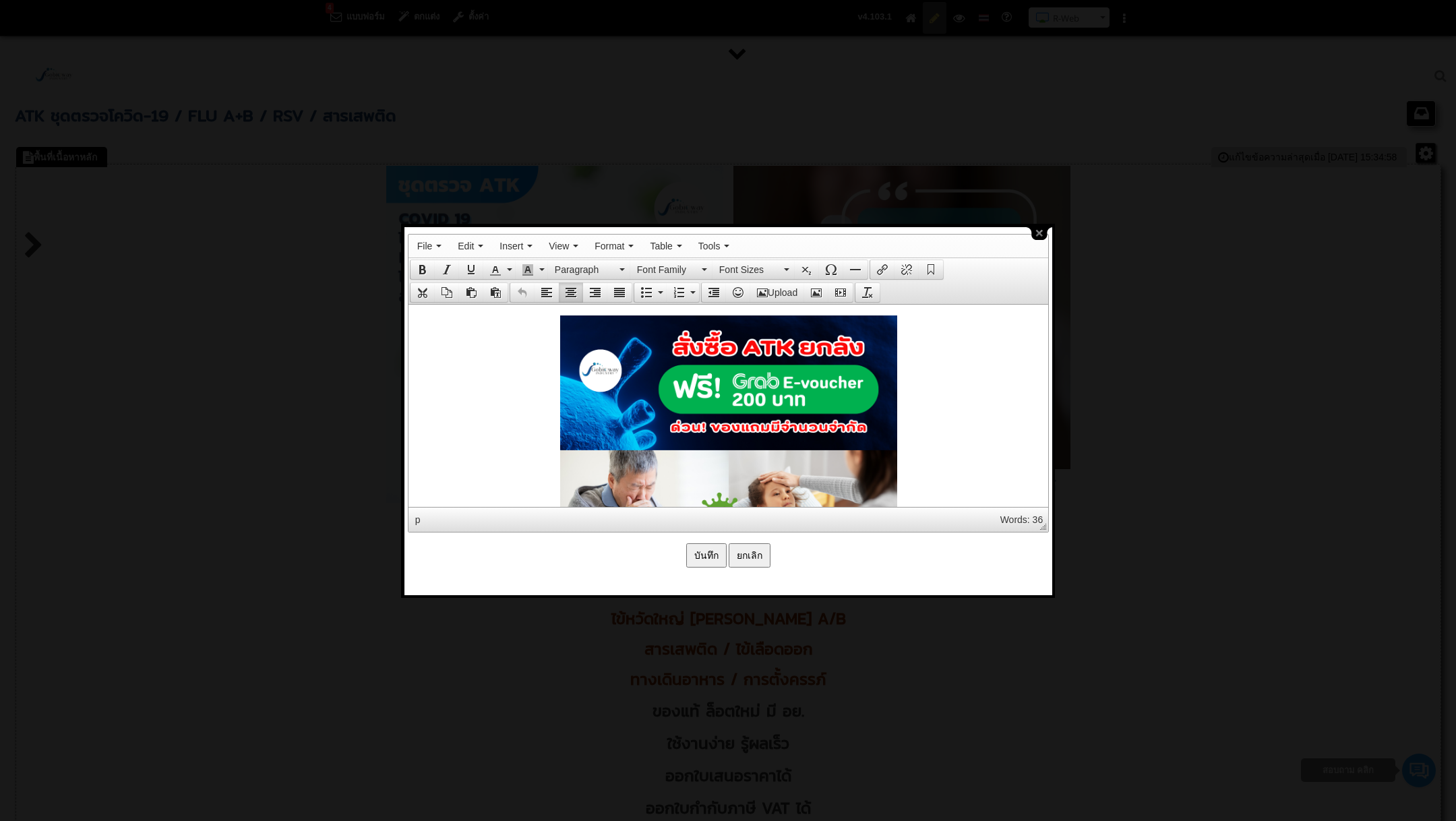
click at [842, 370] on img at bounding box center [728, 483] width 337 height 337
drag, startPoint x: 842, startPoint y: 370, endPoint x: 842, endPoint y: 382, distance: 12.0
click at [842, 382] on img at bounding box center [728, 483] width 337 height 337
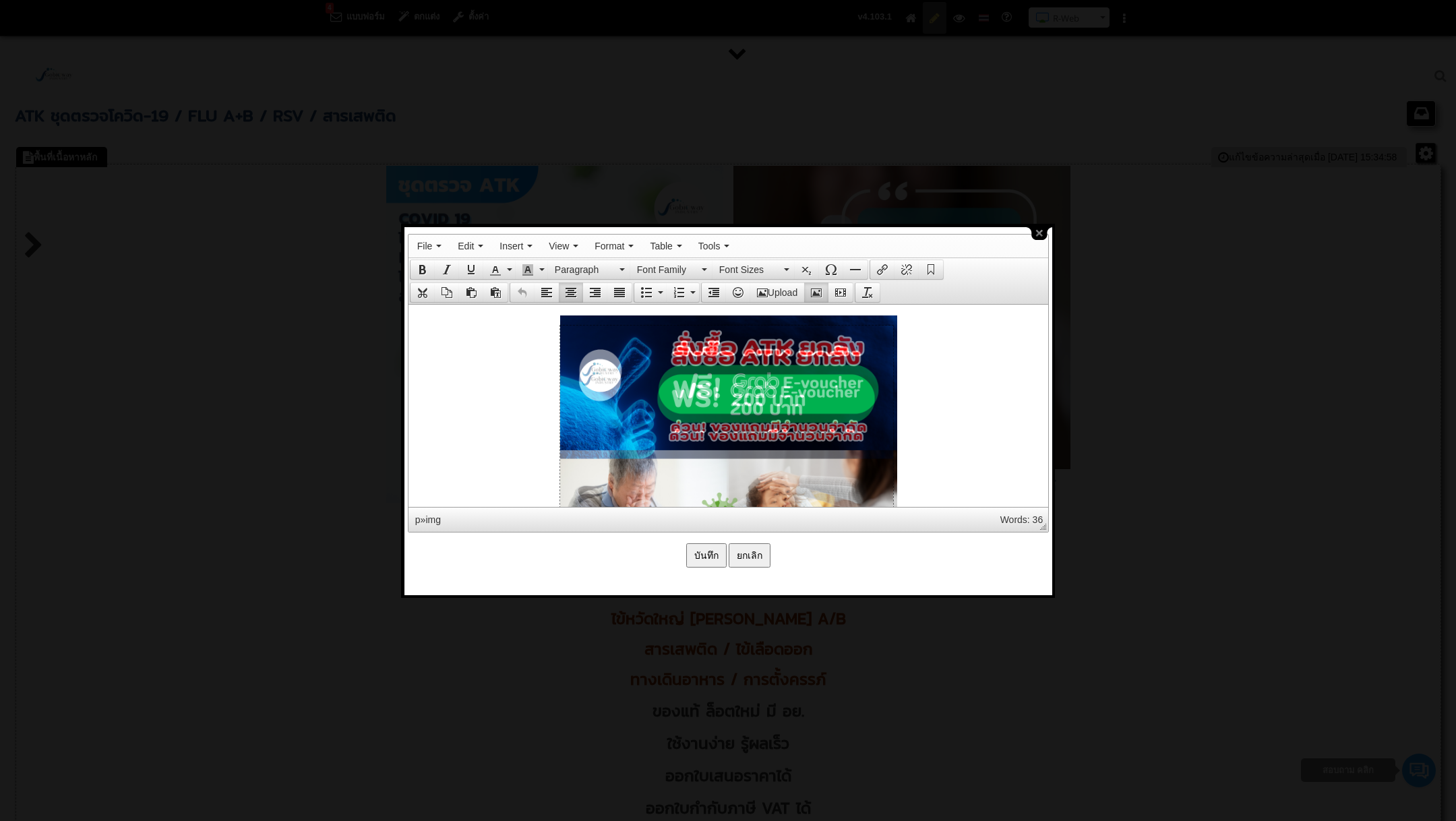
drag, startPoint x: 896, startPoint y: 320, endPoint x: 987, endPoint y: 325, distance: 91.1
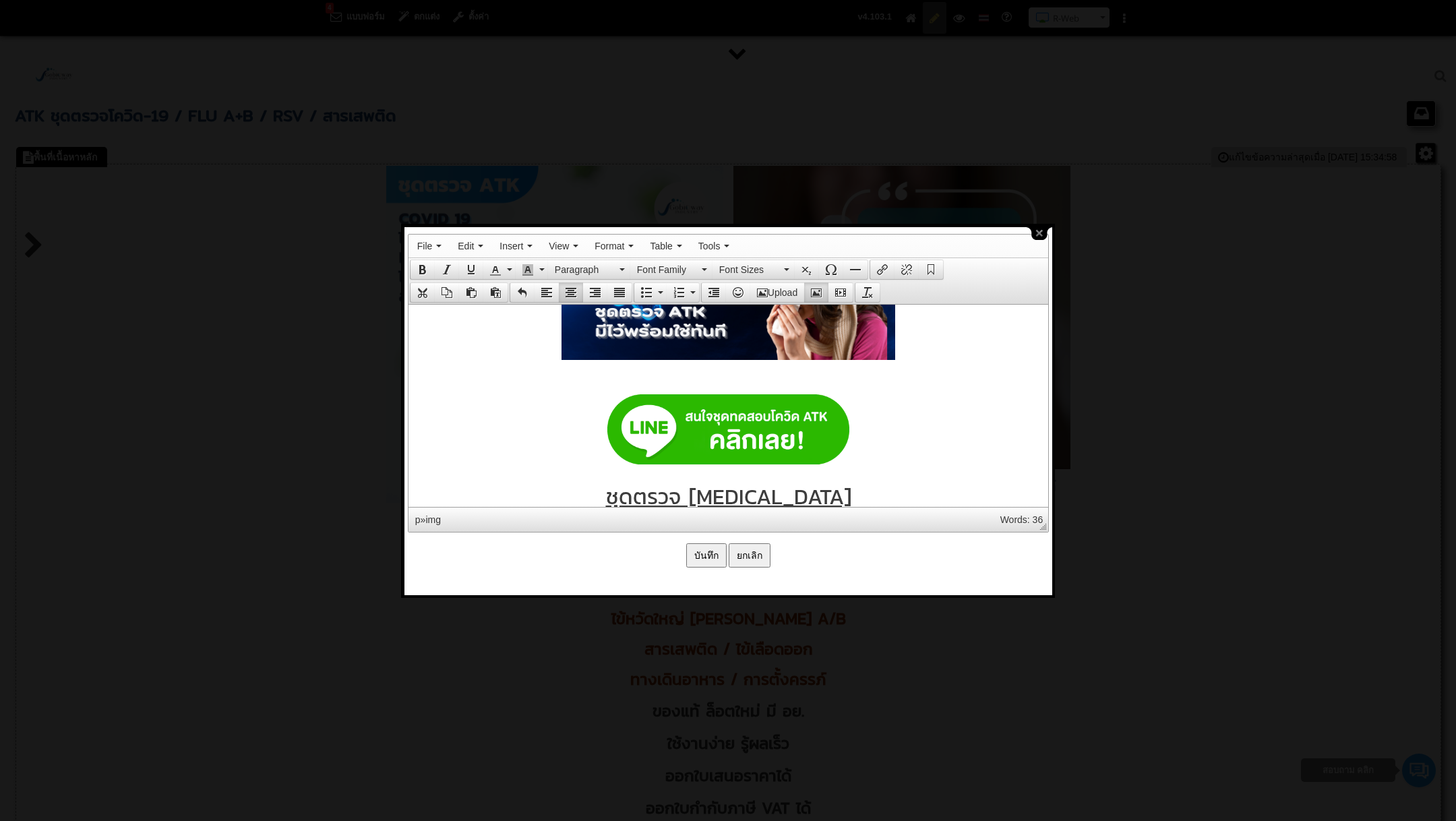
scroll to position [2053, 0]
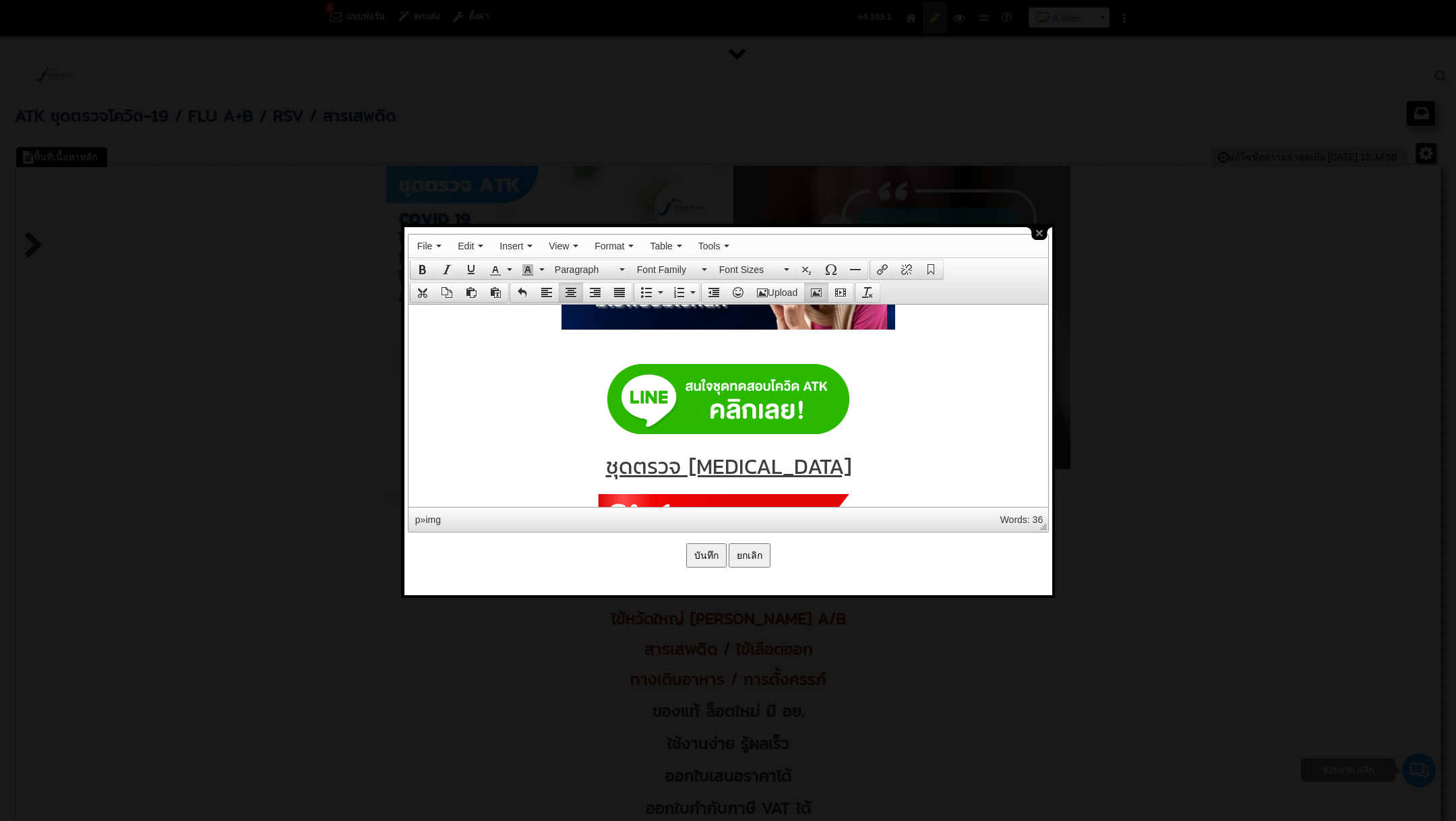
click at [883, 327] on img at bounding box center [727, 162] width 334 height 334
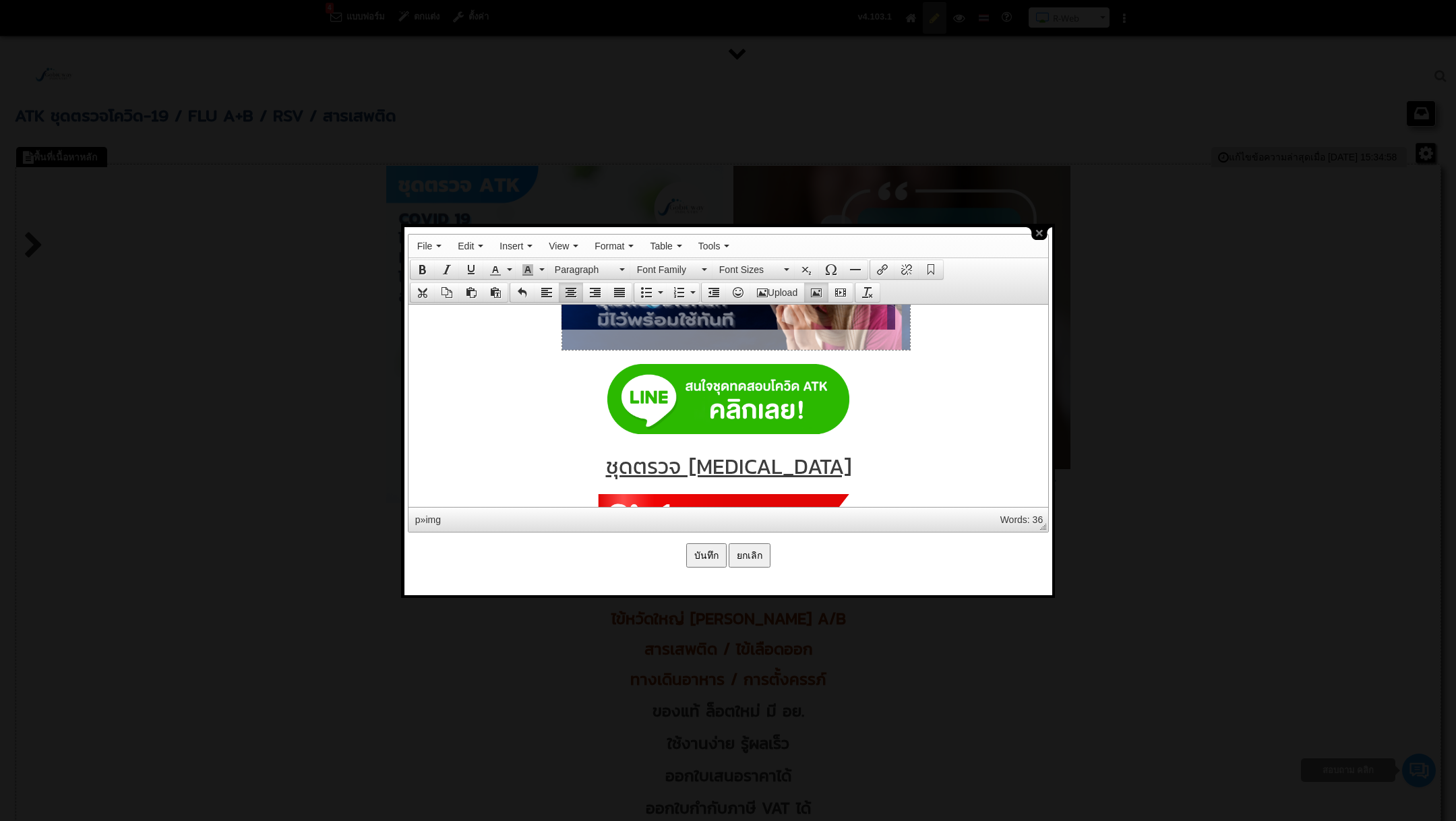
drag, startPoint x: 891, startPoint y: 334, endPoint x: 972, endPoint y: 363, distance: 86.0
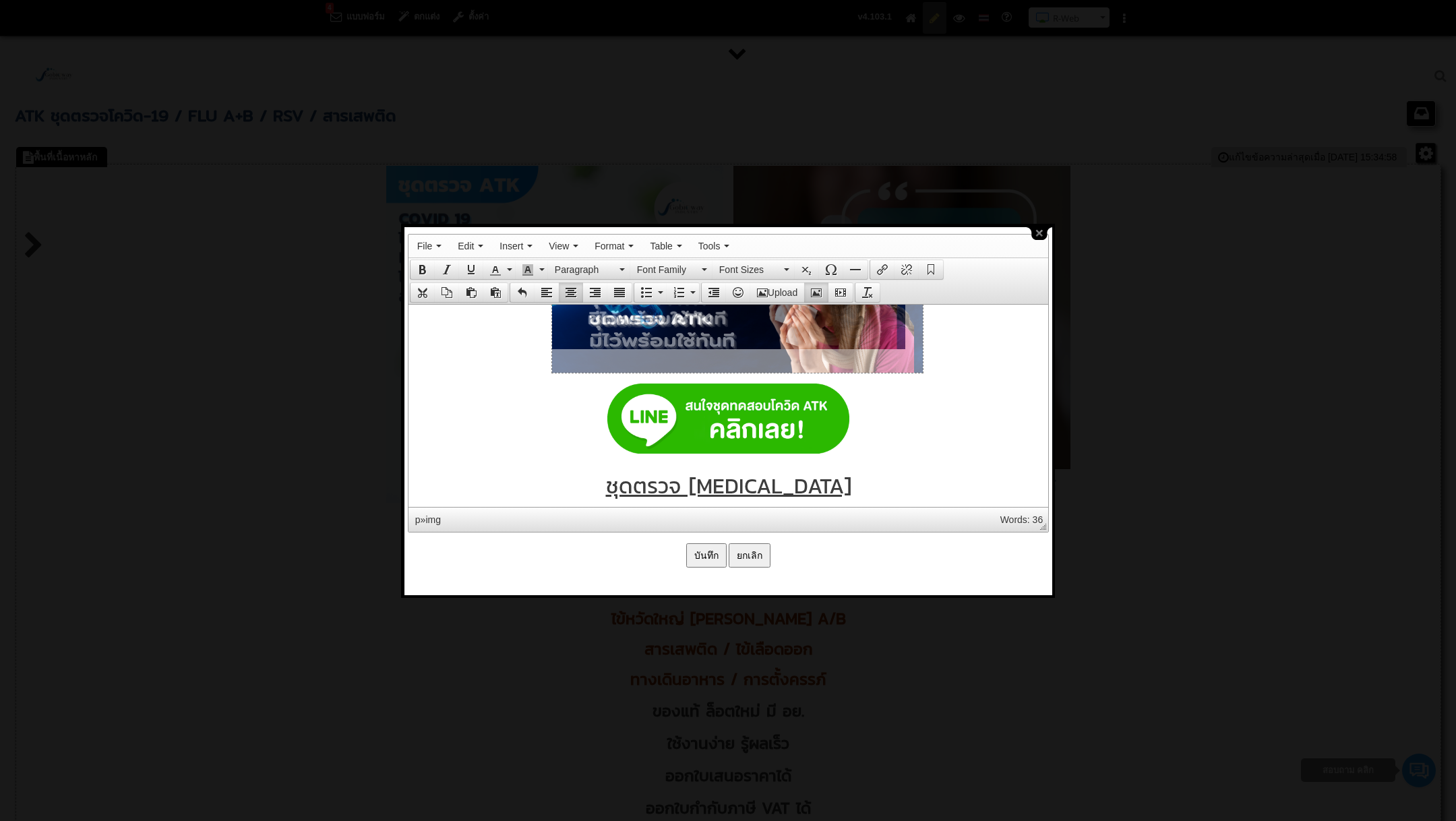
drag, startPoint x: 904, startPoint y: 352, endPoint x: 1003, endPoint y: 415, distance: 117.3
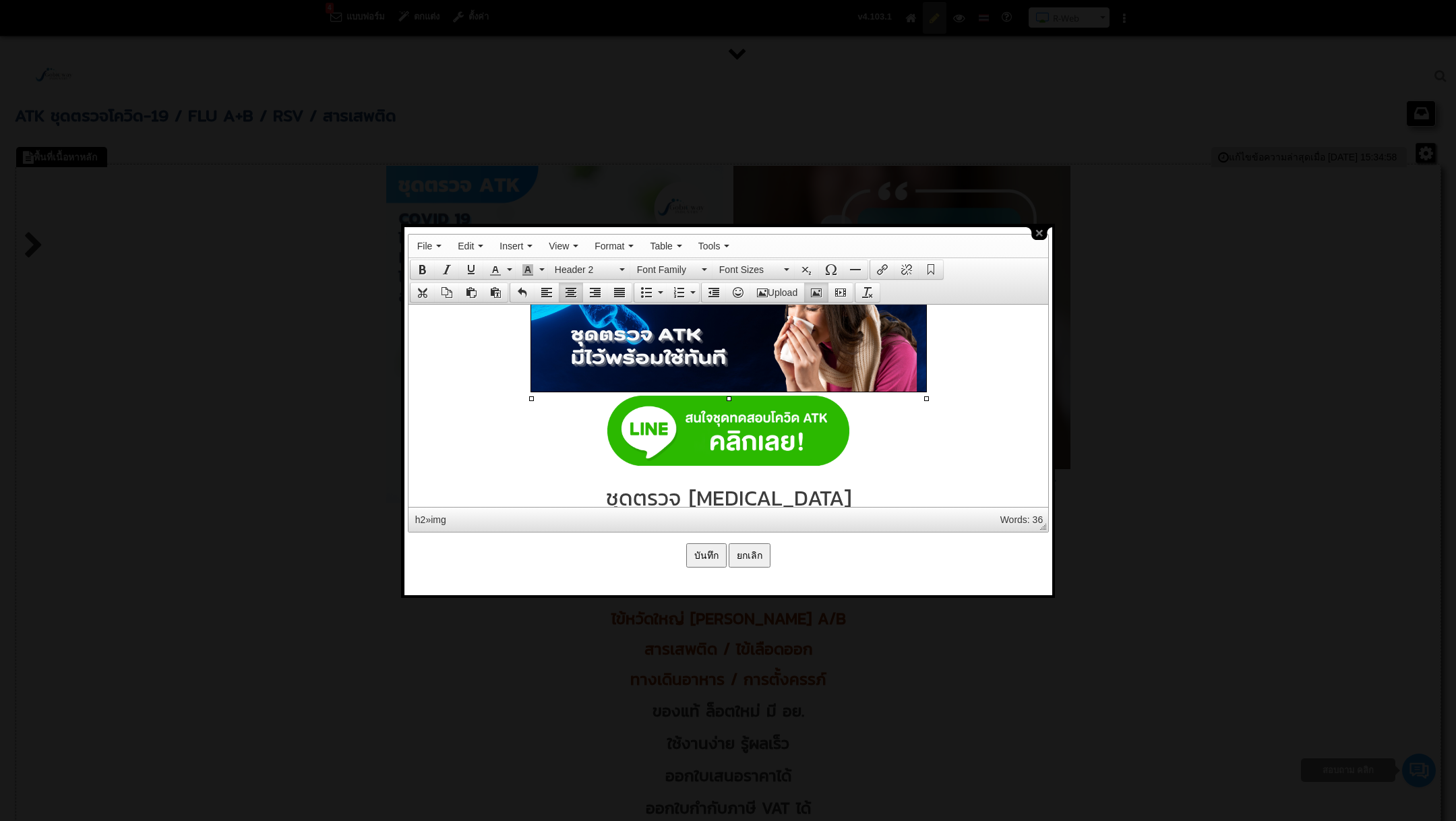
scroll to position [2051, 0]
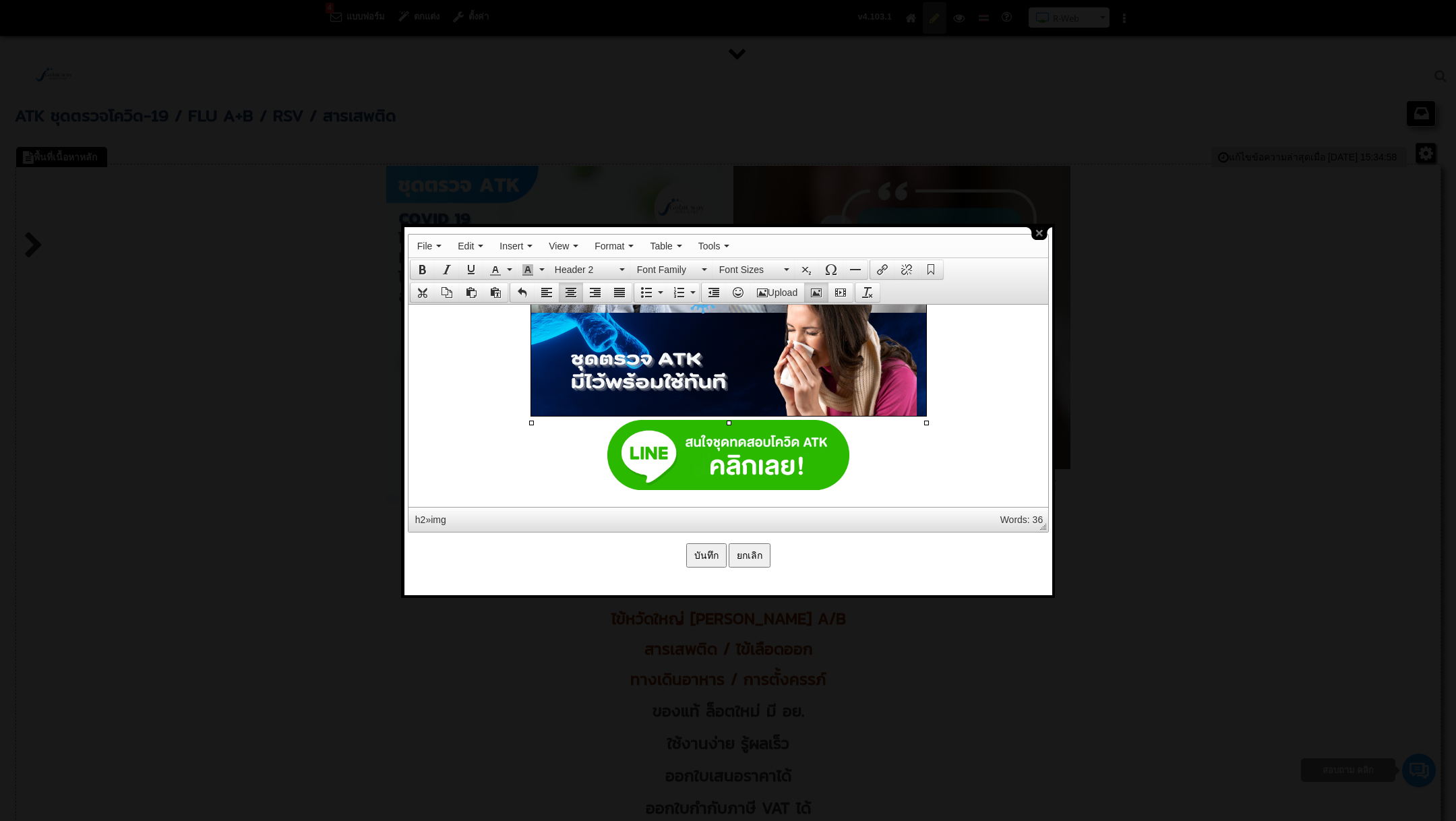
click at [925, 415] on img at bounding box center [728, 218] width 395 height 395
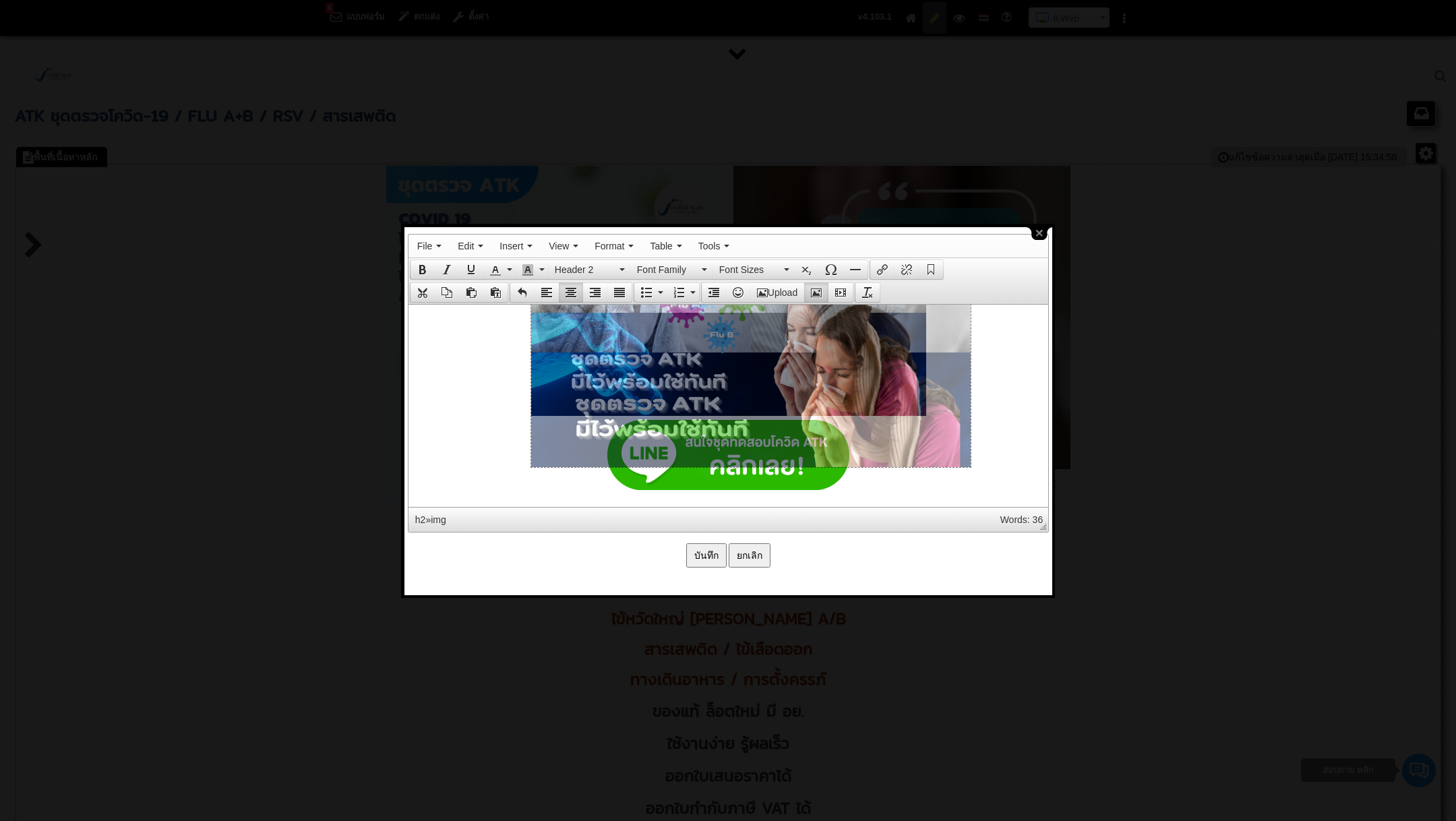
drag, startPoint x: 924, startPoint y: 421, endPoint x: 1015, endPoint y: 489, distance: 113.6
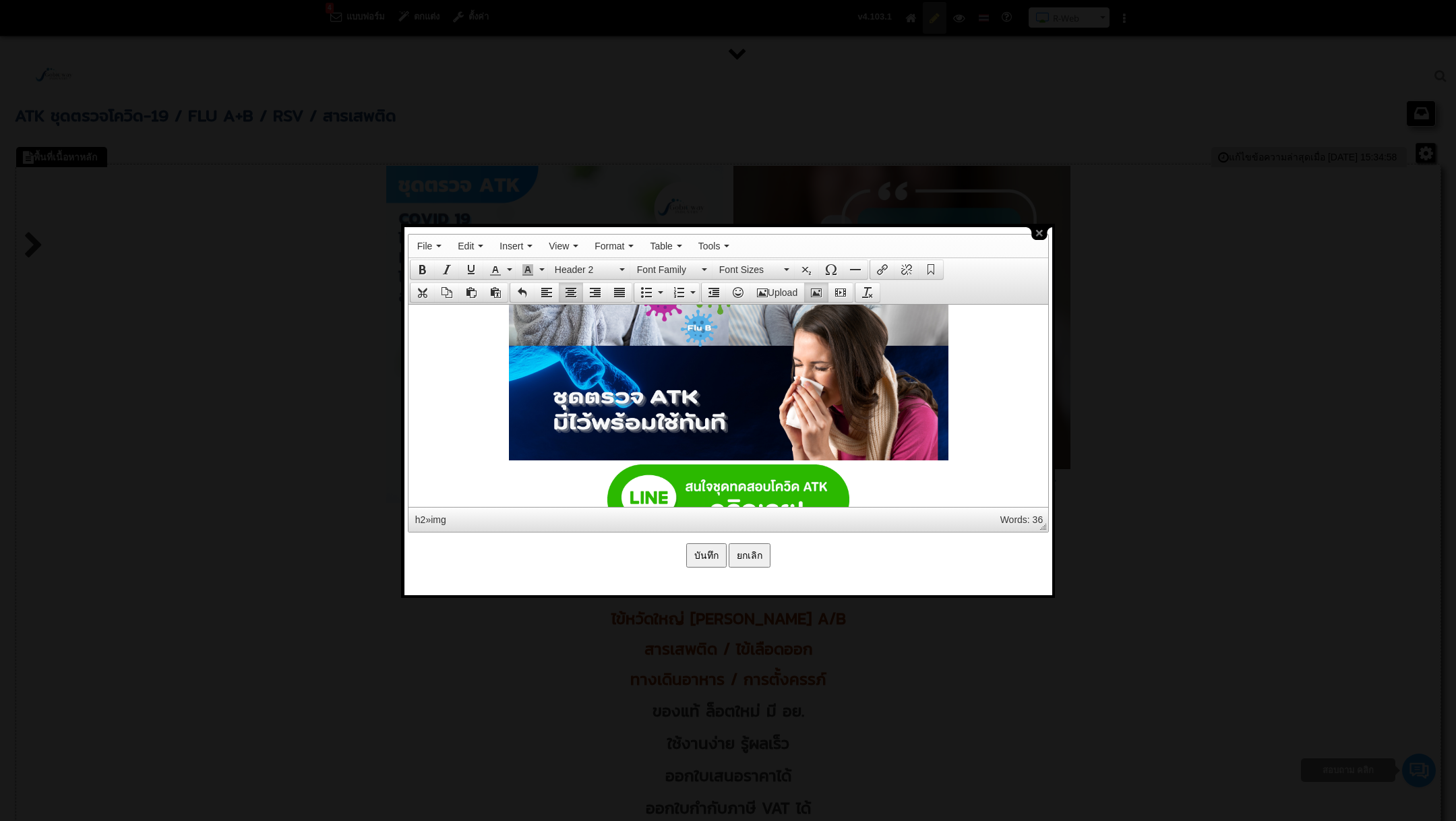
click at [973, 440] on h2 at bounding box center [728, 280] width 626 height 518
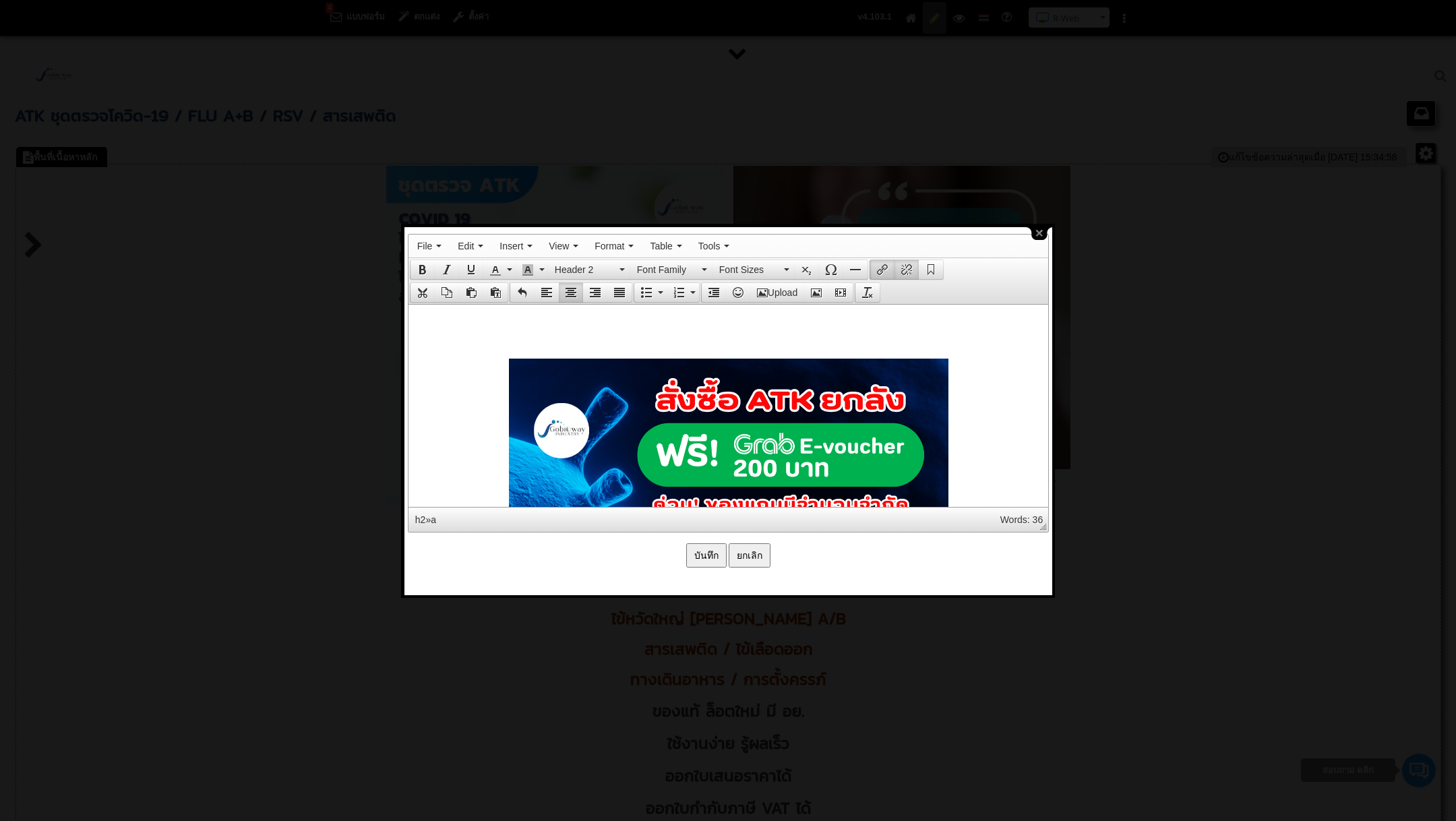
scroll to position [1685, 0]
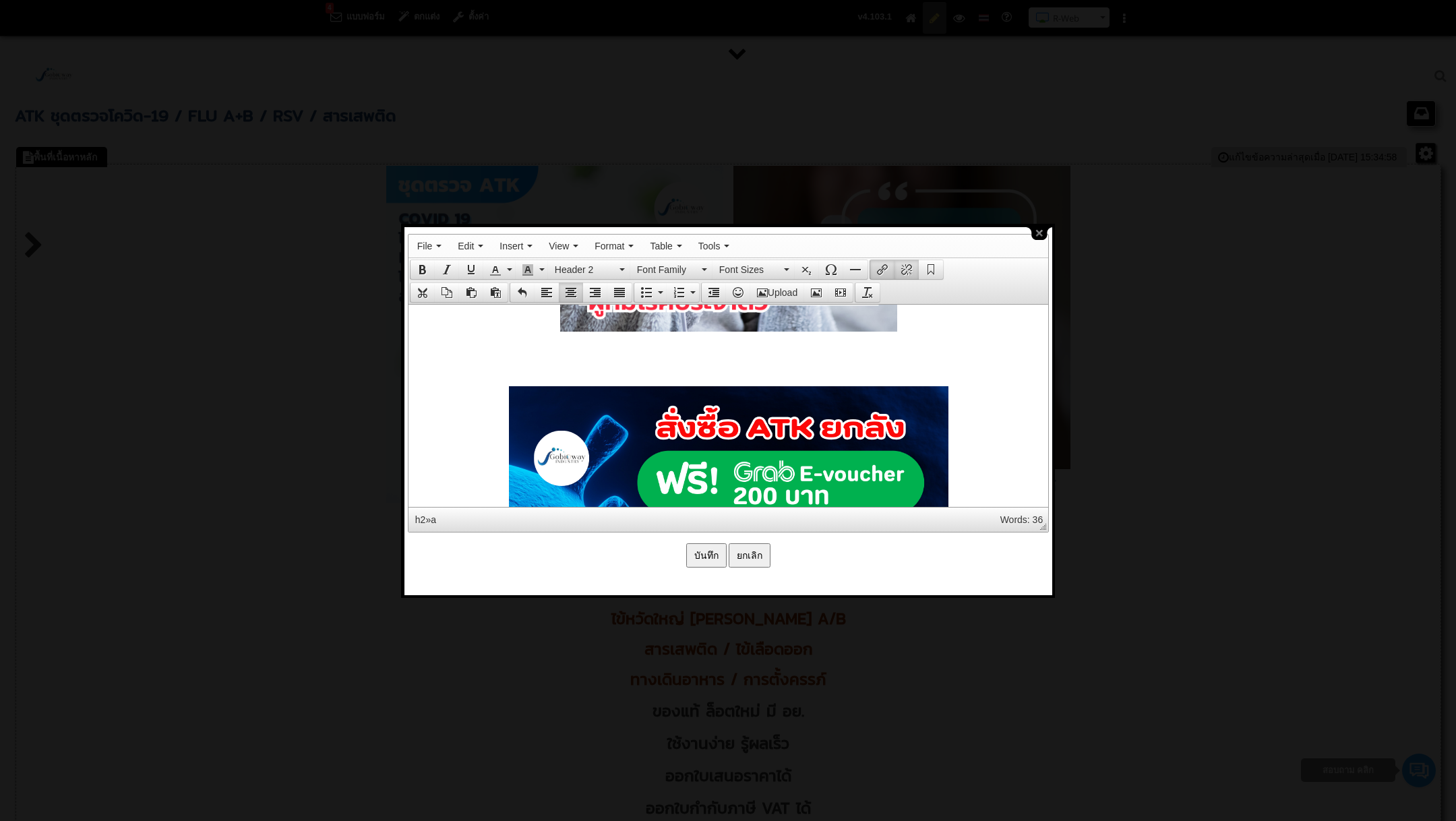
click at [706, 551] on input "บันทึก" at bounding box center [706, 555] width 40 height 24
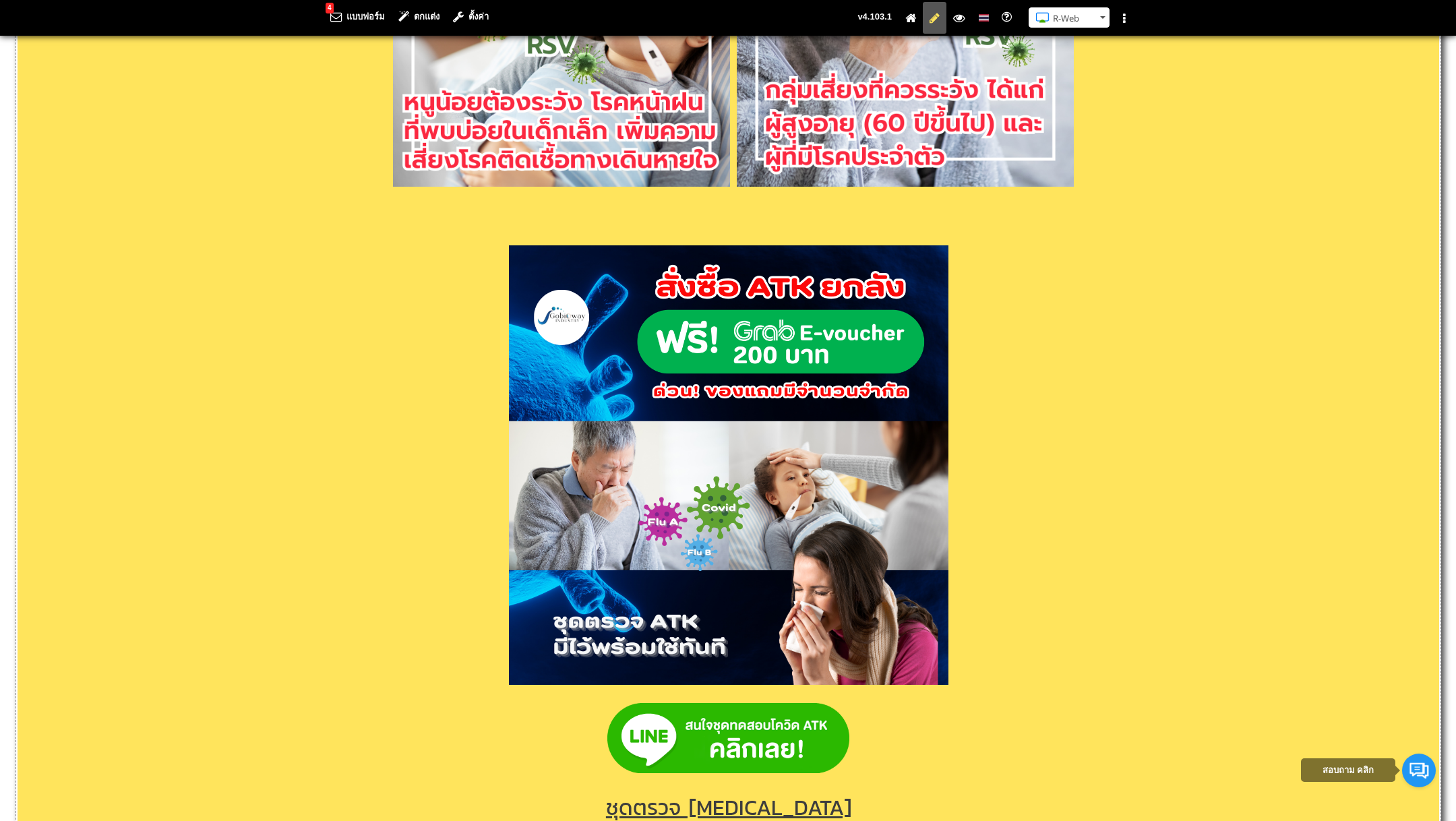
scroll to position [979, 0]
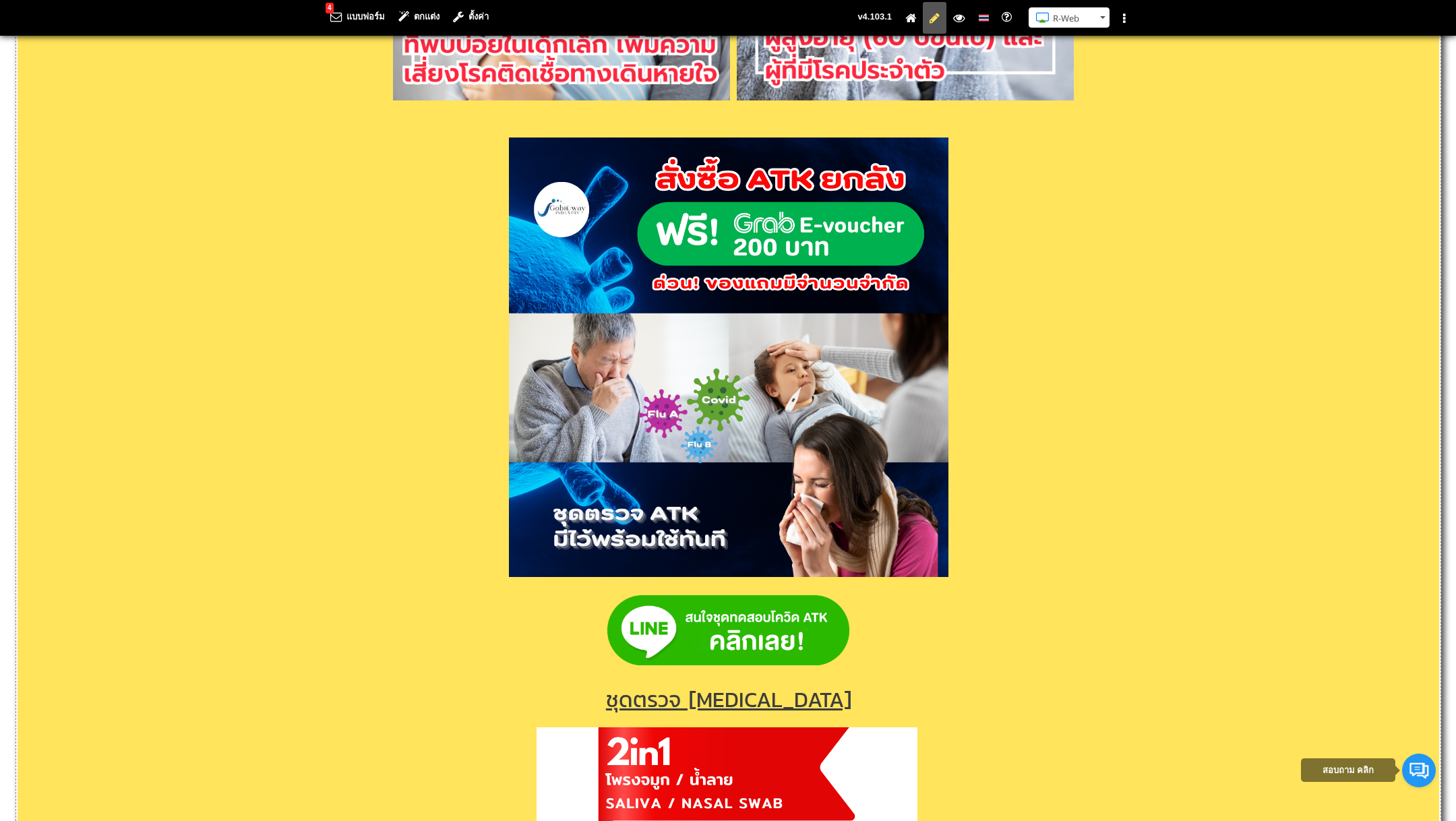
scroll to position [1112, 0]
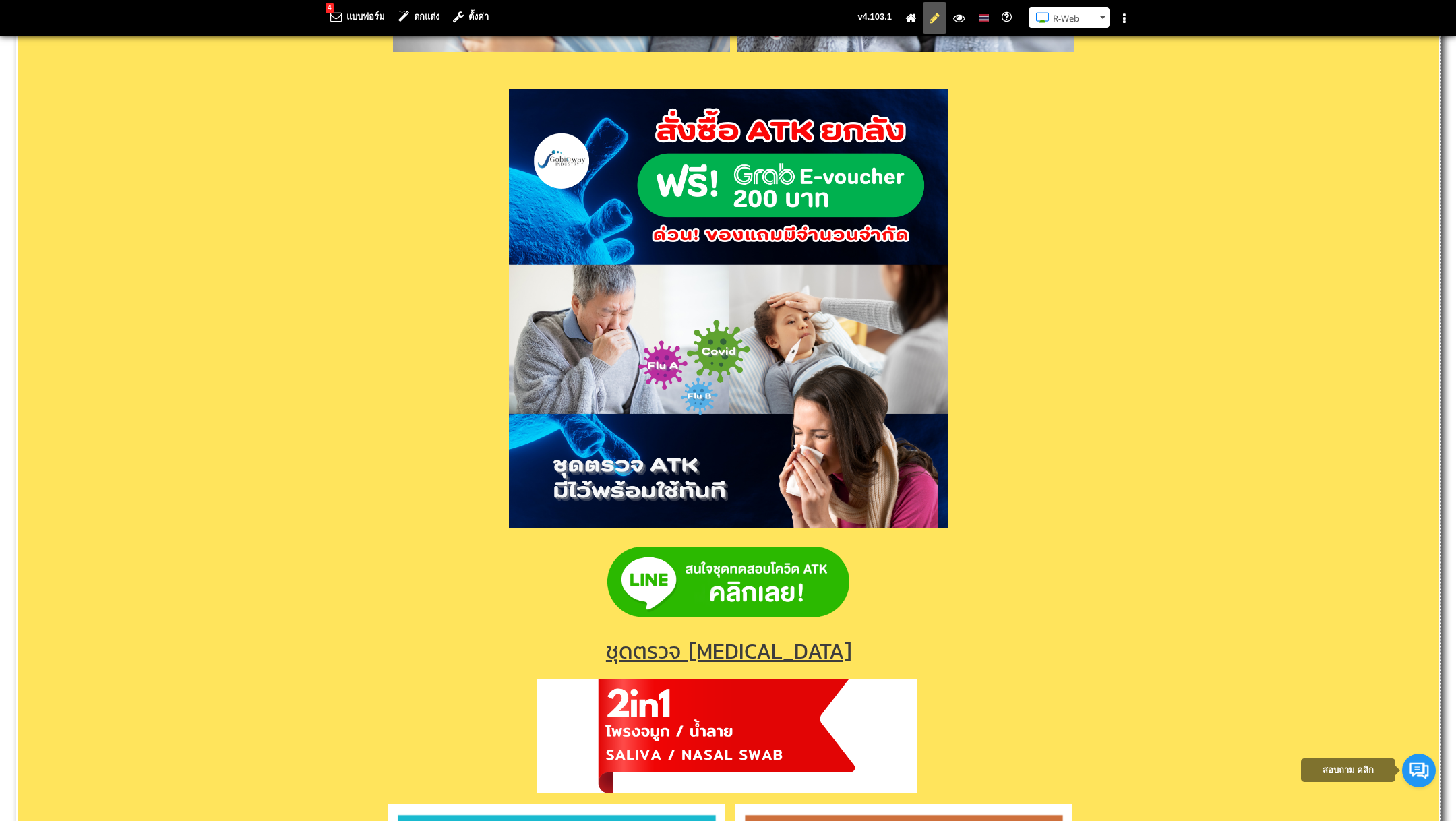
click at [762, 336] on img at bounding box center [728, 308] width 439 height 439
click at [977, 410] on h2 at bounding box center [728, 312] width 1422 height 445
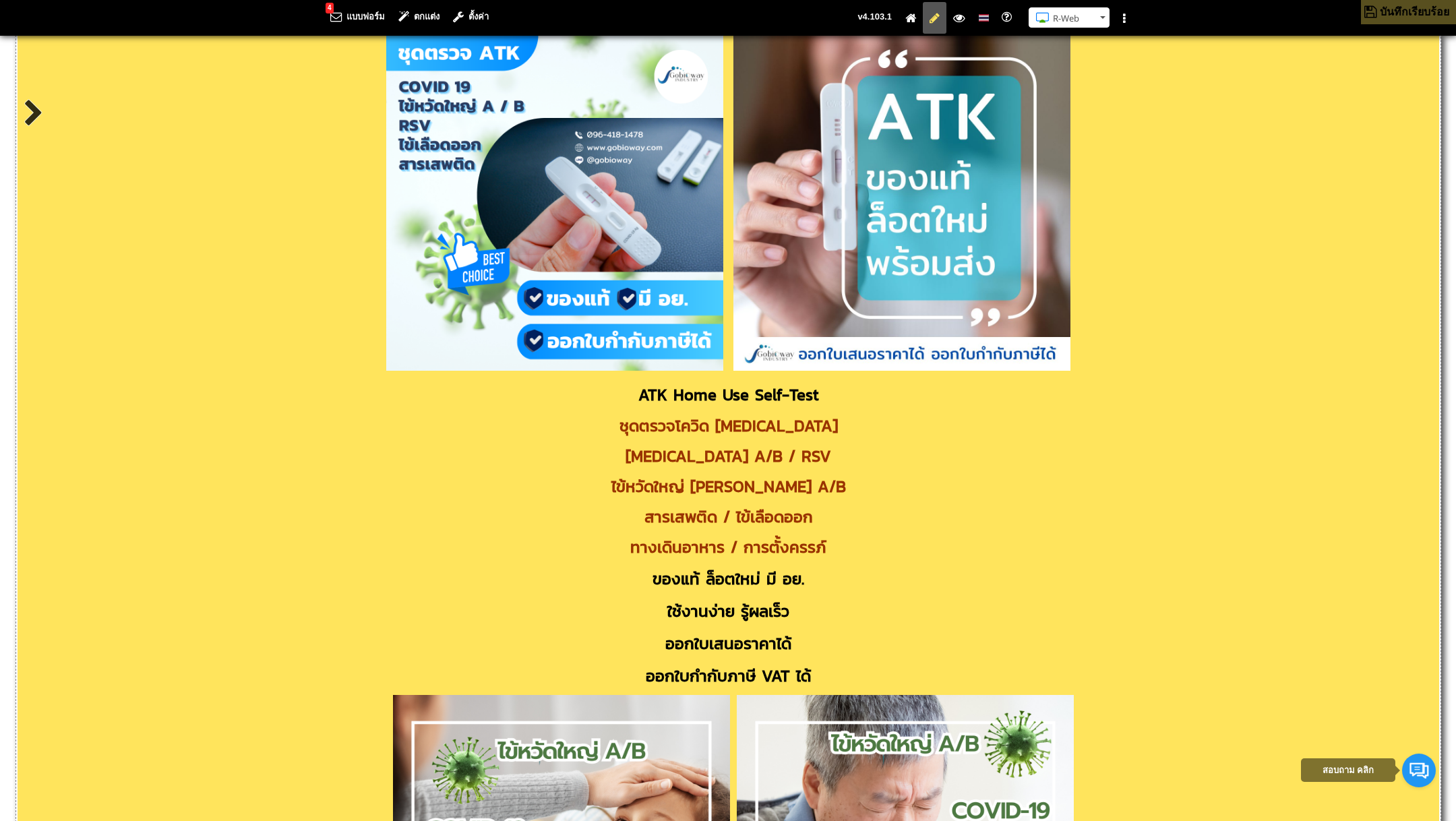
scroll to position [0, 0]
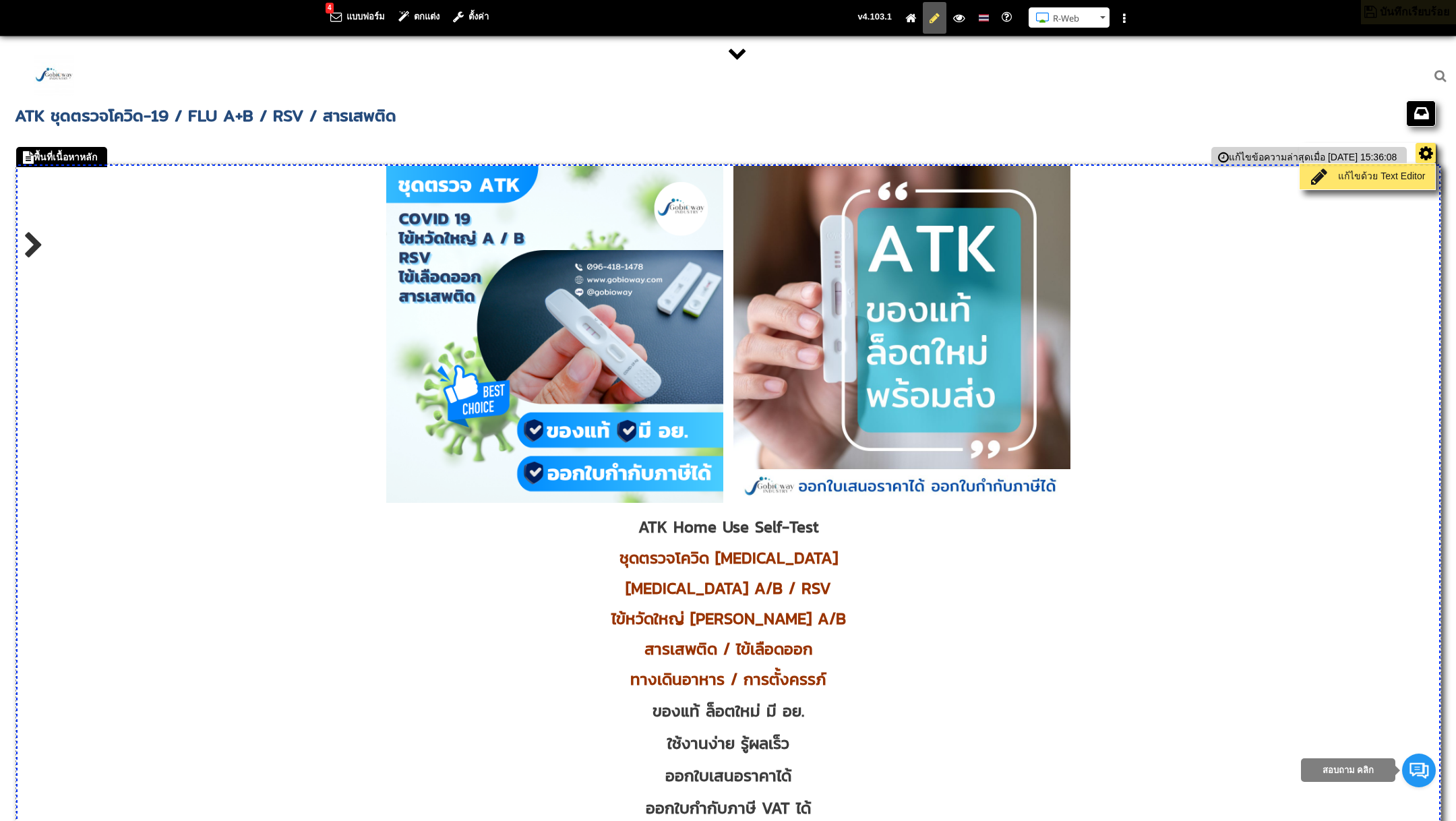
click at [1408, 178] on link "แก้ไขด้วย Text Editor" at bounding box center [1368, 177] width 129 height 19
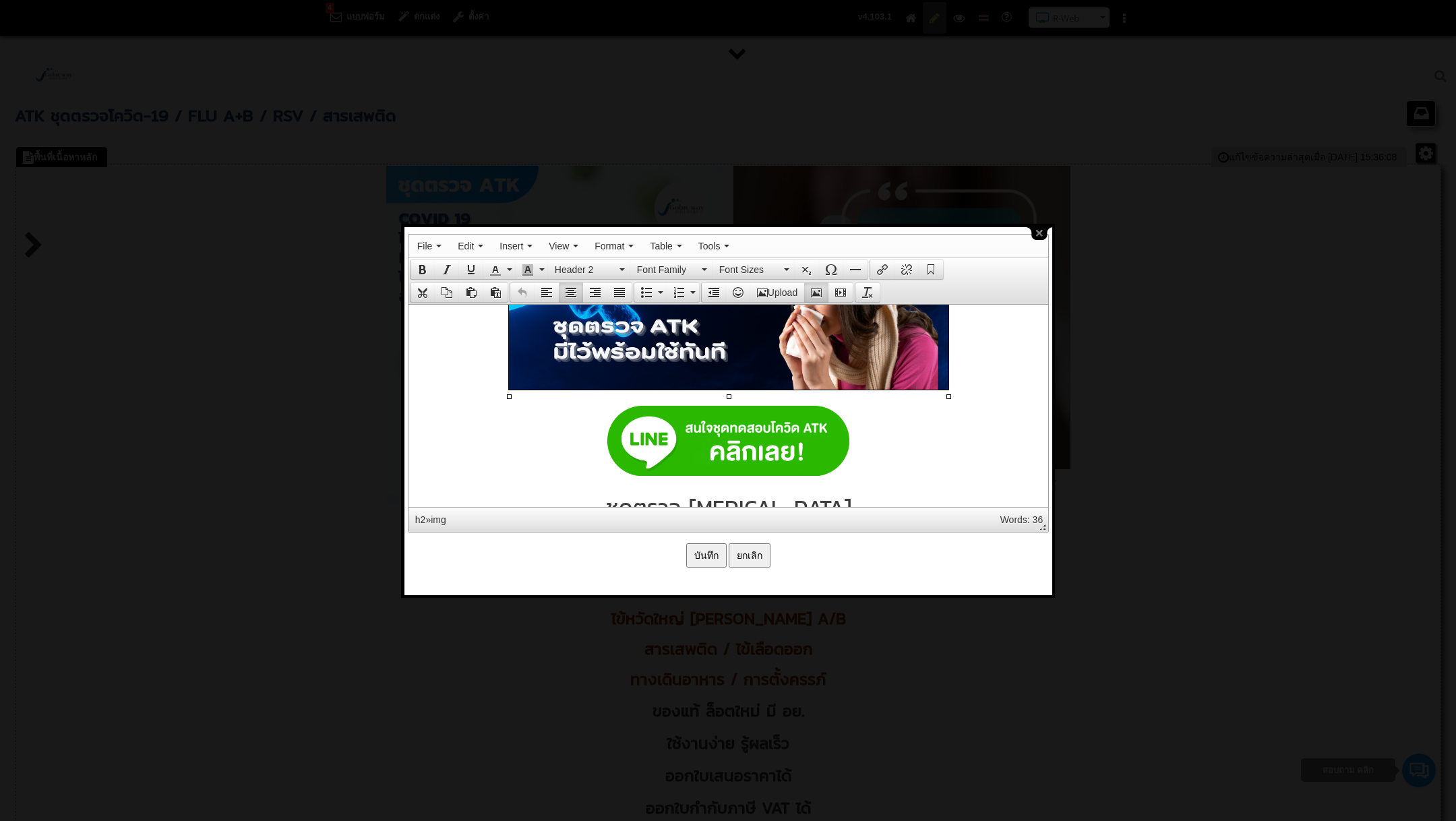
scroll to position [2122, 0]
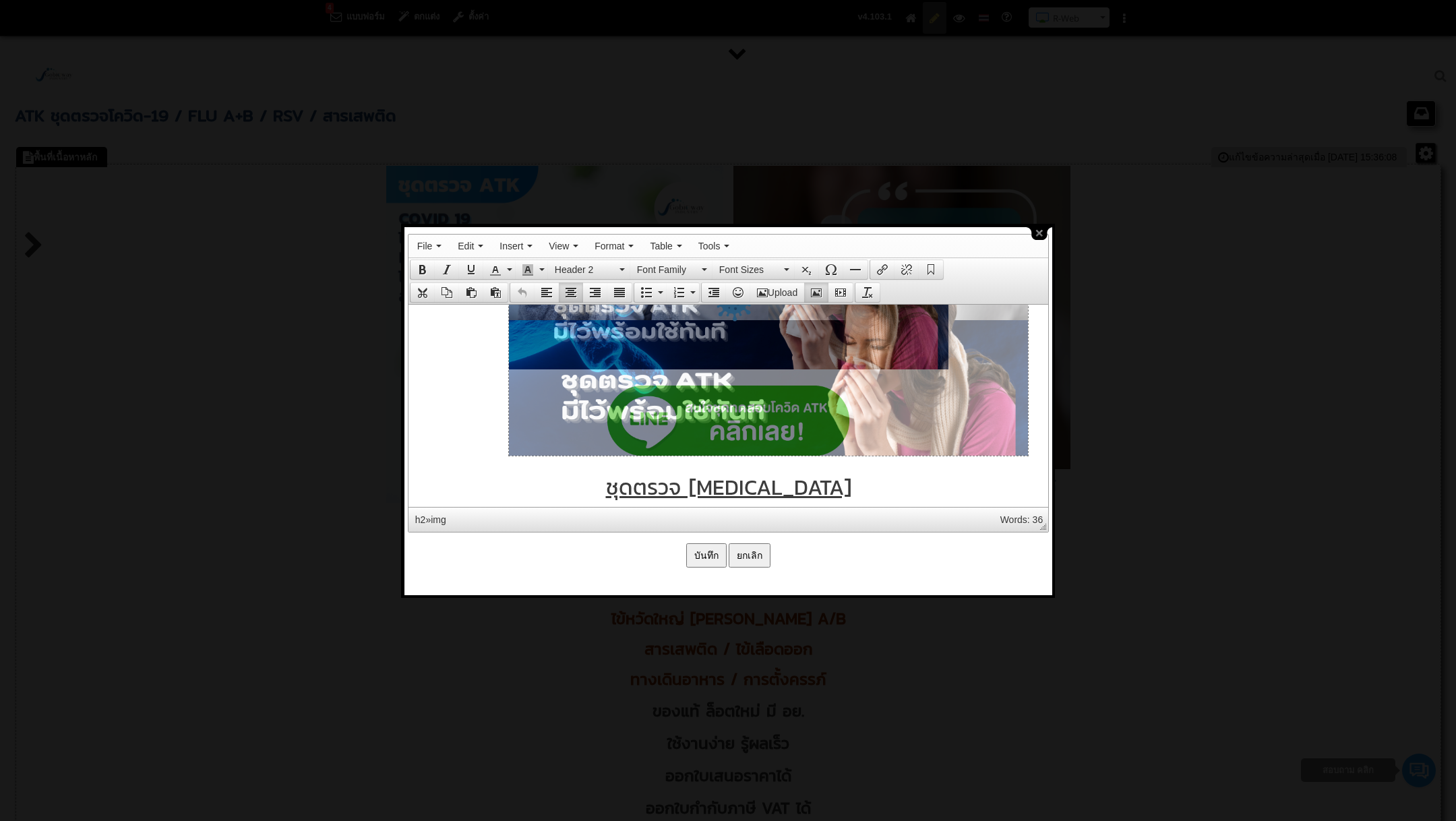
drag, startPoint x: 948, startPoint y: 377, endPoint x: 1075, endPoint y: 496, distance: 174.0
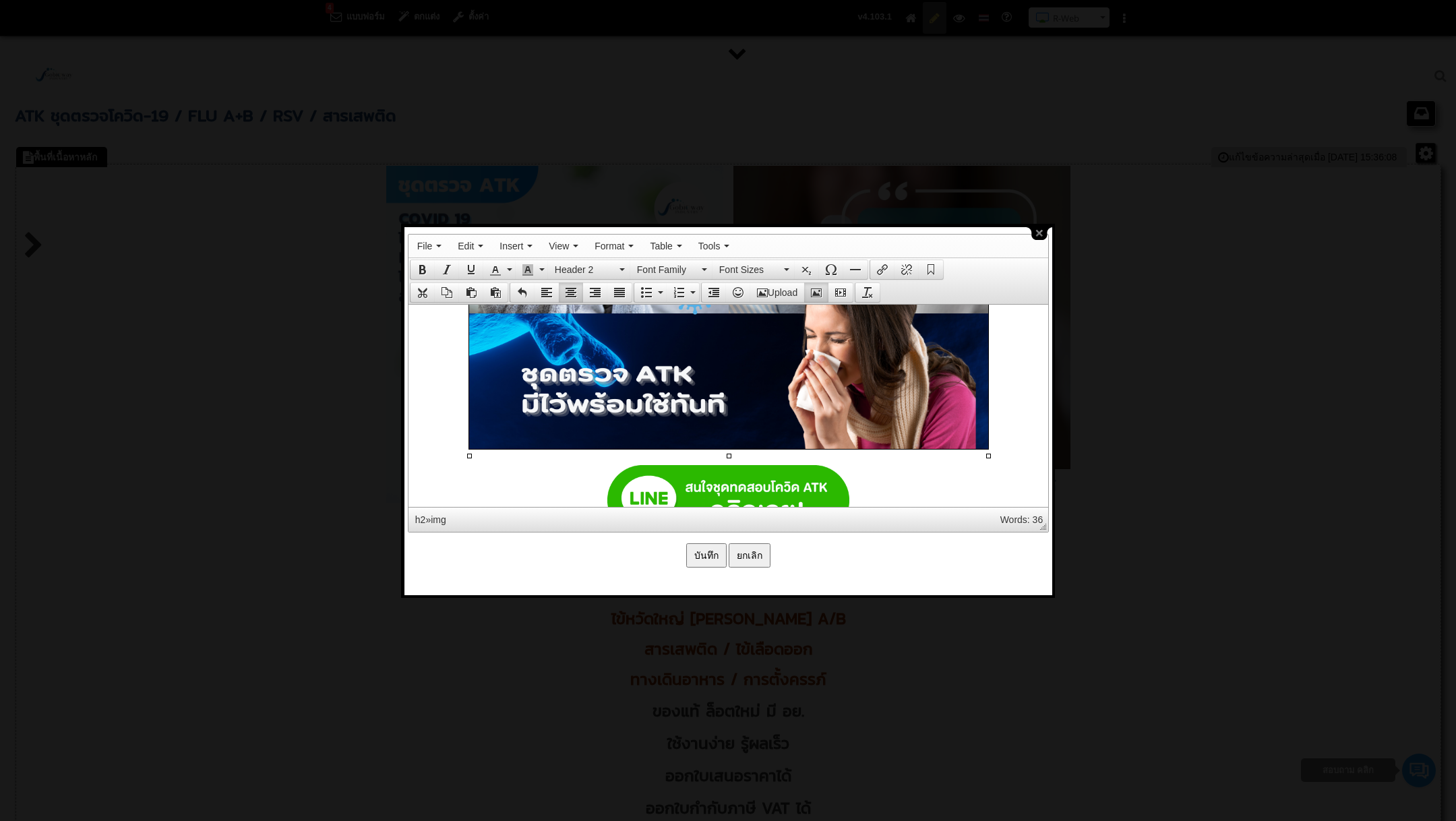
click at [702, 561] on input "บันทึก" at bounding box center [706, 555] width 40 height 24
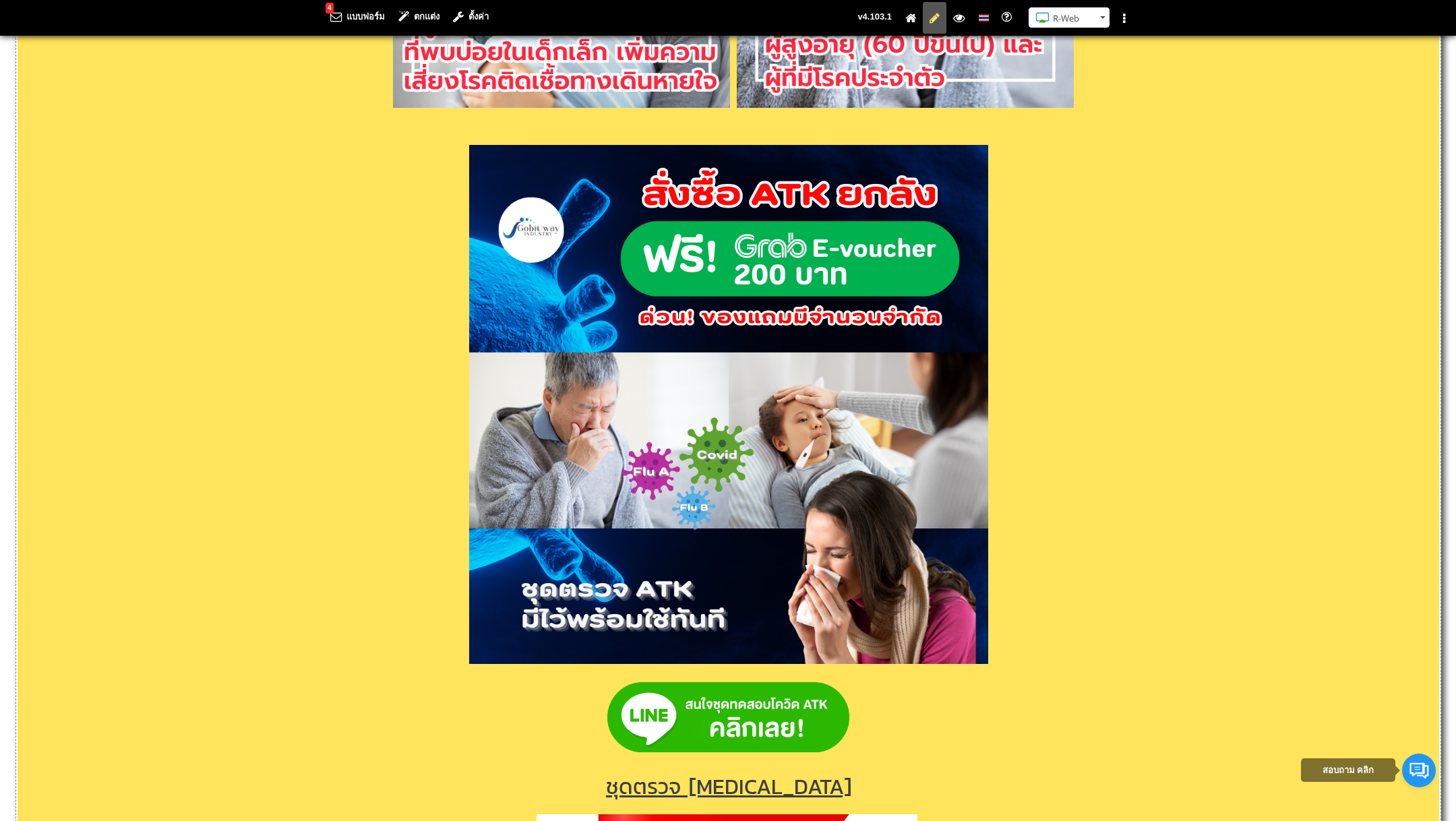
scroll to position [983, 0]
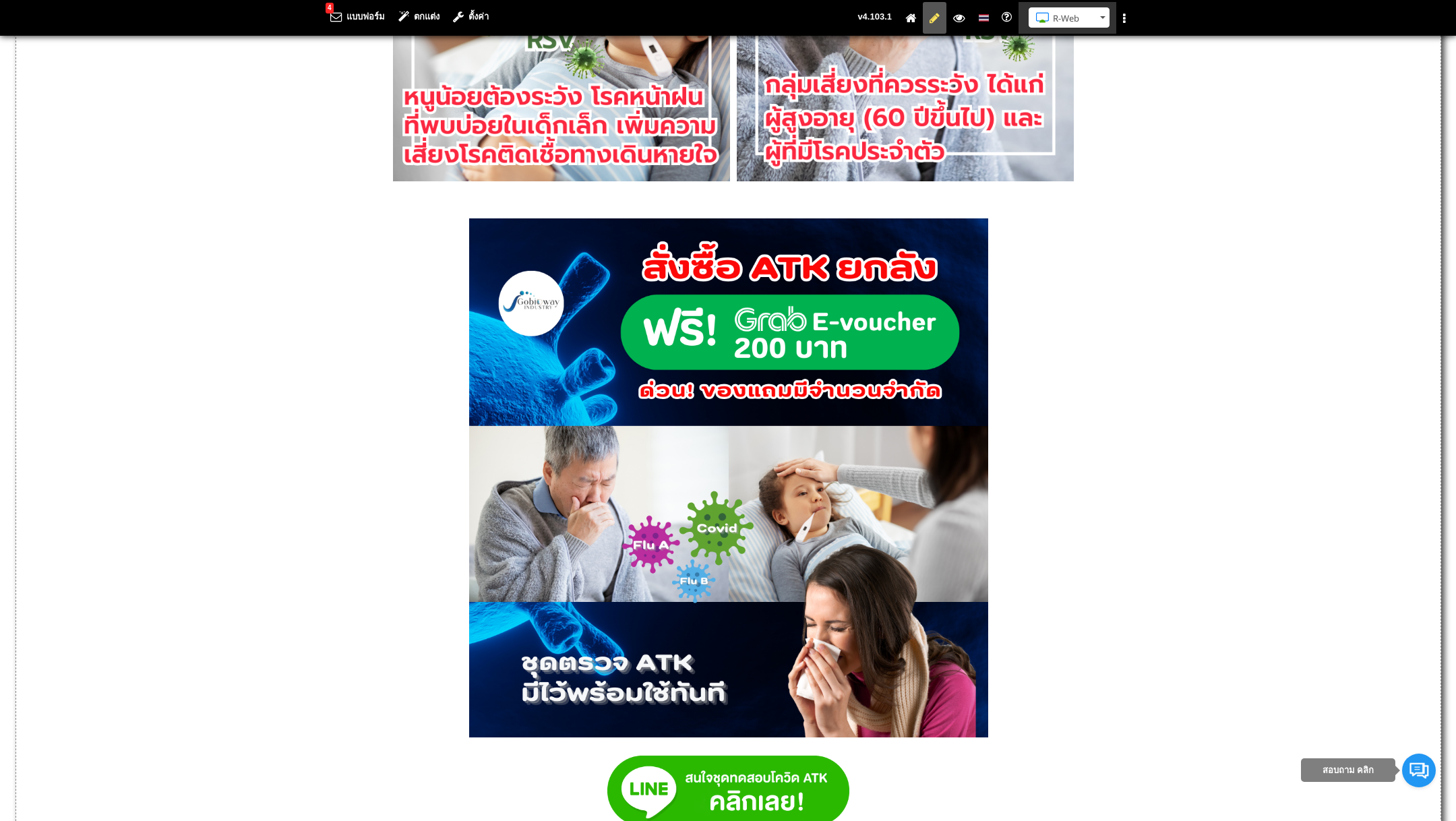
click at [1102, 21] on button "R-Web" at bounding box center [1069, 18] width 81 height 21
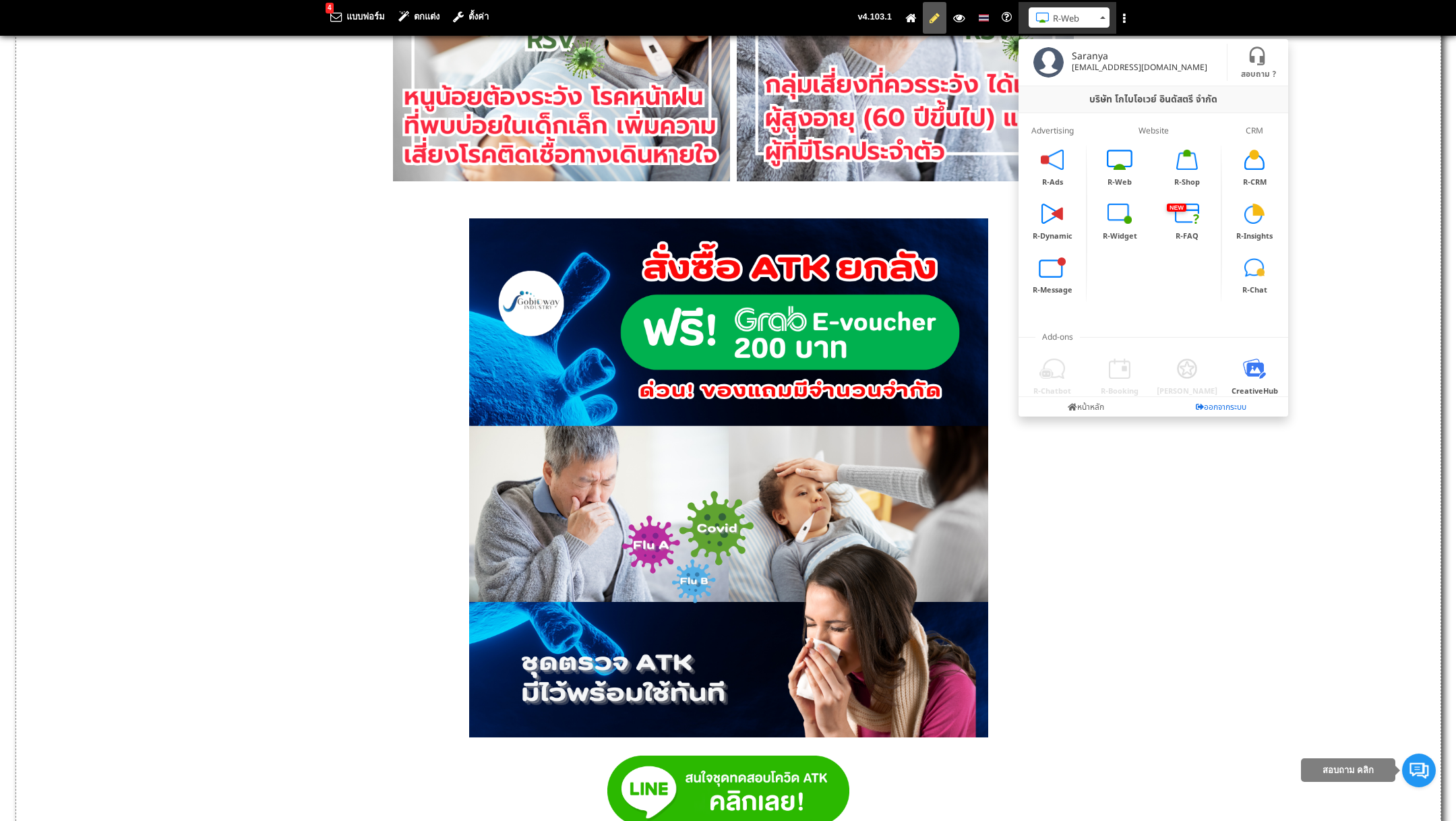
click at [1222, 403] on link "ออกจากระบบ" at bounding box center [1220, 406] width 135 height 20
